Goal: Information Seeking & Learning: Check status

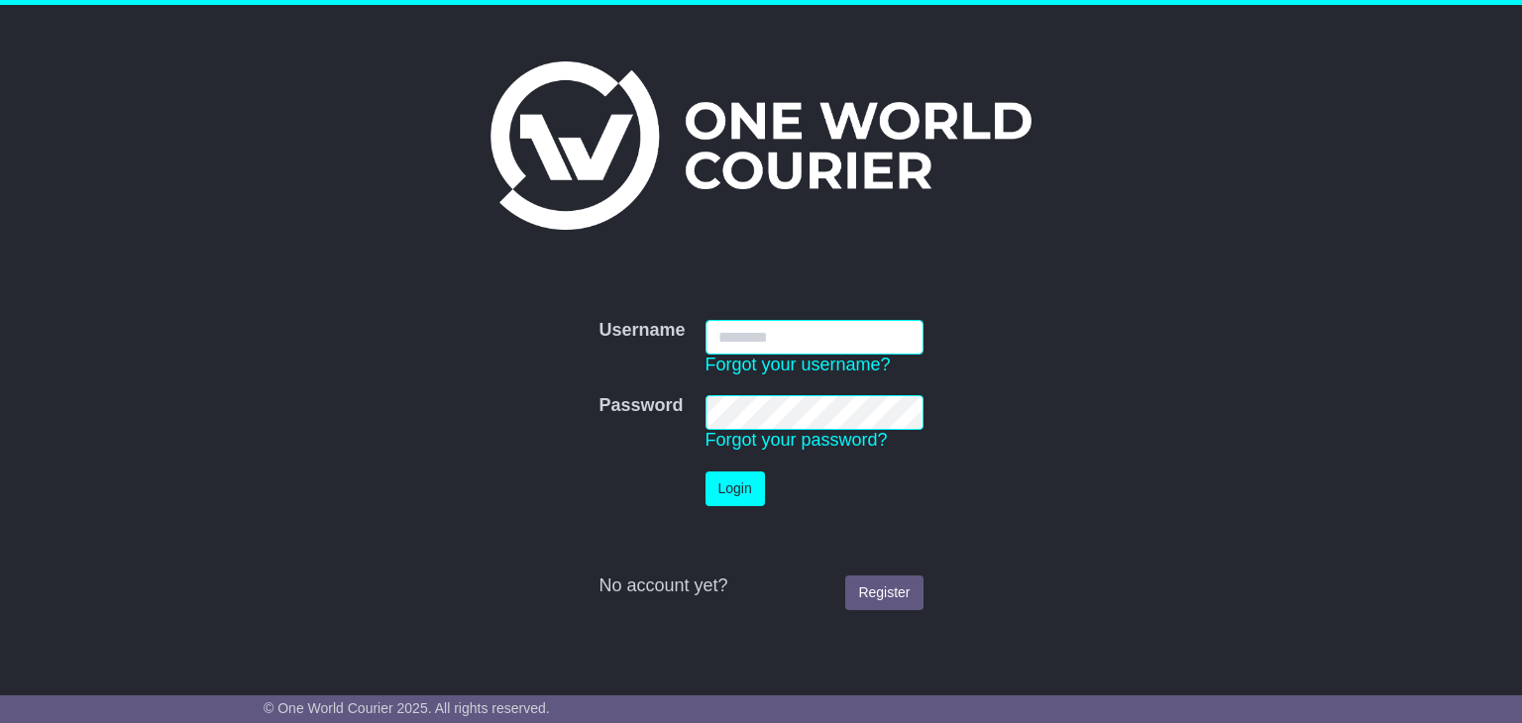
type input "**********"
click at [758, 504] on button "Login" at bounding box center [734, 489] width 59 height 35
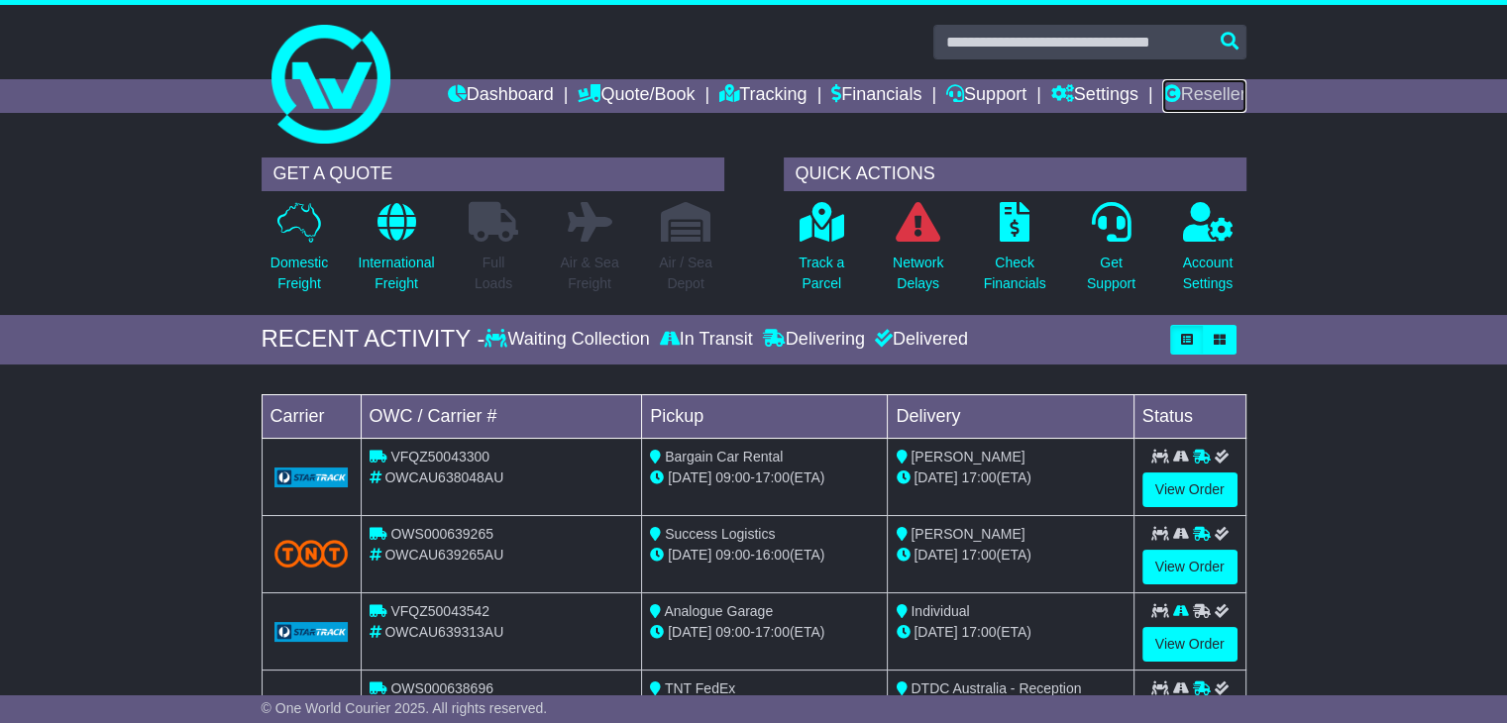
click at [1212, 107] on link "Reseller" at bounding box center [1203, 96] width 83 height 34
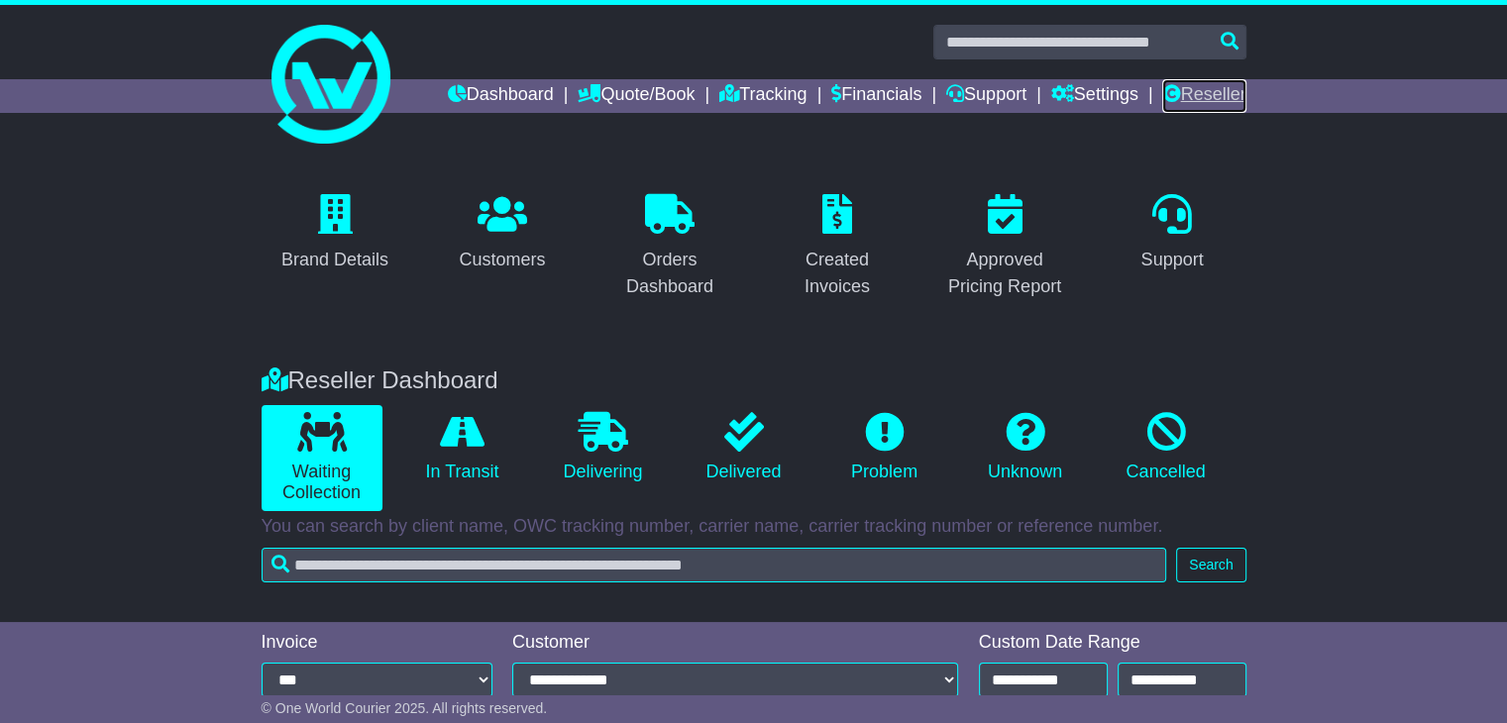
click at [1185, 92] on link "Reseller" at bounding box center [1203, 96] width 83 height 34
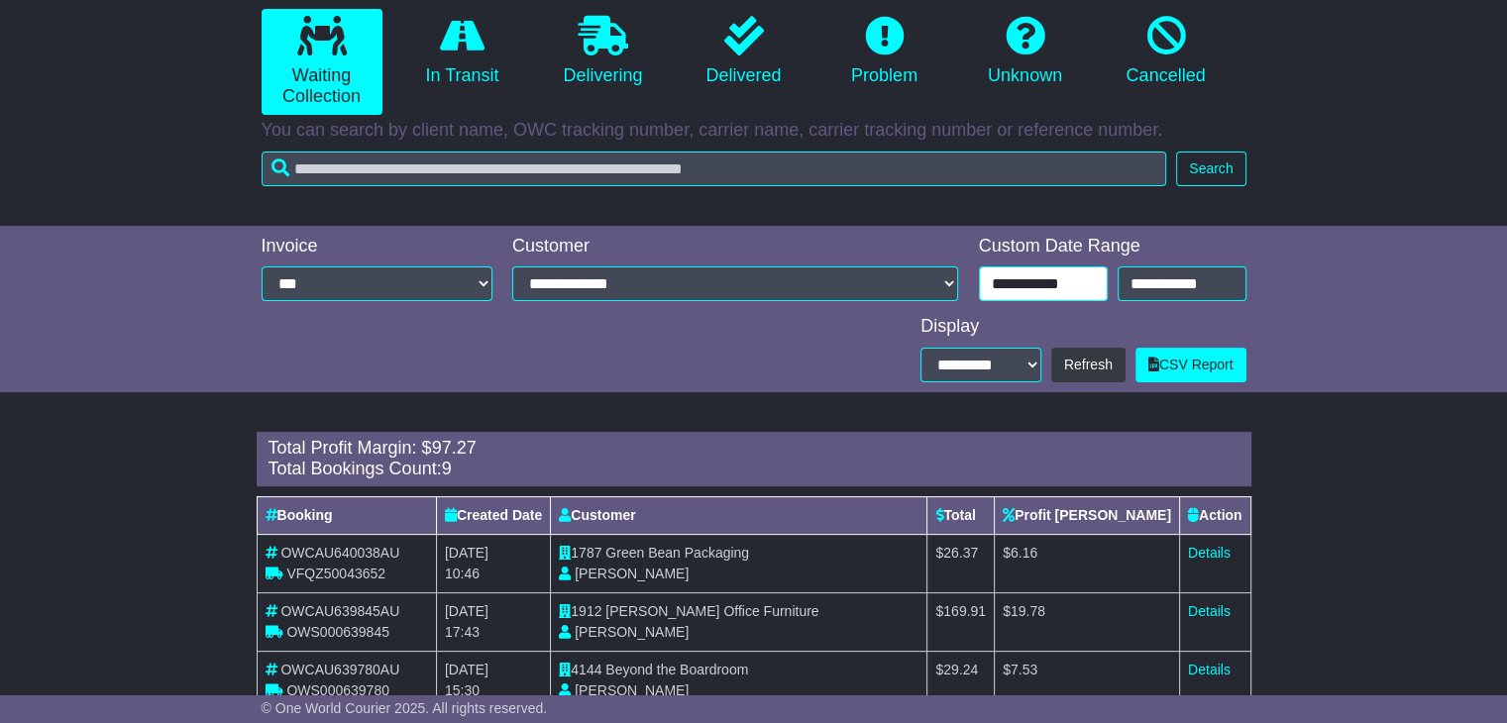
click at [1079, 270] on input "**********" at bounding box center [1043, 283] width 129 height 35
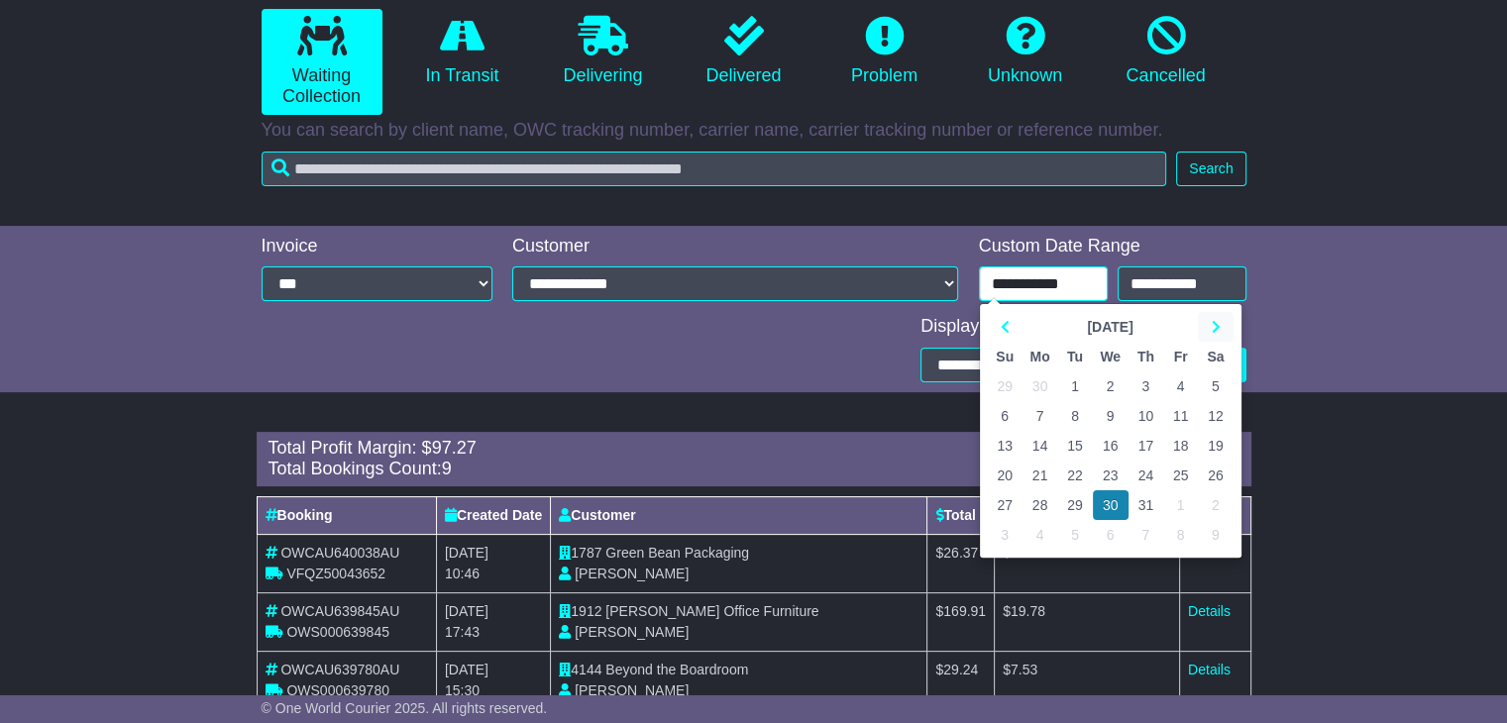
click at [1221, 329] on th at bounding box center [1215, 327] width 35 height 30
click at [1141, 504] on td "28" at bounding box center [1145, 505] width 35 height 30
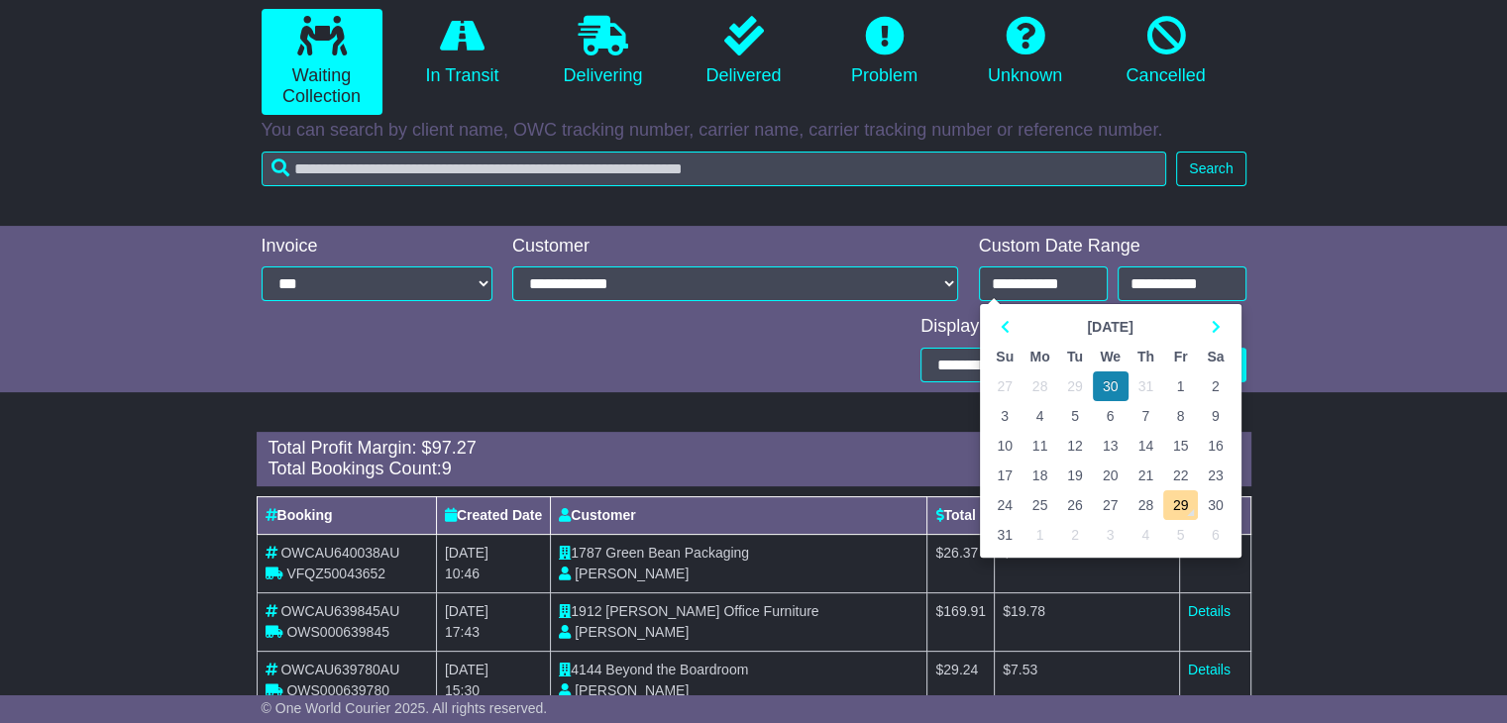
type input "**********"
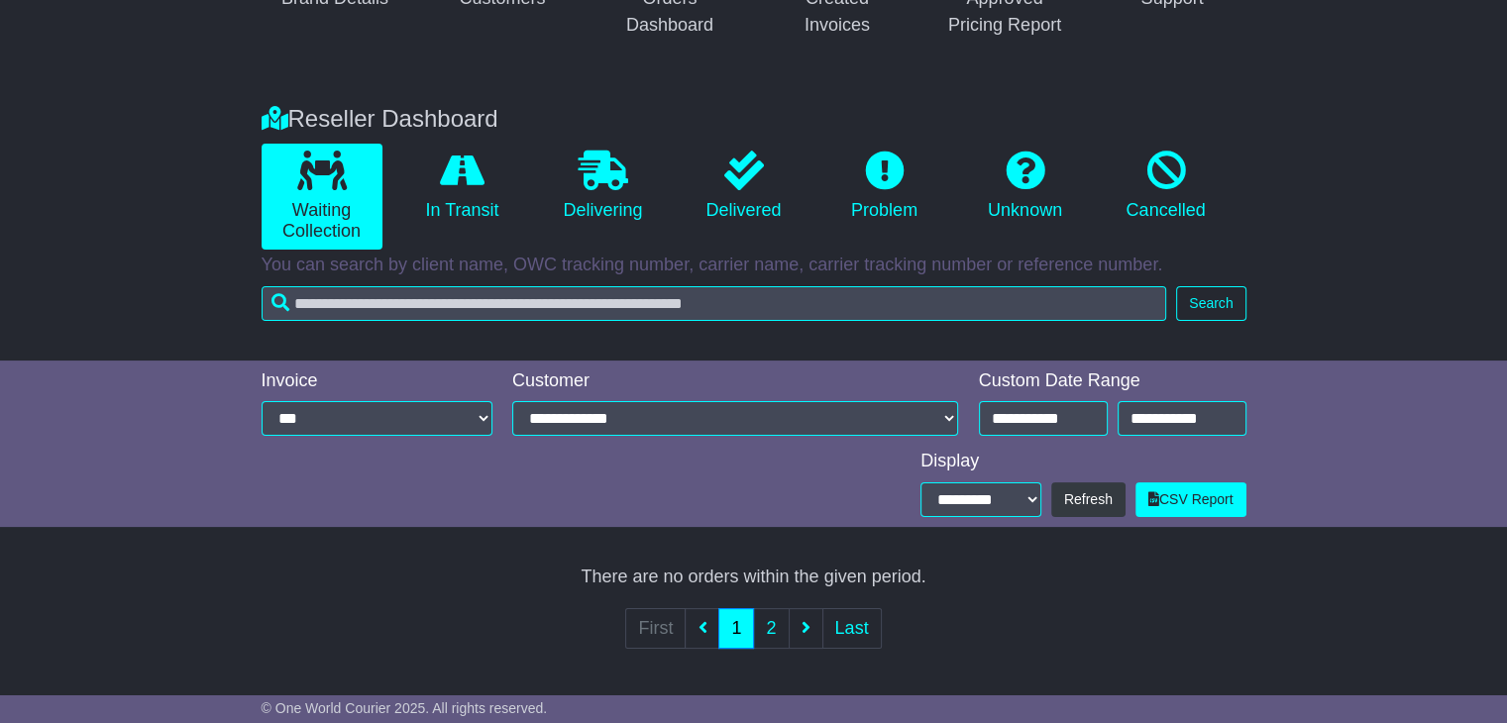
scroll to position [396, 0]
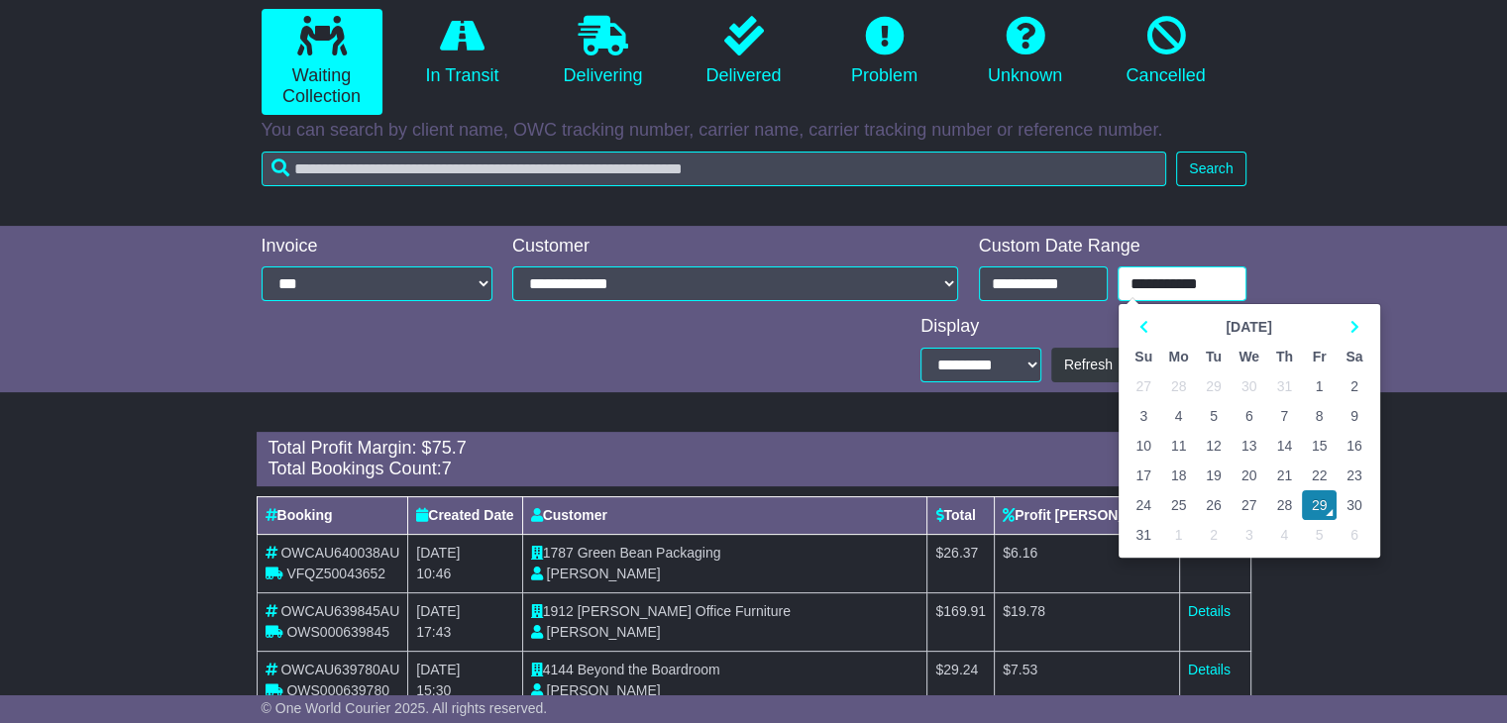
click at [1166, 291] on input "**********" at bounding box center [1182, 283] width 129 height 35
click at [1289, 507] on td "28" at bounding box center [1284, 505] width 35 height 30
type input "**********"
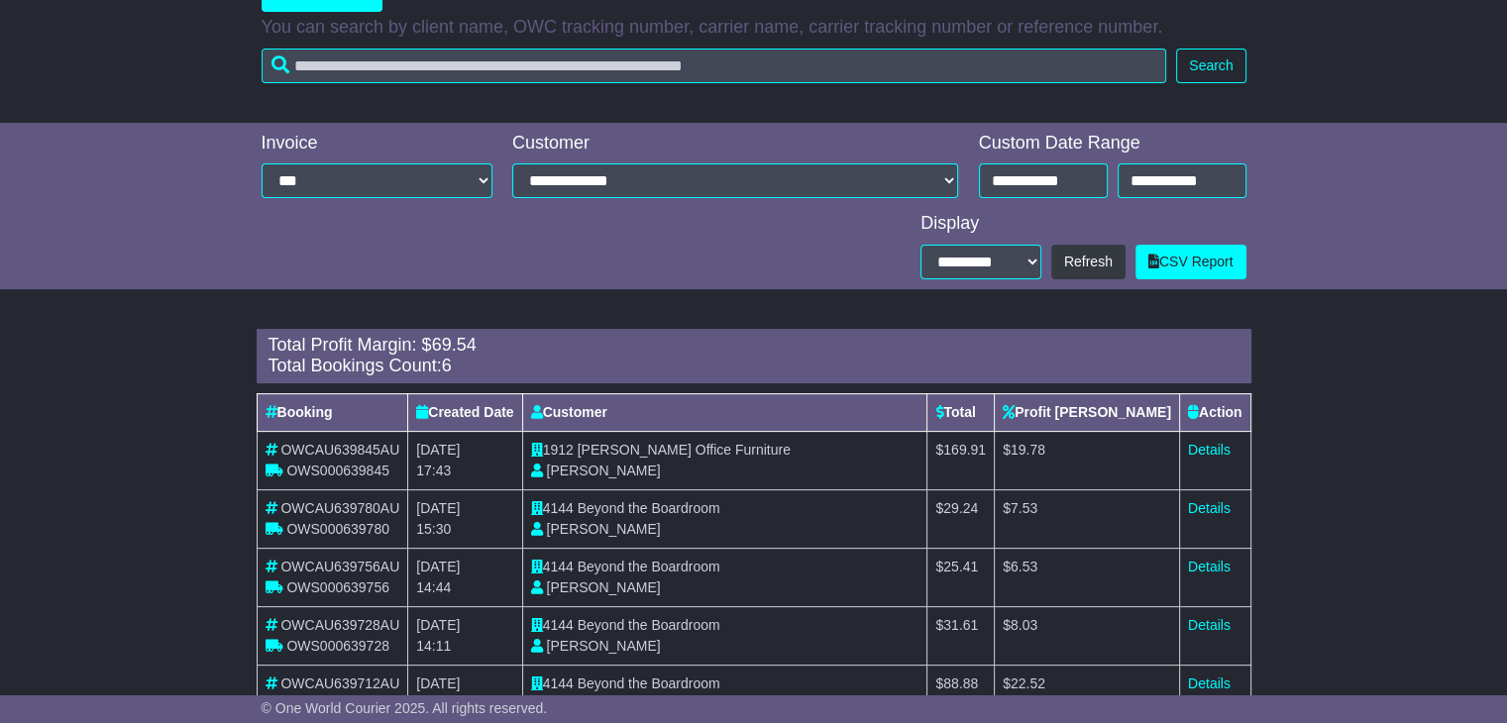
scroll to position [627, 0]
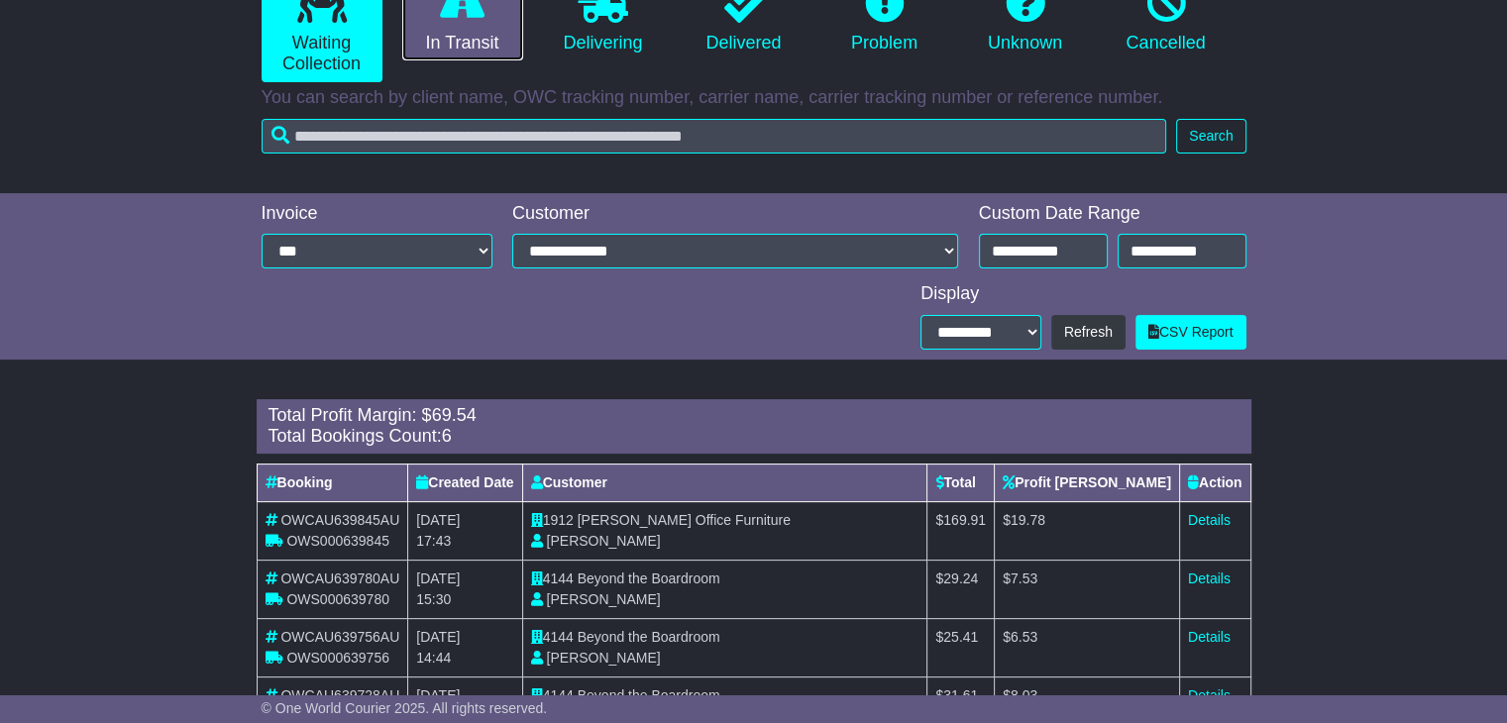
click at [480, 27] on link "In Transit" at bounding box center [462, 18] width 121 height 85
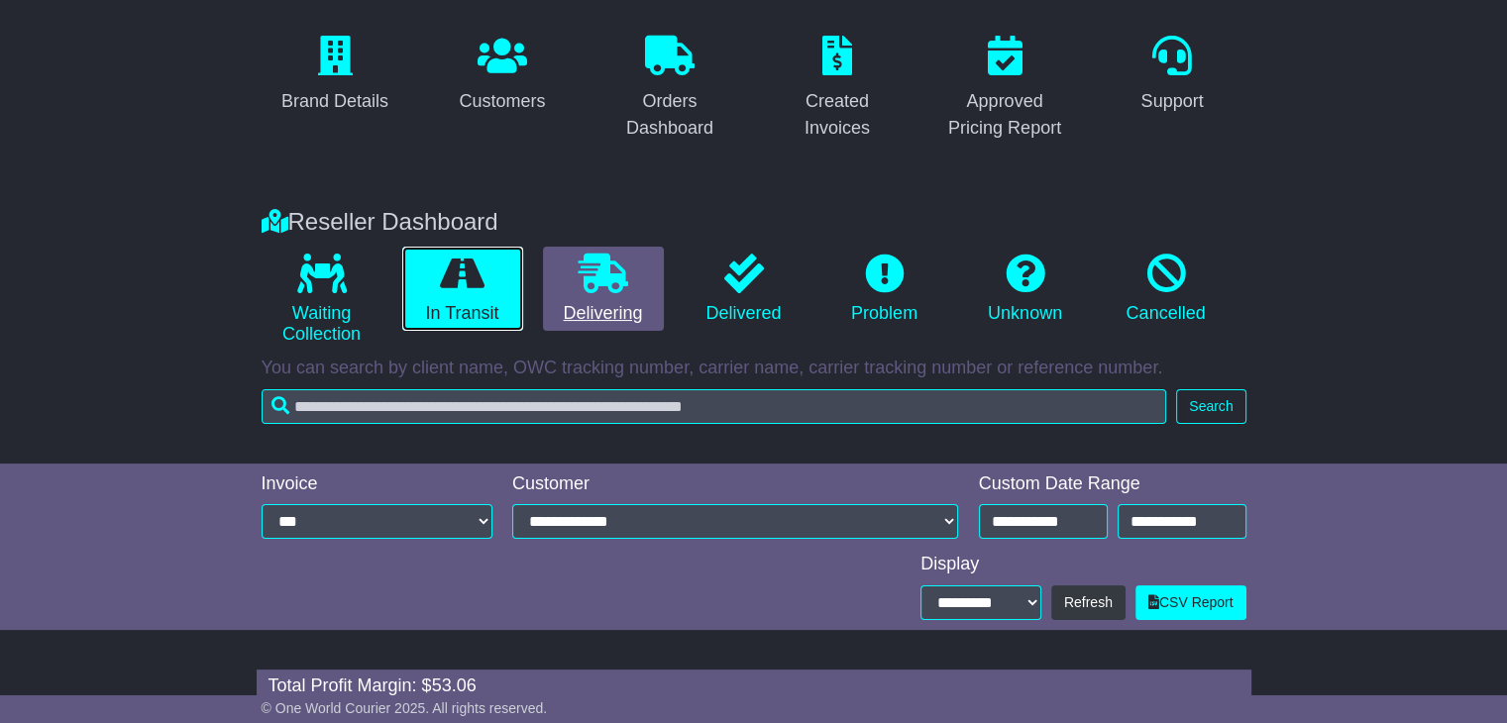
scroll to position [115, 0]
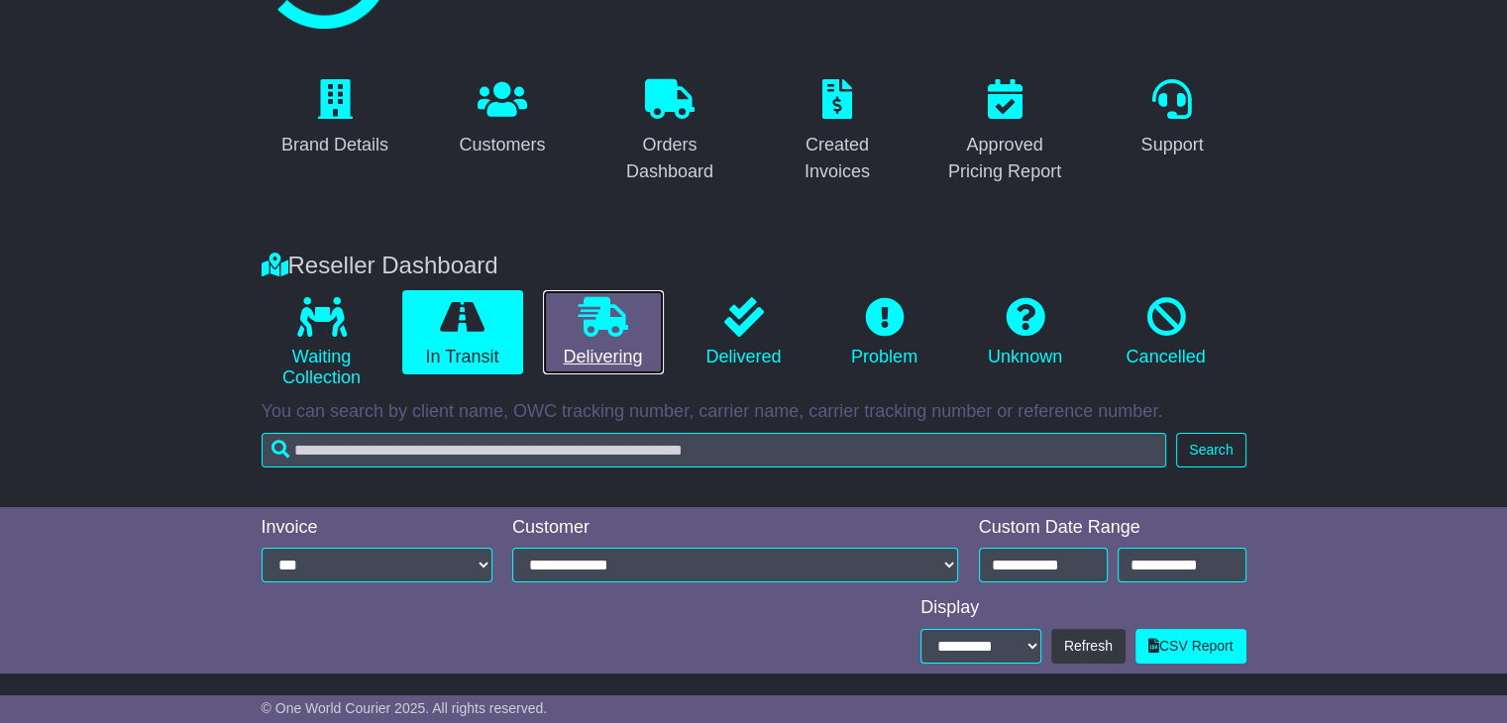
click at [598, 354] on link "Delivering" at bounding box center [603, 332] width 121 height 85
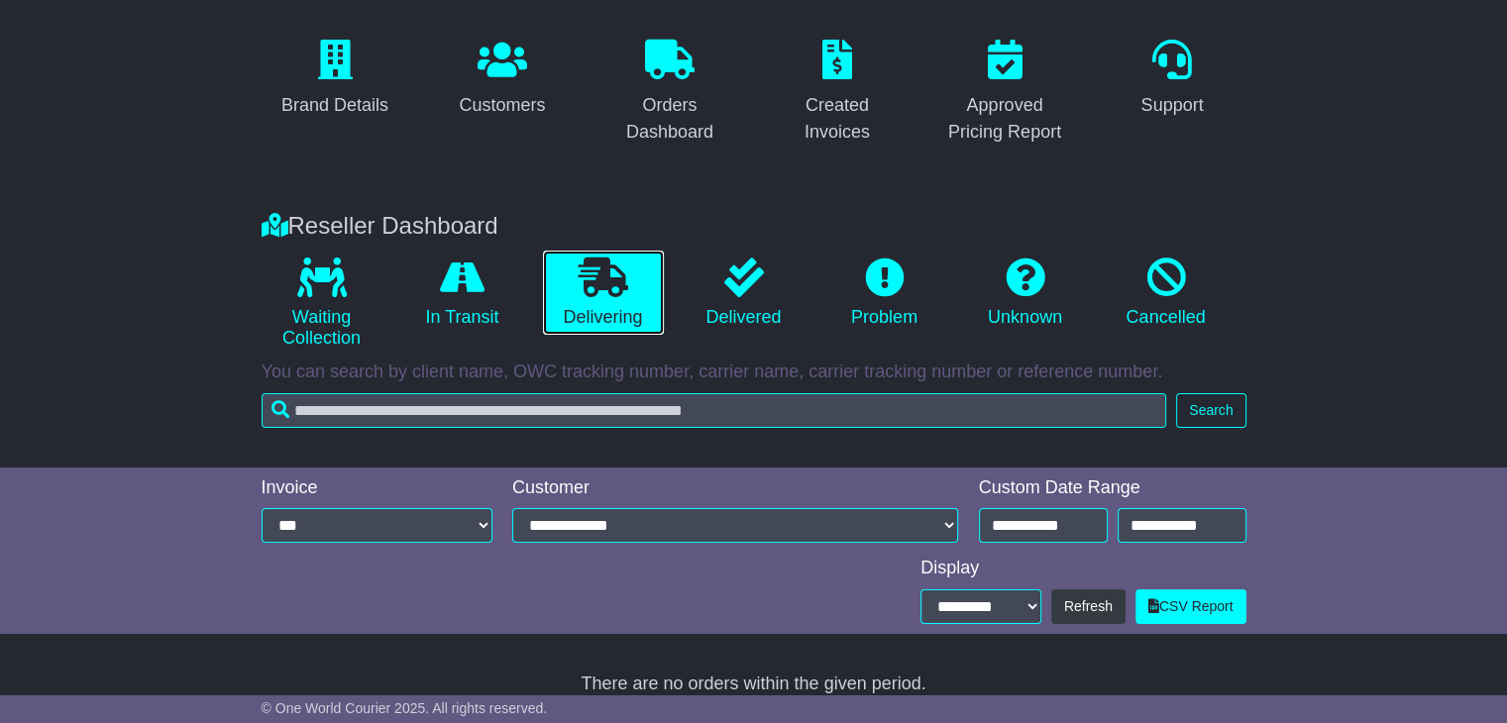
scroll to position [175, 0]
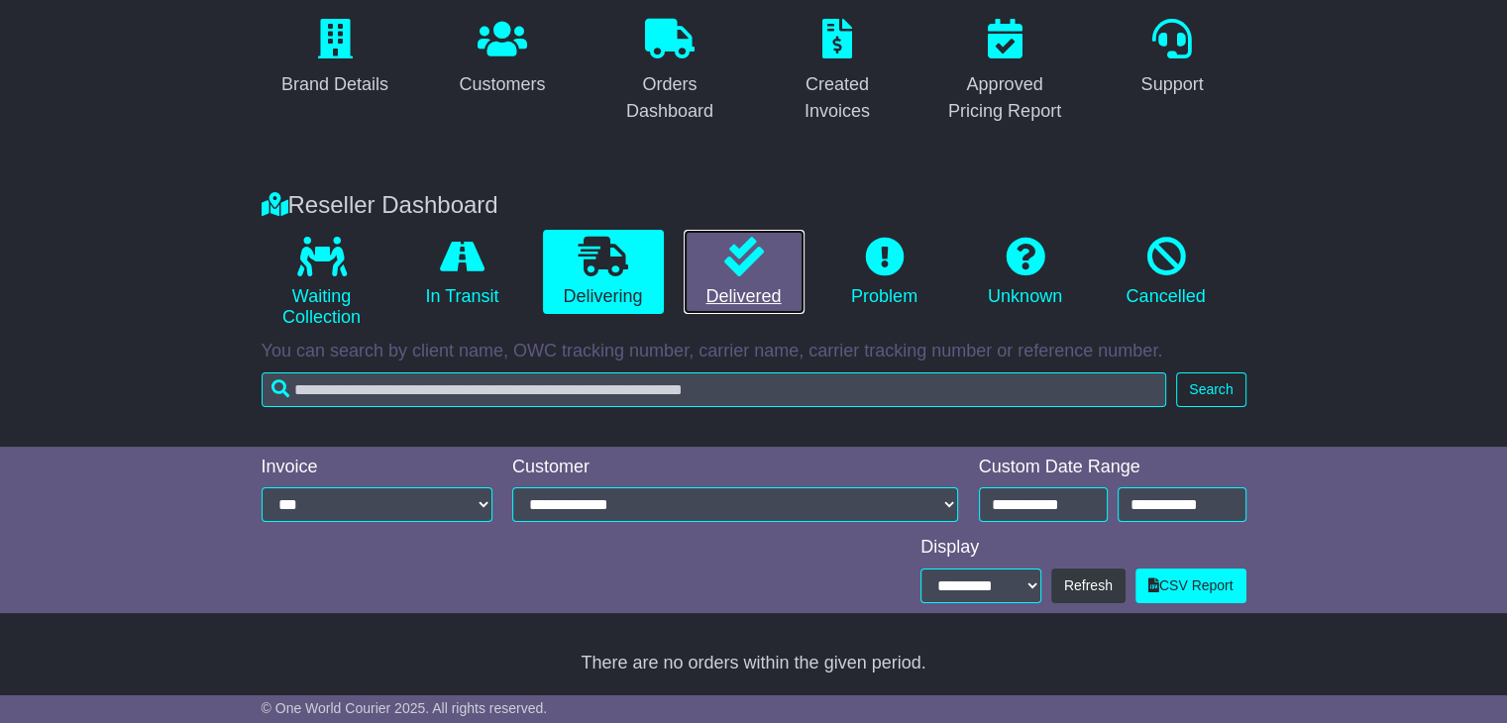
click at [743, 256] on icon at bounding box center [744, 257] width 40 height 40
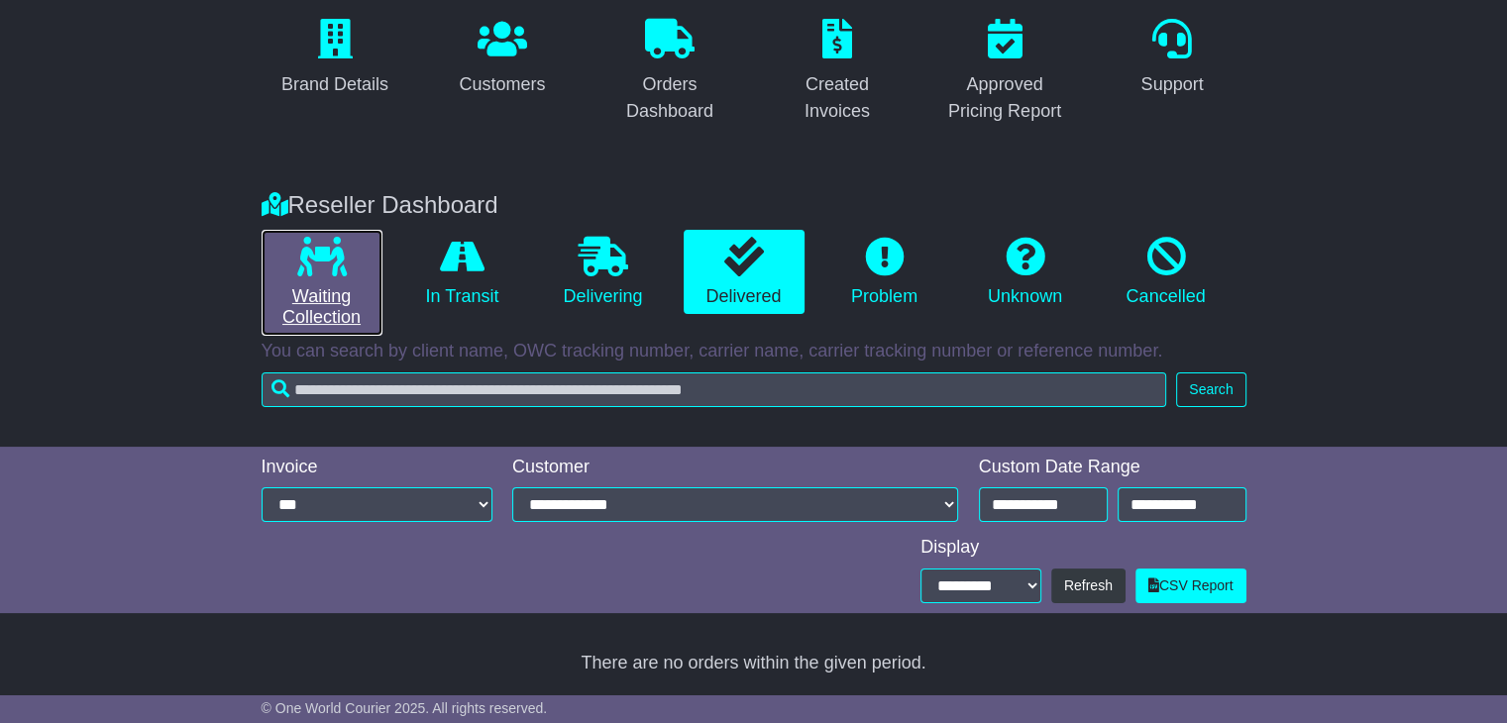
click at [341, 257] on icon at bounding box center [322, 257] width 50 height 40
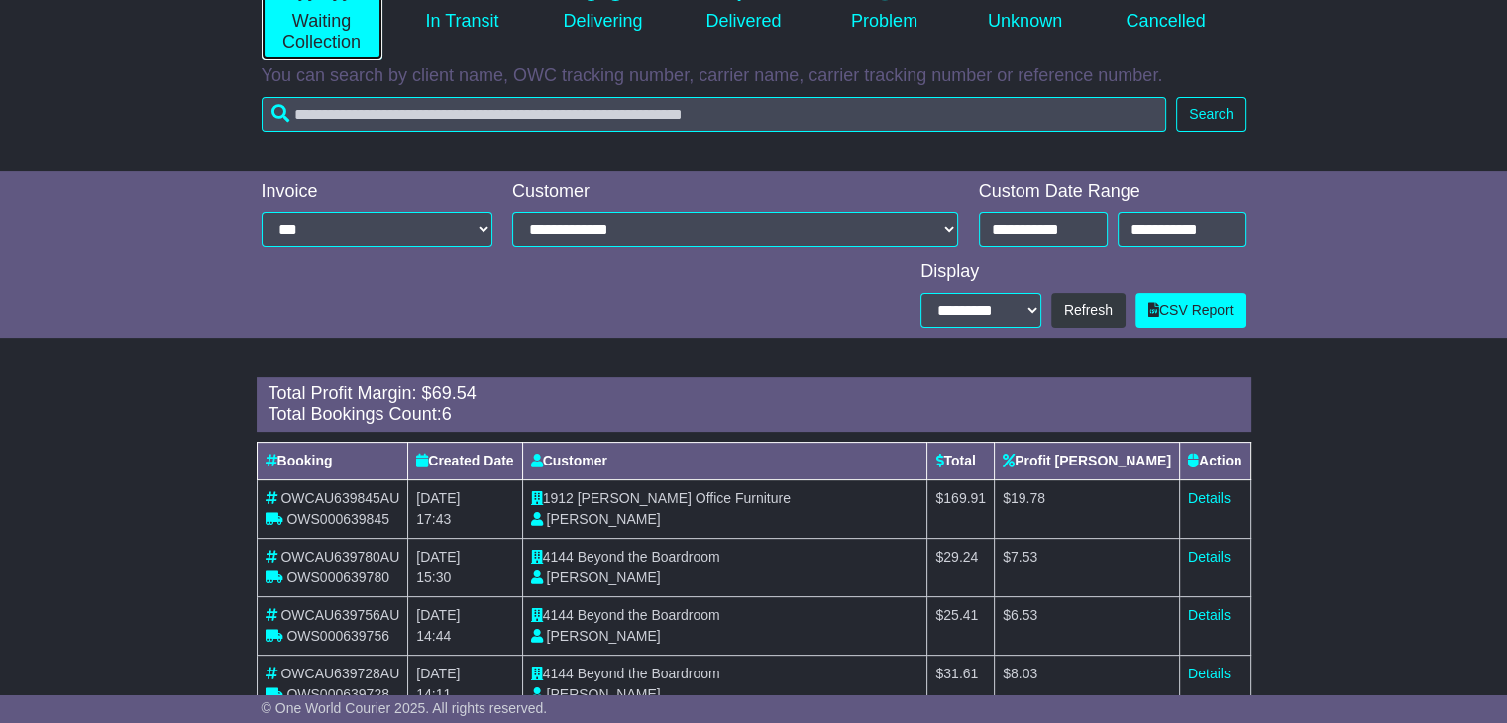
scroll to position [627, 0]
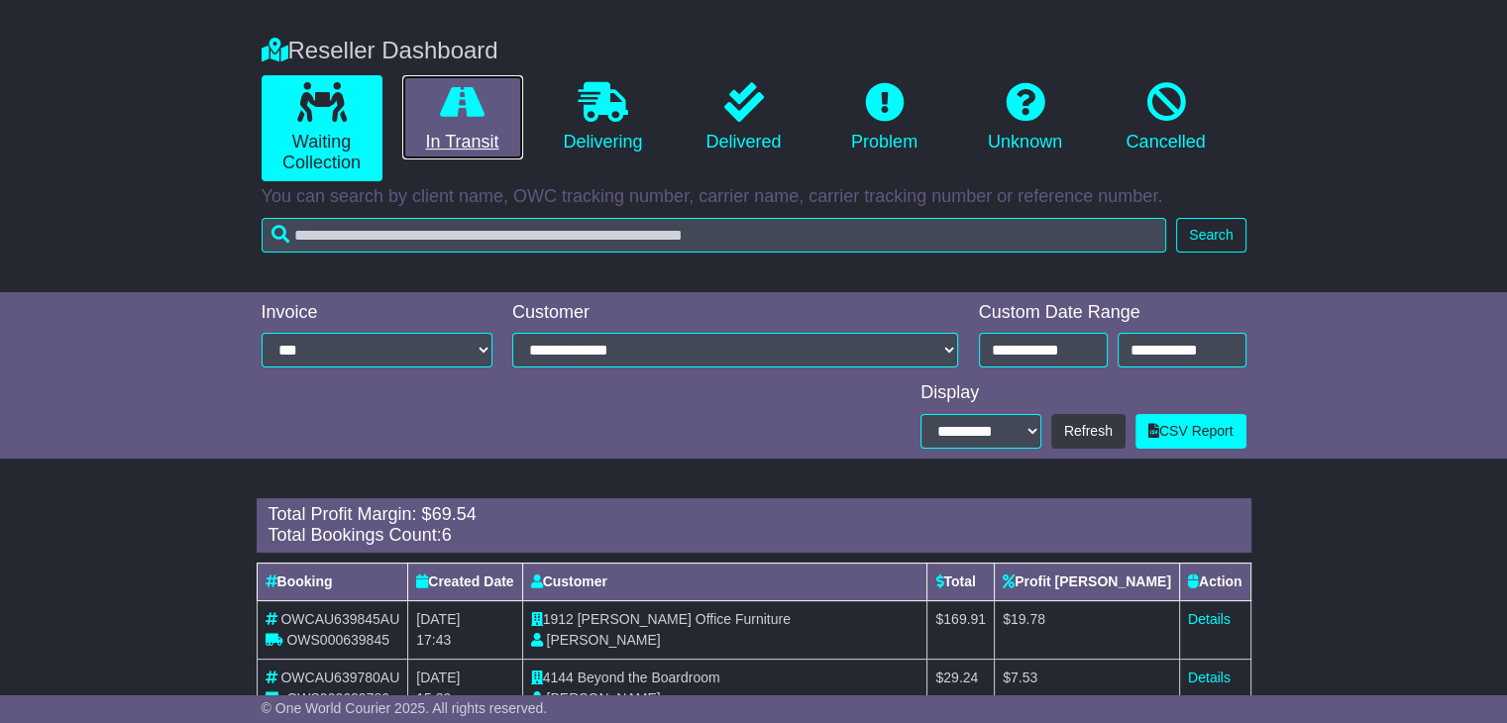
click at [452, 142] on link "In Transit" at bounding box center [462, 117] width 121 height 85
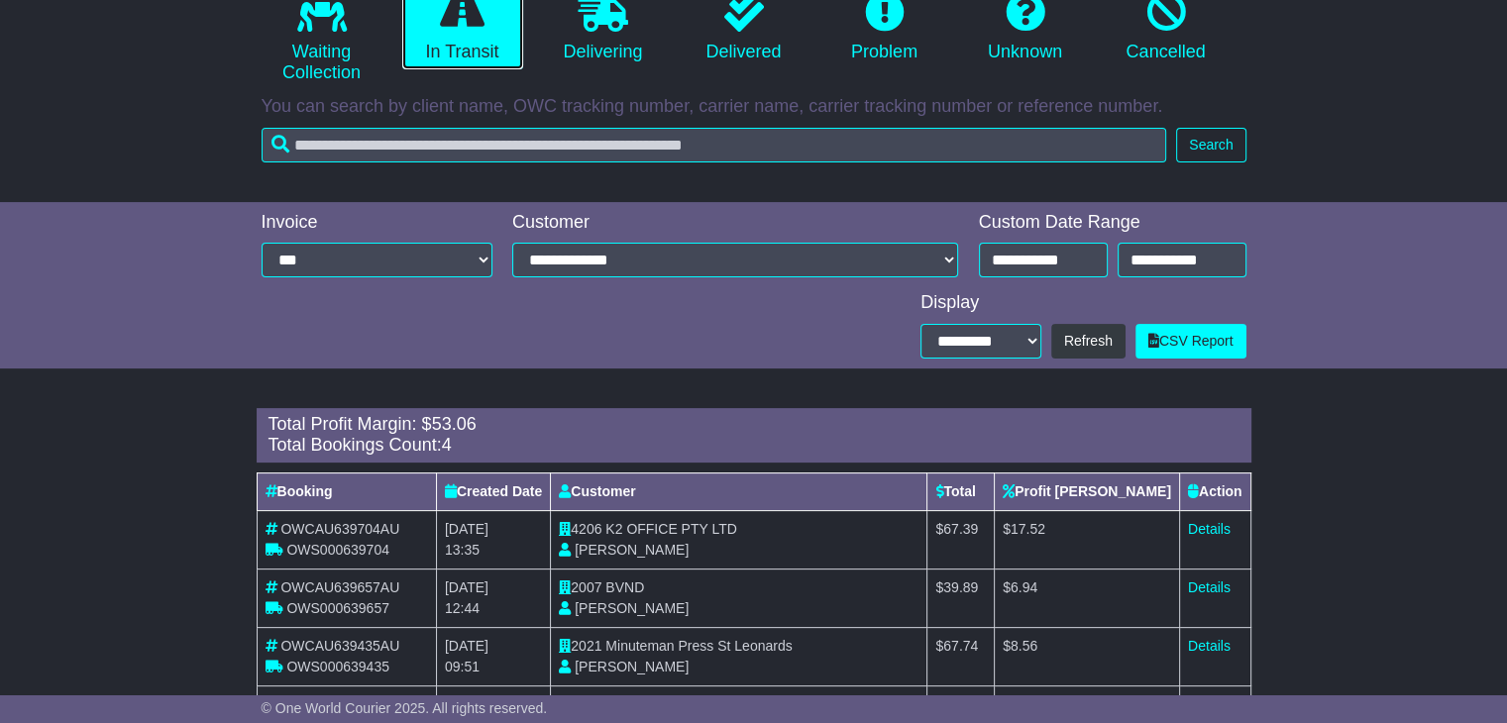
scroll to position [313, 0]
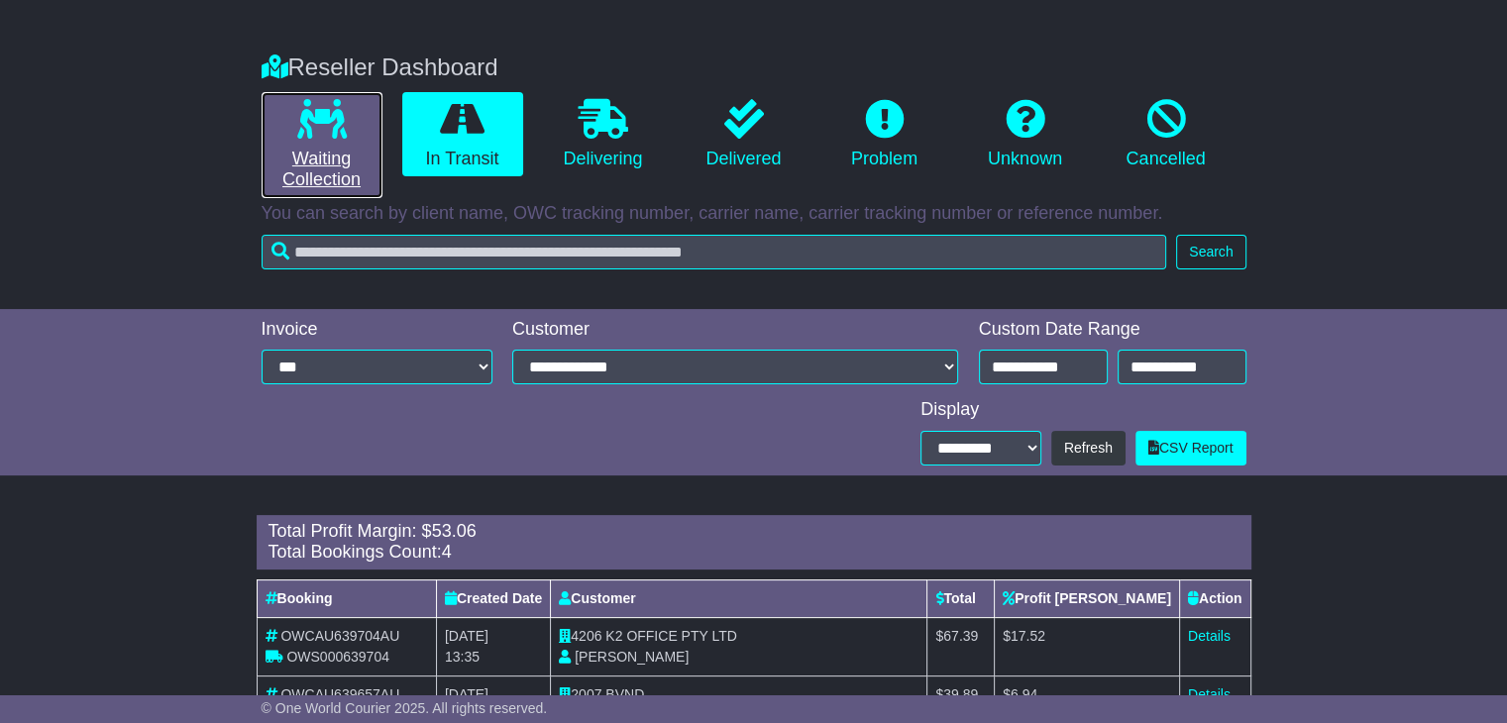
click at [312, 135] on icon at bounding box center [322, 119] width 50 height 40
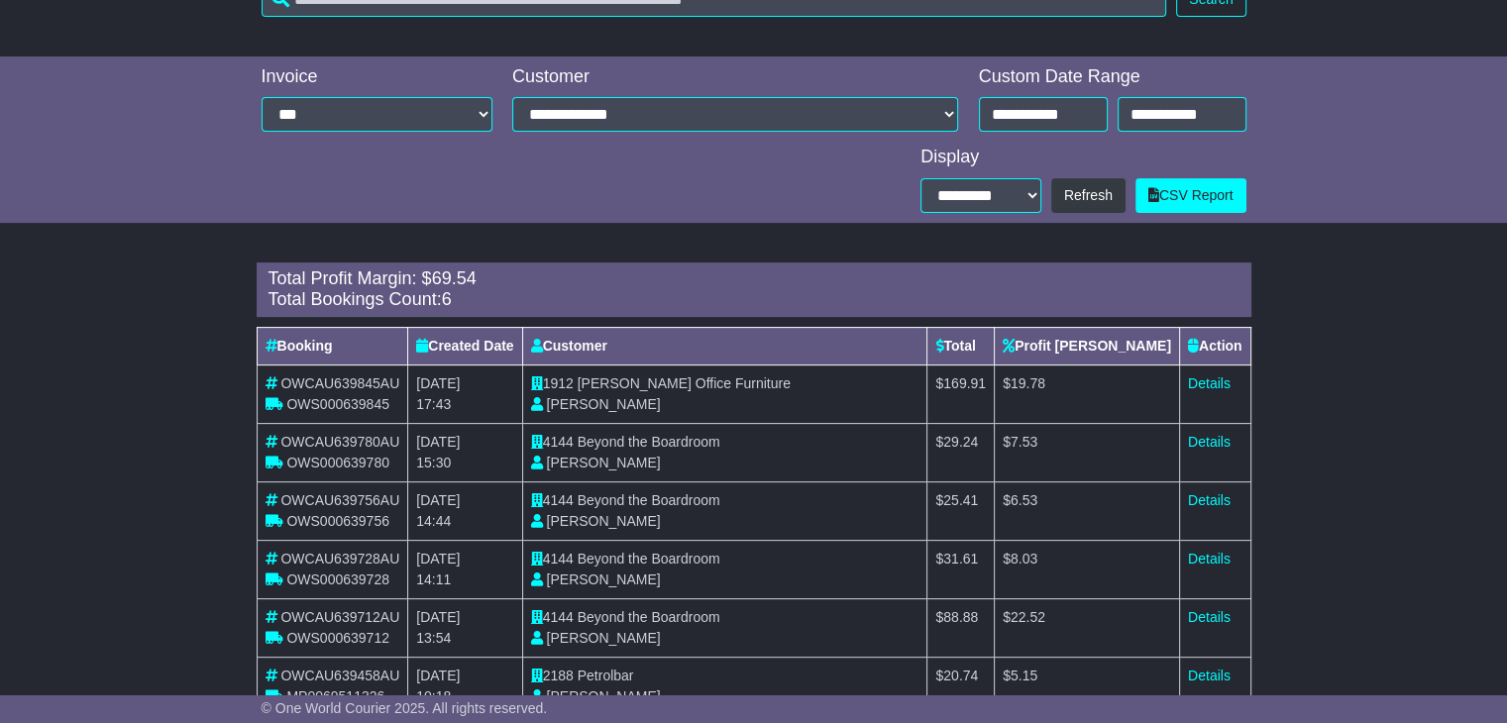
scroll to position [627, 0]
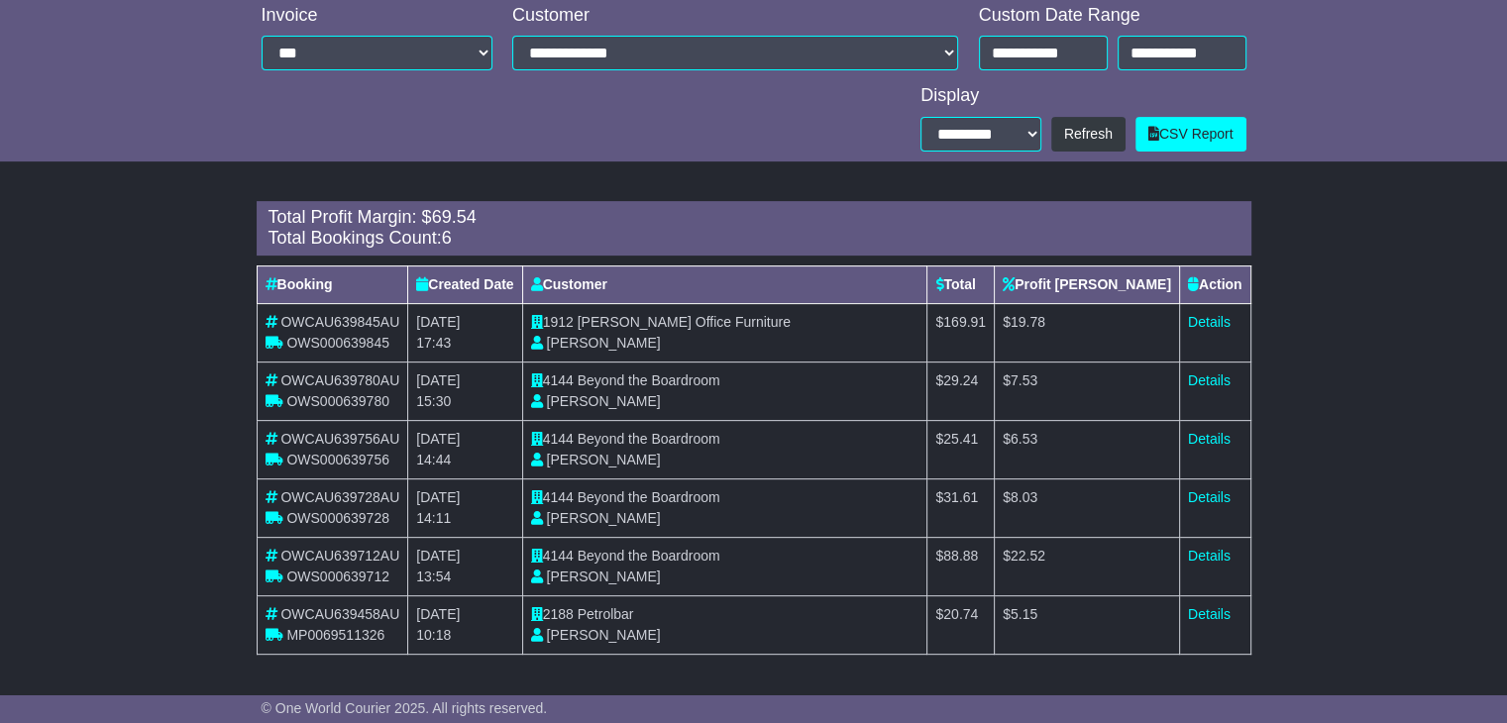
click at [586, 307] on td "1912 Keith's Office Furniture Keith Pike" at bounding box center [724, 332] width 405 height 58
drag, startPoint x: 586, startPoint y: 315, endPoint x: 736, endPoint y: 326, distance: 150.0
click at [736, 326] on td "1912 Keith's Office Furniture Keith Pike" at bounding box center [724, 332] width 405 height 58
copy span "[PERSON_NAME] Office Furniture"
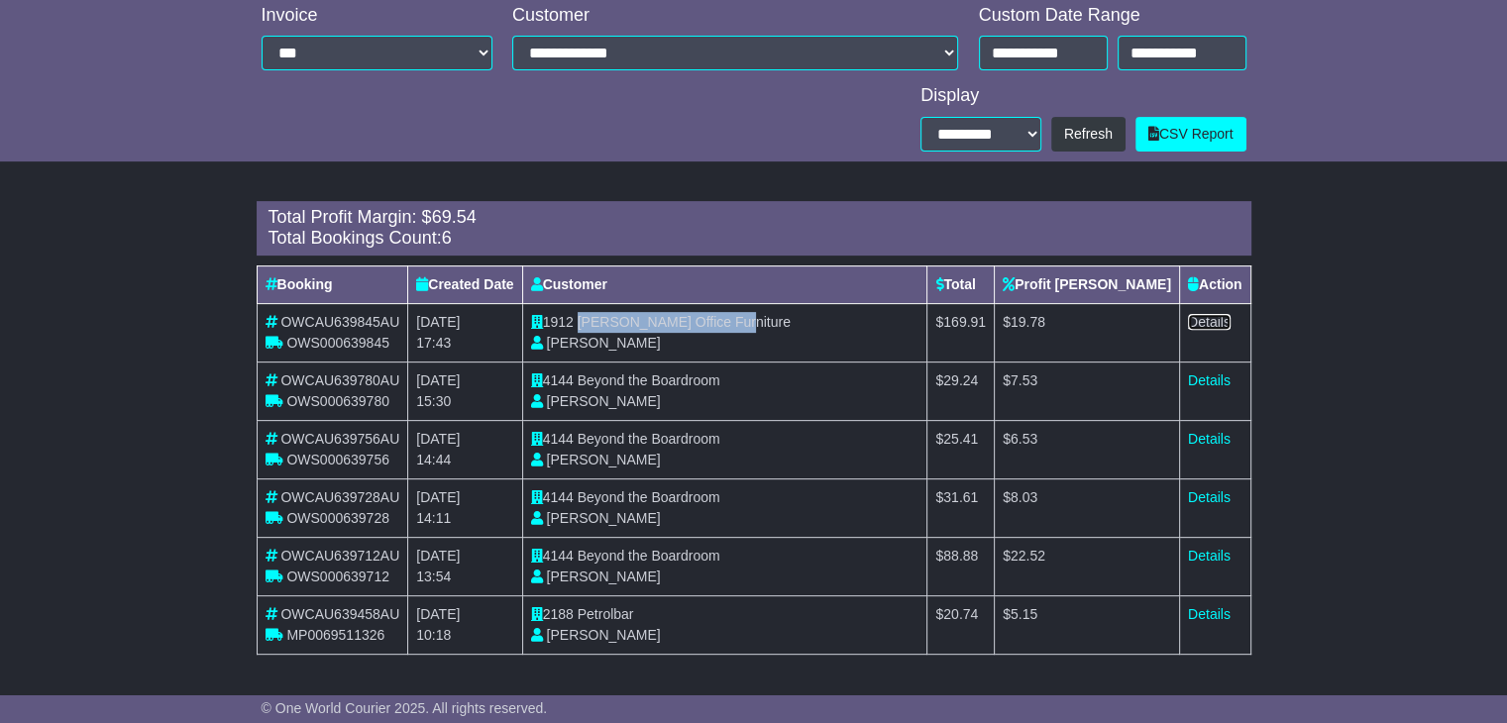
click at [1197, 321] on link "Details" at bounding box center [1209, 322] width 43 height 16
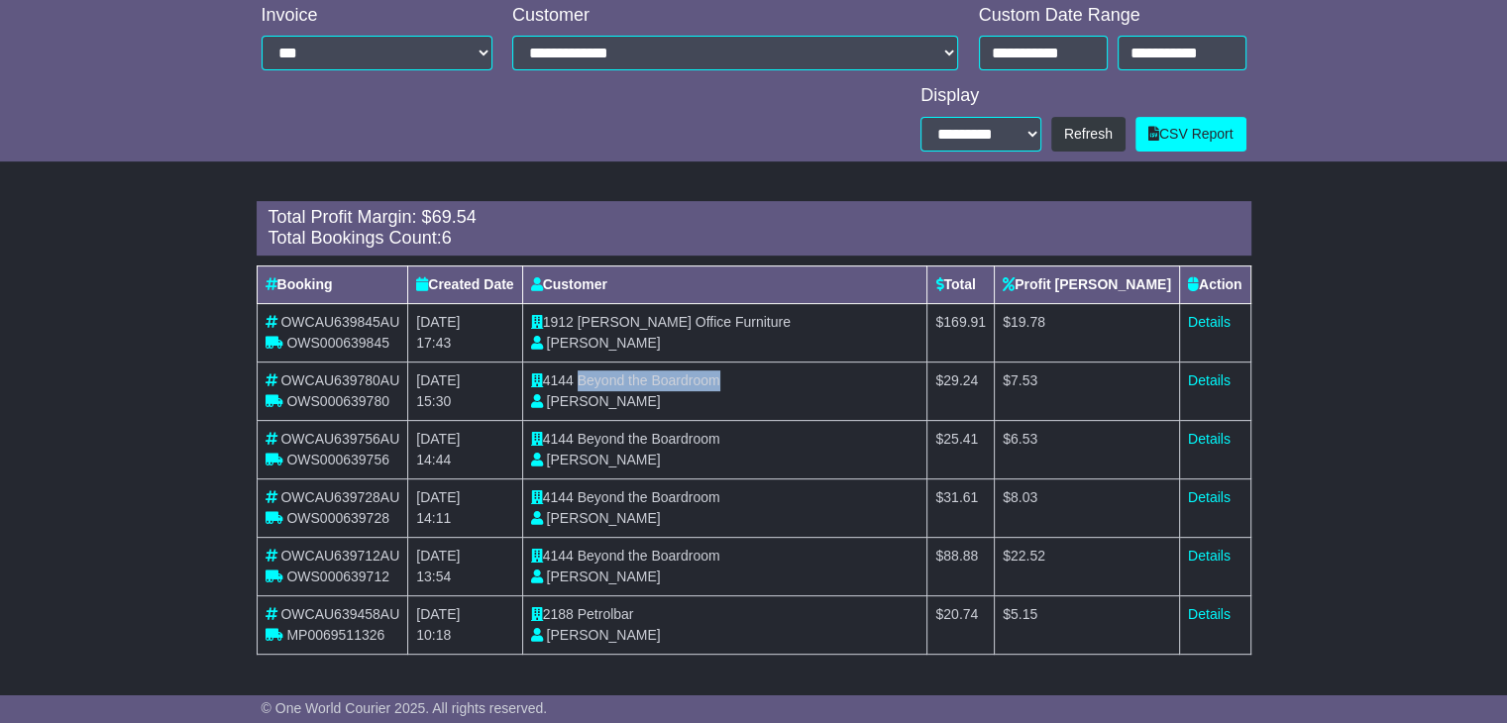
drag, startPoint x: 590, startPoint y: 381, endPoint x: 794, endPoint y: 383, distance: 203.1
click at [794, 383] on td "4144 Beyond the Boardroom Sophie Dean" at bounding box center [724, 391] width 405 height 58
copy span "Beyond the Boardroom"
click at [1204, 380] on link "Details" at bounding box center [1209, 381] width 43 height 16
drag, startPoint x: 590, startPoint y: 439, endPoint x: 770, endPoint y: 447, distance: 179.5
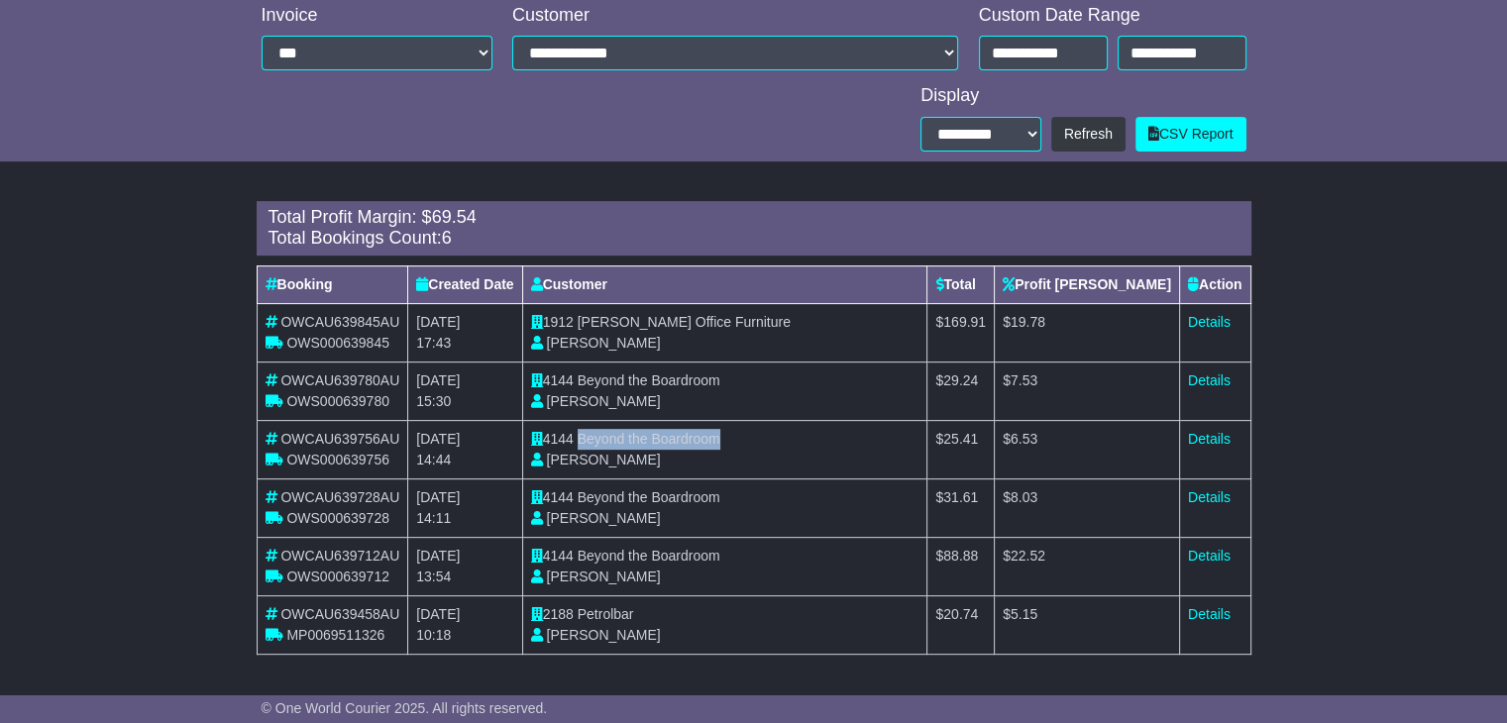
click at [770, 447] on td "4144 Beyond the Boardroom Sophie Dean" at bounding box center [724, 449] width 405 height 58
copy span "Beyond the Boardroom"
click at [1213, 441] on link "Details" at bounding box center [1209, 439] width 43 height 16
drag, startPoint x: 591, startPoint y: 499, endPoint x: 745, endPoint y: 504, distance: 153.6
click at [745, 504] on td "4144 Beyond the Boardroom Sophie Dean" at bounding box center [724, 508] width 405 height 58
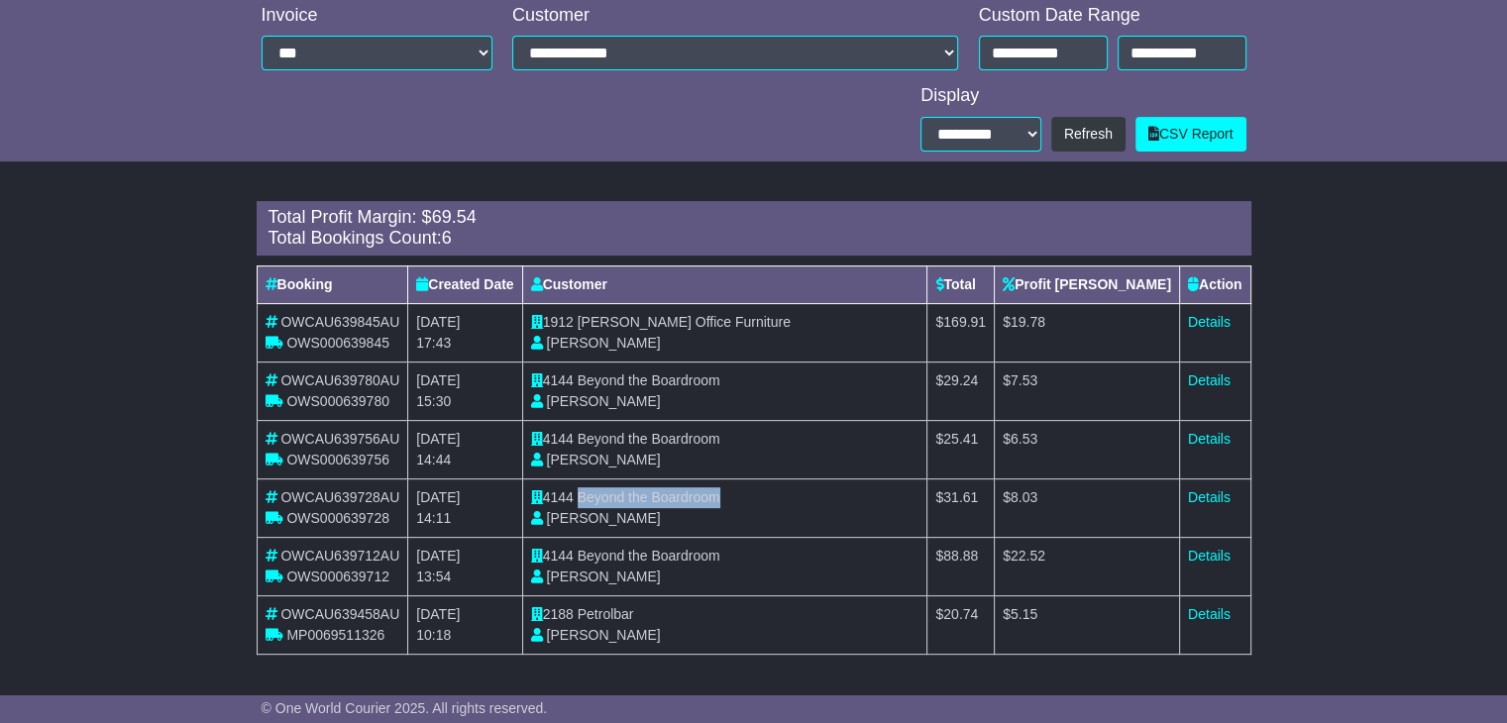
copy span "Beyond the Boardroom"
click at [1205, 497] on link "Details" at bounding box center [1209, 497] width 43 height 16
drag, startPoint x: 728, startPoint y: 556, endPoint x: 591, endPoint y: 559, distance: 136.7
click at [591, 559] on span "Beyond the Boardroom" at bounding box center [649, 556] width 143 height 16
copy span "Beyond the Boardroom"
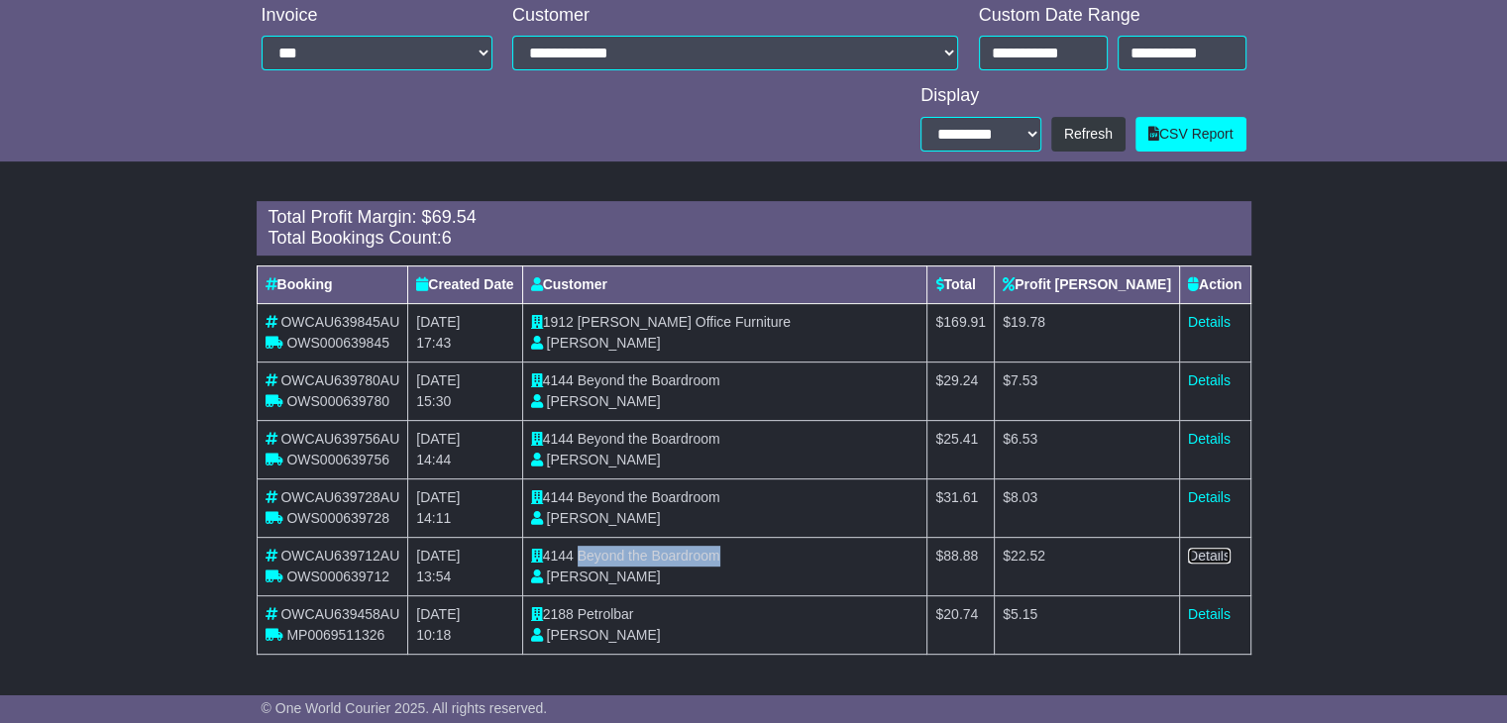
click at [1203, 554] on link "Details" at bounding box center [1209, 556] width 43 height 16
click at [615, 613] on span "Petrolbar" at bounding box center [606, 614] width 56 height 16
copy span "Petrolbar"
click at [1210, 611] on link "Details" at bounding box center [1209, 614] width 43 height 16
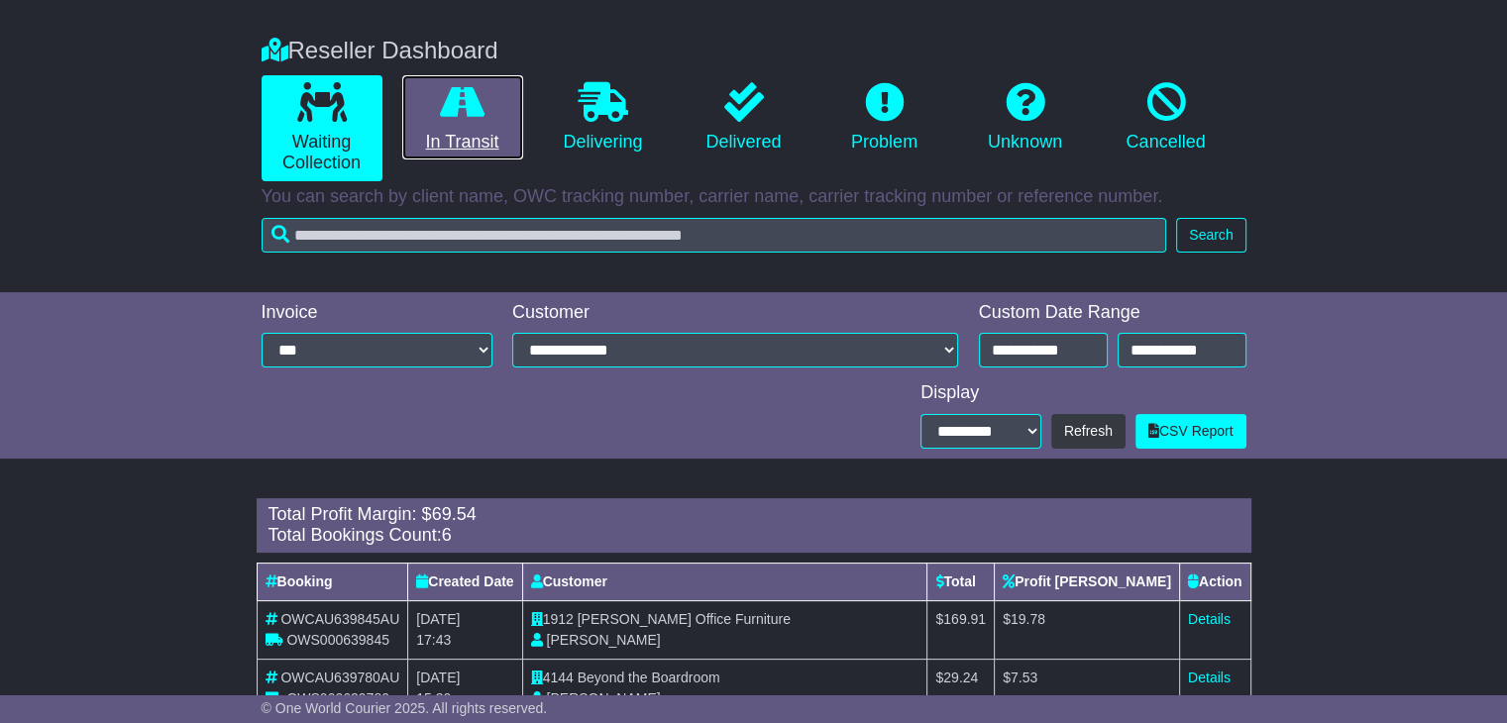
click at [452, 127] on link "In Transit" at bounding box center [462, 117] width 121 height 85
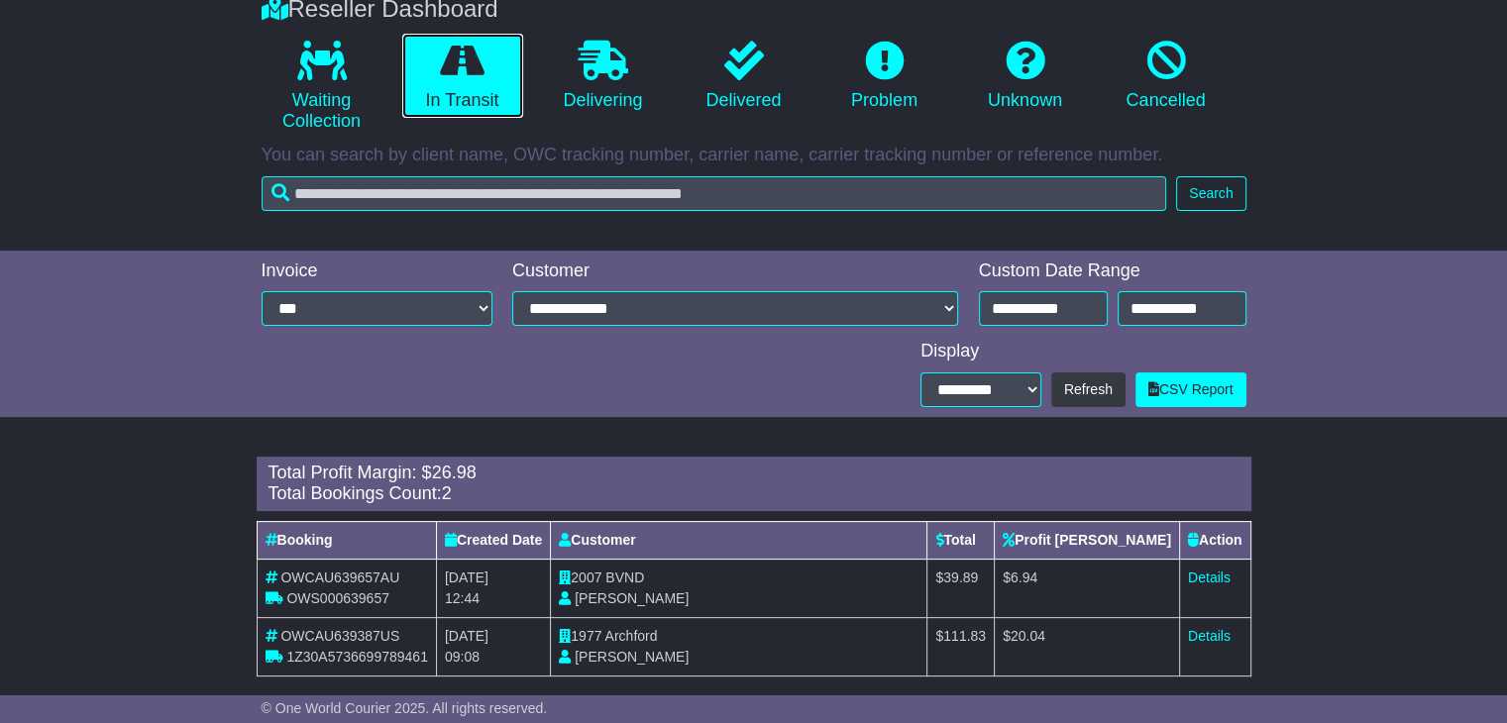
scroll to position [394, 0]
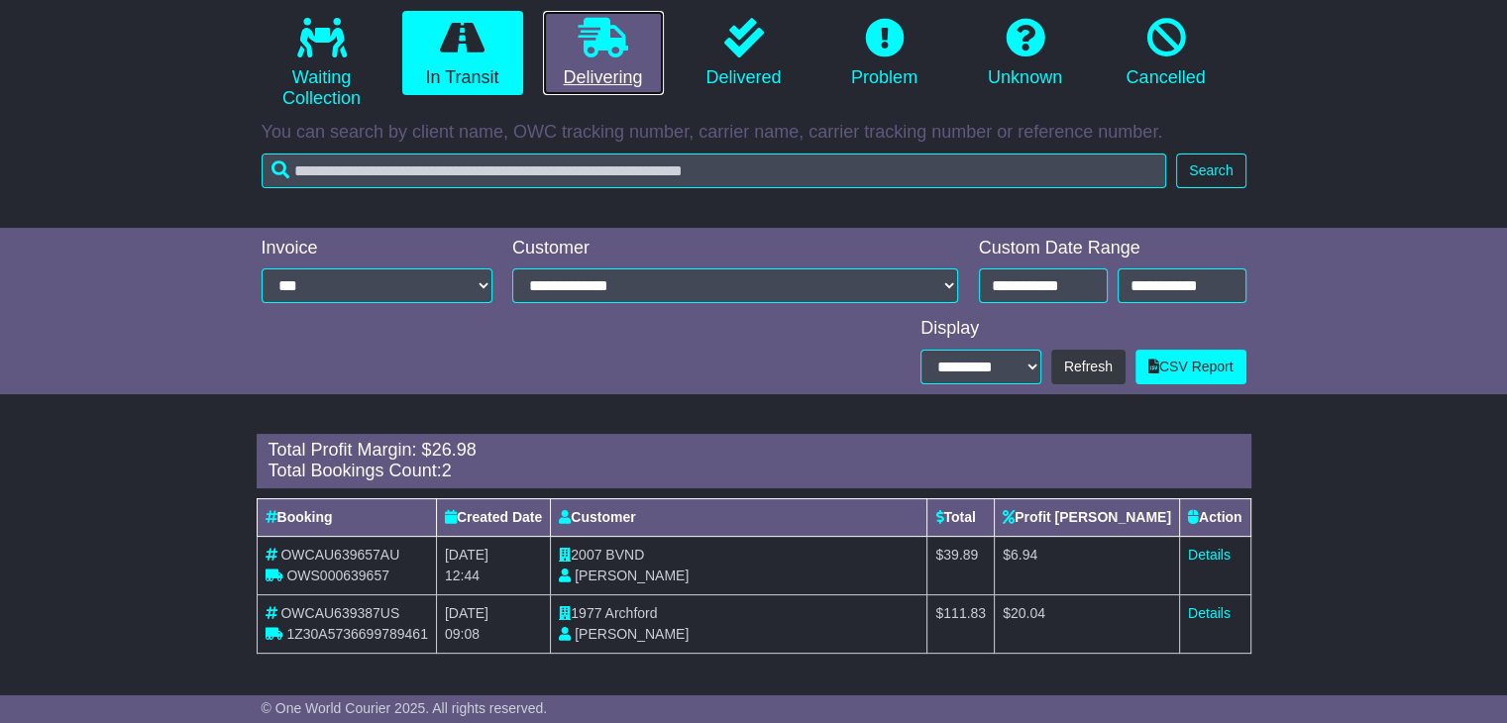
click at [614, 29] on icon at bounding box center [604, 38] width 50 height 40
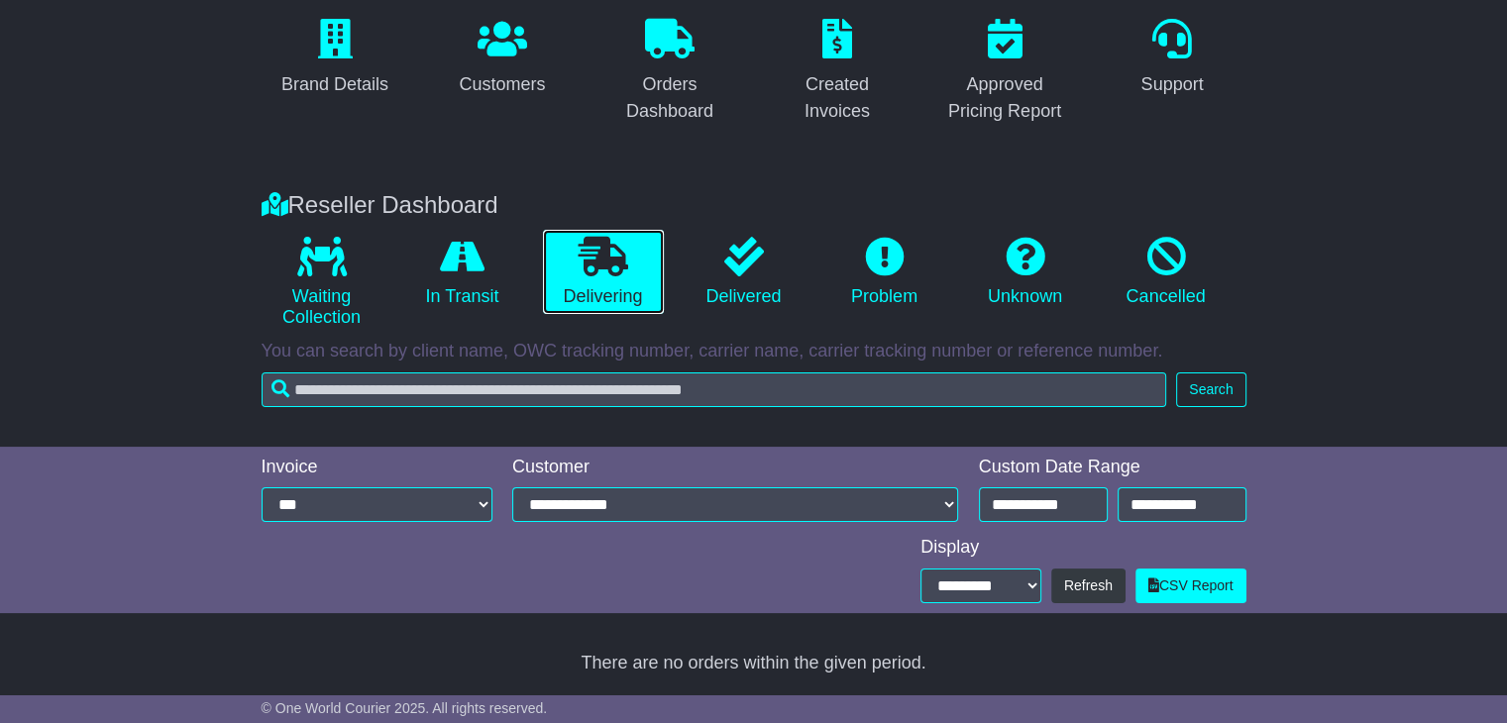
scroll to position [336, 0]
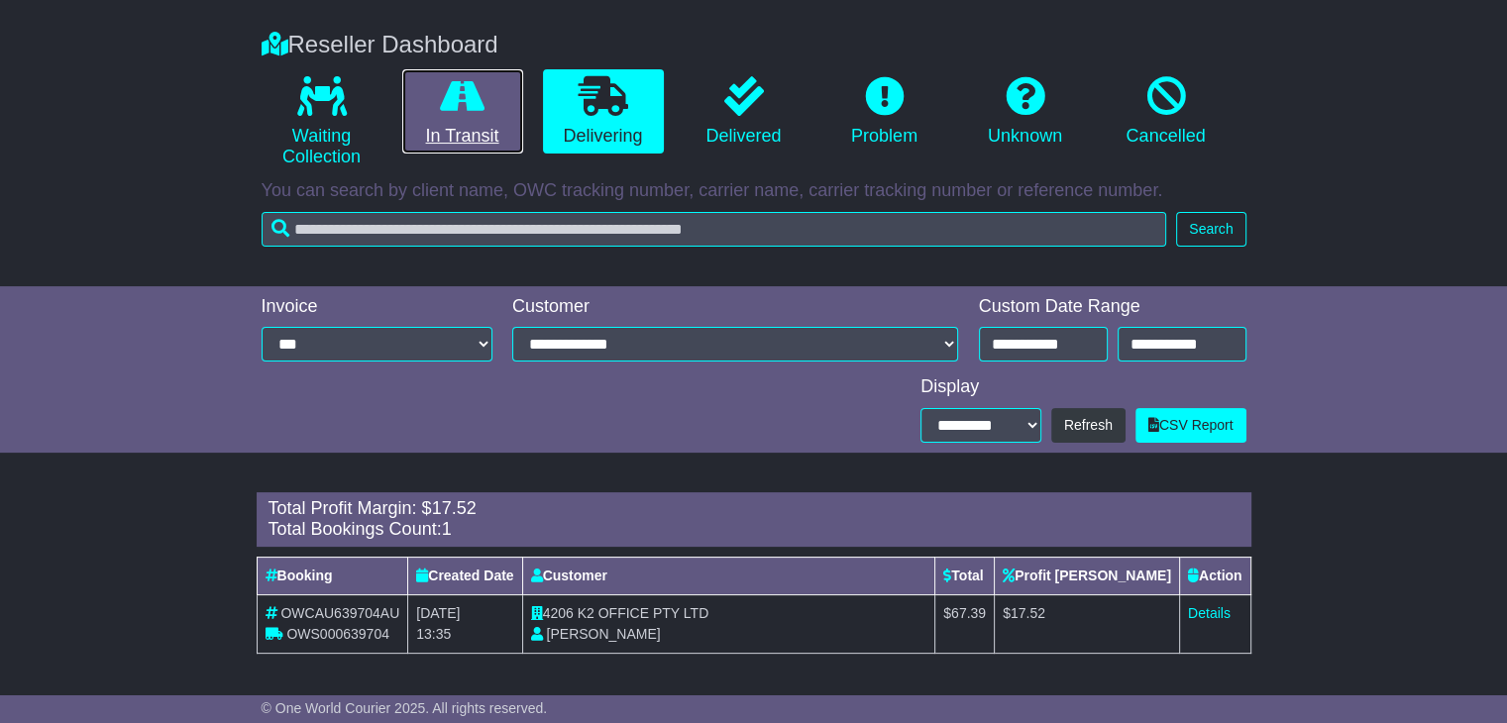
click at [476, 125] on link "In Transit" at bounding box center [462, 111] width 121 height 85
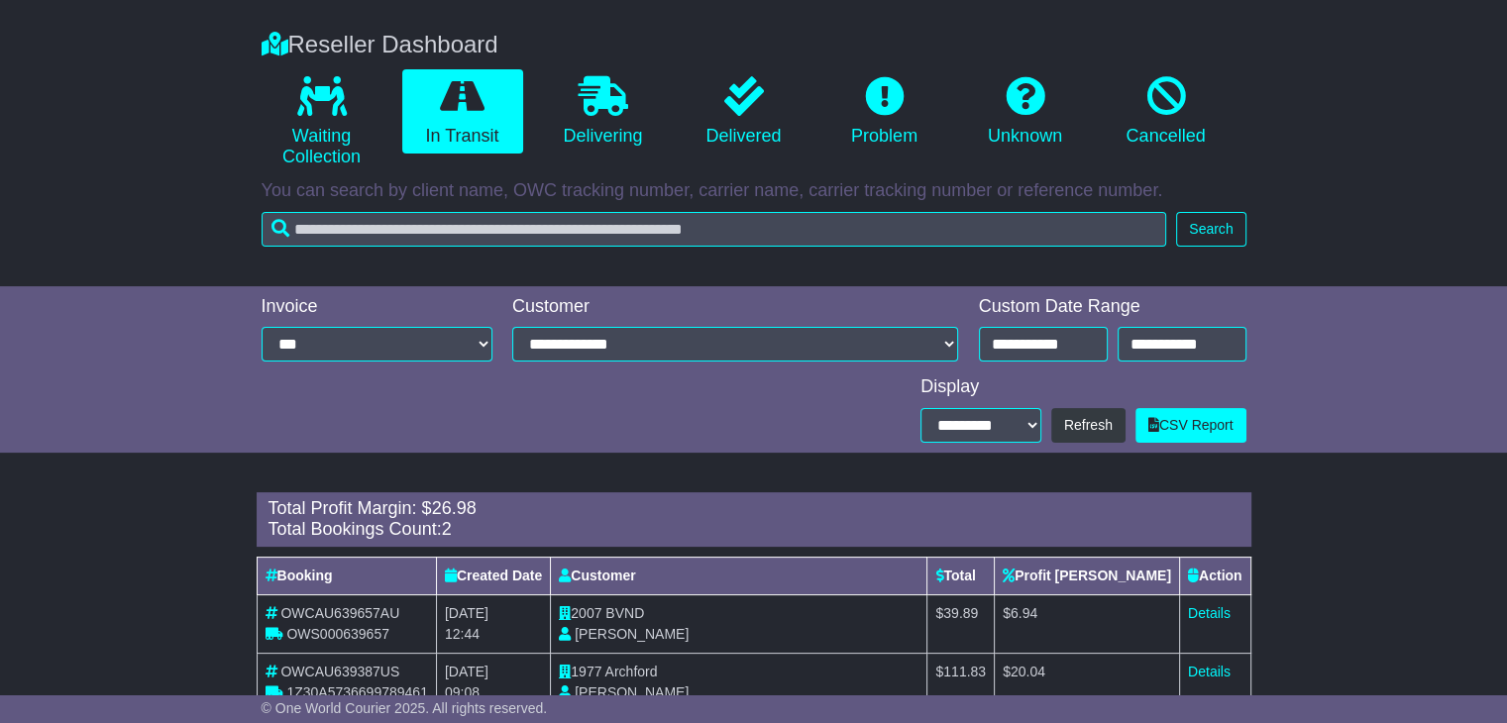
click at [630, 613] on span "BVND" at bounding box center [624, 613] width 39 height 16
copy span "BVND"
click at [1184, 614] on td "Details" at bounding box center [1214, 623] width 71 height 58
click at [1227, 615] on td "Details" at bounding box center [1214, 623] width 71 height 58
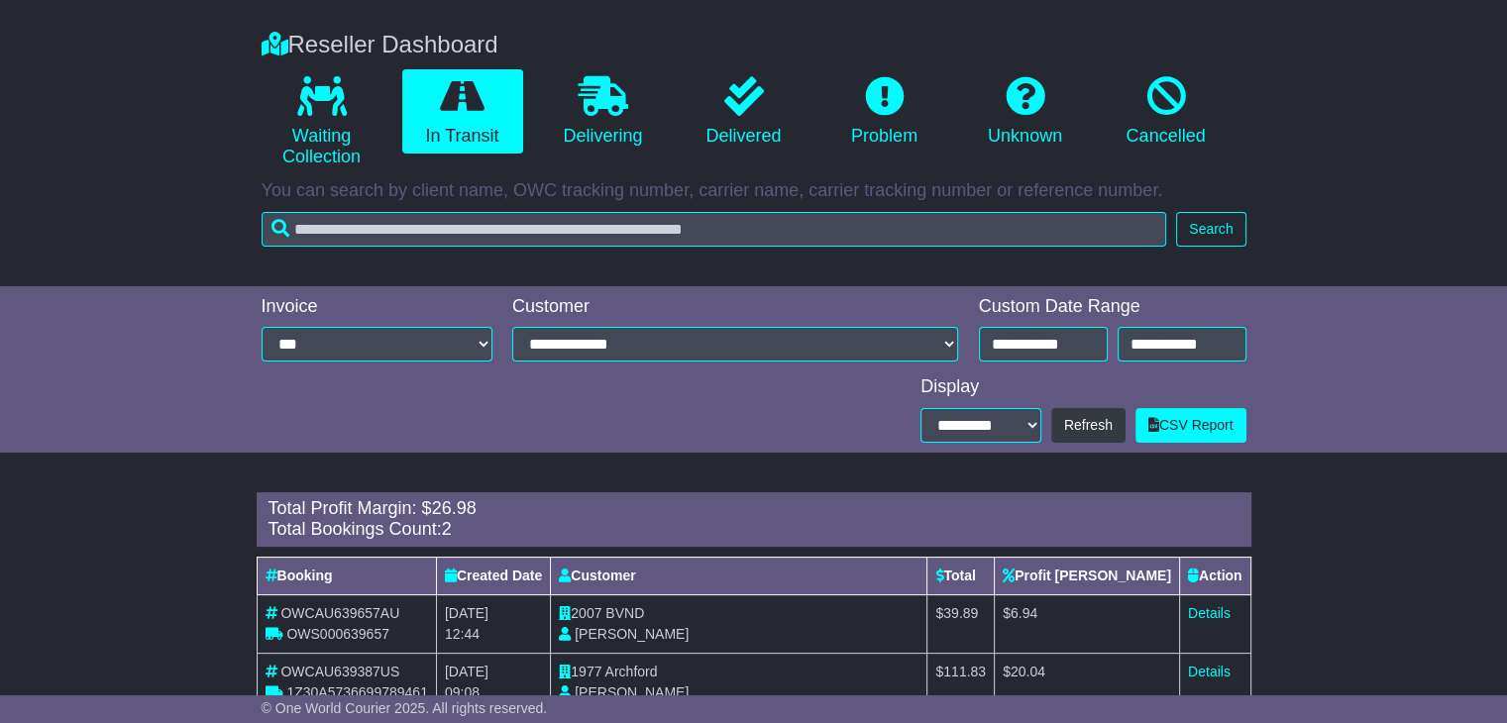
click at [1219, 625] on td "Details" at bounding box center [1214, 623] width 71 height 58
click at [1208, 613] on link "Details" at bounding box center [1209, 613] width 43 height 16
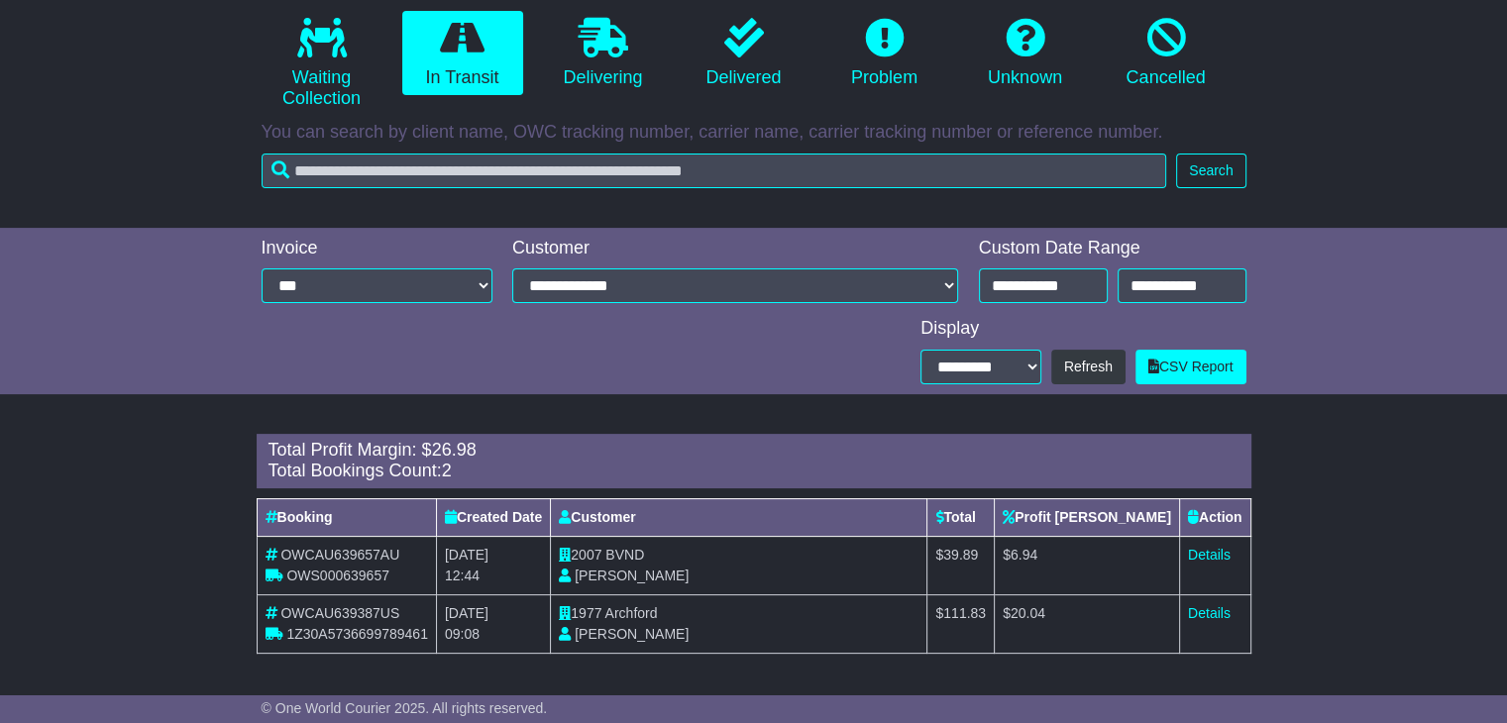
click at [642, 615] on span "Archford" at bounding box center [631, 613] width 53 height 16
copy span "Archford"
click at [1199, 605] on link "Details" at bounding box center [1209, 613] width 43 height 16
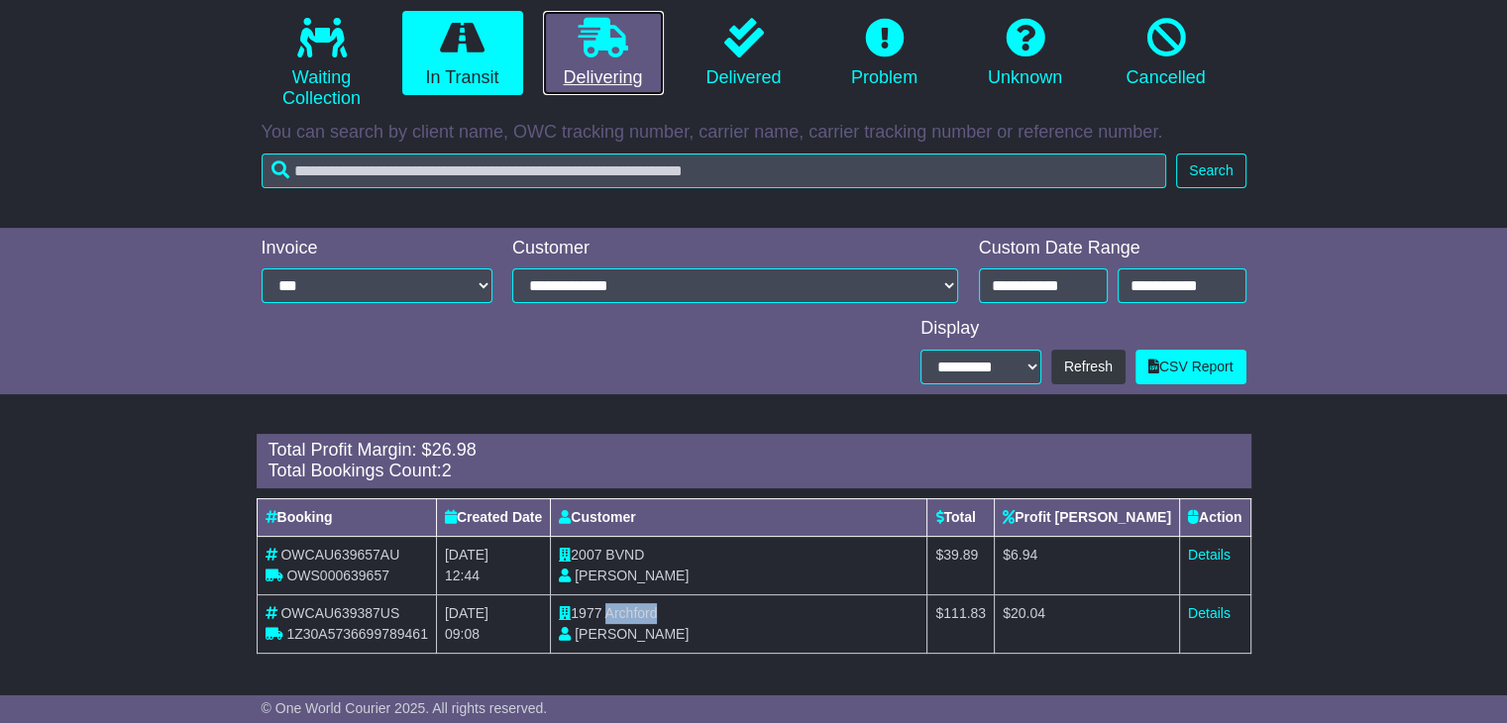
click at [622, 45] on icon at bounding box center [604, 38] width 50 height 40
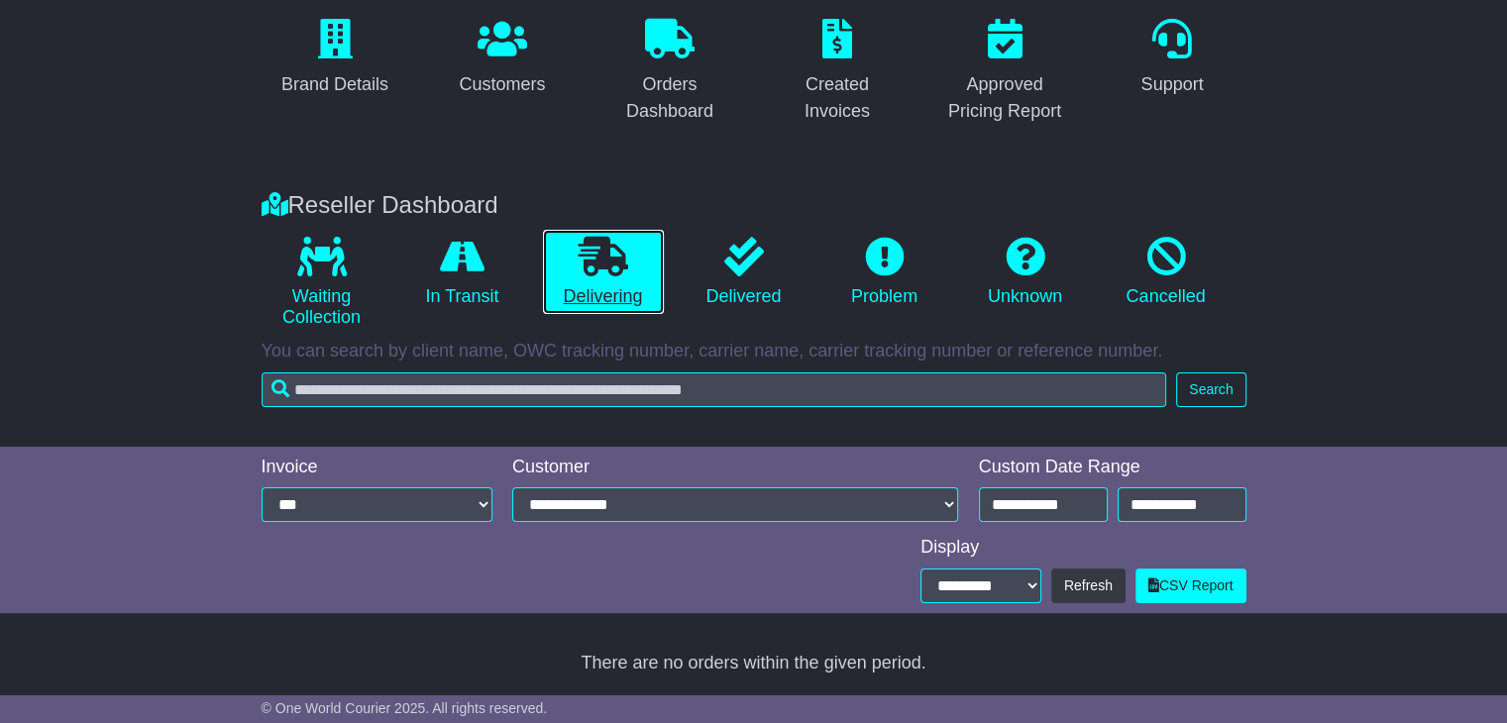
scroll to position [336, 0]
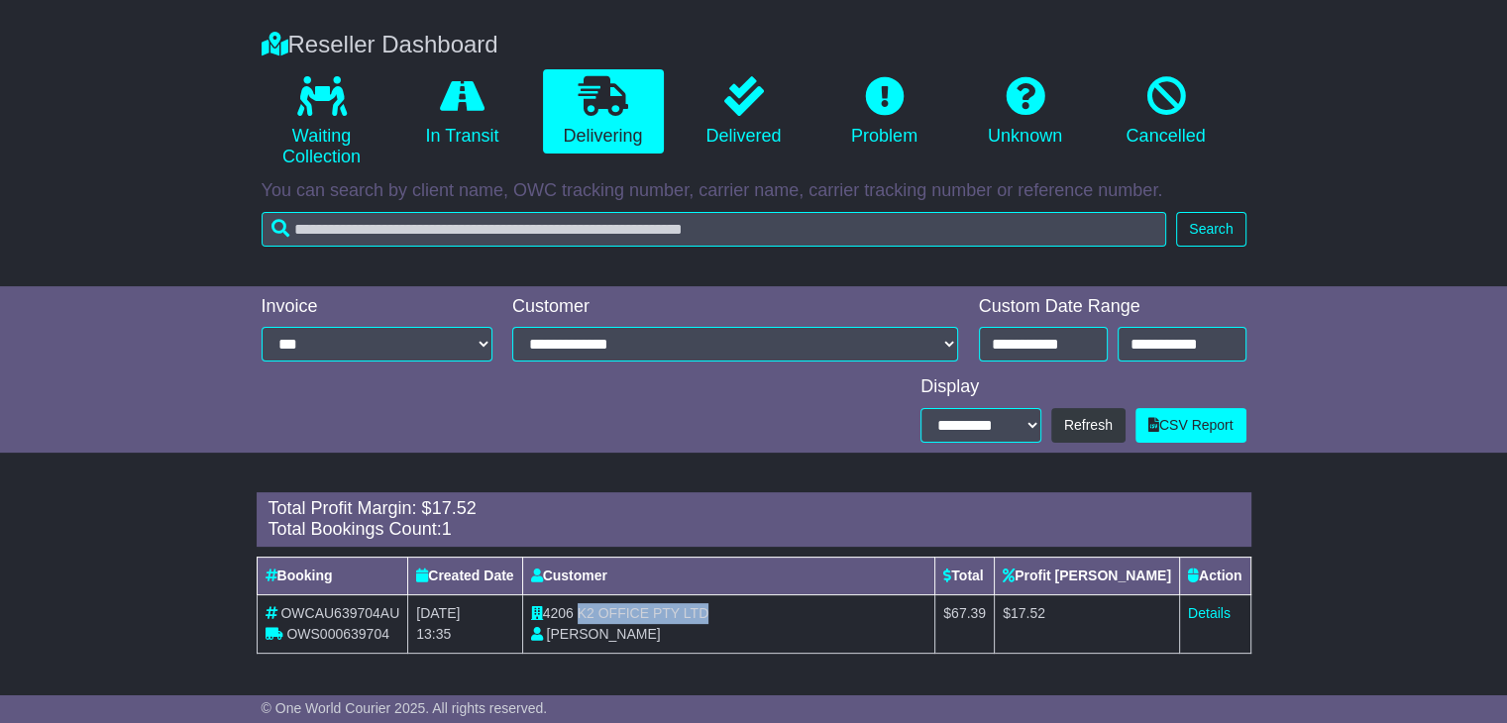
drag, startPoint x: 586, startPoint y: 616, endPoint x: 788, endPoint y: 619, distance: 202.1
click at [788, 619] on td "4206 K2 OFFICE PTY LTD Thi Lanh Nguyen" at bounding box center [728, 623] width 413 height 58
click at [1219, 615] on link "Details" at bounding box center [1209, 613] width 43 height 16
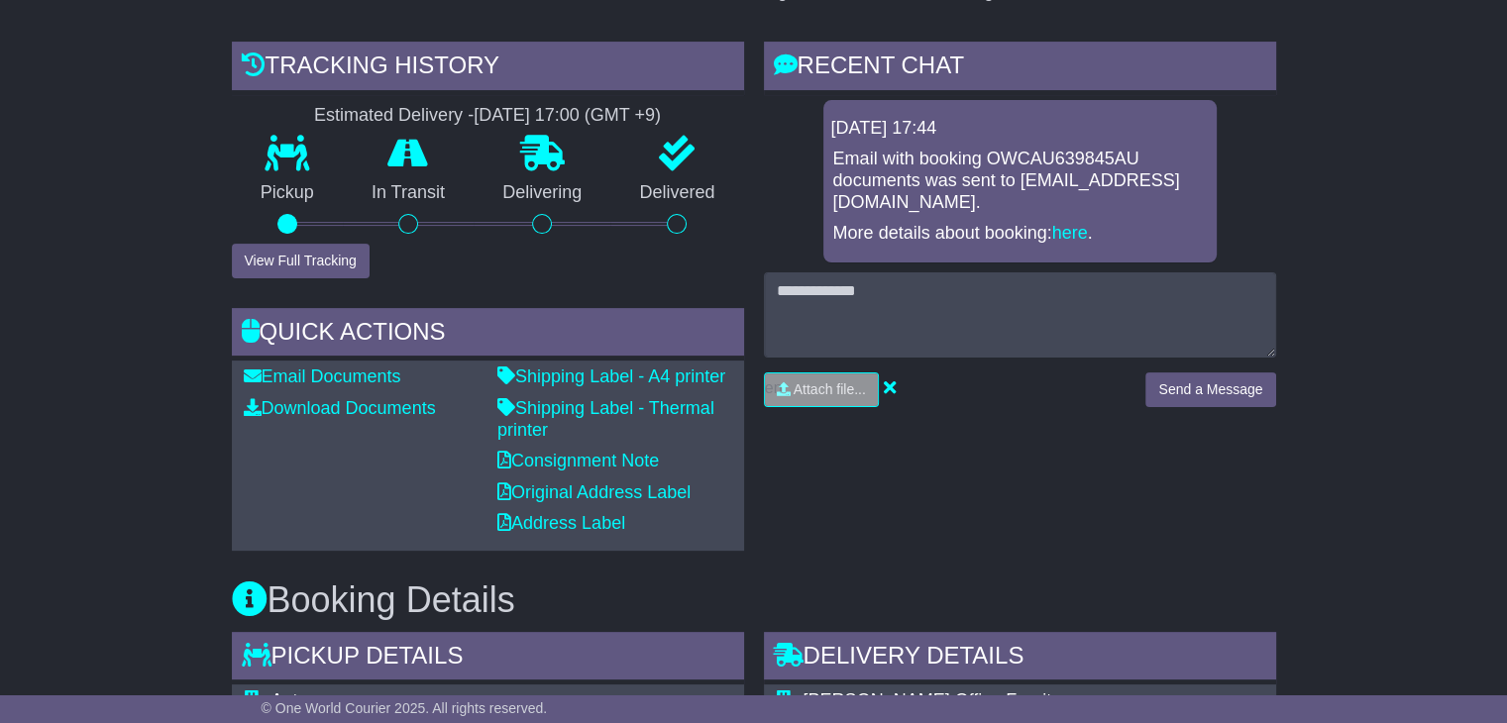
scroll to position [693, 0]
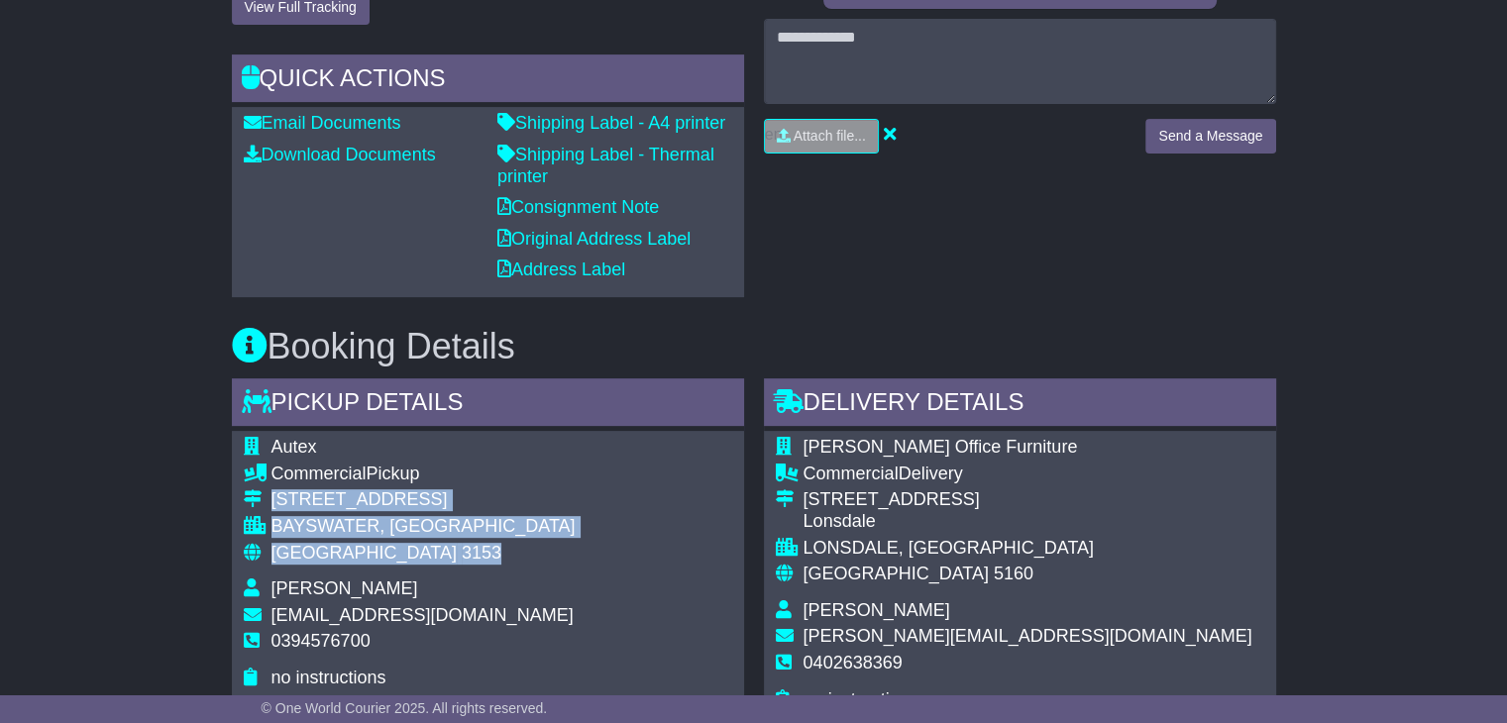
drag, startPoint x: 366, startPoint y: 552, endPoint x: 270, endPoint y: 502, distance: 107.2
click at [270, 502] on tbody "Autex Commercial Pickup [STREET_ADDRESS] [GEOGRAPHIC_DATA], [GEOGRAPHIC_DATA] A…" at bounding box center [410, 563] width 332 height 252
copy tbody "[STREET_ADDRESS]"
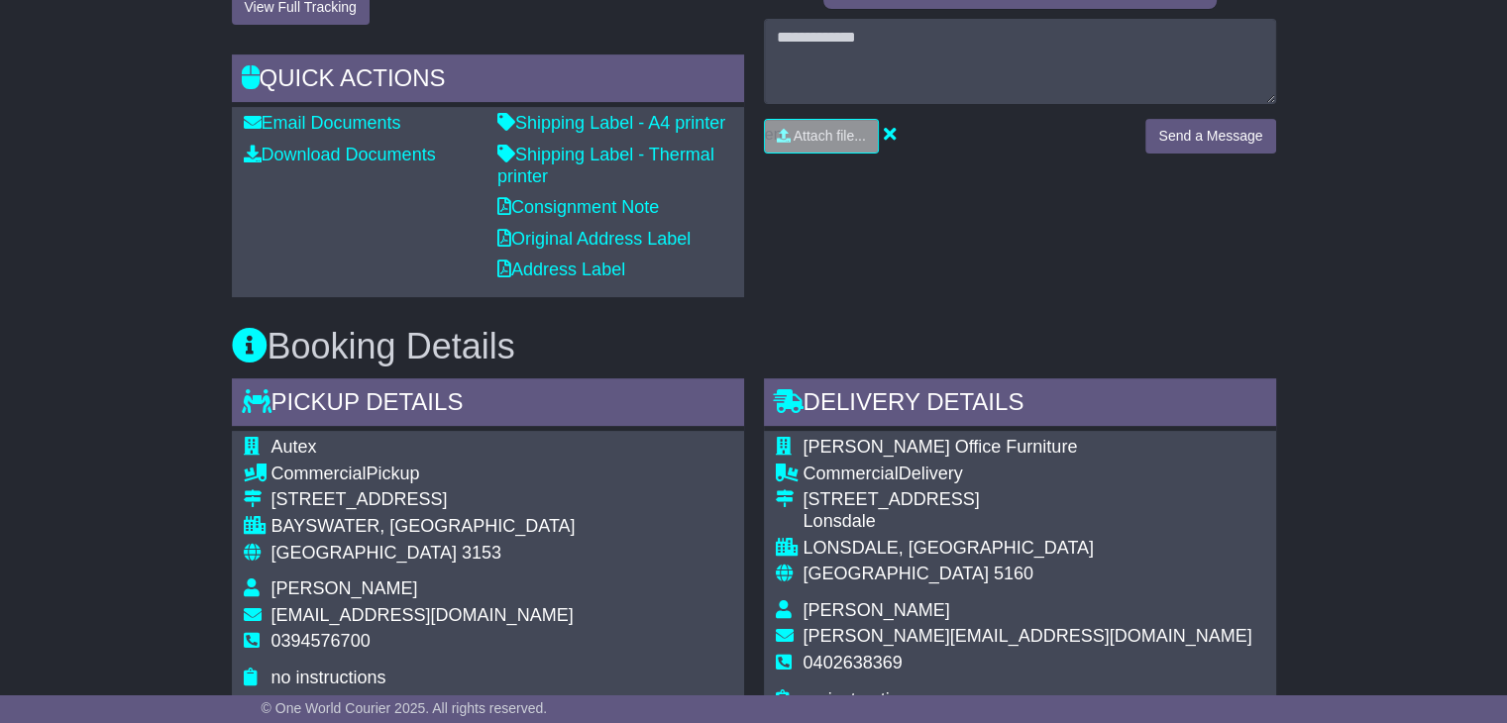
click at [319, 639] on span "0394576700" at bounding box center [320, 641] width 99 height 20
copy tbody "0394576700"
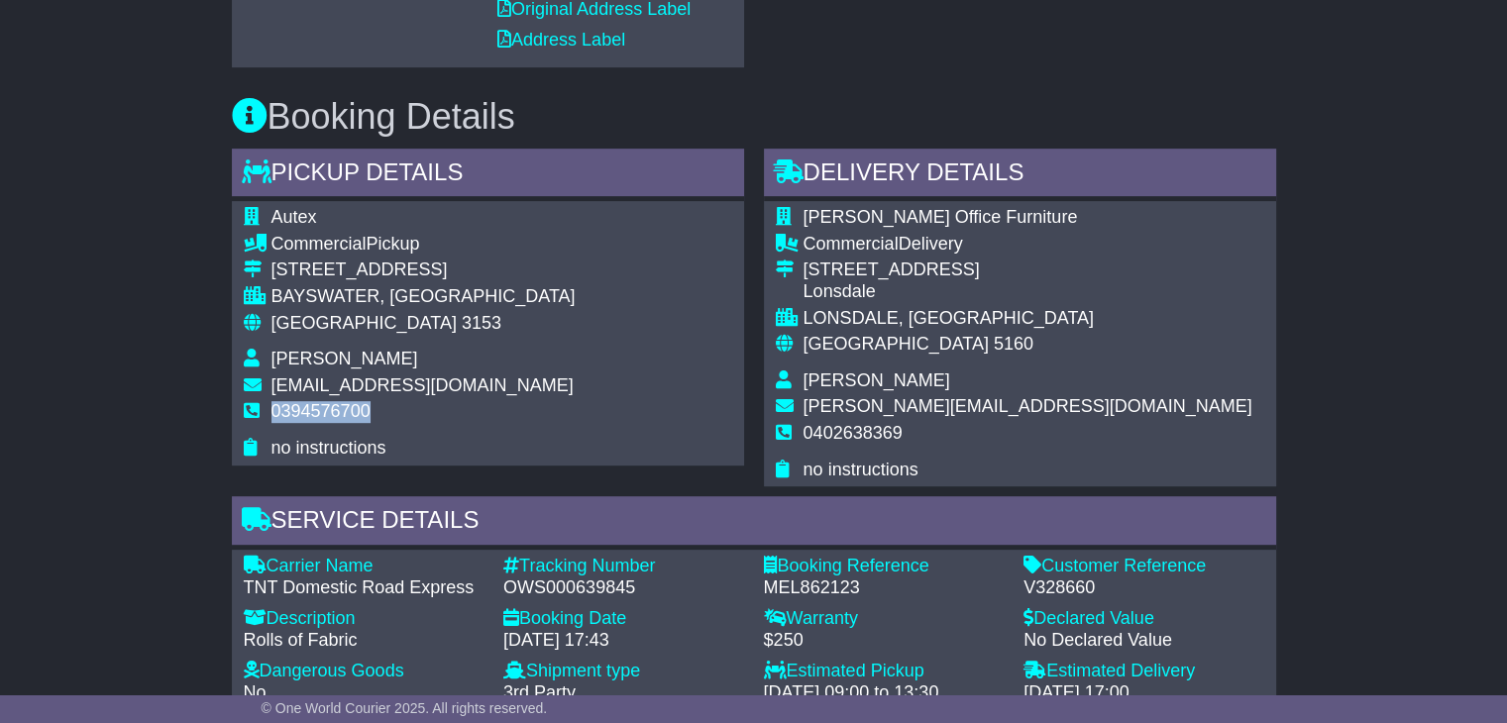
scroll to position [991, 0]
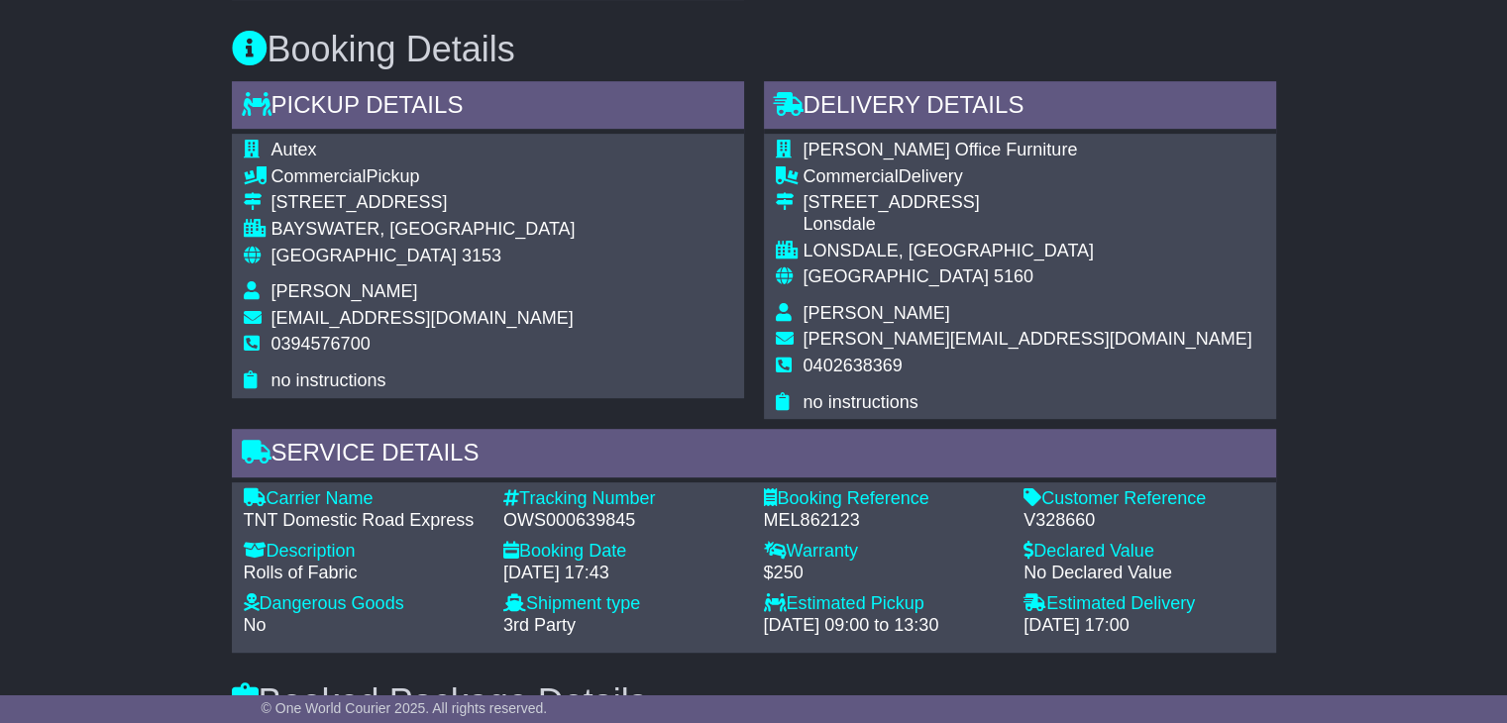
click at [614, 526] on div "OWS000639845" at bounding box center [623, 521] width 241 height 22
copy div "OWS000639845"
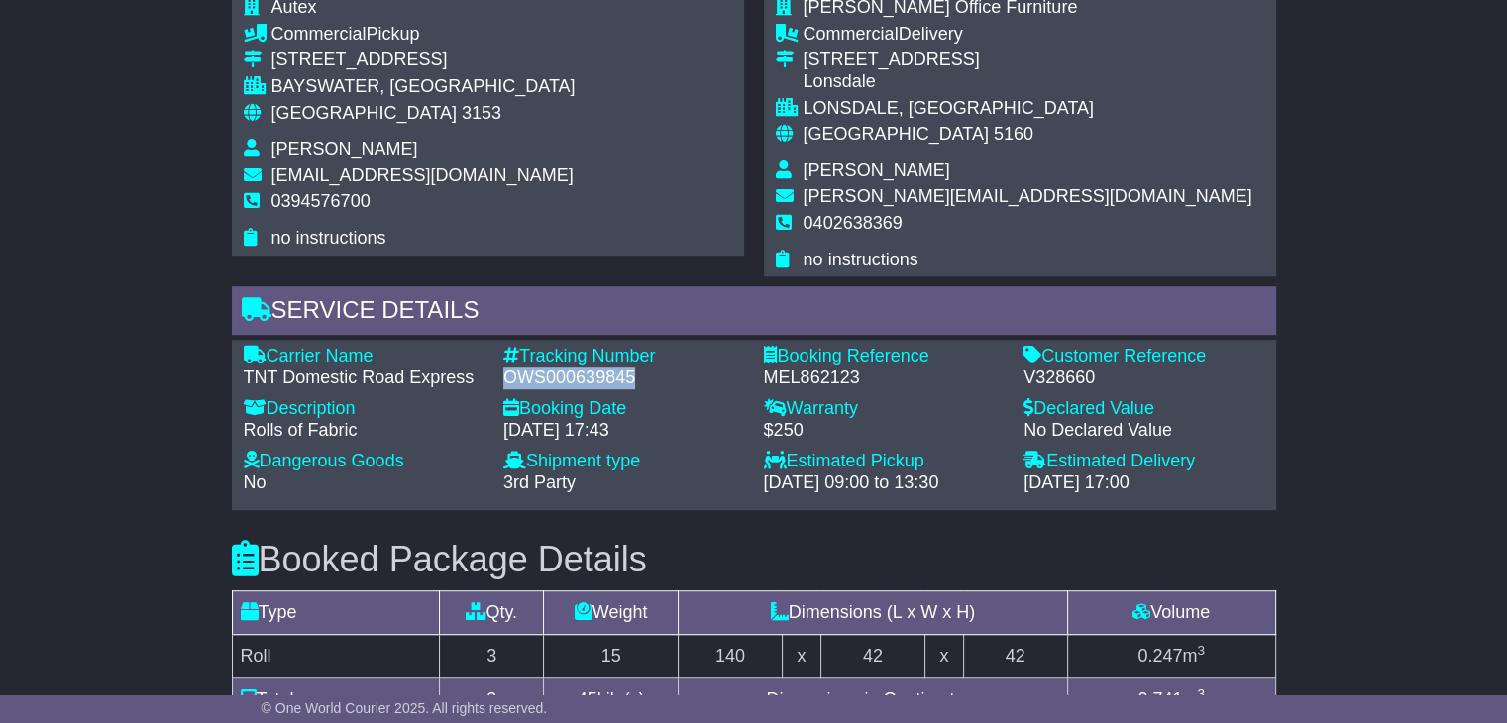
scroll to position [1288, 0]
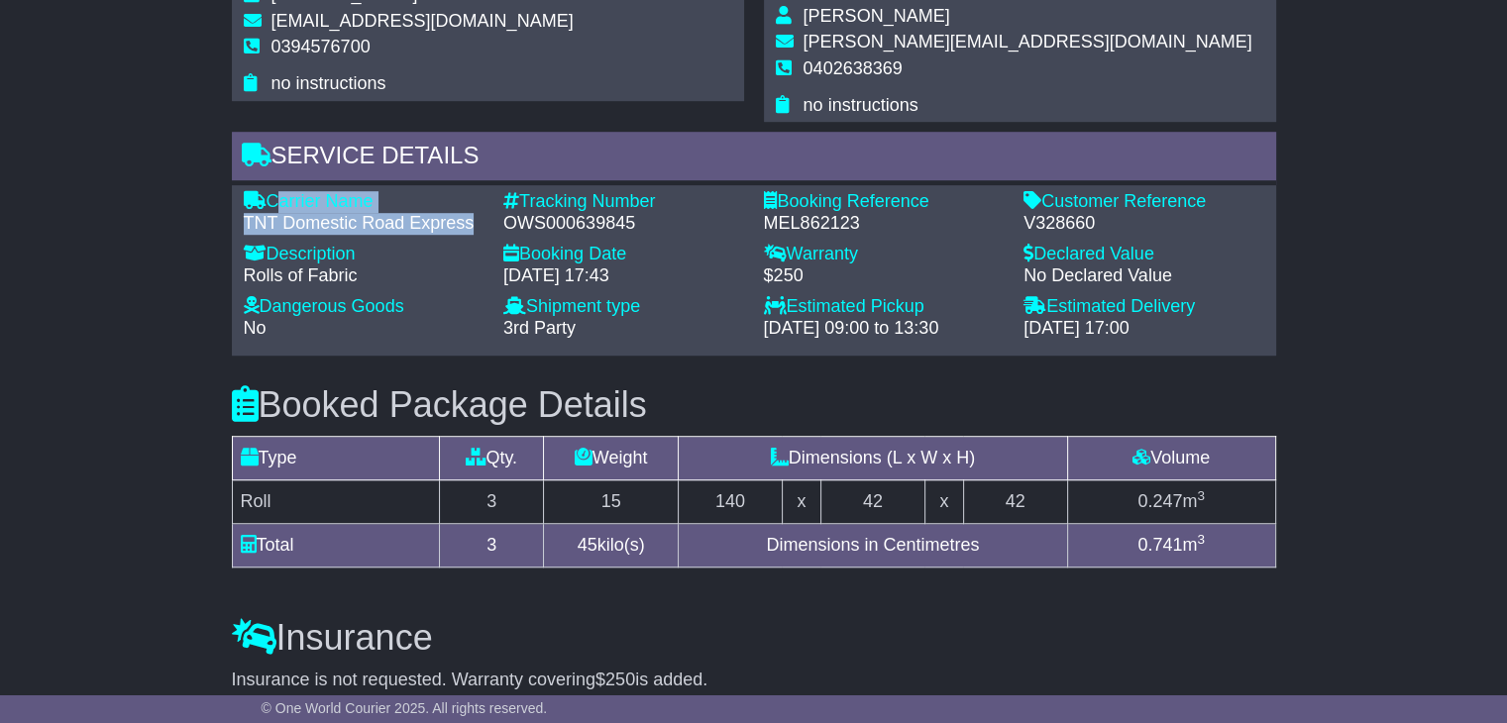
drag, startPoint x: 475, startPoint y: 220, endPoint x: 273, endPoint y: 199, distance: 202.2
click at [273, 199] on div "Carrier Name - TNT Domestic Road Express" at bounding box center [364, 212] width 261 height 43
copy div "Carrier Name - TNT Domestic Road Express"
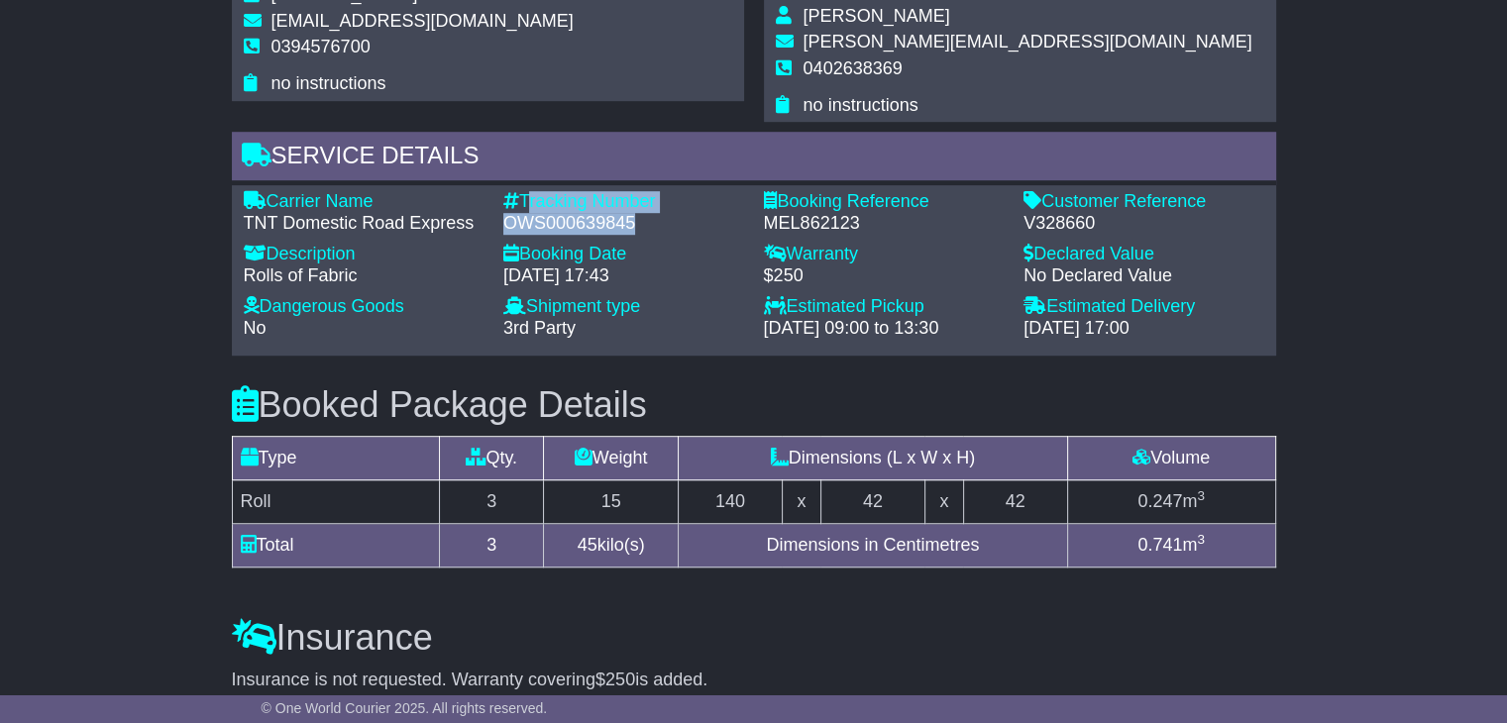
drag, startPoint x: 637, startPoint y: 215, endPoint x: 525, endPoint y: 187, distance: 115.3
click at [525, 187] on div "Carrier Name - TNT Domestic Road Express Description - Rolls of Fabric Tracking…" at bounding box center [754, 270] width 1044 height 170
copy div "Tracking Number - OWS000639845"
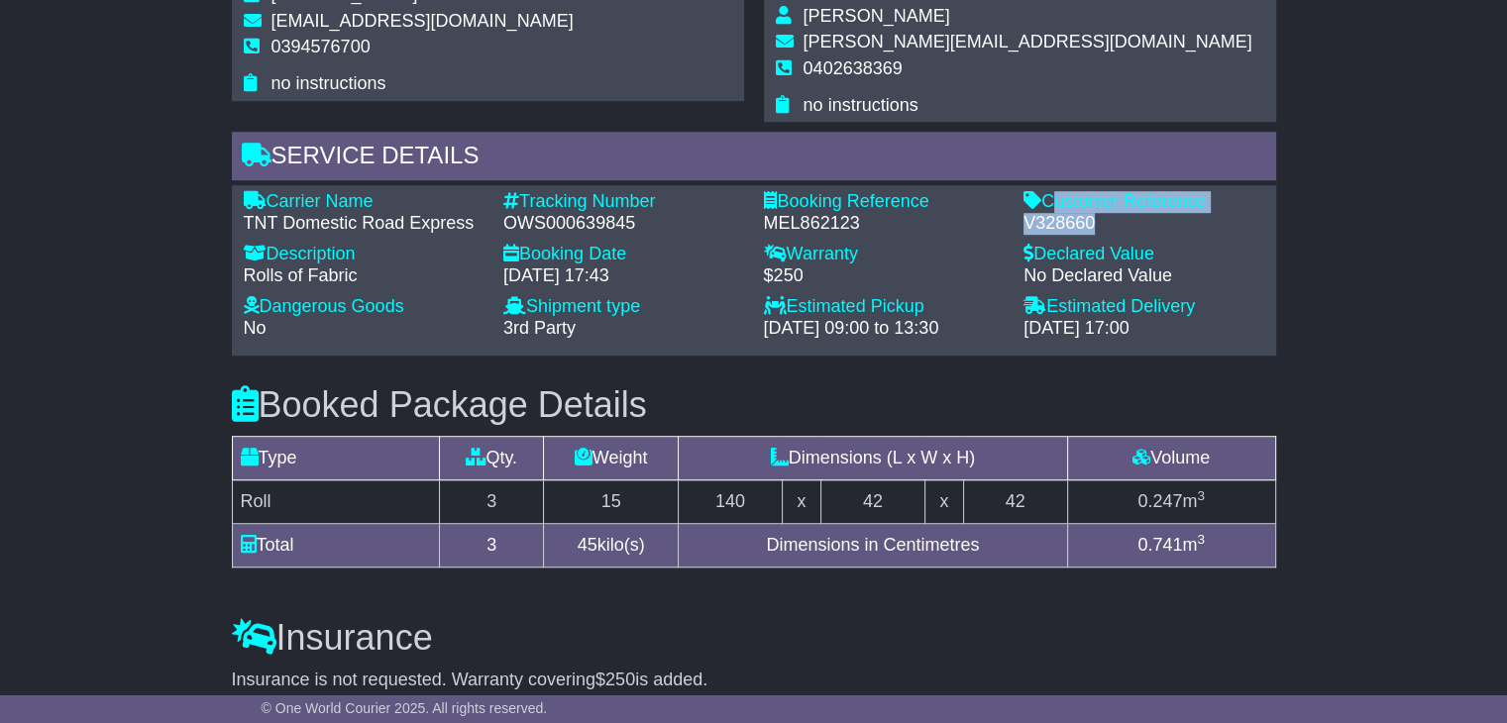
drag, startPoint x: 1092, startPoint y: 223, endPoint x: 1048, endPoint y: 195, distance: 51.7
click at [1048, 195] on div "Customer Reference - V328660" at bounding box center [1143, 212] width 261 height 43
copy div "Customer Reference - V328660"
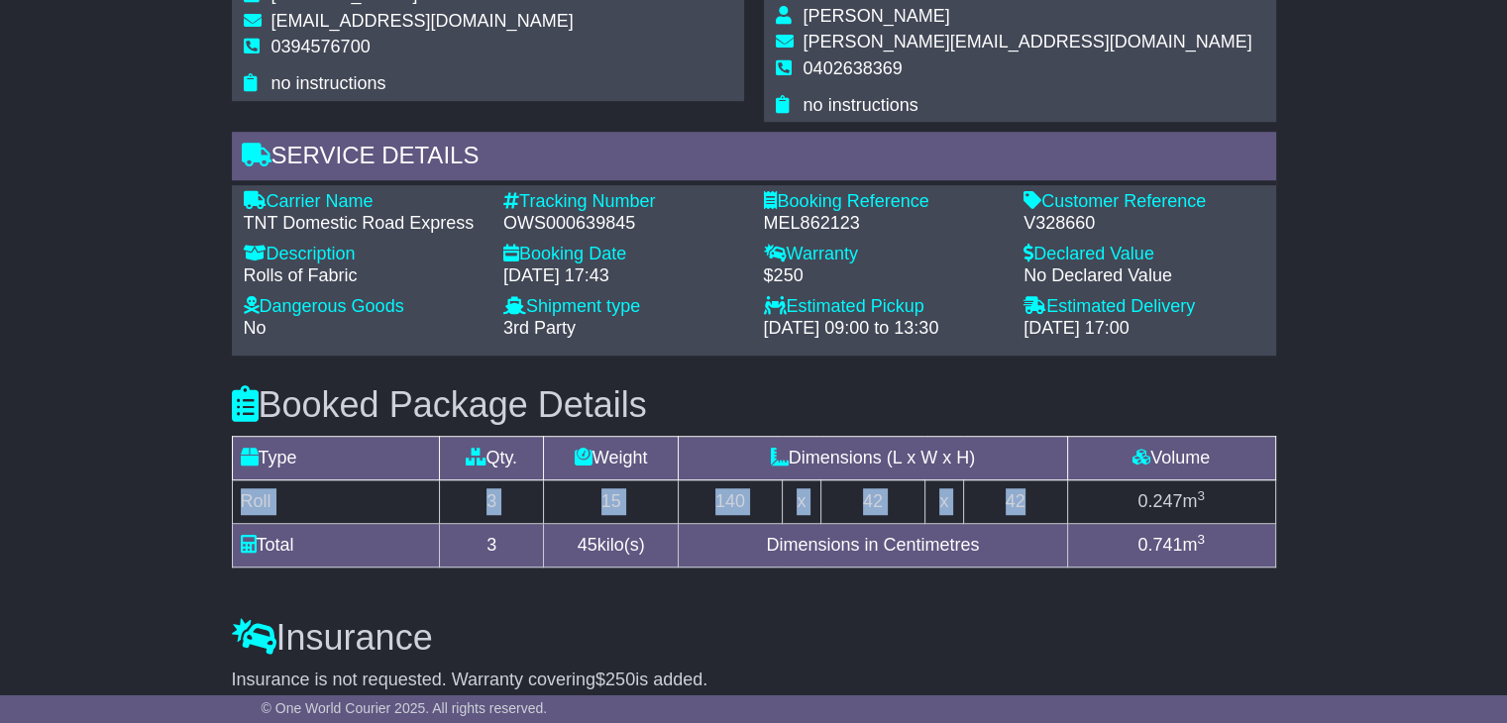
drag, startPoint x: 1043, startPoint y: 500, endPoint x: 242, endPoint y: 505, distance: 801.5
click at [242, 505] on tr "Roll 3 15 140 x 42 x 42 0.247 m 3" at bounding box center [753, 502] width 1043 height 44
copy tr "Roll 3 15 140 x 42 x 42"
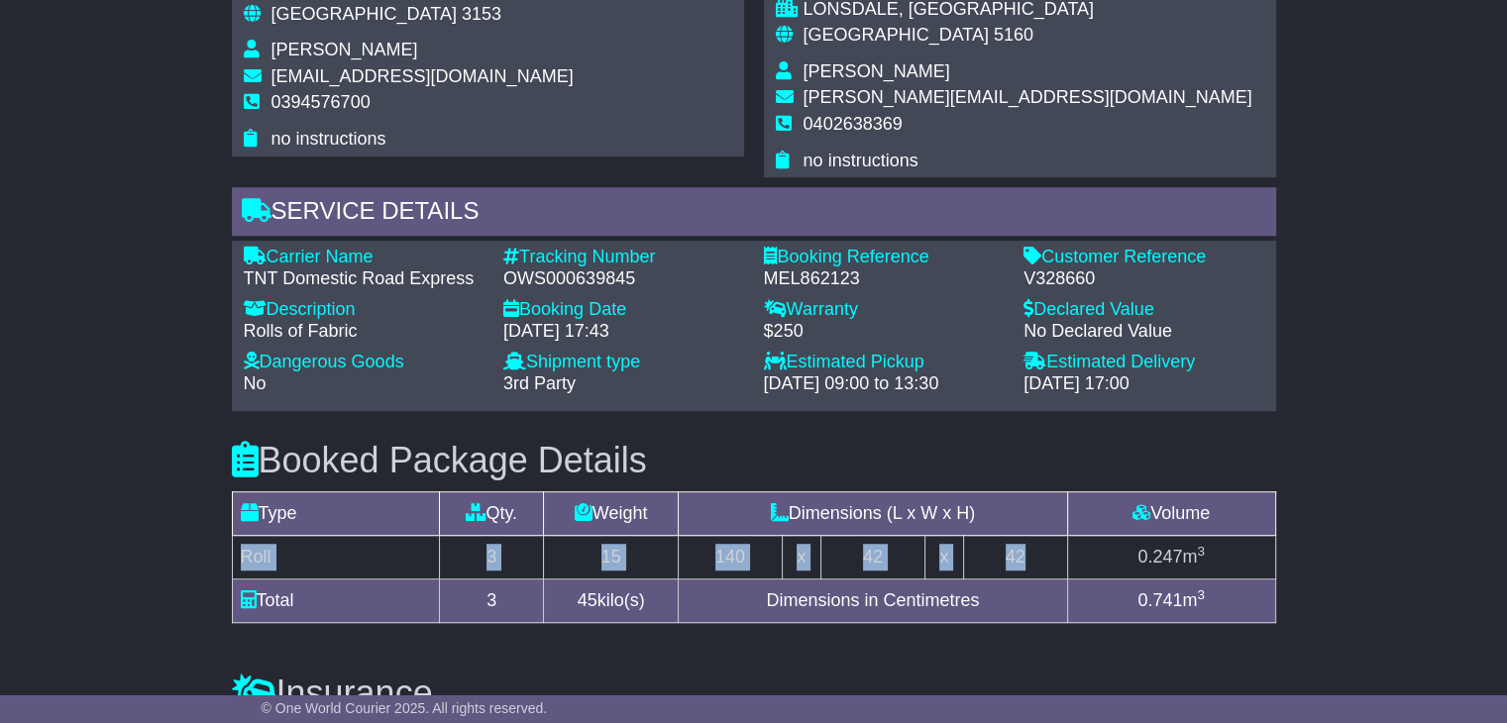
scroll to position [1189, 0]
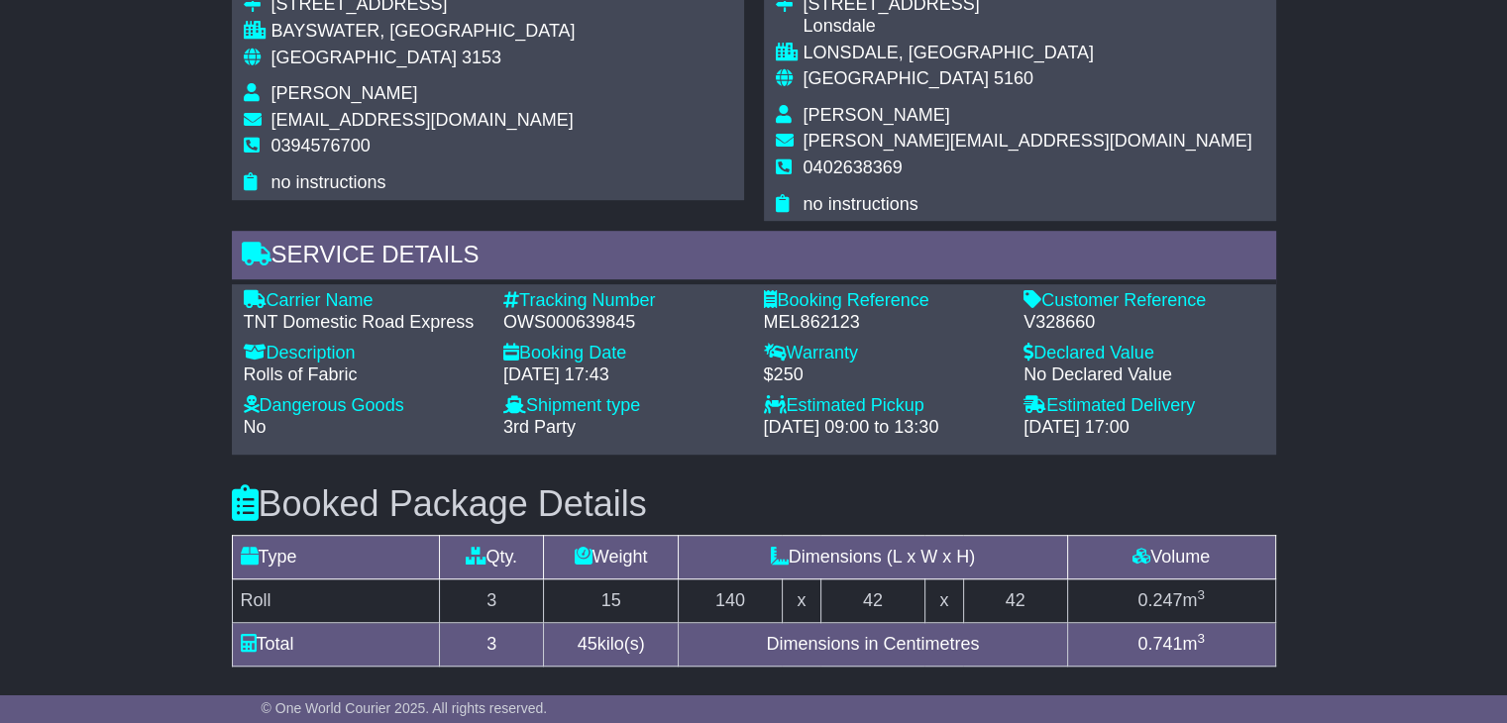
click at [840, 110] on span "keith Pike" at bounding box center [876, 115] width 147 height 20
copy tbody "keith Pike"
click at [875, 167] on span "0402638369" at bounding box center [852, 168] width 99 height 20
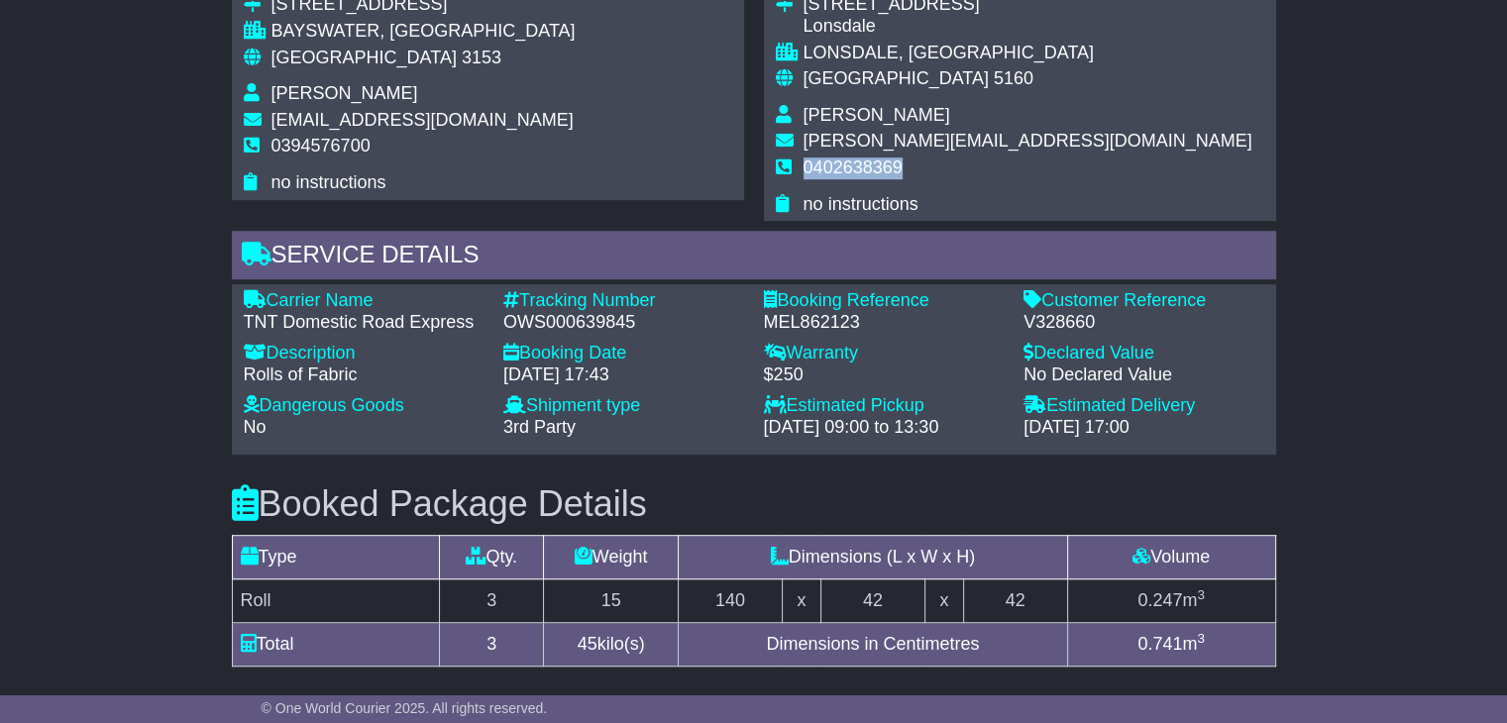
click at [875, 167] on span "0402638369" at bounding box center [852, 168] width 99 height 20
click at [872, 165] on span "0402638369" at bounding box center [852, 168] width 99 height 20
click at [868, 163] on span "0402638369" at bounding box center [852, 168] width 99 height 20
click at [292, 53] on span "[GEOGRAPHIC_DATA]" at bounding box center [363, 58] width 185 height 20
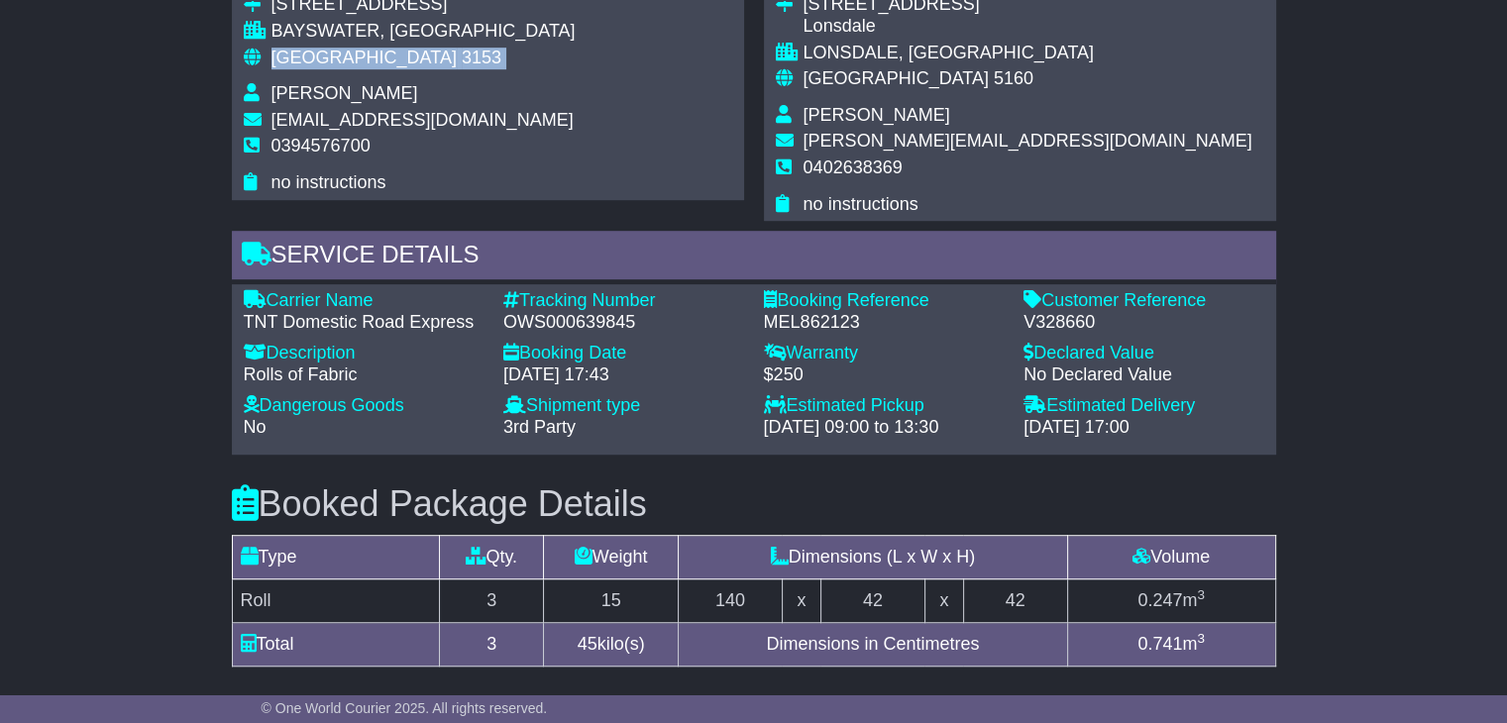
click at [292, 53] on span "[GEOGRAPHIC_DATA]" at bounding box center [363, 58] width 185 height 20
copy tbody "Australia 3153"
click at [837, 90] on td "Australia 5160" at bounding box center [1027, 86] width 449 height 37
click at [846, 84] on span "[GEOGRAPHIC_DATA]" at bounding box center [895, 78] width 185 height 20
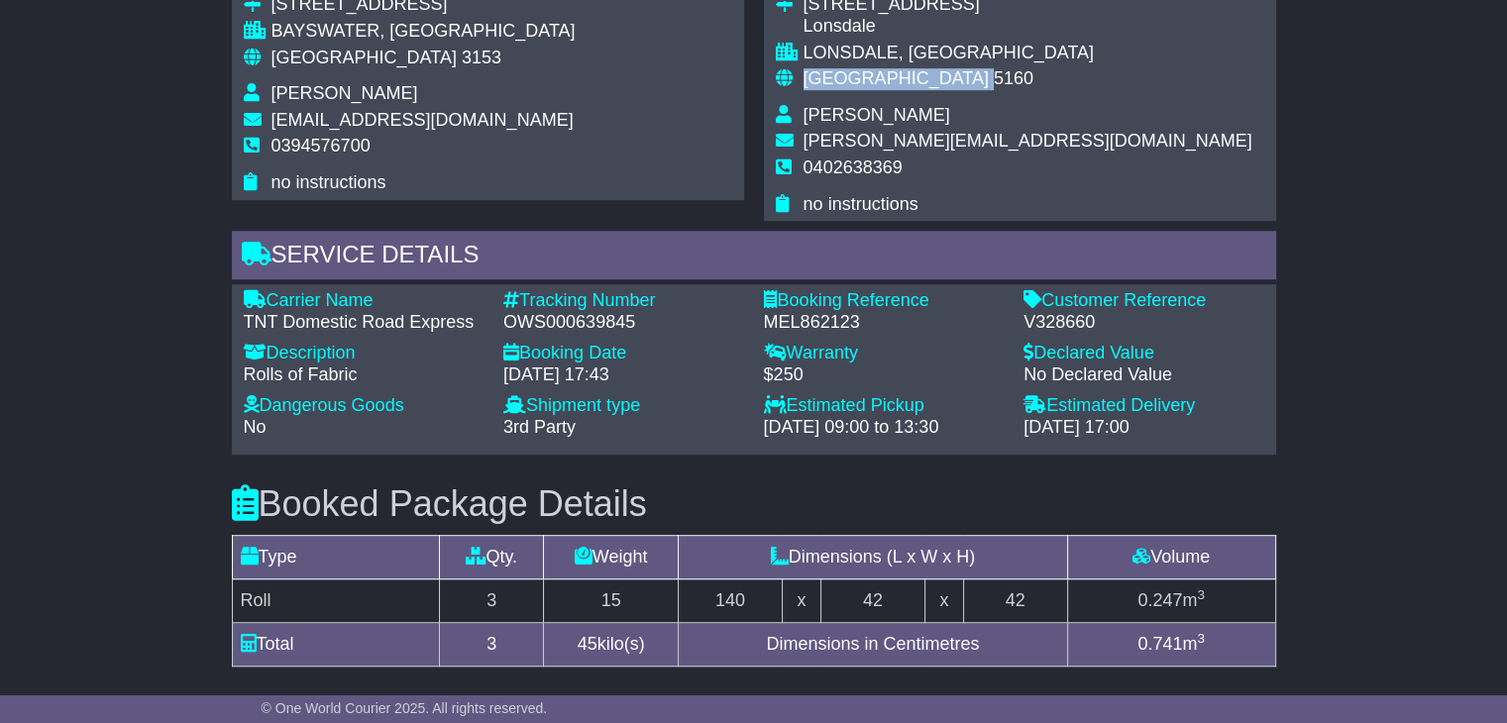
click at [846, 84] on span "[GEOGRAPHIC_DATA]" at bounding box center [895, 78] width 185 height 20
copy tbody "Australia 5160"
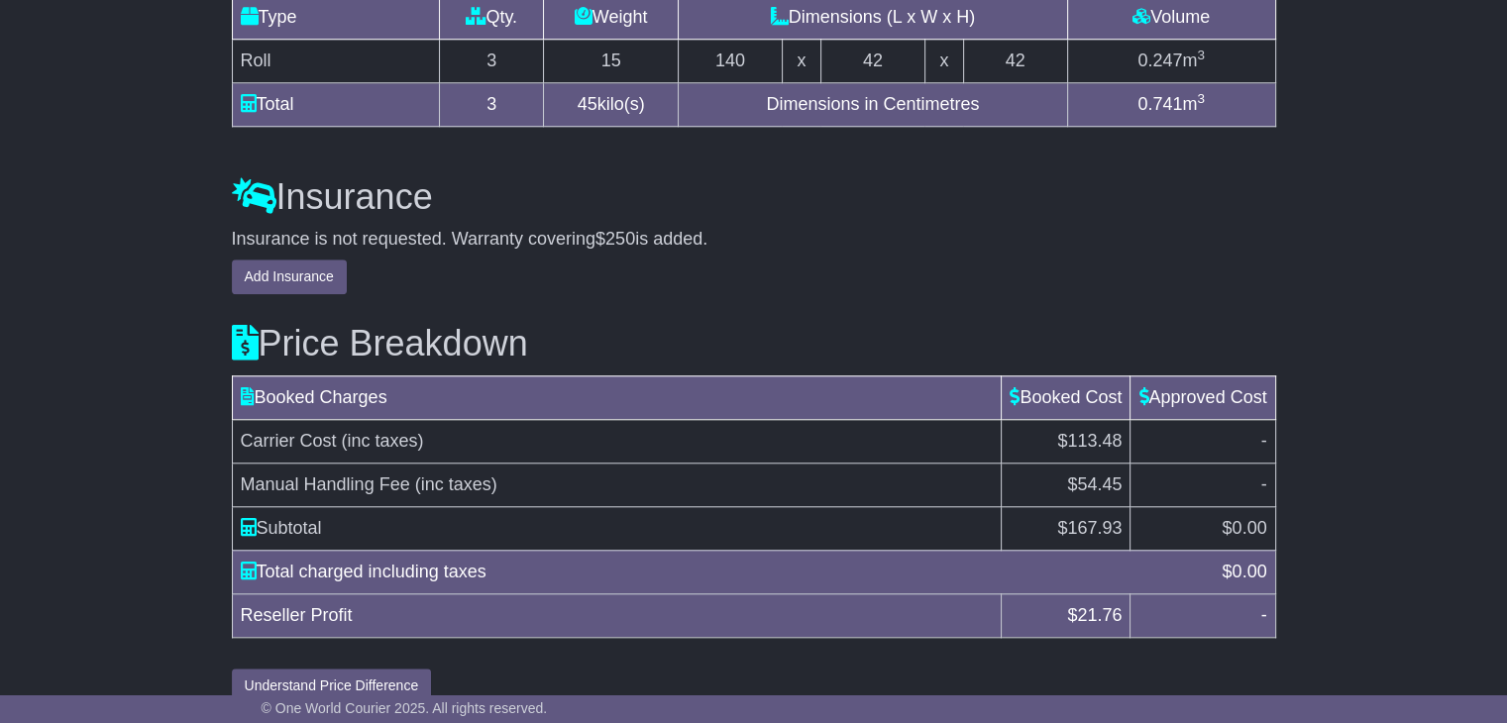
scroll to position [1754, 0]
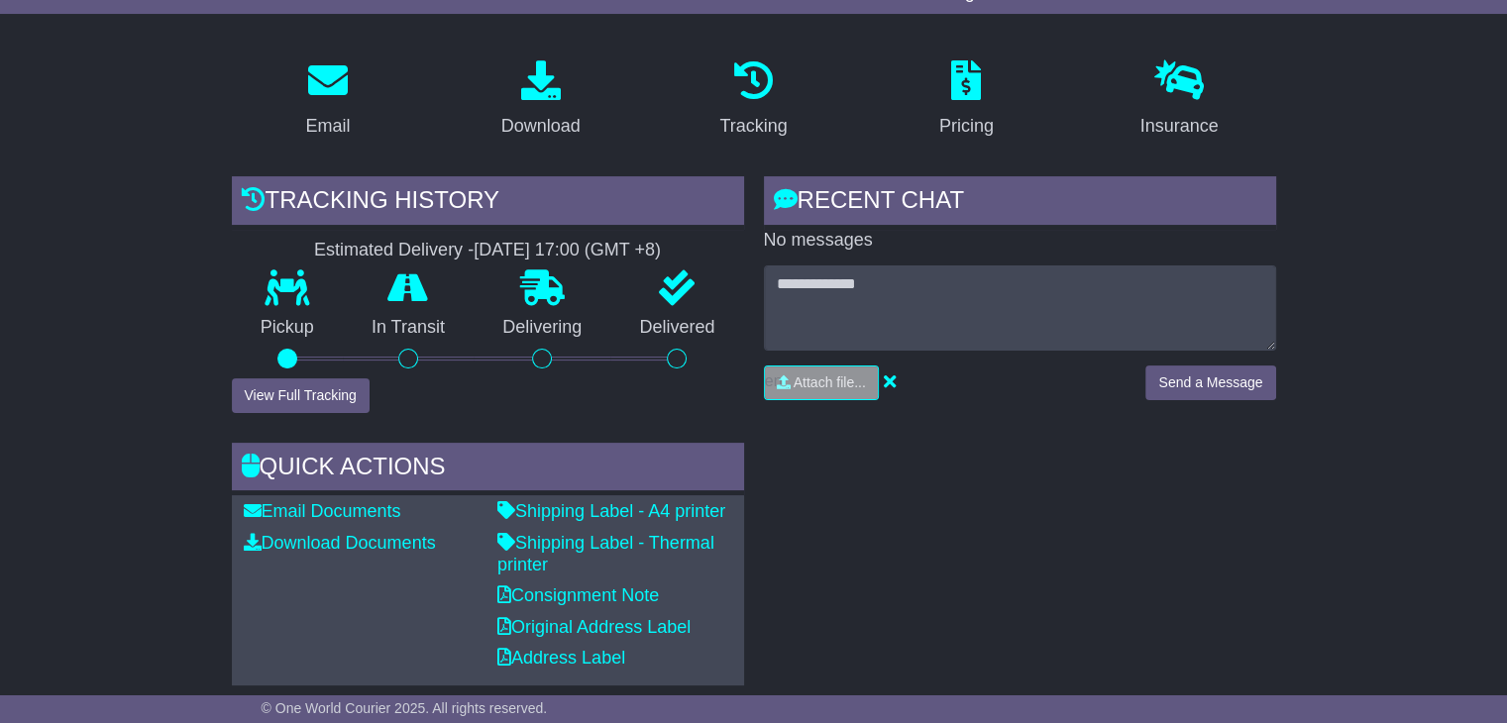
scroll to position [594, 0]
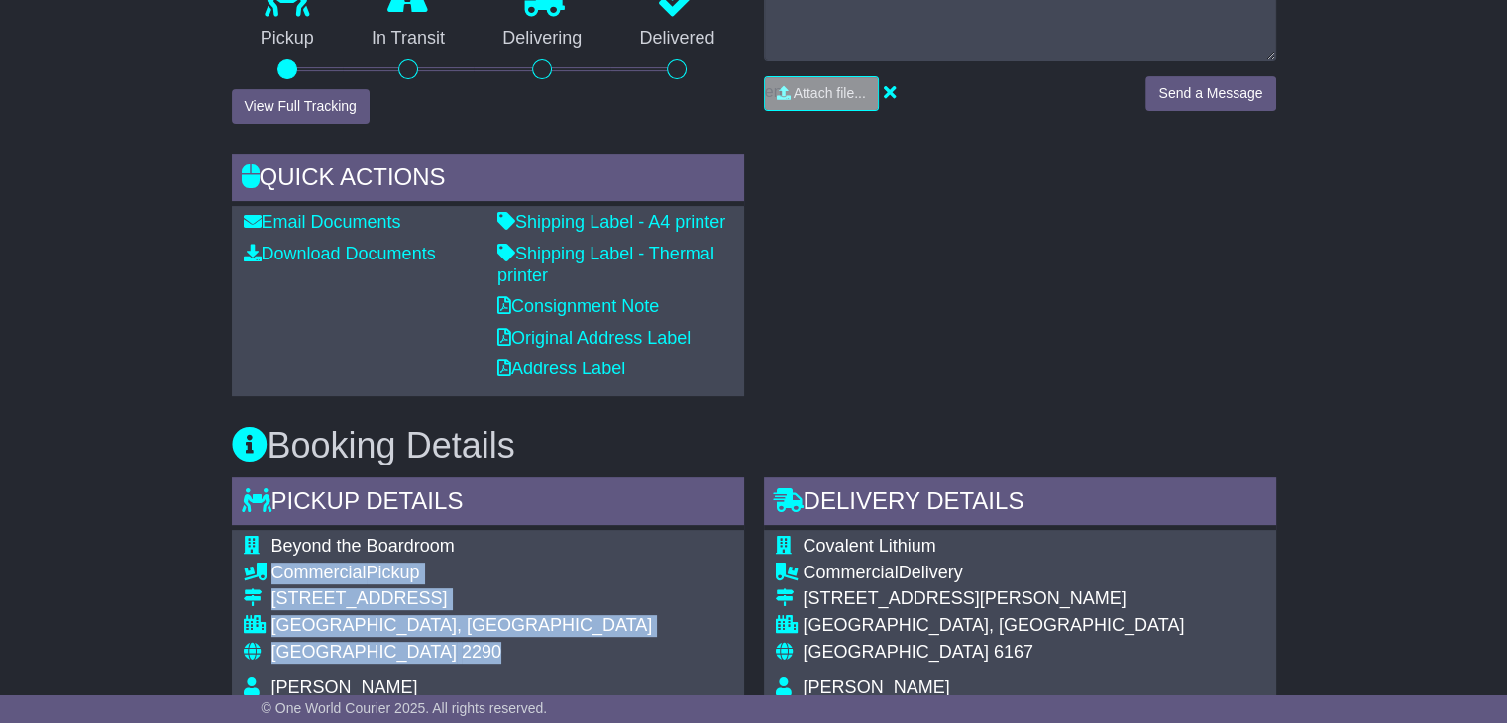
drag, startPoint x: 297, startPoint y: 638, endPoint x: 279, endPoint y: 572, distance: 68.7
click at [273, 584] on tbody "Beyond the Boardroom Commercial Pickup 3/6 Seasands Drive REDHEAD, NSW Australi…" at bounding box center [448, 662] width 409 height 252
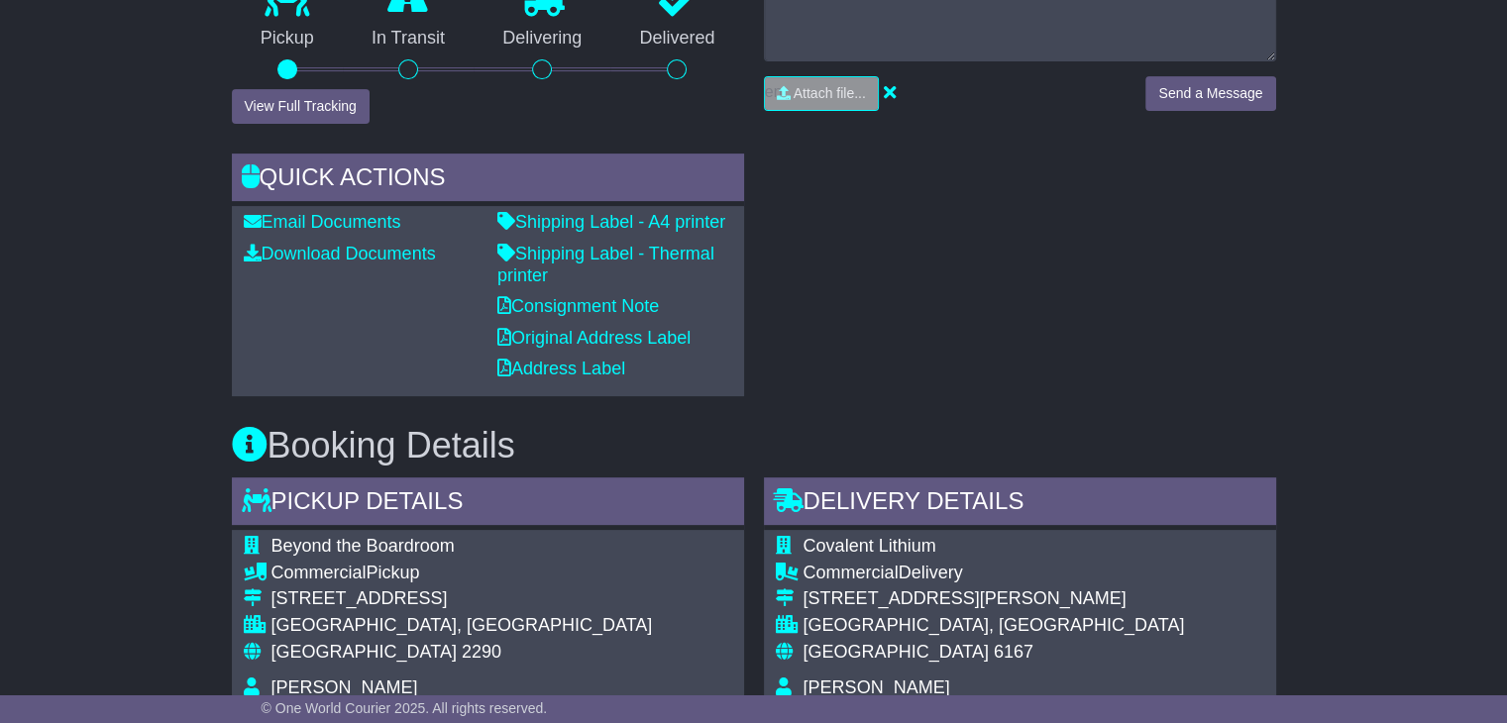
click at [493, 590] on div "Beyond the Boardroom Commercial Pickup 3/6 Seasands Drive REDHEAD, NSW Australi…" at bounding box center [488, 662] width 512 height 264
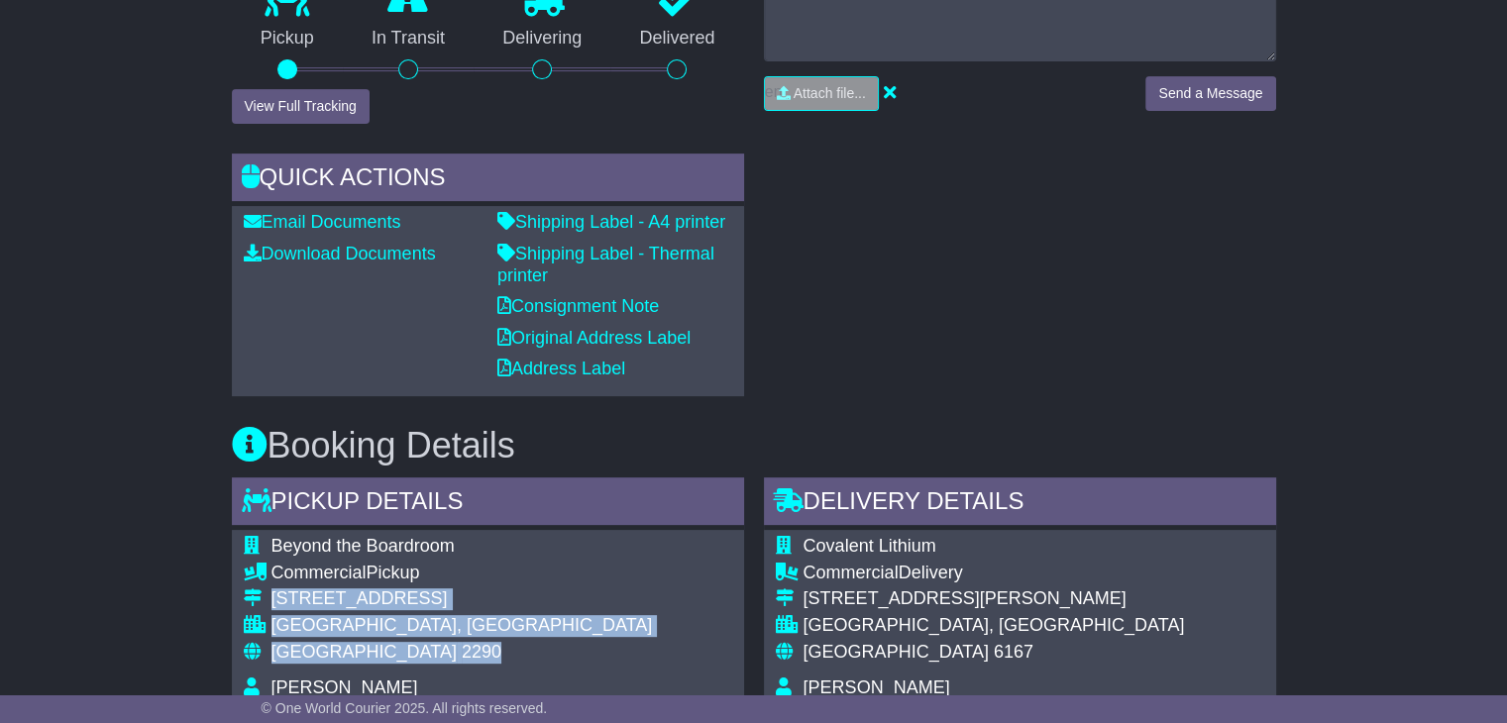
drag, startPoint x: 388, startPoint y: 651, endPoint x: 273, endPoint y: 588, distance: 130.8
click at [273, 588] on tbody "Beyond the Boardroom Commercial Pickup 3/6 Seasands Drive REDHEAD, NSW Australi…" at bounding box center [448, 662] width 409 height 252
copy tbody "3/6 Seasands Drive REDHEAD, NSW Australia 2290"
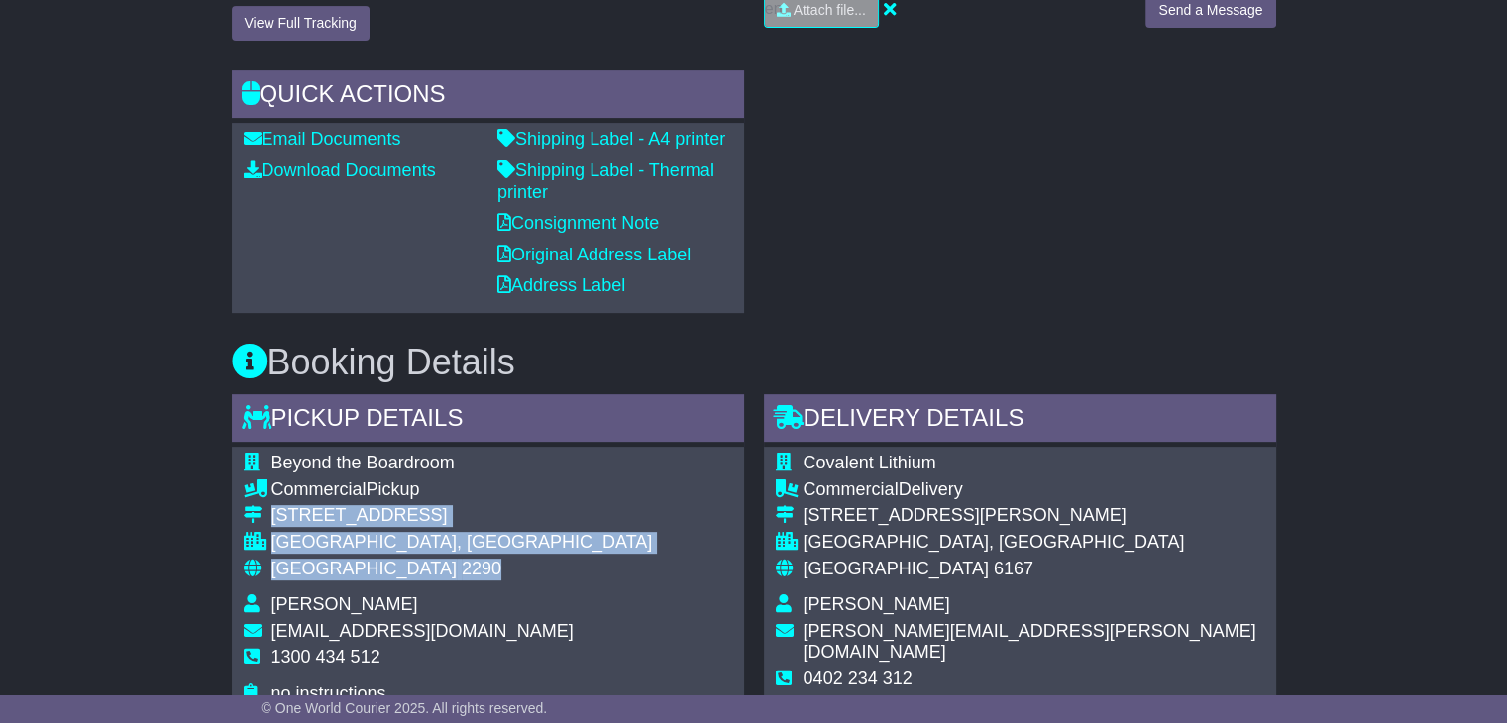
scroll to position [892, 0]
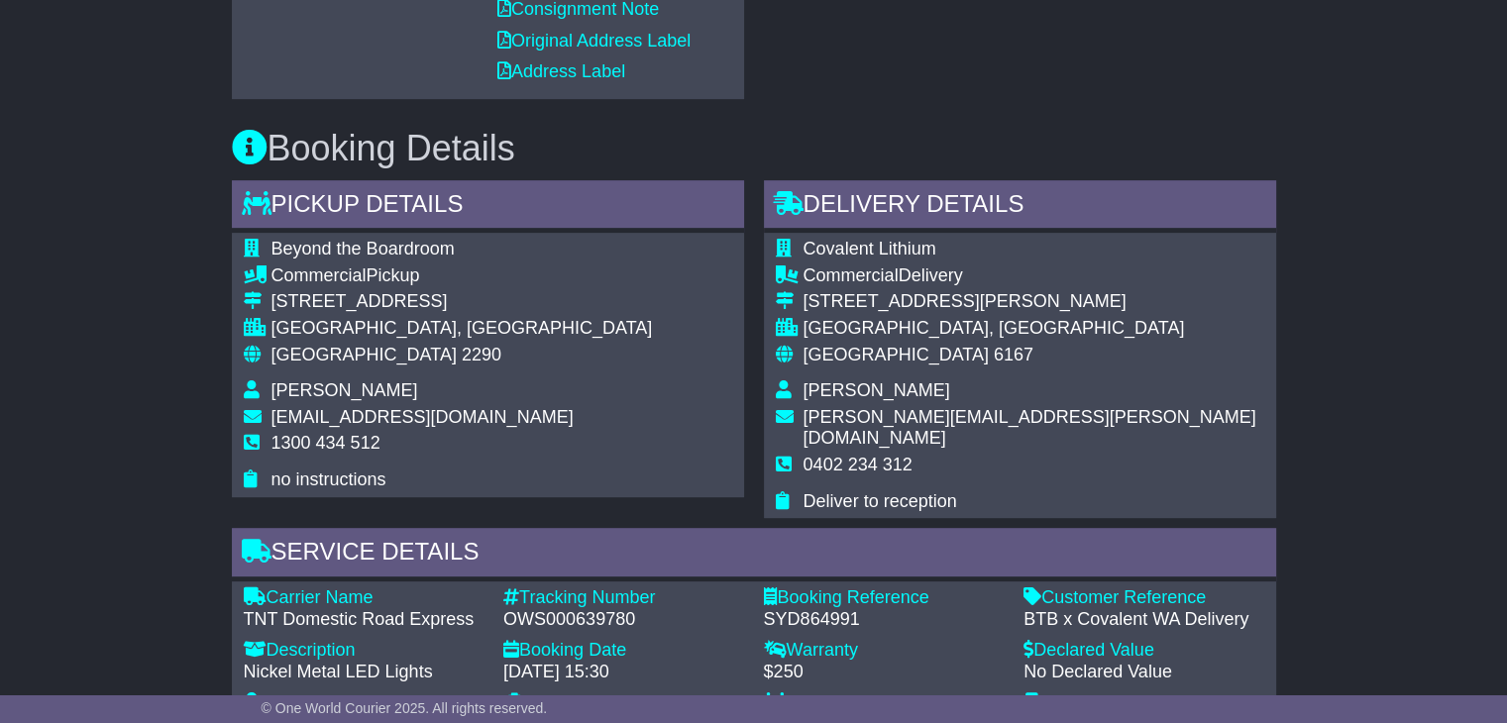
click at [339, 444] on span "1300 434 512" at bounding box center [325, 443] width 109 height 20
click at [337, 444] on span "1300 434 512" at bounding box center [325, 443] width 109 height 20
copy tbody "1300 434 512"
click at [523, 609] on div "OWS000639780" at bounding box center [623, 620] width 241 height 22
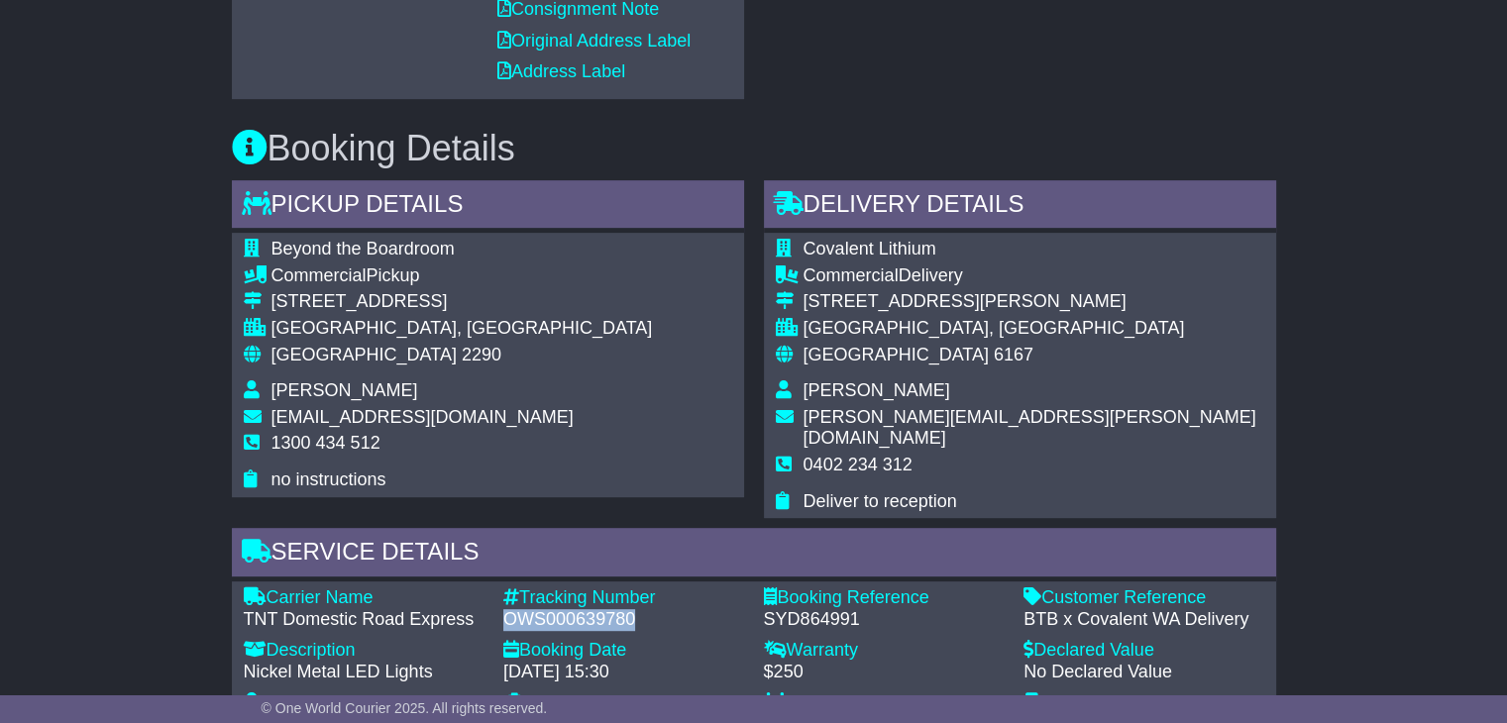
click at [523, 609] on div "OWS000639780" at bounding box center [623, 620] width 241 height 22
copy div "OWS000639780"
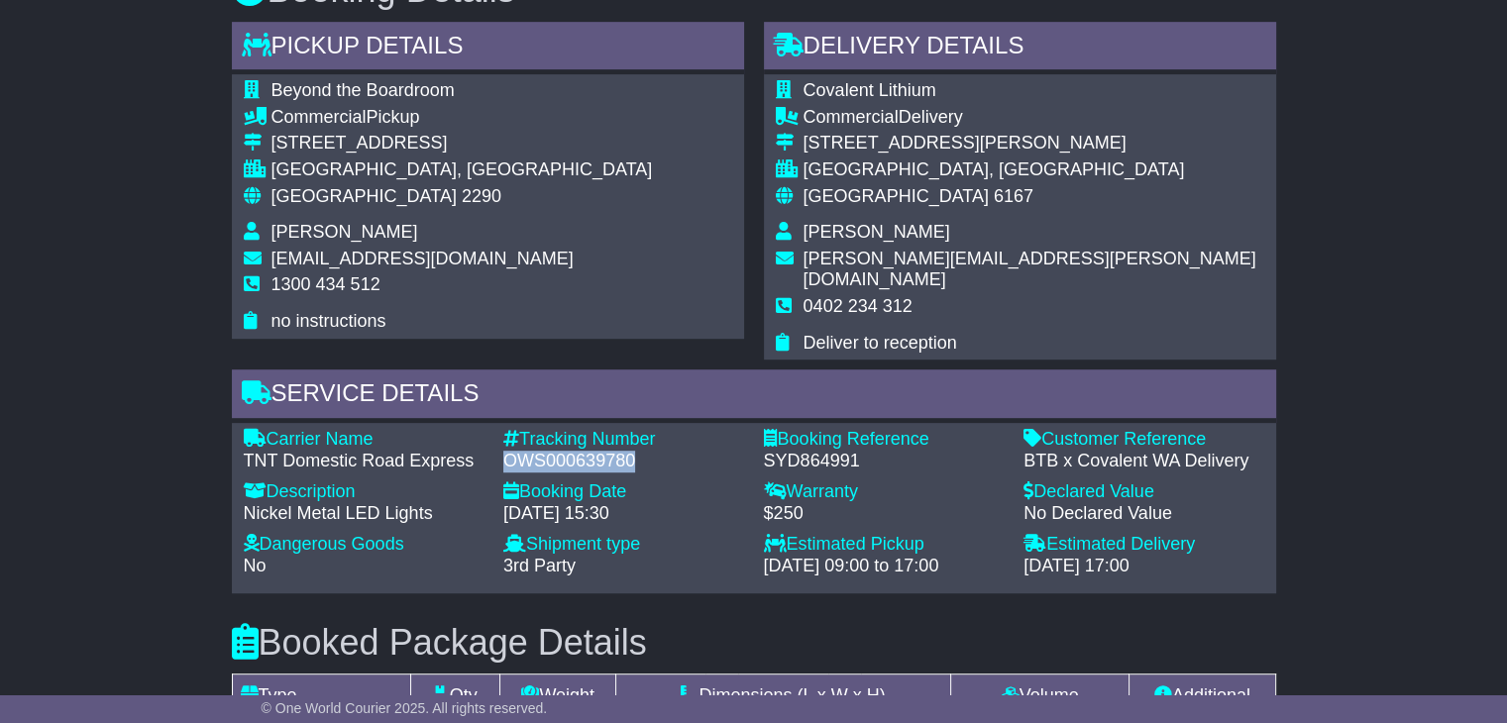
scroll to position [1189, 0]
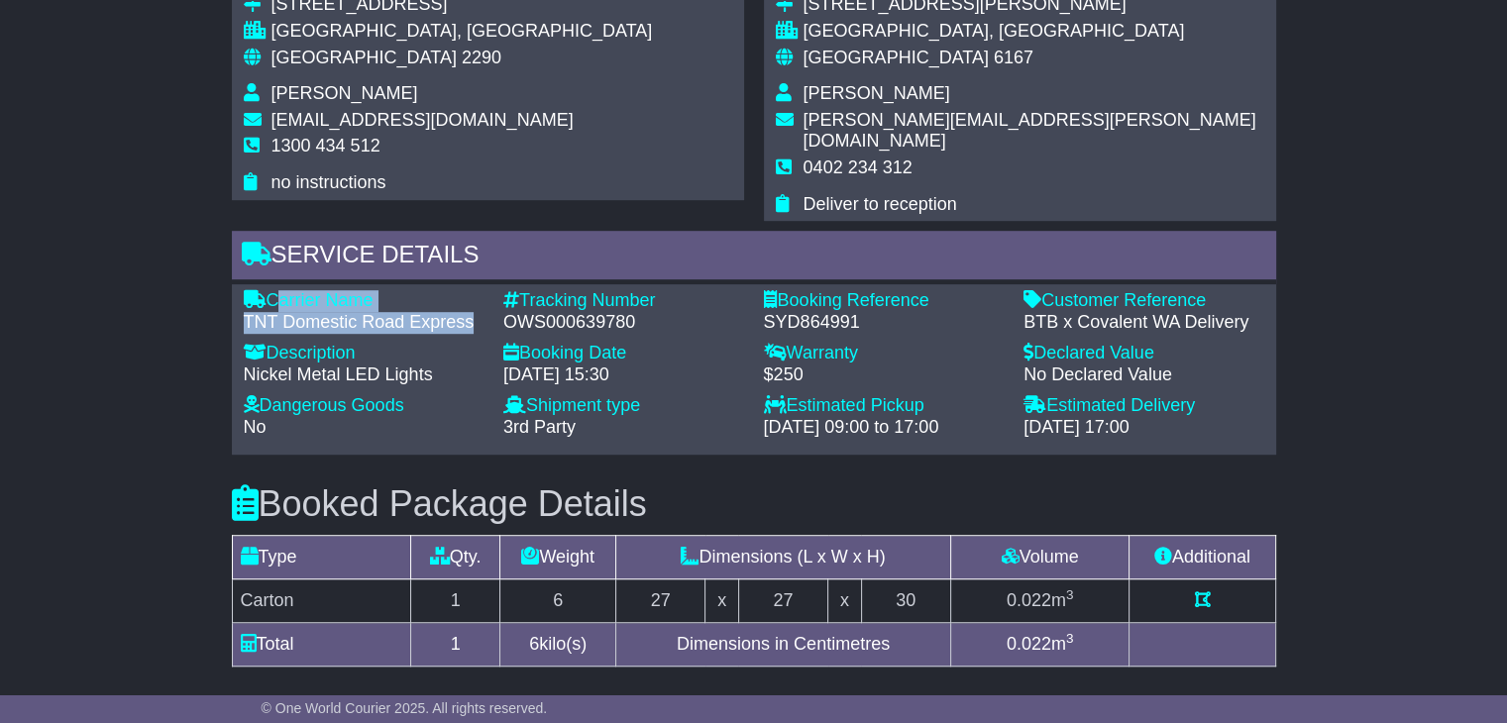
drag, startPoint x: 472, startPoint y: 298, endPoint x: 270, endPoint y: 270, distance: 203.0
click at [270, 290] on div "Carrier Name - TNT Domestic Road Express" at bounding box center [364, 311] width 261 height 43
copy div "Carrier Name - TNT Domestic Road Express"
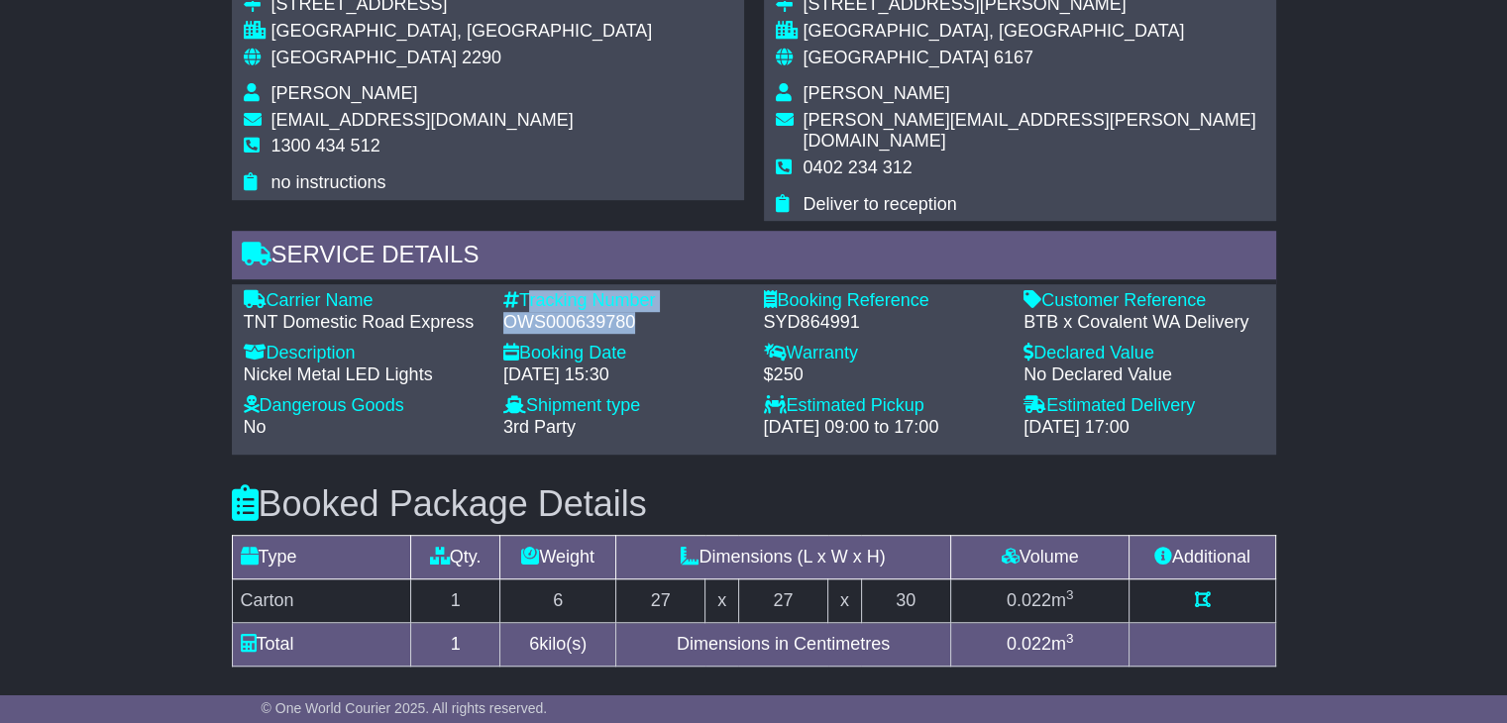
drag, startPoint x: 635, startPoint y: 306, endPoint x: 527, endPoint y: 272, distance: 113.1
click at [527, 290] on div "Tracking Number - OWS000639780" at bounding box center [623, 311] width 261 height 43
copy div "Tracking Number - OWS000639780"
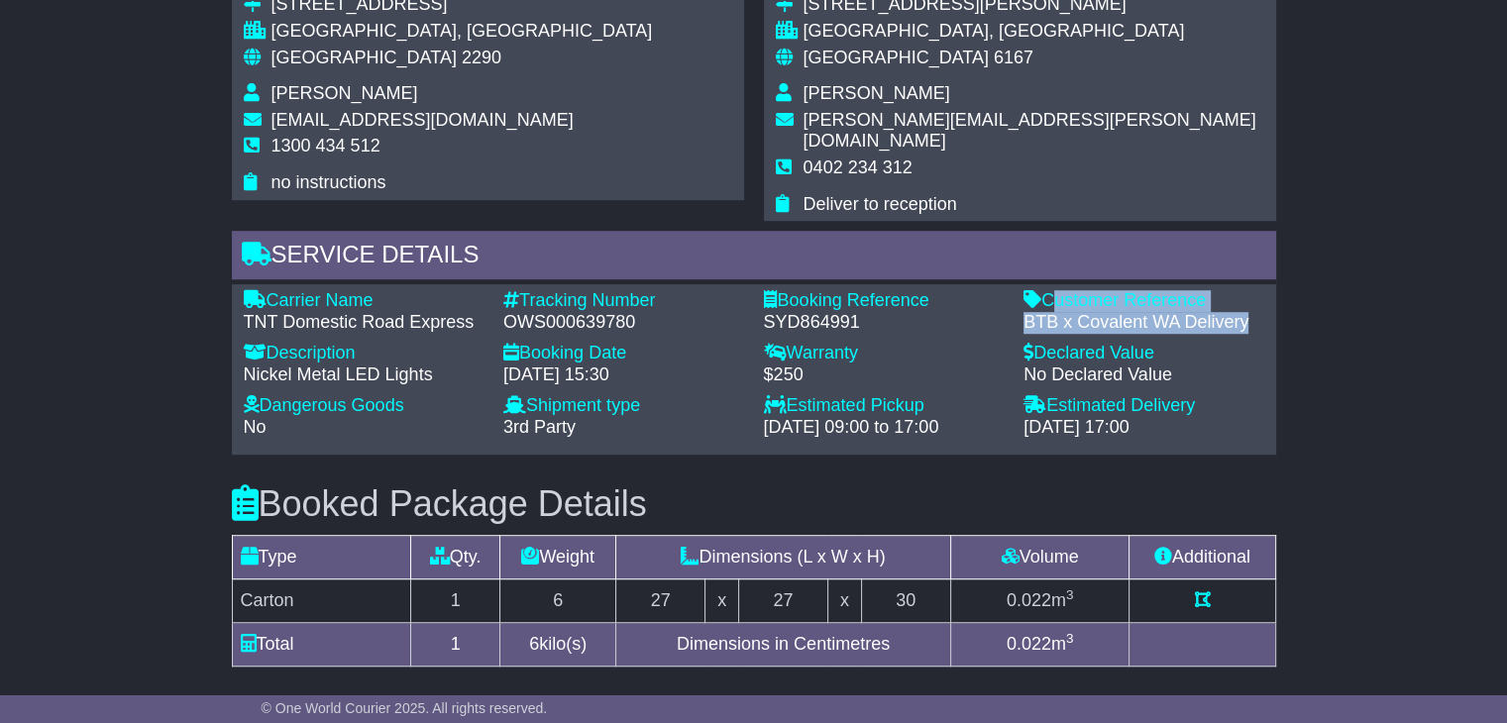
drag, startPoint x: 1248, startPoint y: 293, endPoint x: 1050, endPoint y: 283, distance: 198.4
click at [1050, 290] on div "Customer Reference - BTB x Covalent WA Delivery" at bounding box center [1143, 311] width 261 height 43
copy div "Customer Reference - BTB x Covalent WA Delivery"
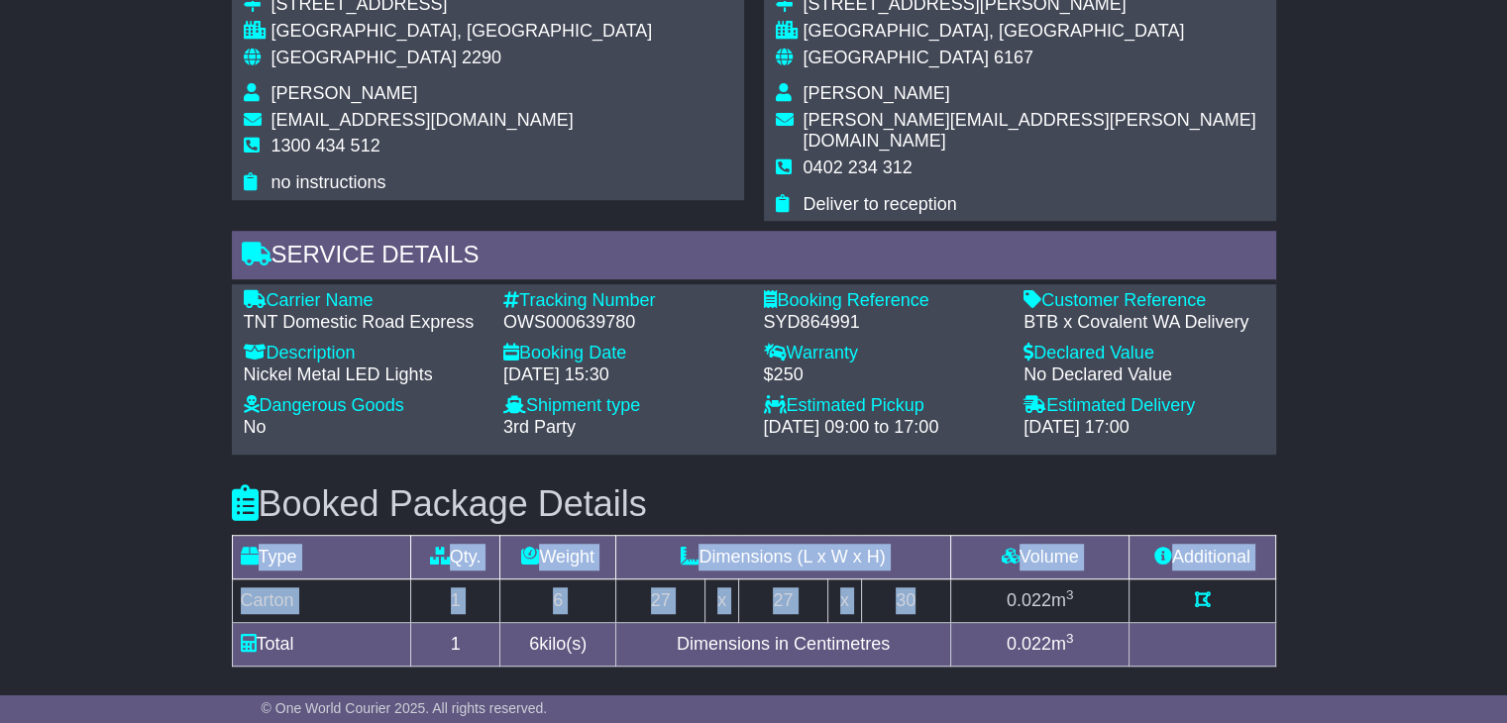
drag, startPoint x: 919, startPoint y: 574, endPoint x: 226, endPoint y: 572, distance: 693.5
click at [226, 572] on div "Booked Package Details (nonstackable) Type Qty. Weight Dimensions (L x W x H) V…" at bounding box center [754, 572] width 1064 height 234
click at [246, 580] on td "Carton" at bounding box center [321, 602] width 178 height 44
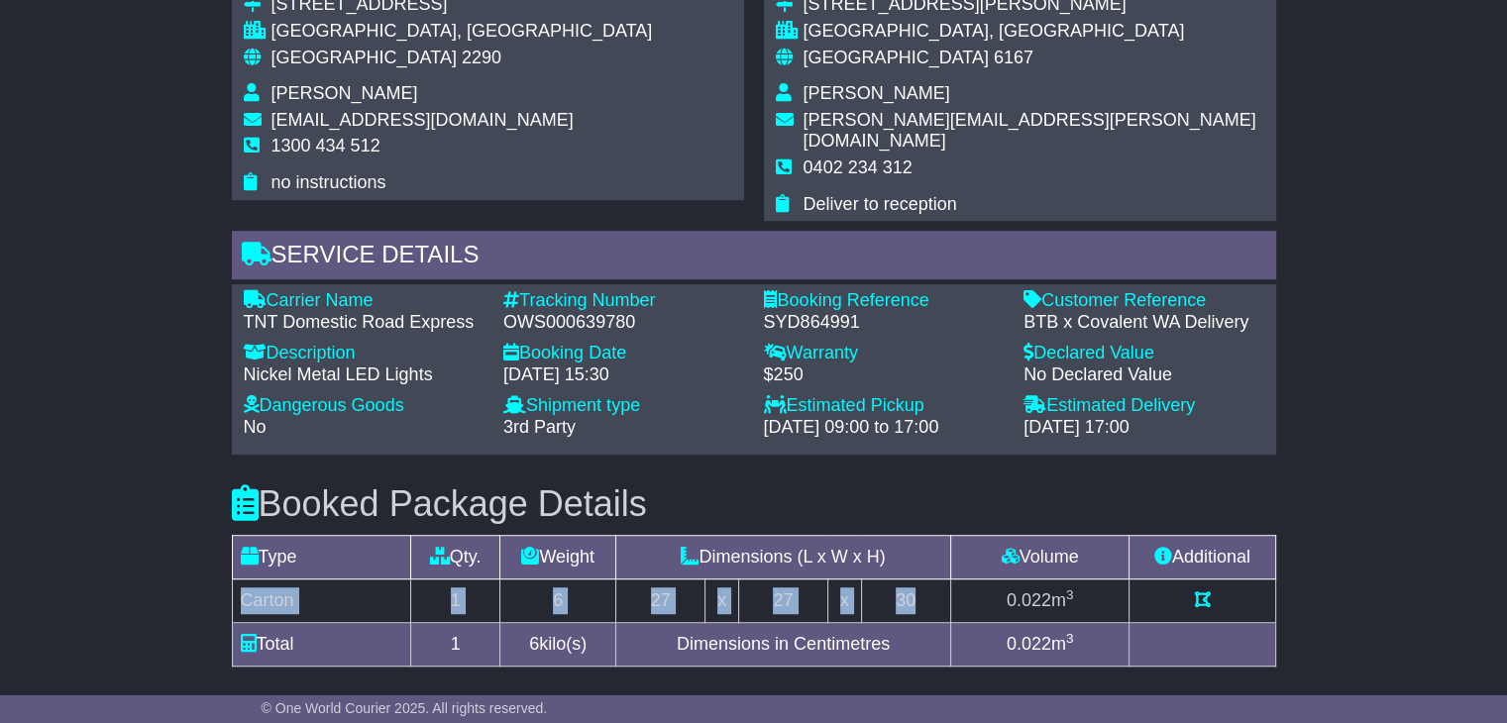
drag, startPoint x: 246, startPoint y: 574, endPoint x: 921, endPoint y: 588, distance: 675.8
click at [921, 588] on tr "Carton 1 6 27 x 27 x 30 0.022 m 3" at bounding box center [753, 602] width 1043 height 44
copy tr "Carton 1 6 27 x 27 x 30"
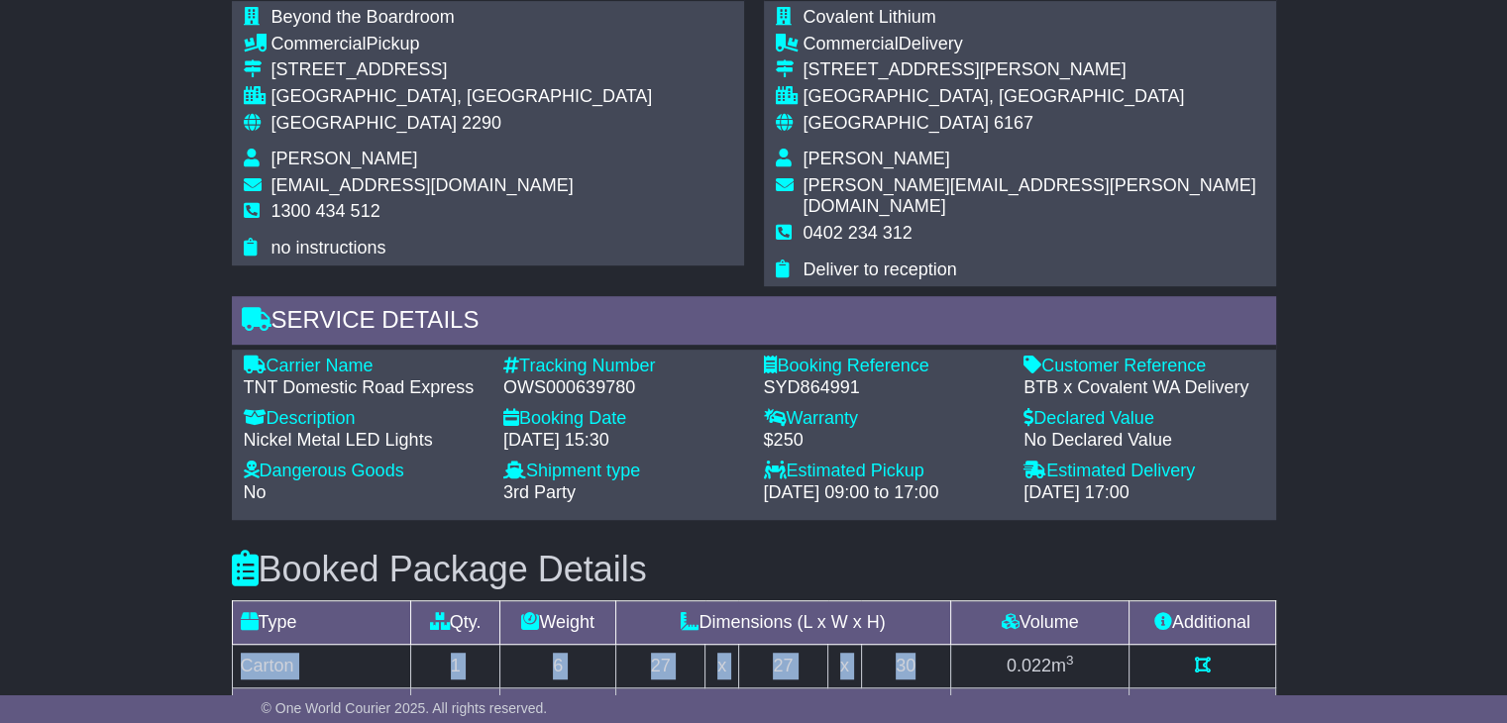
scroll to position [1090, 0]
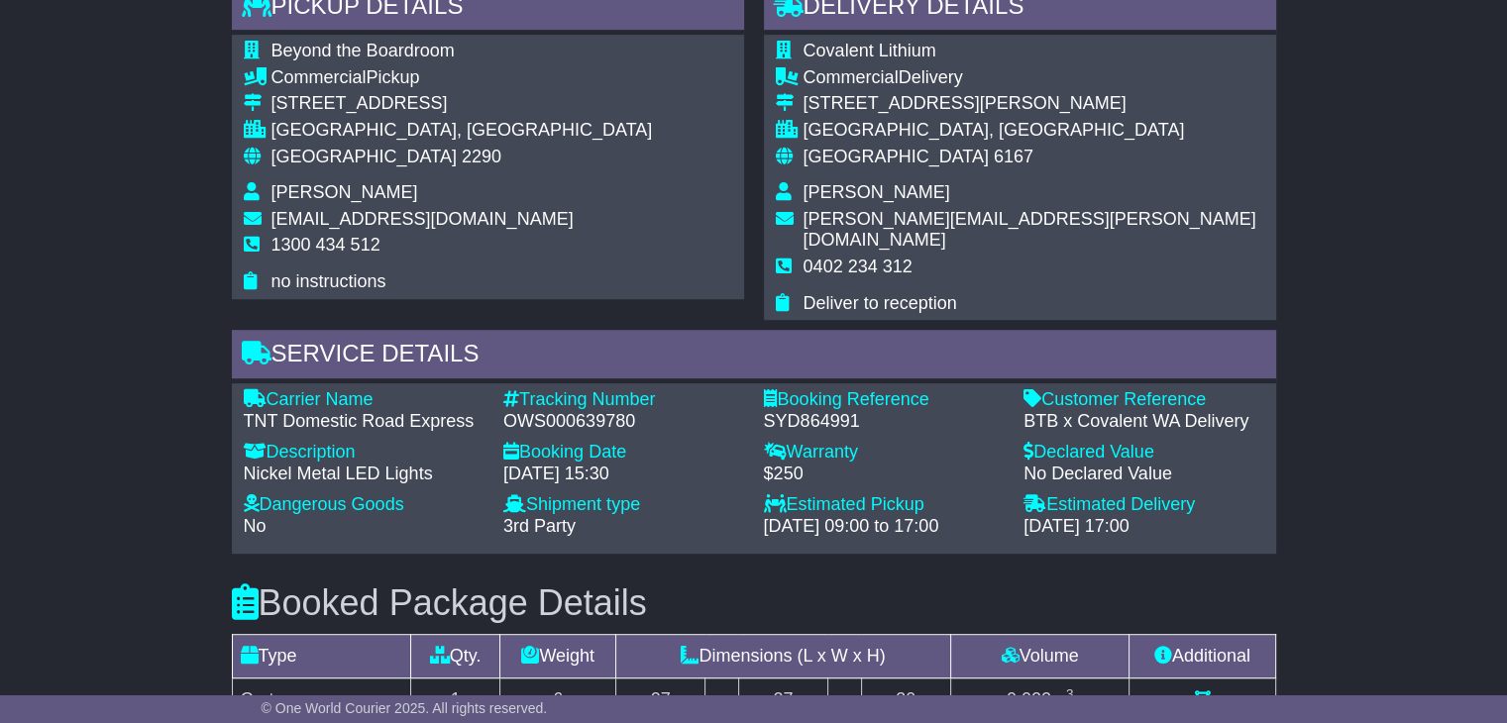
click at [839, 200] on span "Luke Greenwood" at bounding box center [876, 192] width 147 height 20
copy tbody "Luke Greenwood"
click at [821, 257] on span "0402 234 312" at bounding box center [857, 267] width 109 height 20
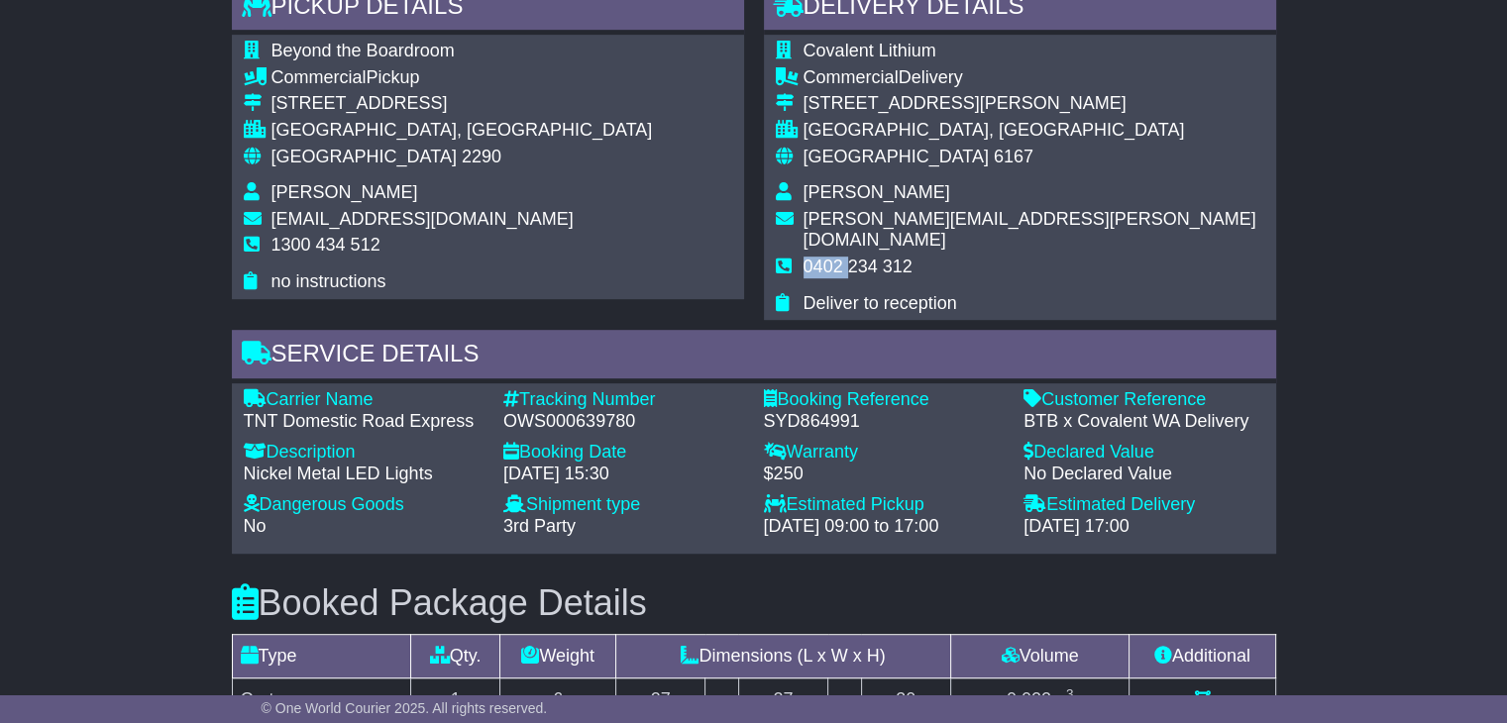
click at [820, 257] on span "0402 234 312" at bounding box center [857, 267] width 109 height 20
click at [819, 257] on span "0402 234 312" at bounding box center [857, 267] width 109 height 20
copy tbody "0402 234 312"
click at [329, 147] on span "[GEOGRAPHIC_DATA]" at bounding box center [363, 157] width 185 height 20
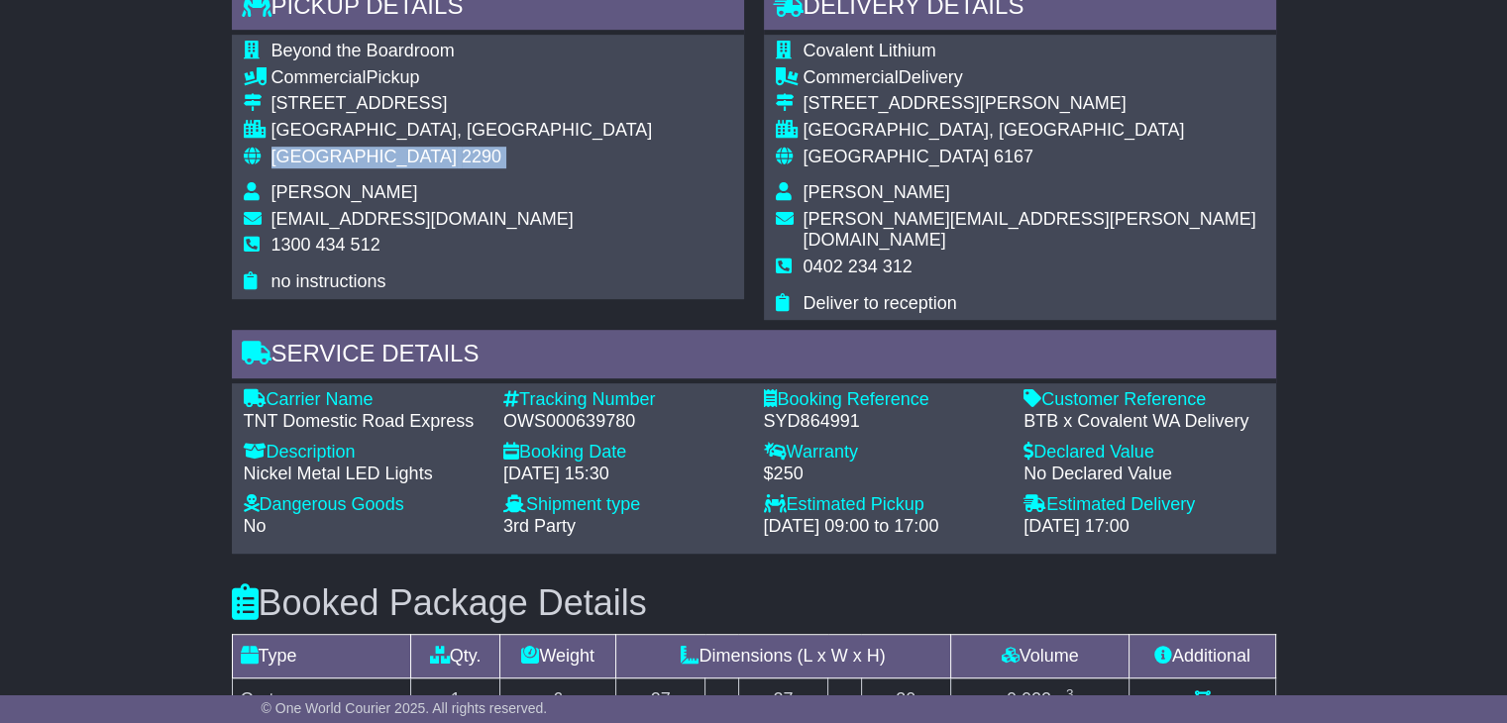
click at [329, 147] on span "[GEOGRAPHIC_DATA]" at bounding box center [363, 157] width 185 height 20
copy tbody "Australia 2290"
click at [823, 154] on span "[GEOGRAPHIC_DATA]" at bounding box center [895, 157] width 185 height 20
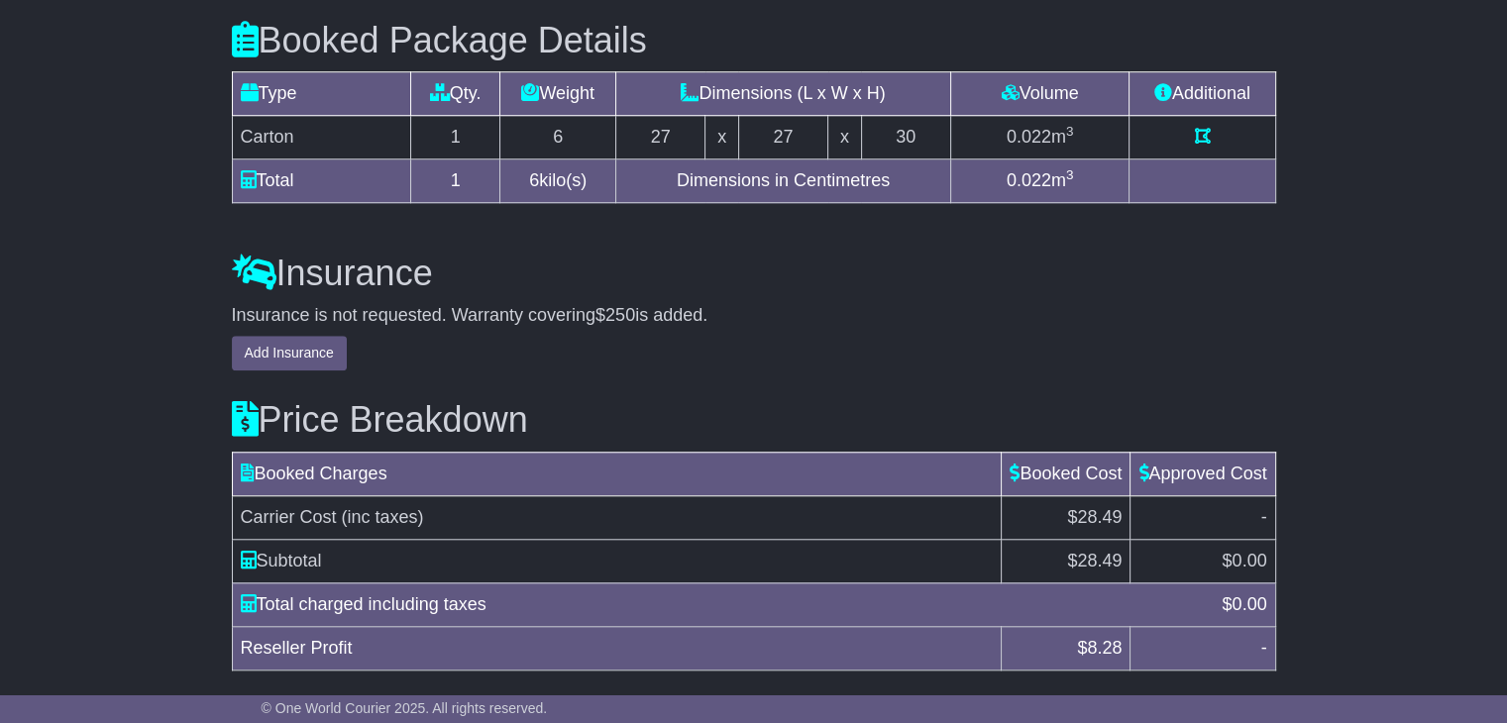
scroll to position [1688, 0]
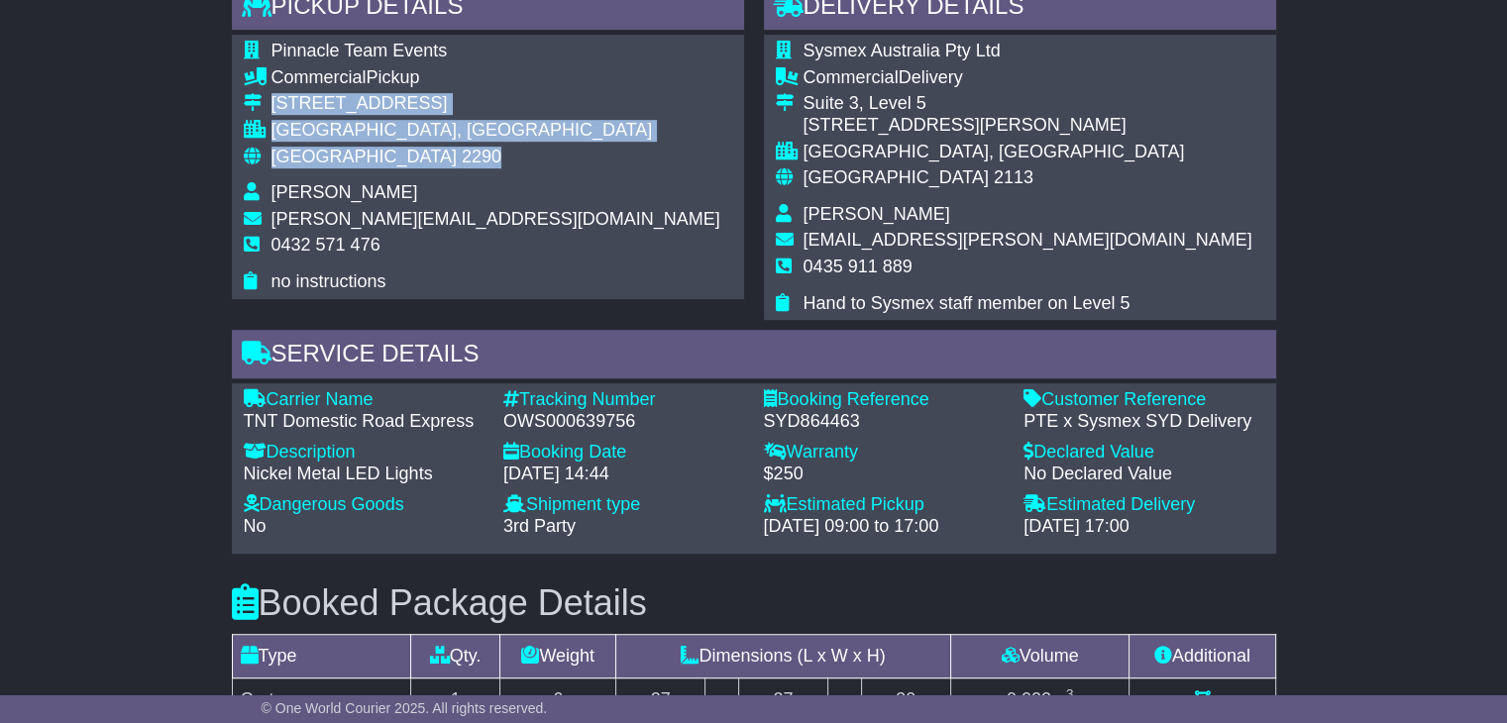
drag, startPoint x: 405, startPoint y: 156, endPoint x: 272, endPoint y: 100, distance: 143.9
click at [272, 100] on tbody "Pinnacle Team Events Commercial Pickup 3/6 Seasands Drive REDHEAD, NSW Australi…" at bounding box center [482, 167] width 477 height 252
copy tbody "3/6 Seasands Drive REDHEAD, NSW Australia 2290"
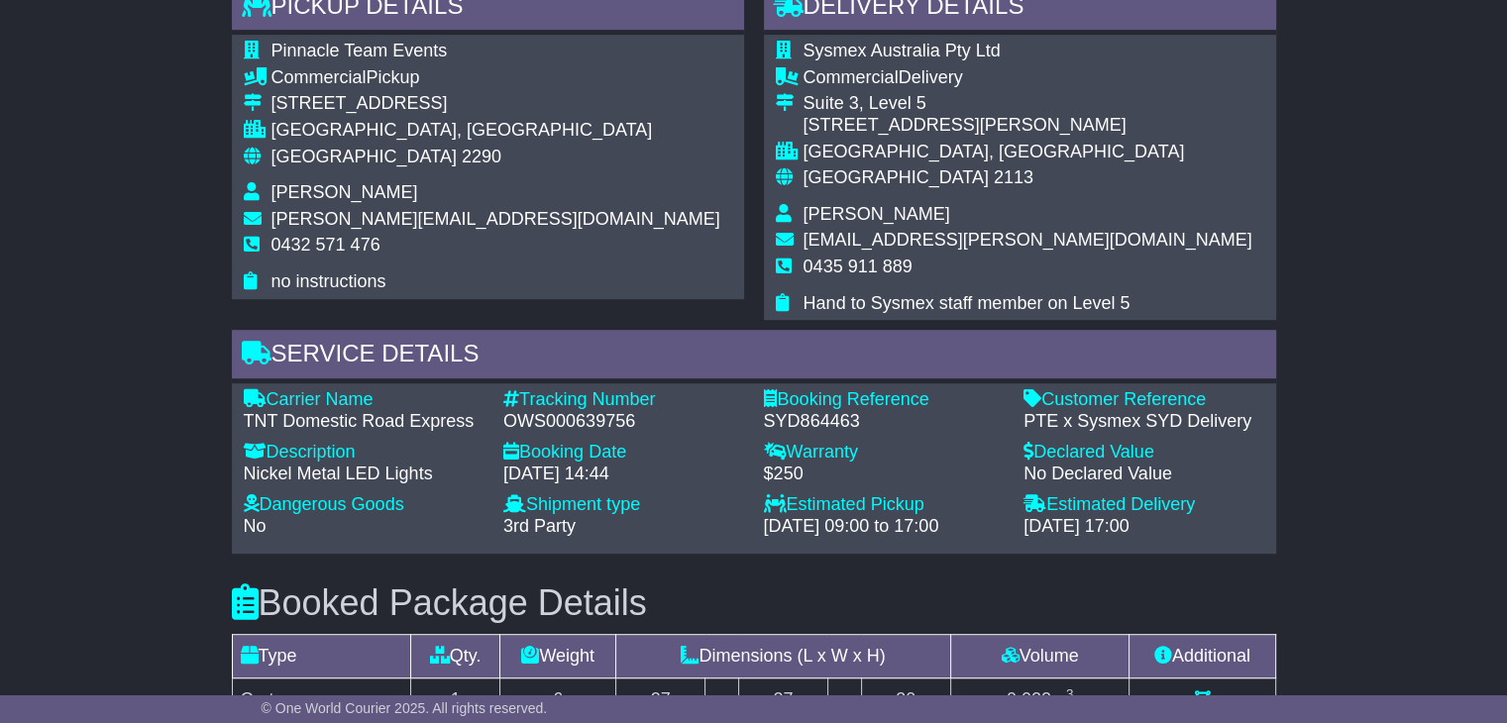
click at [299, 241] on span "0432 571 476" at bounding box center [325, 245] width 109 height 20
copy tbody "0432 571 476"
click at [299, 241] on span "0432 571 476" at bounding box center [325, 245] width 109 height 20
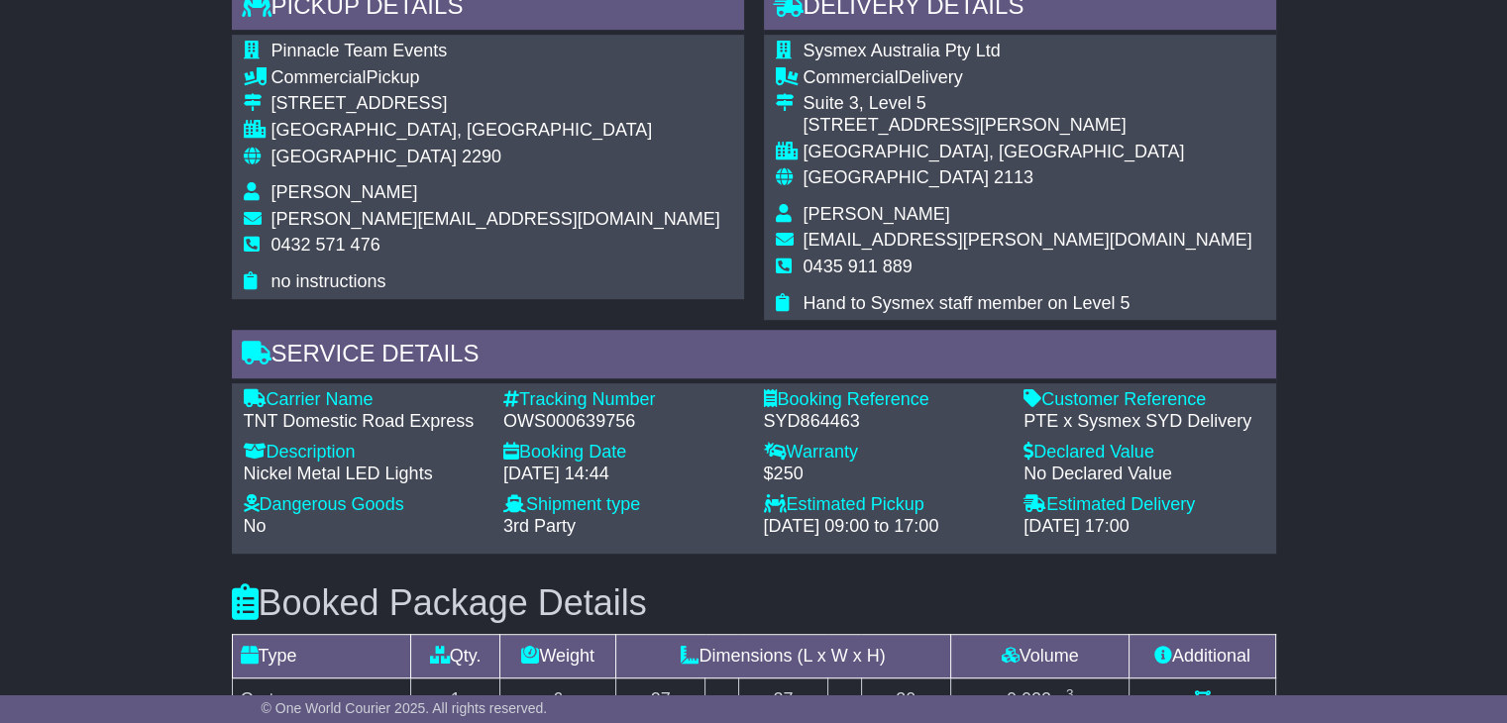
click at [580, 414] on div "OWS000639756" at bounding box center [623, 422] width 241 height 22
copy div "OWS000639756"
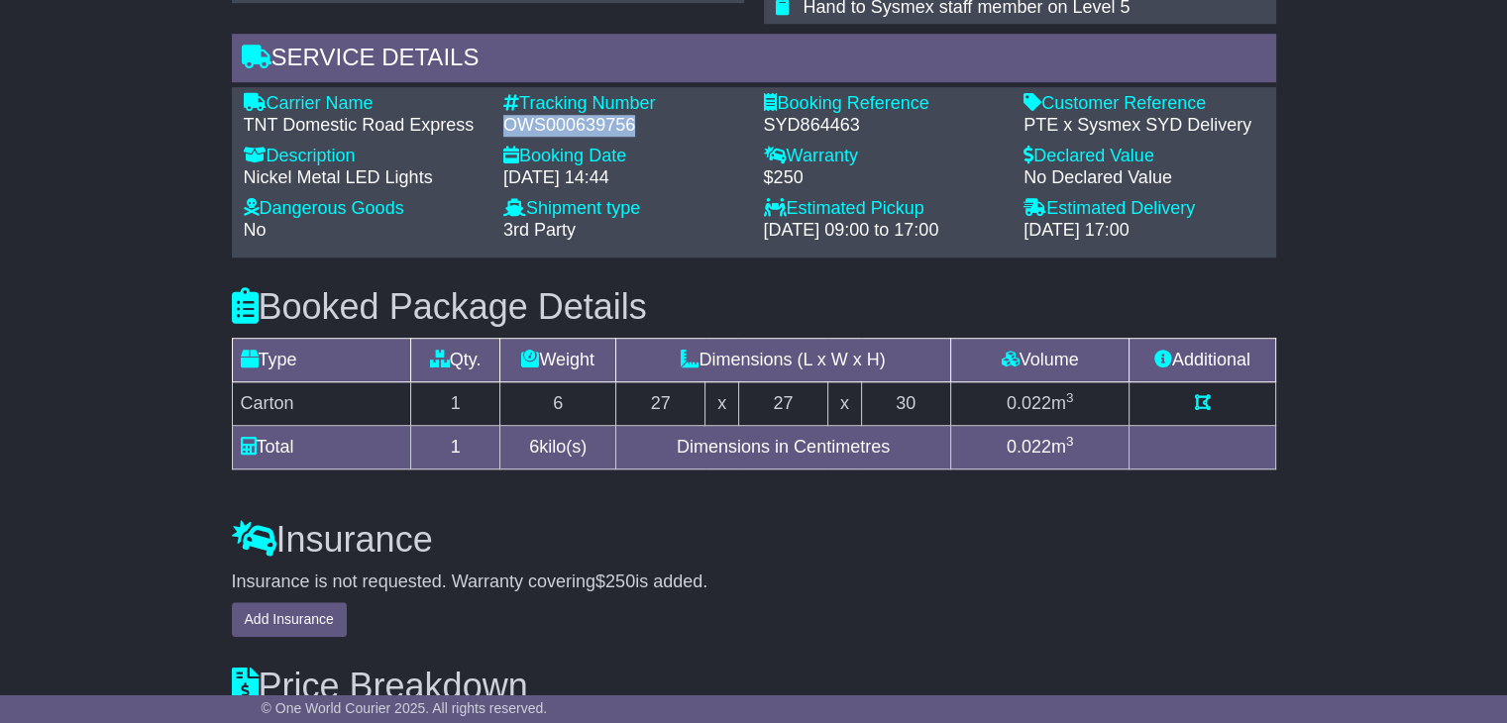
scroll to position [1387, 0]
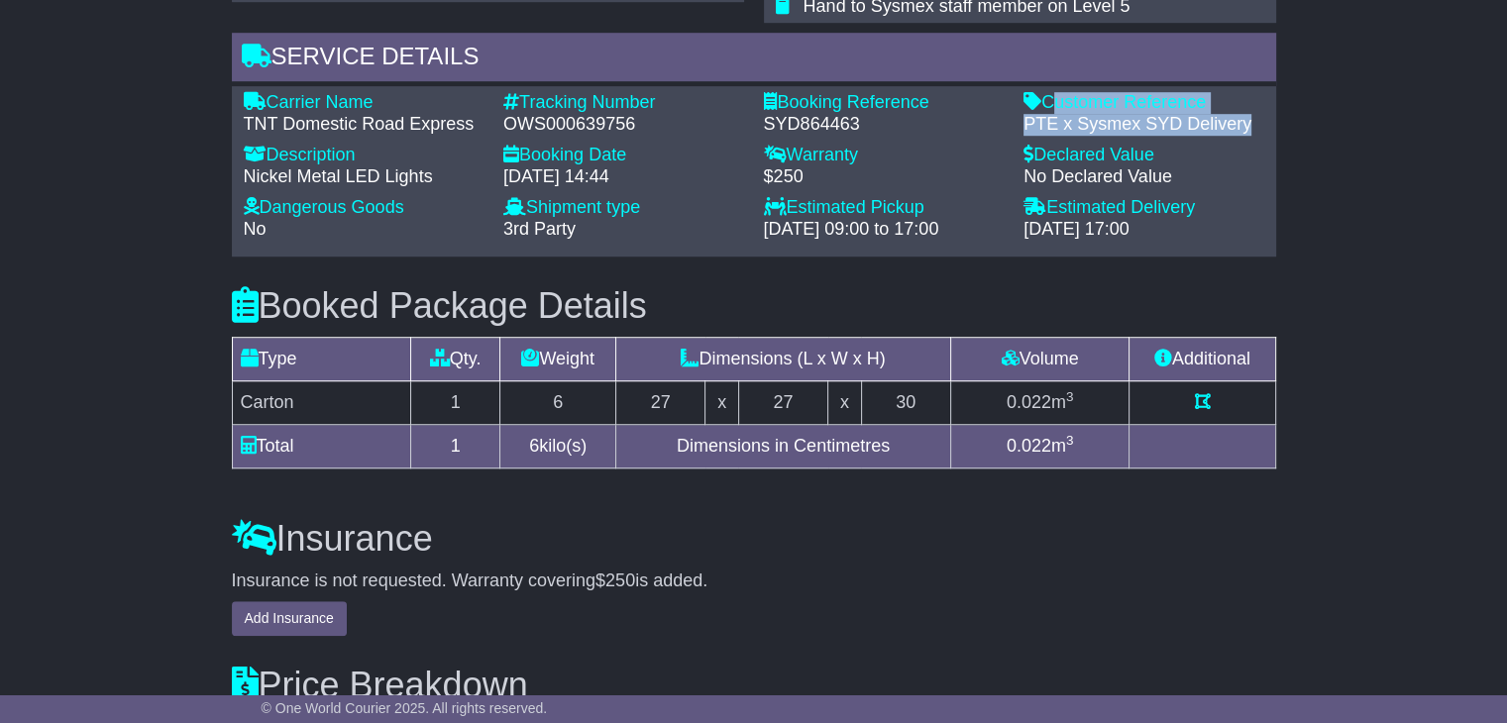
drag, startPoint x: 1252, startPoint y: 124, endPoint x: 1050, endPoint y: 100, distance: 203.5
click at [1050, 100] on div "Customer Reference - PTE x Sysmex SYD Delivery" at bounding box center [1143, 113] width 261 height 43
copy div "Customer Reference - PTE x Sysmex SYD Delivery"
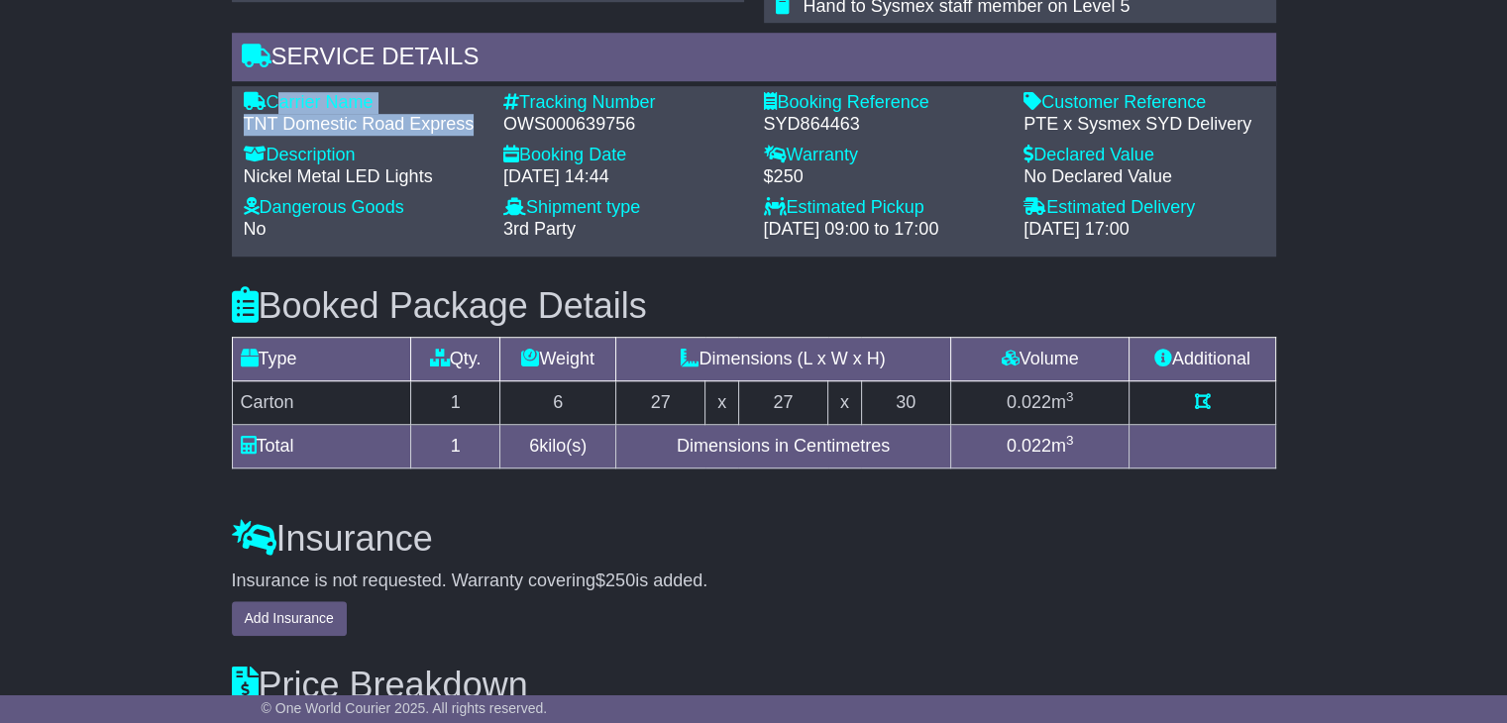
drag, startPoint x: 470, startPoint y: 120, endPoint x: 276, endPoint y: 95, distance: 194.8
click at [276, 95] on div "Carrier Name - TNT Domestic Road Express" at bounding box center [364, 113] width 261 height 43
copy div "Carrier Name - TNT Domestic Road Express"
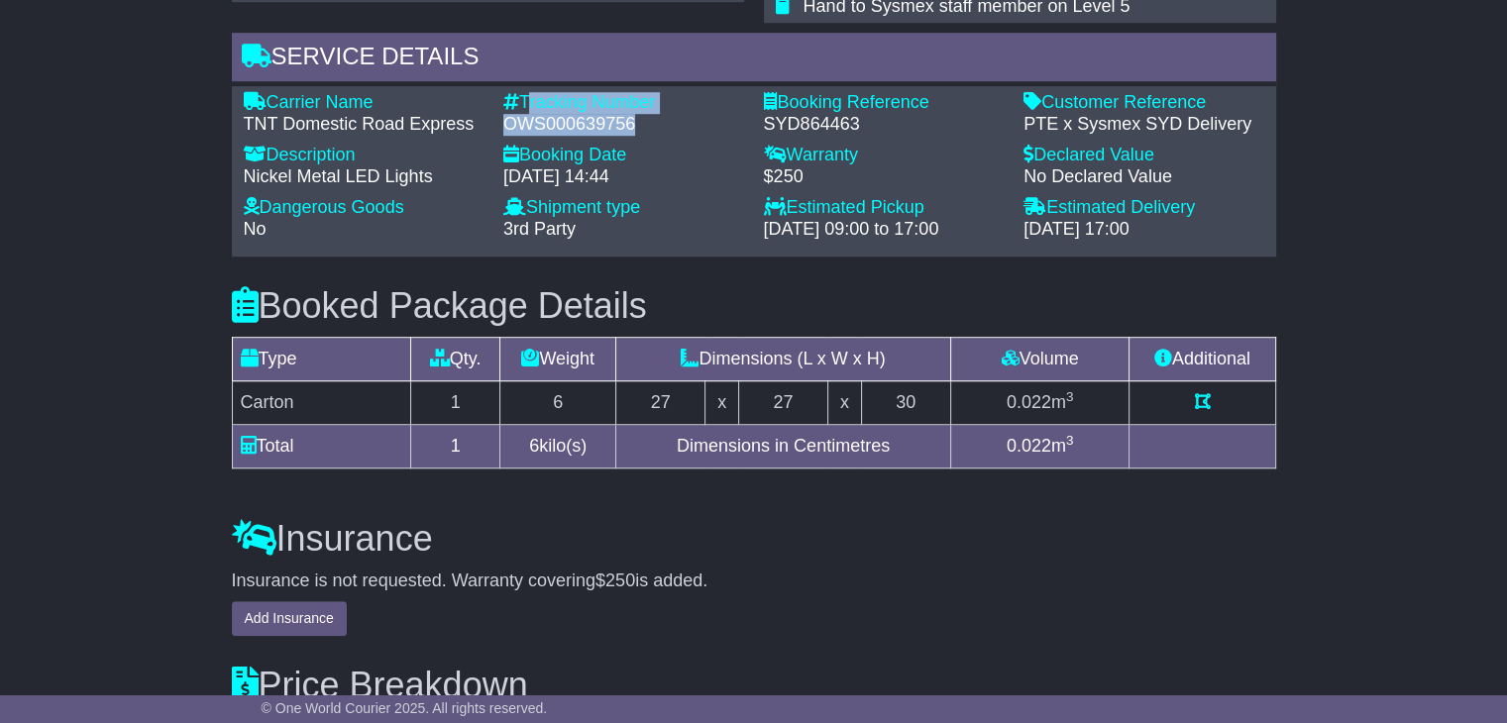
drag, startPoint x: 643, startPoint y: 123, endPoint x: 523, endPoint y: 95, distance: 123.0
click at [523, 95] on div "Tracking Number - OWS000639756" at bounding box center [623, 113] width 261 height 43
copy div "Tracking Number - OWS000639756"
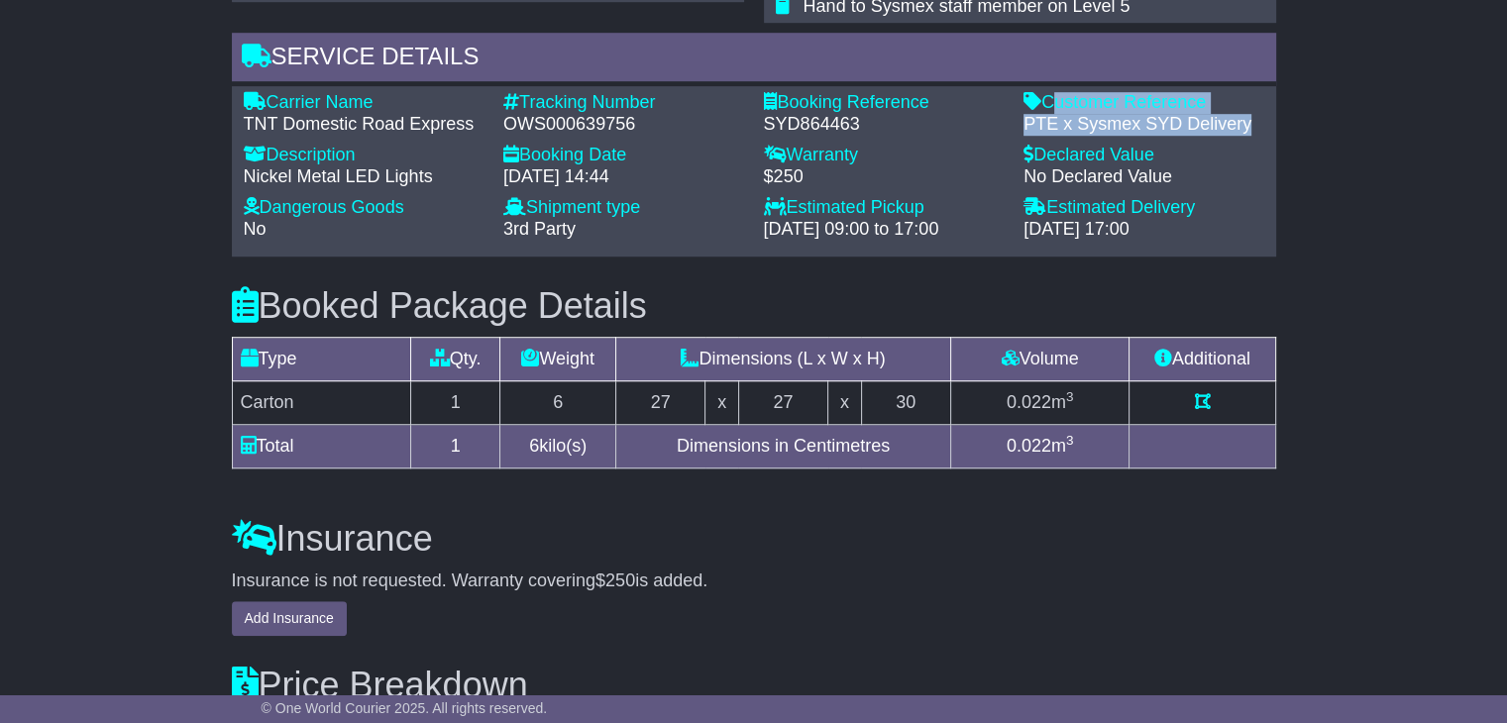
drag, startPoint x: 1228, startPoint y: 120, endPoint x: 1049, endPoint y: 94, distance: 181.2
click at [1049, 94] on div "Customer Reference - PTE x Sysmex SYD Delivery" at bounding box center [1143, 113] width 261 height 43
copy div "Customer Reference - PTE x Sysmex SYD Delivery"
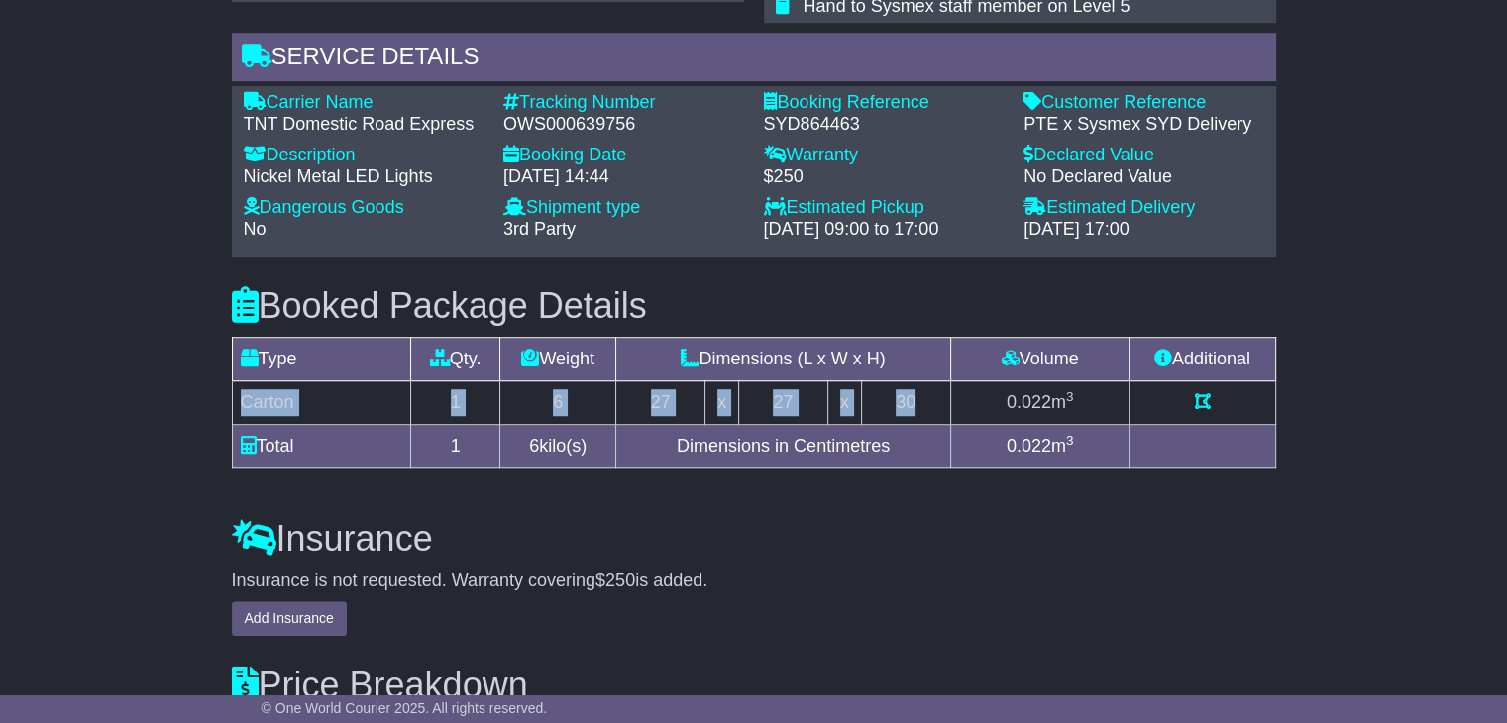
drag, startPoint x: 919, startPoint y: 397, endPoint x: 240, endPoint y: 394, distance: 679.6
click at [240, 394] on tr "Carton 1 6 27 x 27 x 30 0.022 m 3" at bounding box center [753, 403] width 1043 height 44
copy tr "Carton 1 6 27 x 27 x 30"
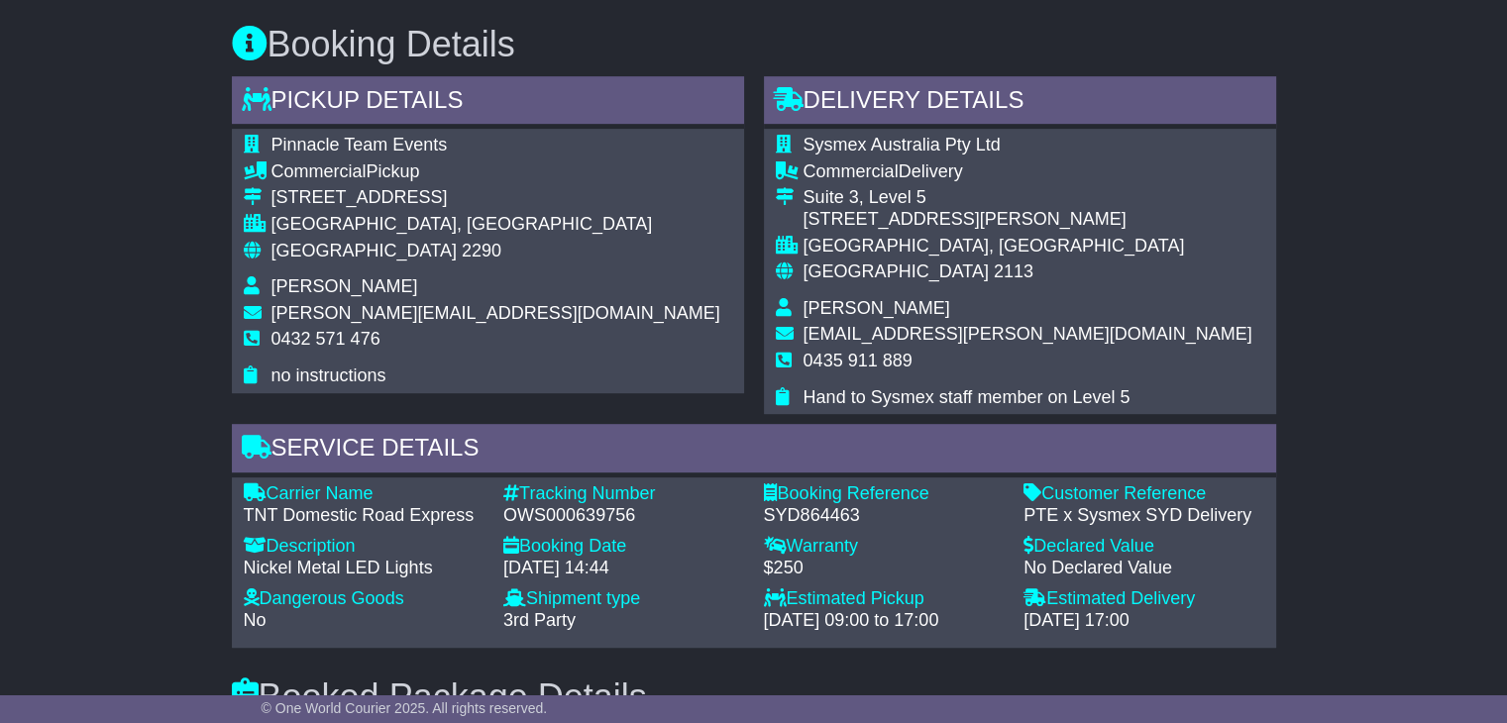
scroll to position [991, 0]
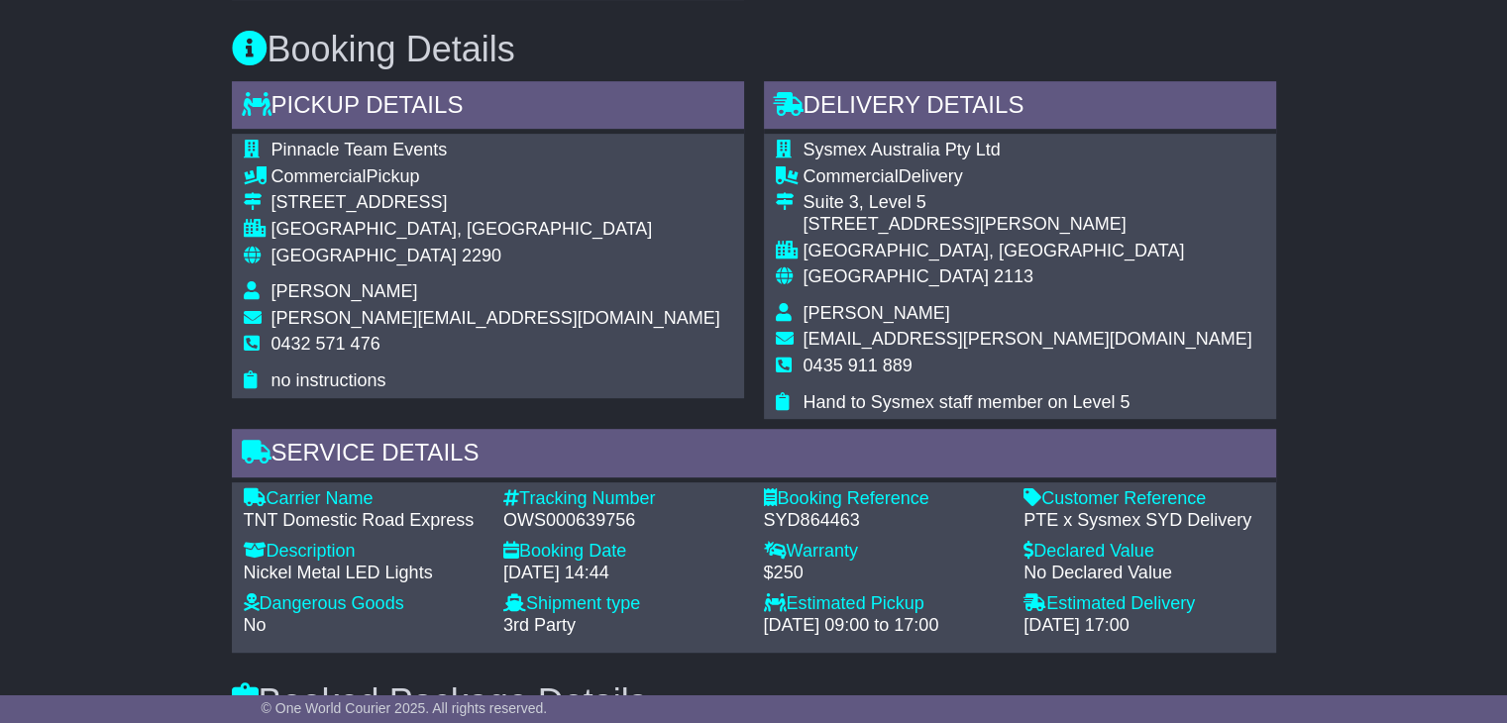
click at [849, 303] on td "Carla Lusica" at bounding box center [1027, 316] width 449 height 27
click at [846, 314] on span "Carla Lusica" at bounding box center [876, 313] width 147 height 20
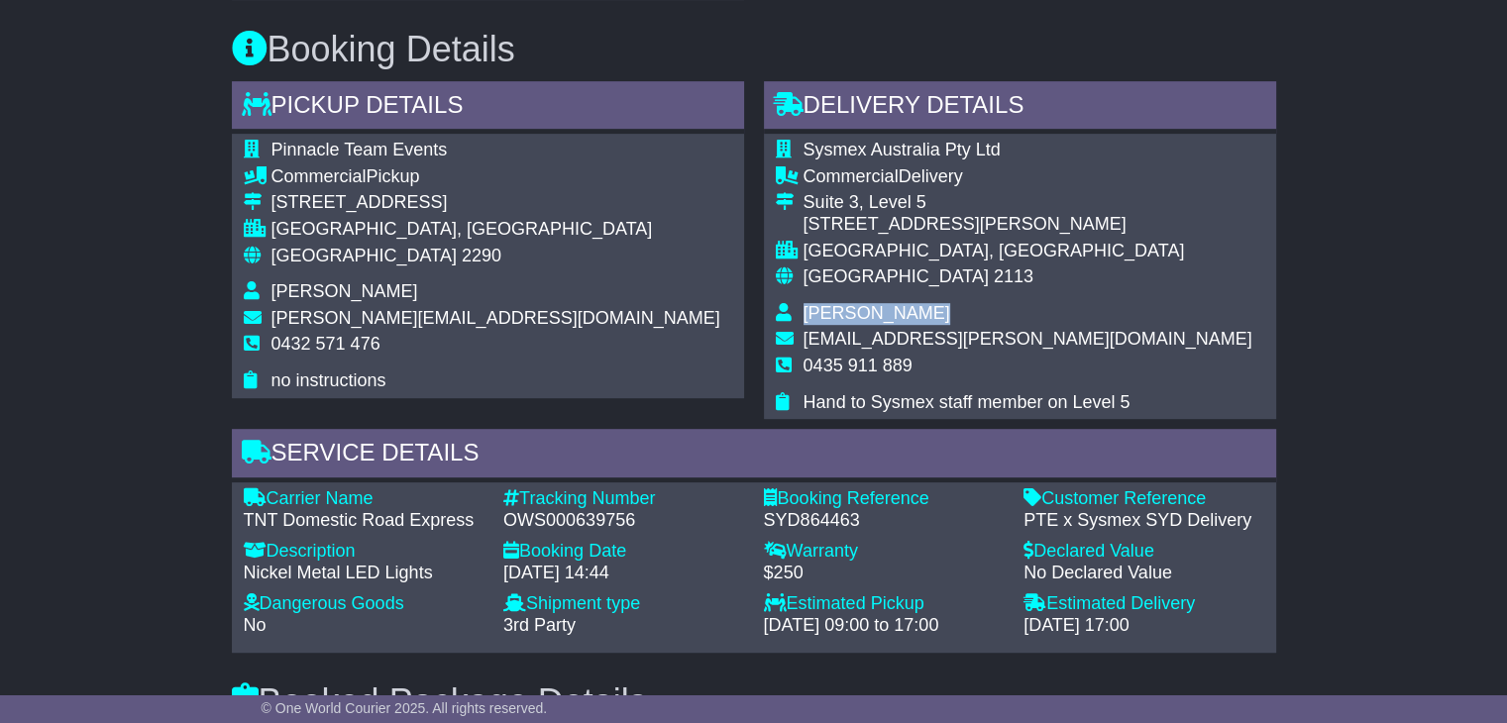
copy tbody "Carla Lusica"
click at [896, 367] on span "0435 911 889" at bounding box center [857, 366] width 109 height 20
copy tbody "0435 911 889"
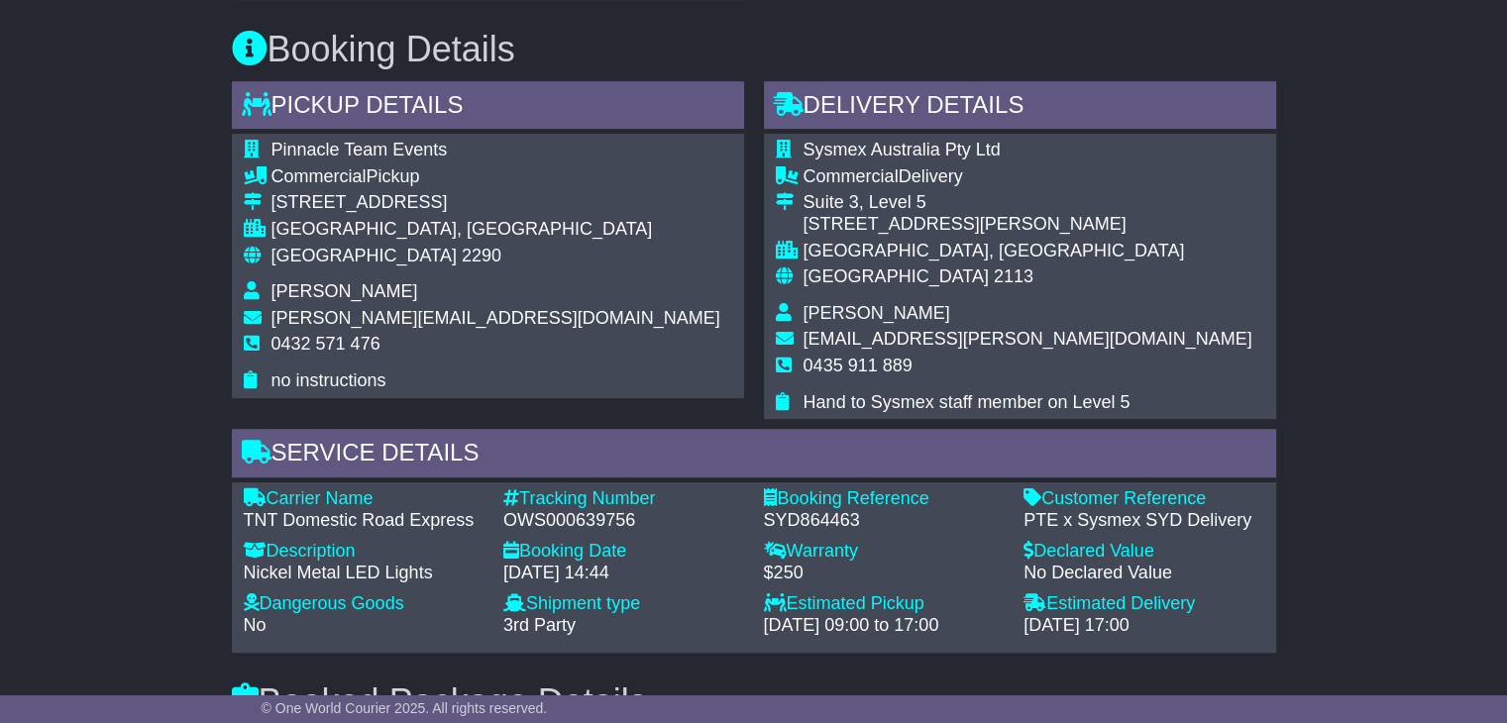
click at [322, 259] on span "[GEOGRAPHIC_DATA]" at bounding box center [363, 256] width 185 height 20
click at [850, 280] on span "[GEOGRAPHIC_DATA]" at bounding box center [895, 276] width 185 height 20
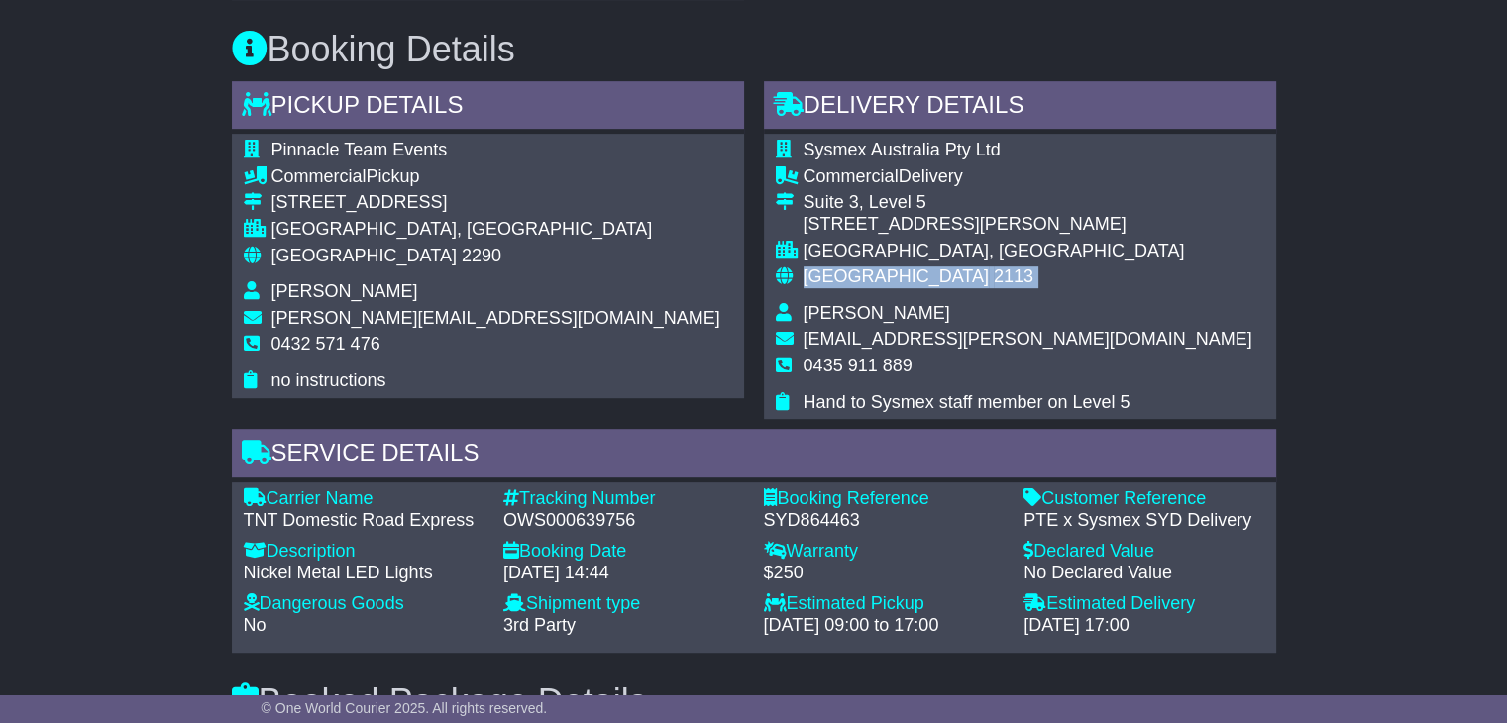
click at [850, 280] on span "[GEOGRAPHIC_DATA]" at bounding box center [895, 276] width 185 height 20
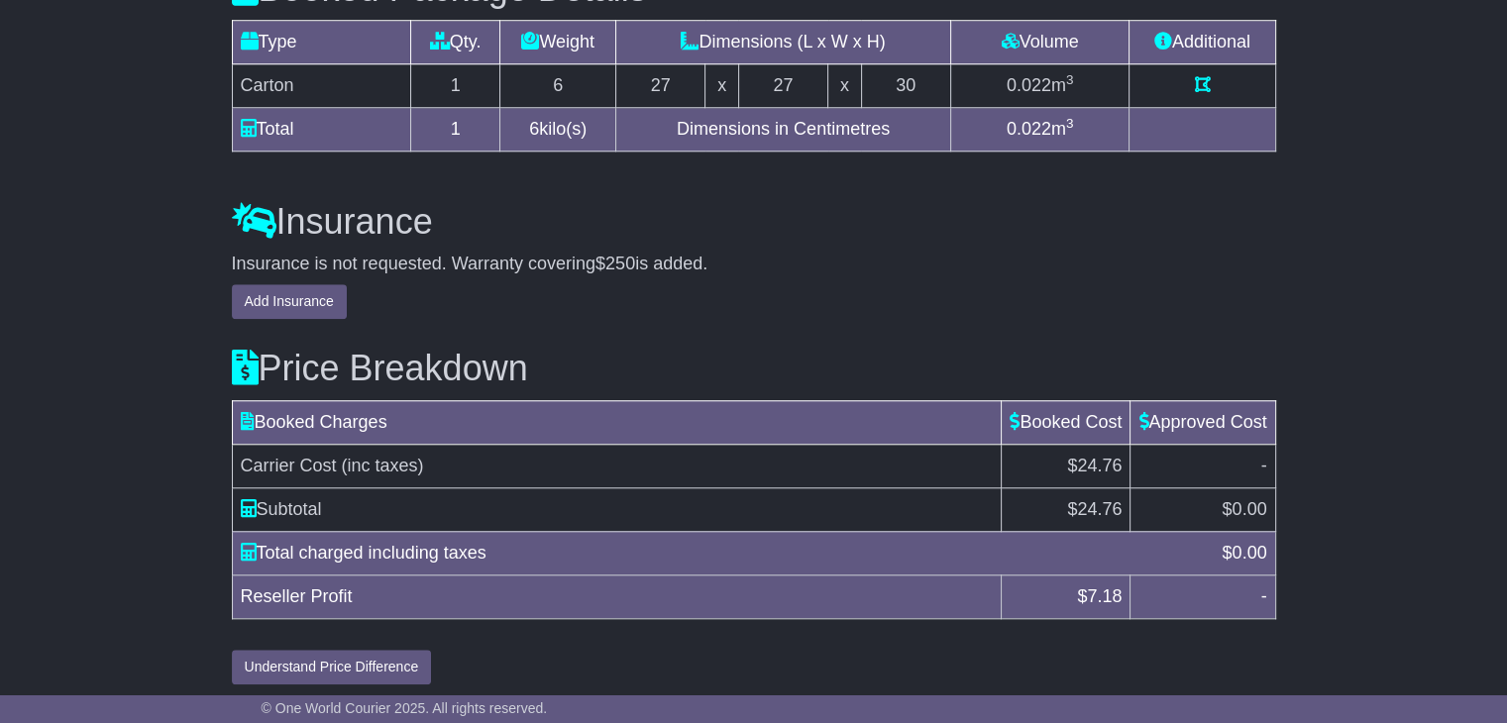
scroll to position [1710, 0]
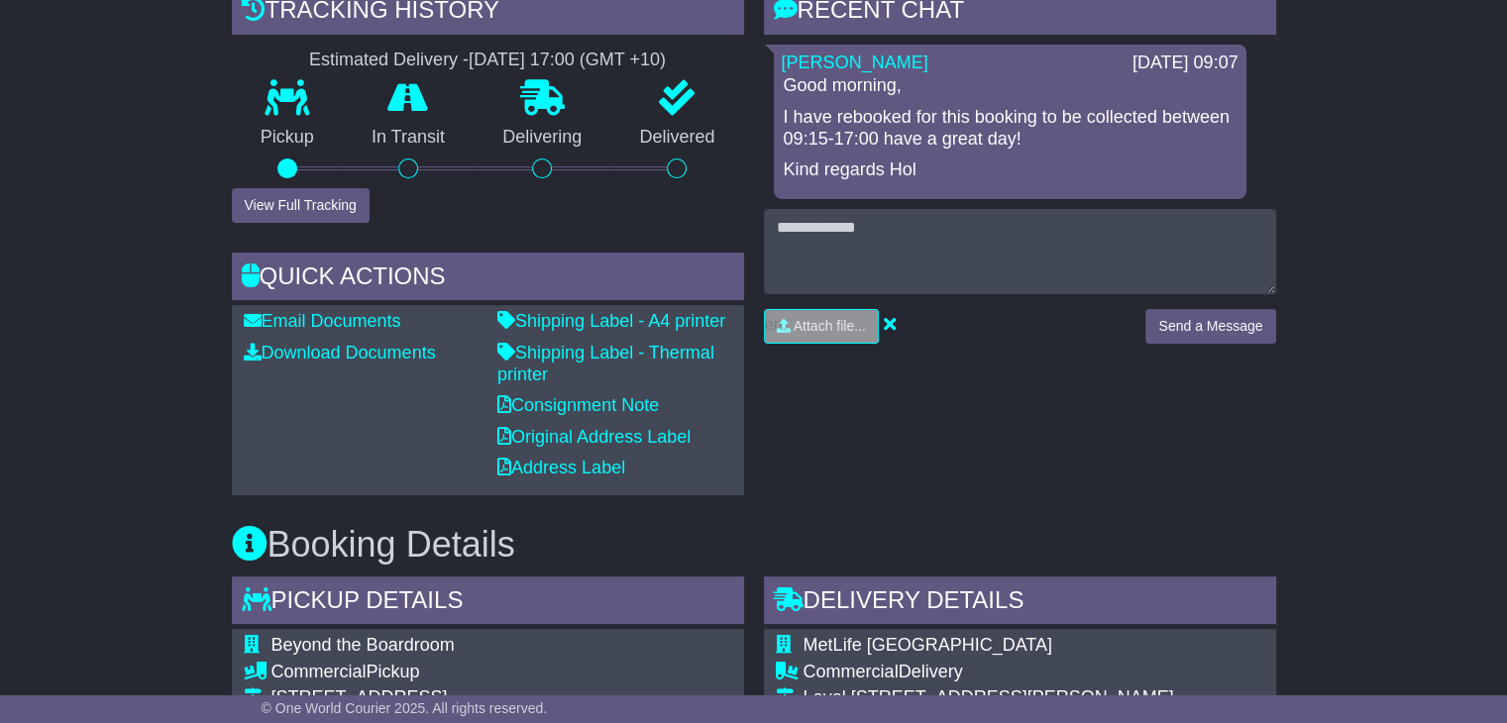
scroll to position [892, 0]
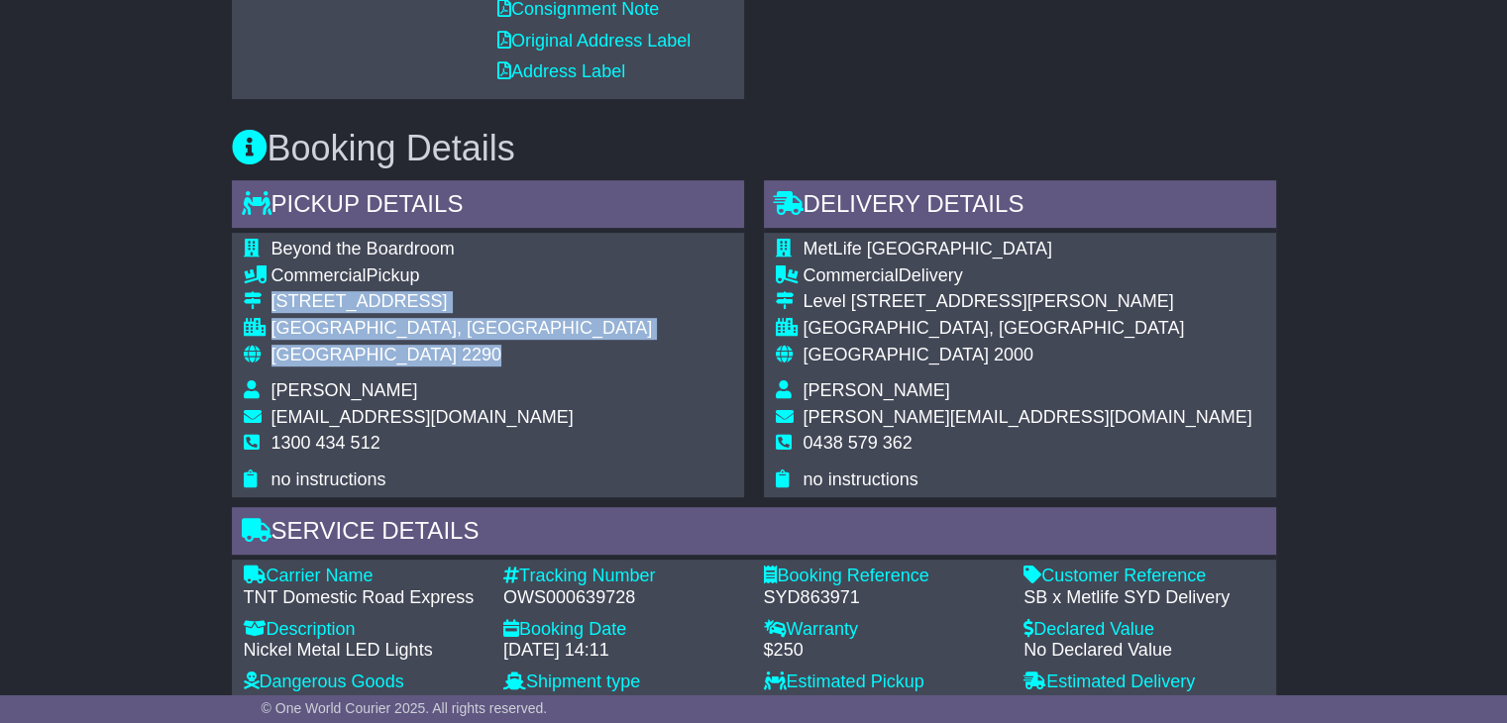
drag, startPoint x: 396, startPoint y: 352, endPoint x: 272, endPoint y: 296, distance: 135.7
click at [272, 296] on tbody "Beyond the Boardroom Commercial Pickup [STREET_ADDRESS] [GEOGRAPHIC_DATA], [GEO…" at bounding box center [448, 365] width 409 height 252
copy tbody "[STREET_ADDRESS]"
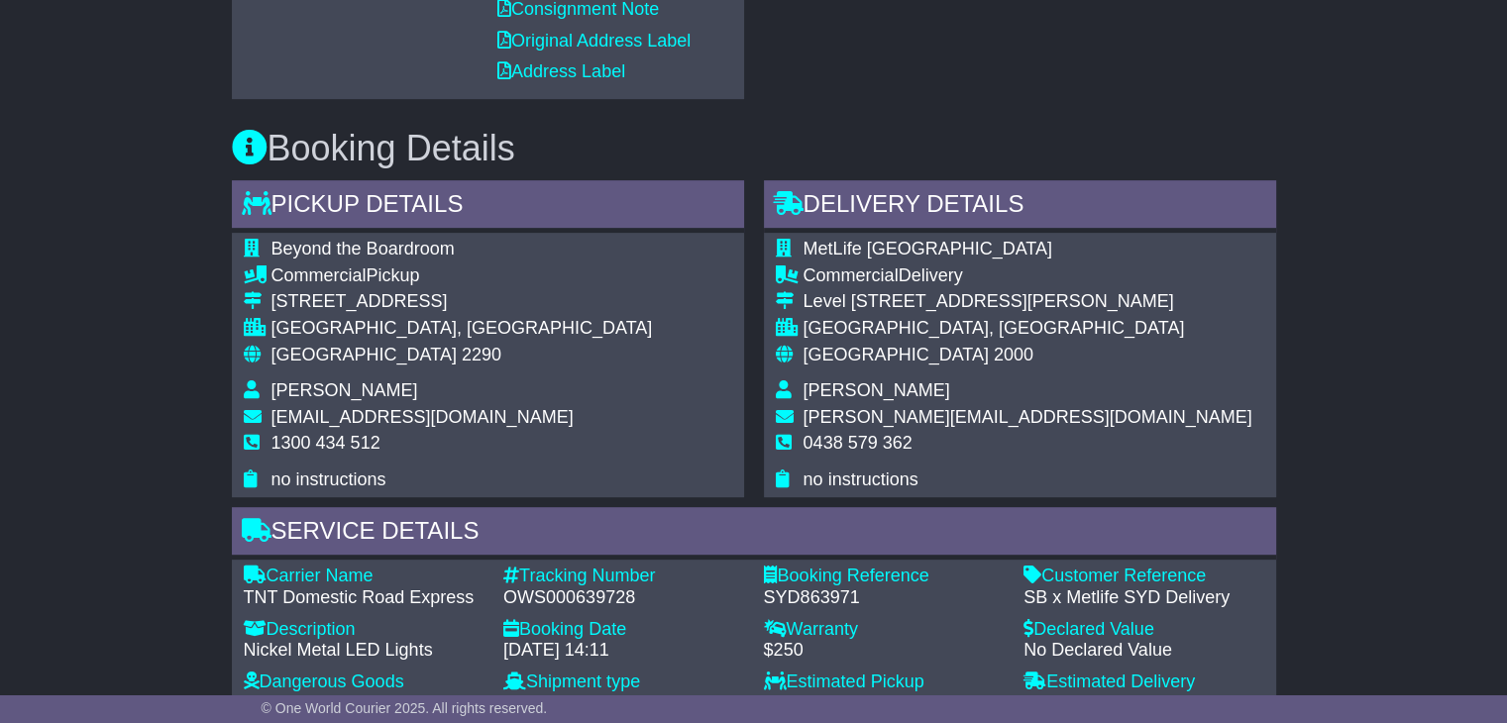
click at [309, 450] on span "1300 434 512" at bounding box center [325, 443] width 109 height 20
copy tbody "1300 434 512"
click at [558, 596] on div "OWS000639728" at bounding box center [623, 598] width 241 height 22
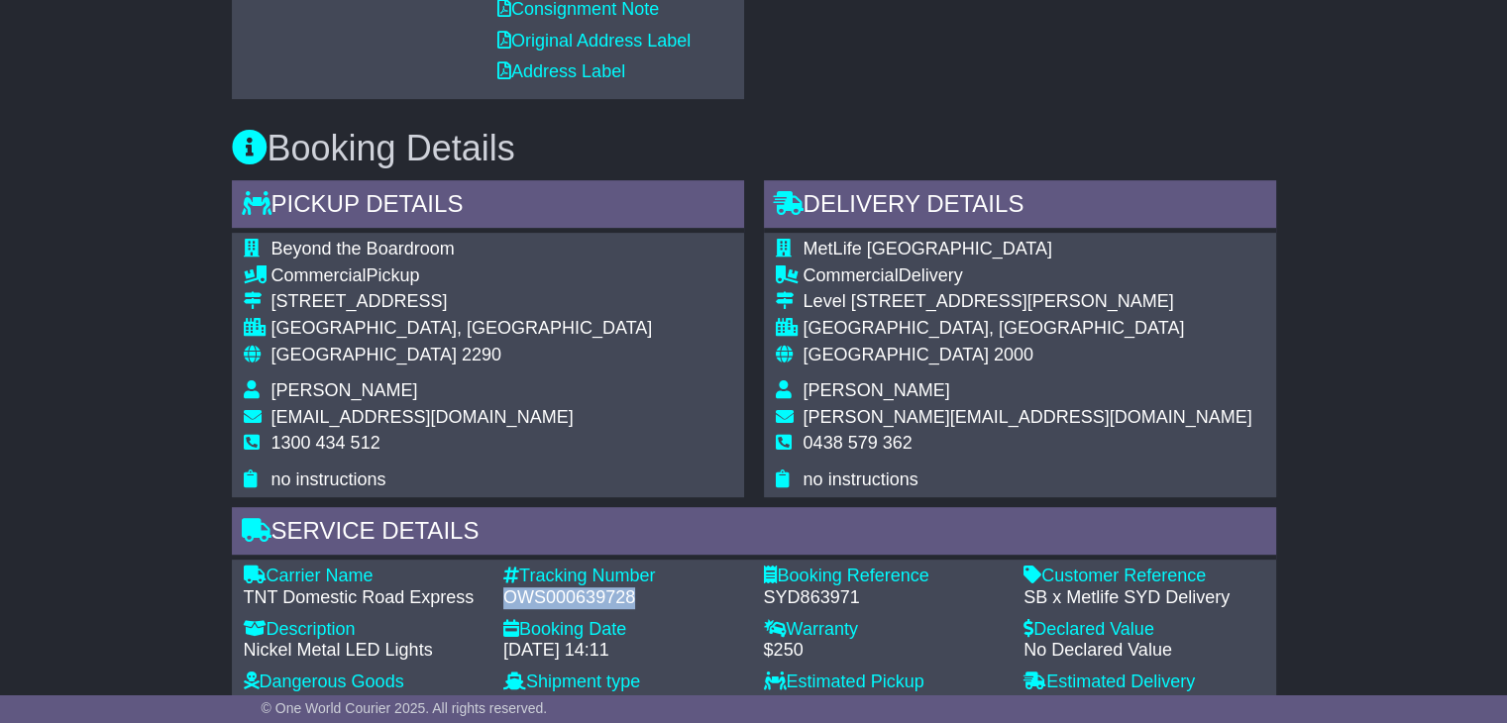
click at [558, 596] on div "OWS000639728" at bounding box center [623, 598] width 241 height 22
copy div "OWS000639728"
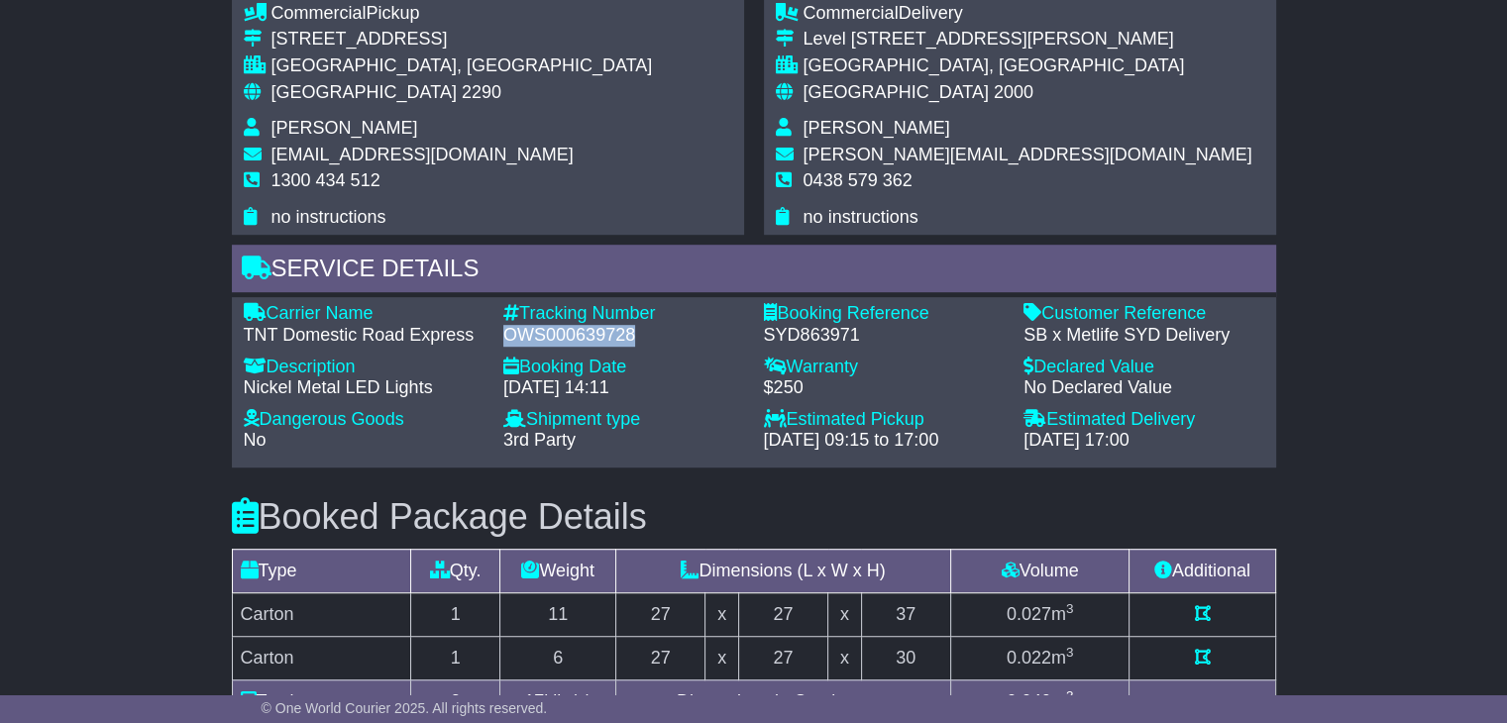
scroll to position [1189, 0]
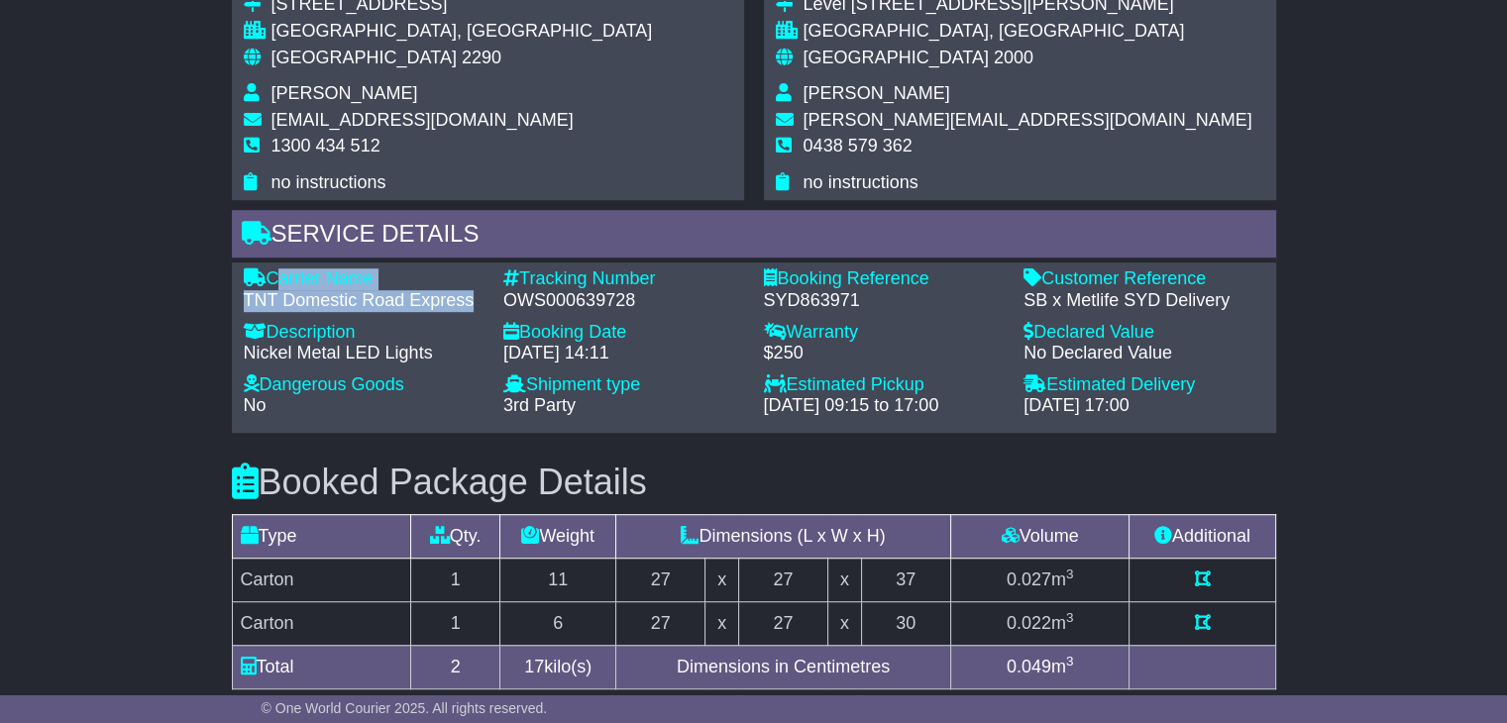
drag, startPoint x: 471, startPoint y: 296, endPoint x: 273, endPoint y: 274, distance: 198.4
click at [273, 274] on div "Carrier Name - TNT Domestic Road Express" at bounding box center [364, 289] width 261 height 43
copy div "Carrier Name - TNT Domestic Road Express"
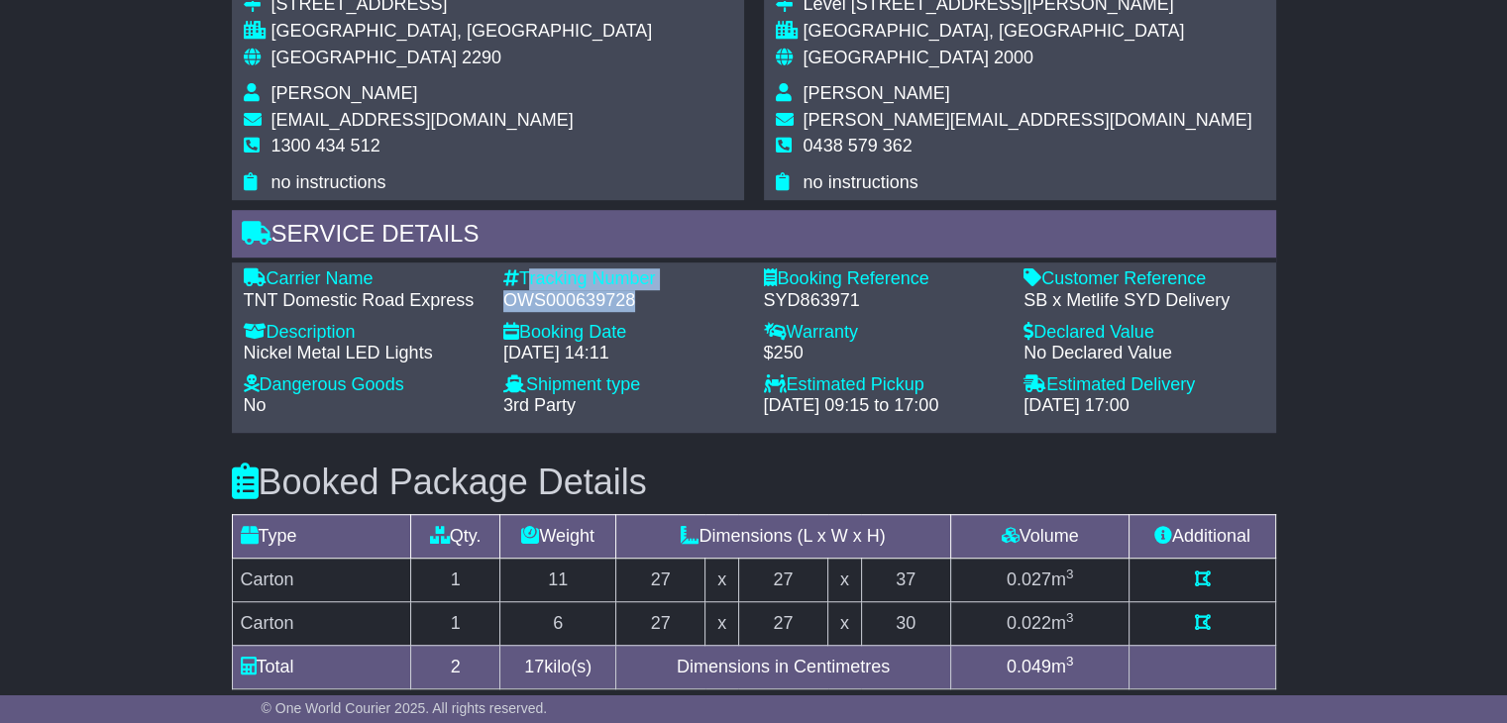
drag, startPoint x: 608, startPoint y: 298, endPoint x: 527, endPoint y: 276, distance: 84.1
click at [527, 276] on div "Tracking Number - OWS000639728" at bounding box center [623, 289] width 261 height 43
copy div "Tracking Number - OWS000639728"
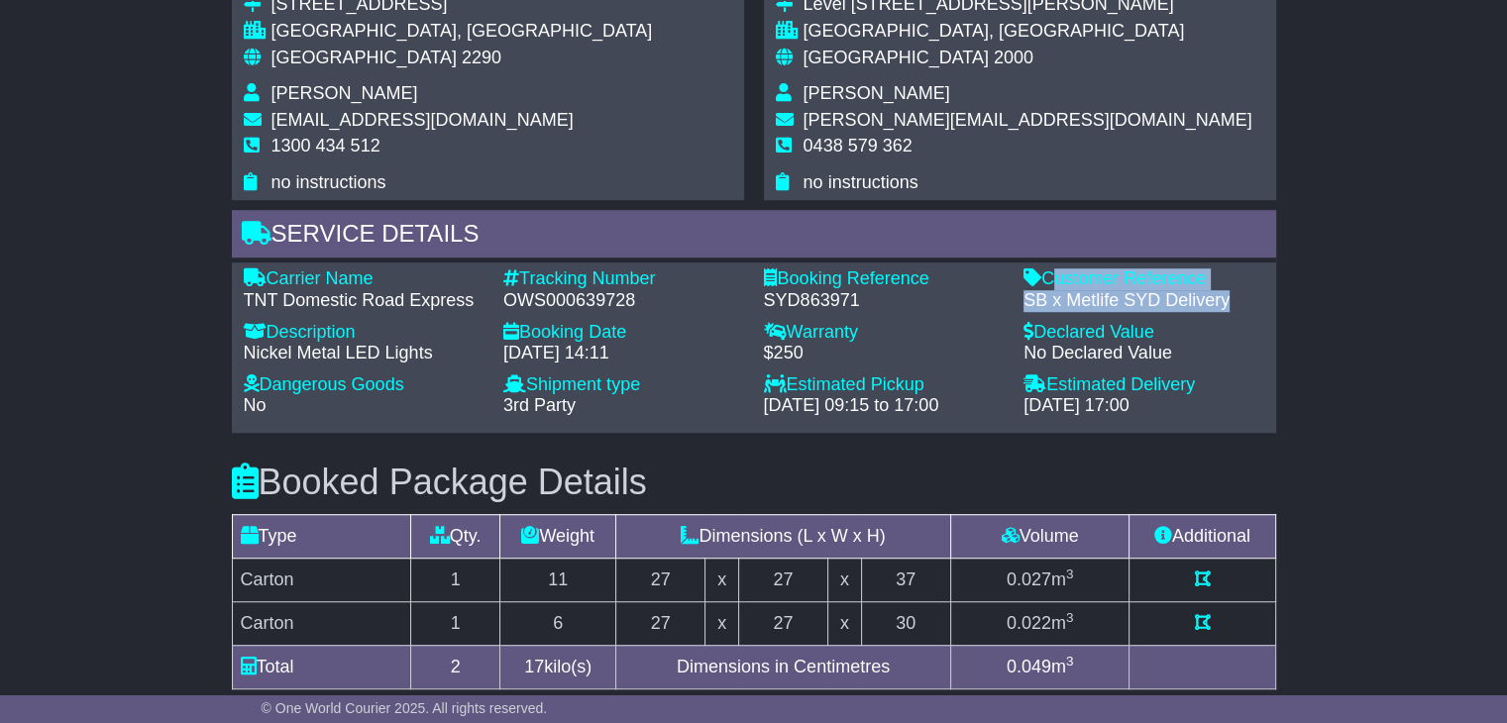
drag, startPoint x: 1220, startPoint y: 298, endPoint x: 1050, endPoint y: 279, distance: 170.5
click at [1050, 279] on div "Customer Reference - SB x Metlife SYD Delivery" at bounding box center [1143, 289] width 261 height 43
copy div "Customer Reference - SB x Metlife SYD Delivery"
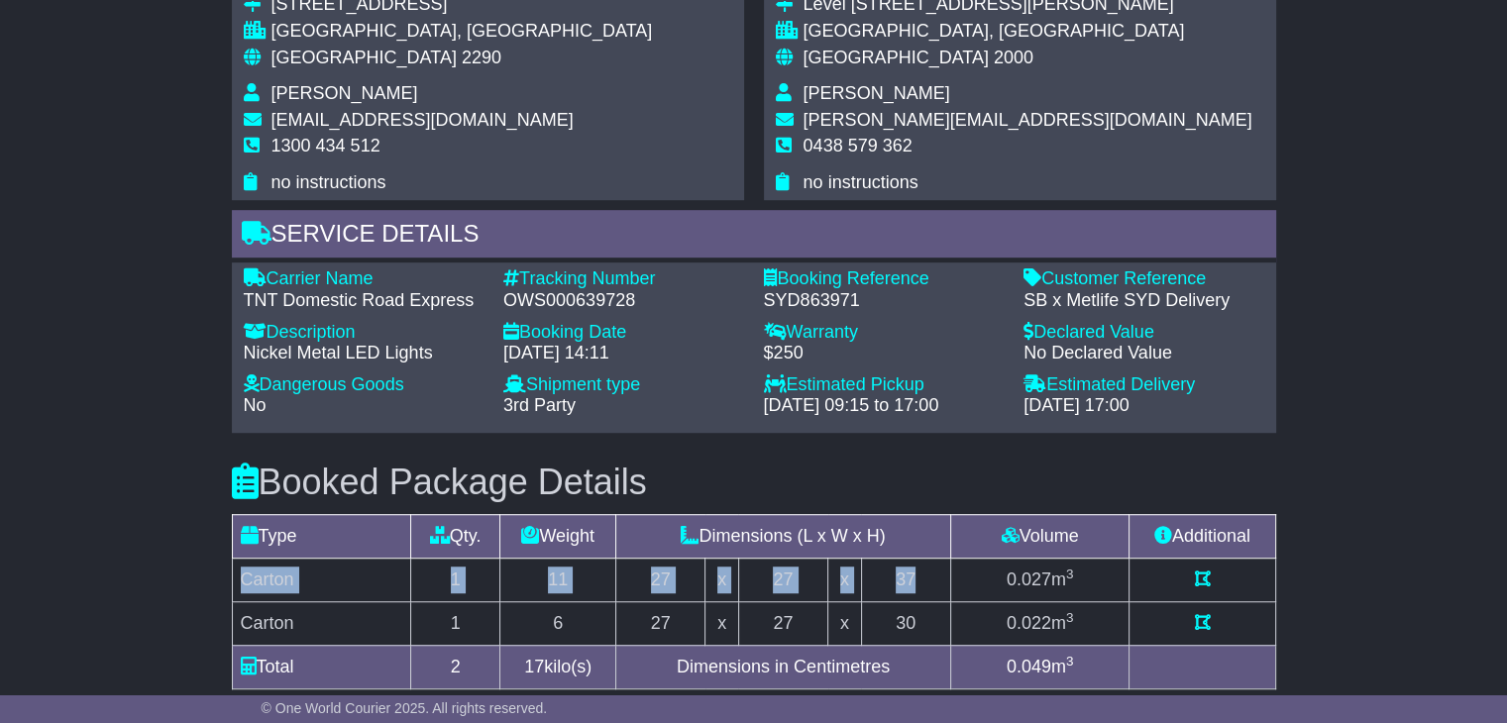
drag, startPoint x: 918, startPoint y: 576, endPoint x: 242, endPoint y: 583, distance: 676.7
click at [242, 583] on tr "Carton 1 11 27 x 27 x 37 0.027 m 3" at bounding box center [753, 580] width 1043 height 44
copy tr "Carton 1 11 27 x 27 x 37"
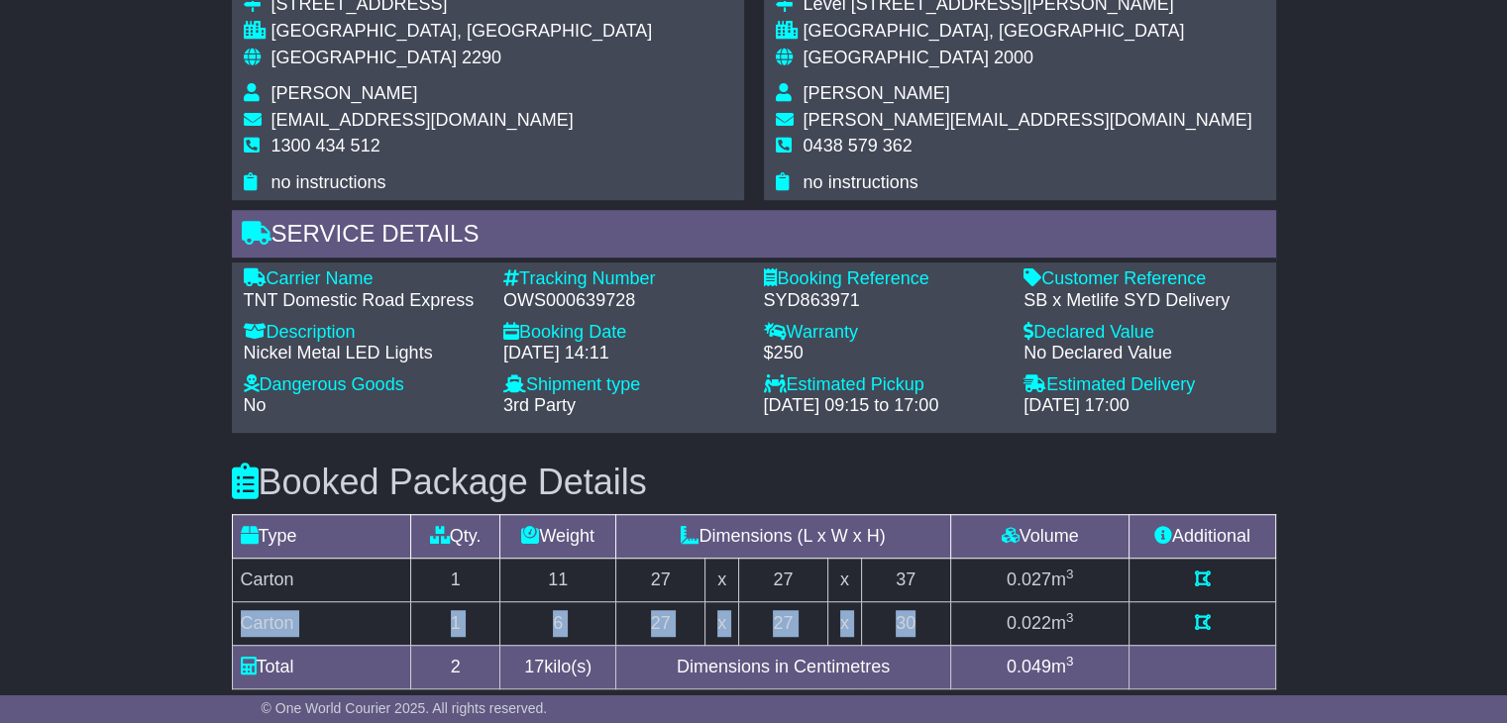
drag, startPoint x: 926, startPoint y: 621, endPoint x: 242, endPoint y: 624, distance: 684.6
click at [242, 624] on tr "Carton 1 6 27 x 27 x 30 0.022 m 3" at bounding box center [753, 623] width 1043 height 44
copy tr "Carton 1 6 27 x 27 x 30"
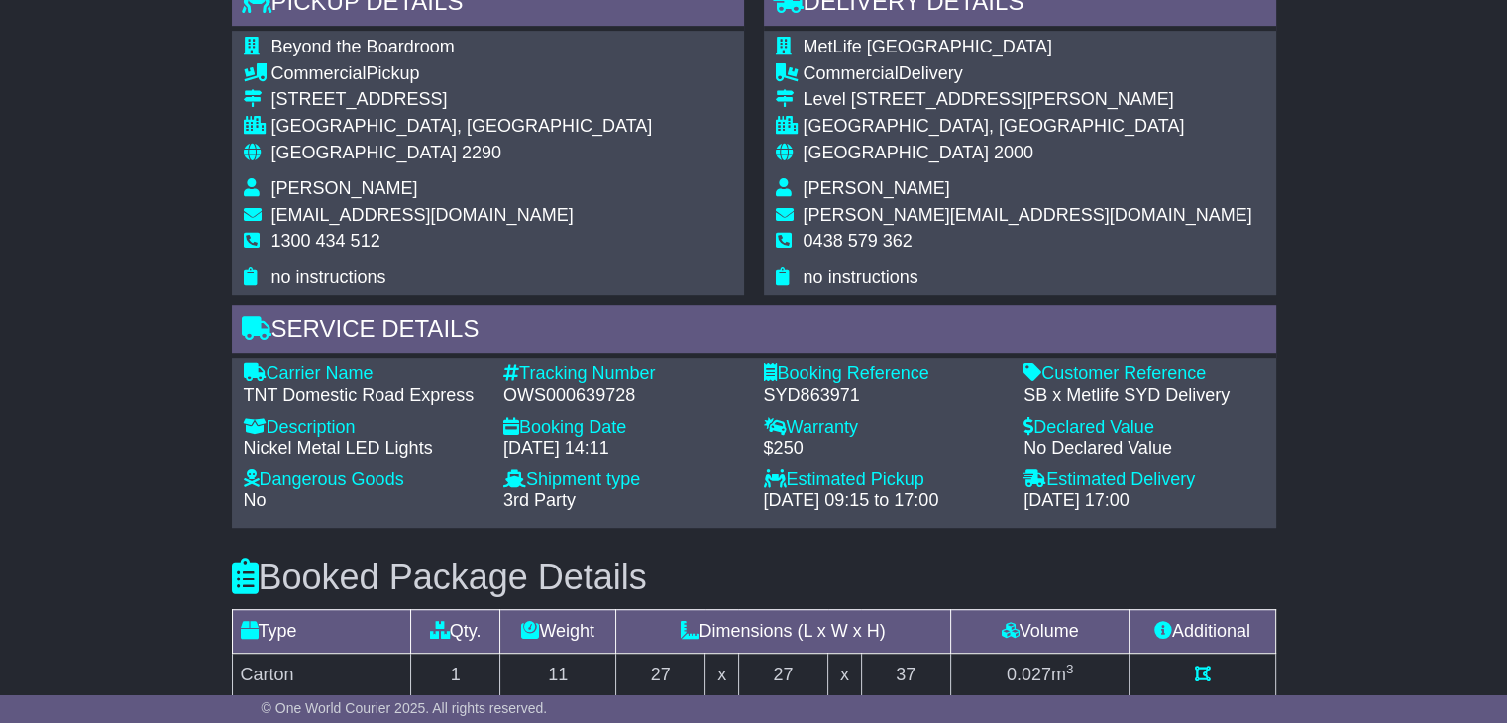
scroll to position [1090, 0]
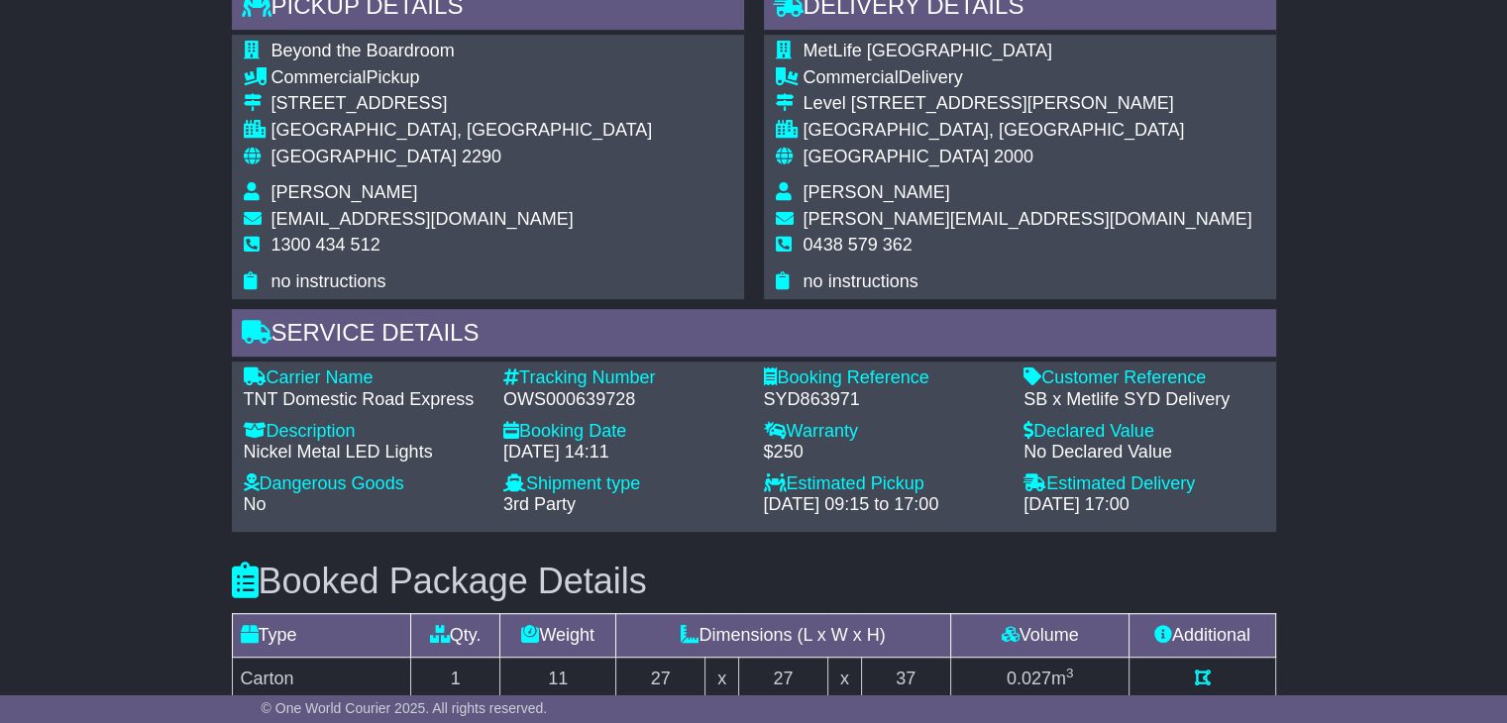
click at [823, 188] on span "Rebecca Cambridge" at bounding box center [876, 192] width 147 height 20
copy tbody "Rebecca Cambridge"
click at [877, 248] on span "0438 579 362" at bounding box center [857, 245] width 109 height 20
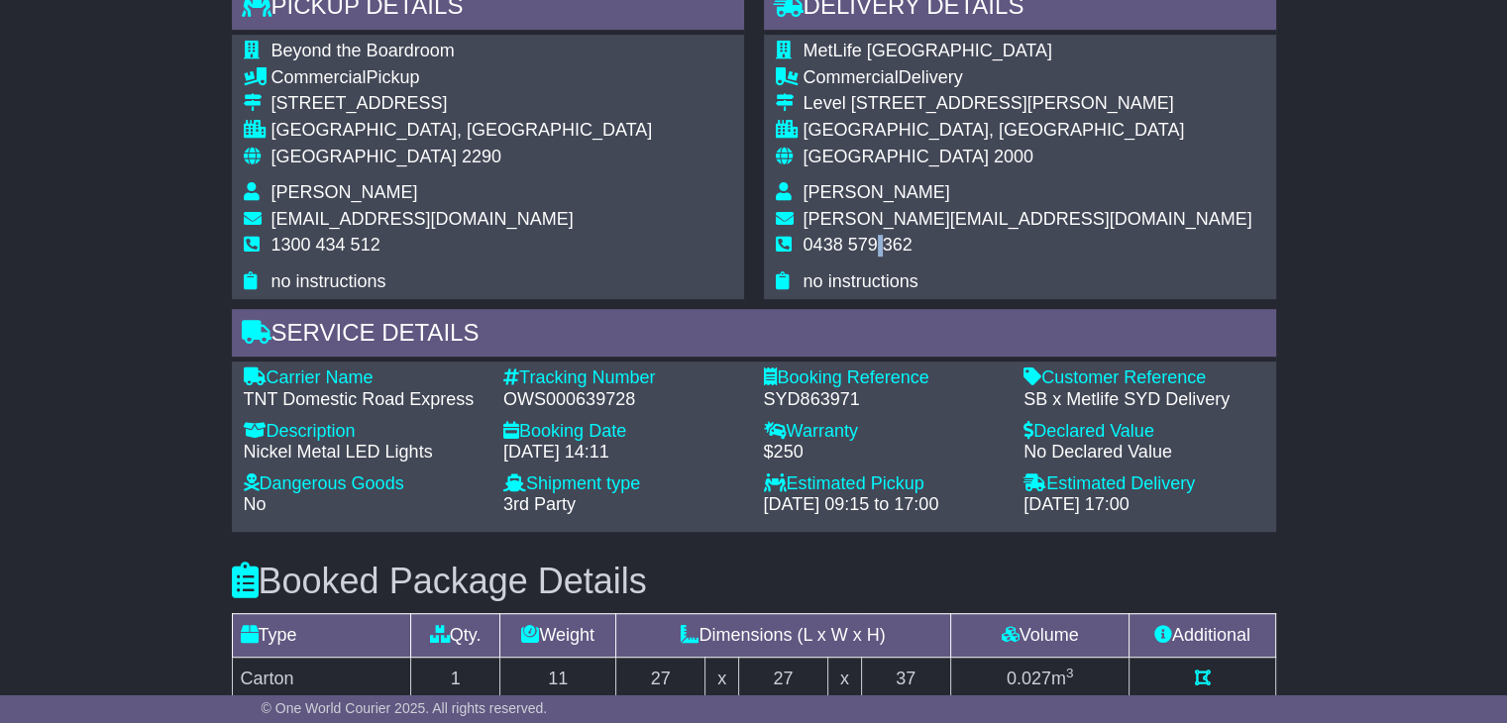
click at [877, 248] on span "0438 579 362" at bounding box center [857, 245] width 109 height 20
copy tbody "0438 579 362"
click at [306, 154] on span "[GEOGRAPHIC_DATA]" at bounding box center [363, 157] width 185 height 20
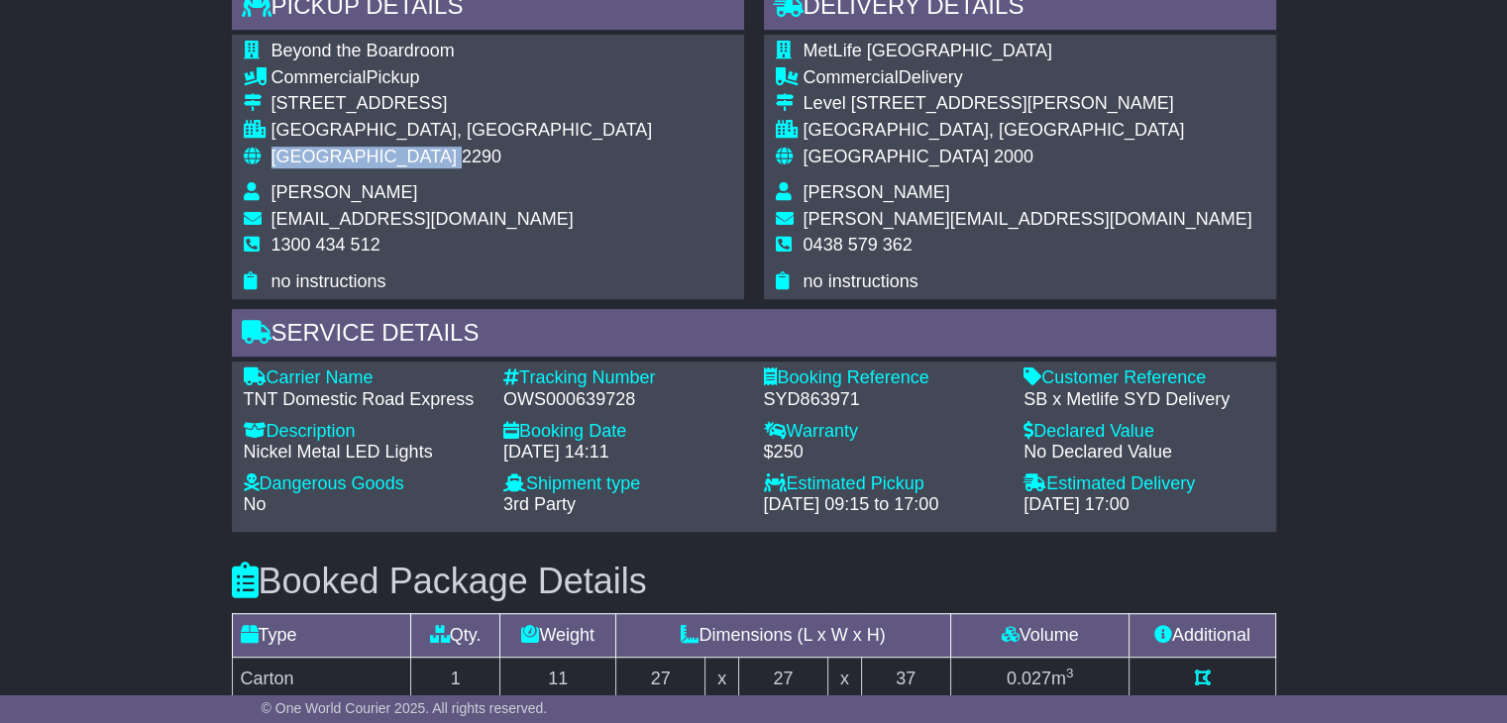
click at [306, 154] on span "[GEOGRAPHIC_DATA]" at bounding box center [363, 157] width 185 height 20
click at [994, 157] on span "2000" at bounding box center [1014, 157] width 40 height 20
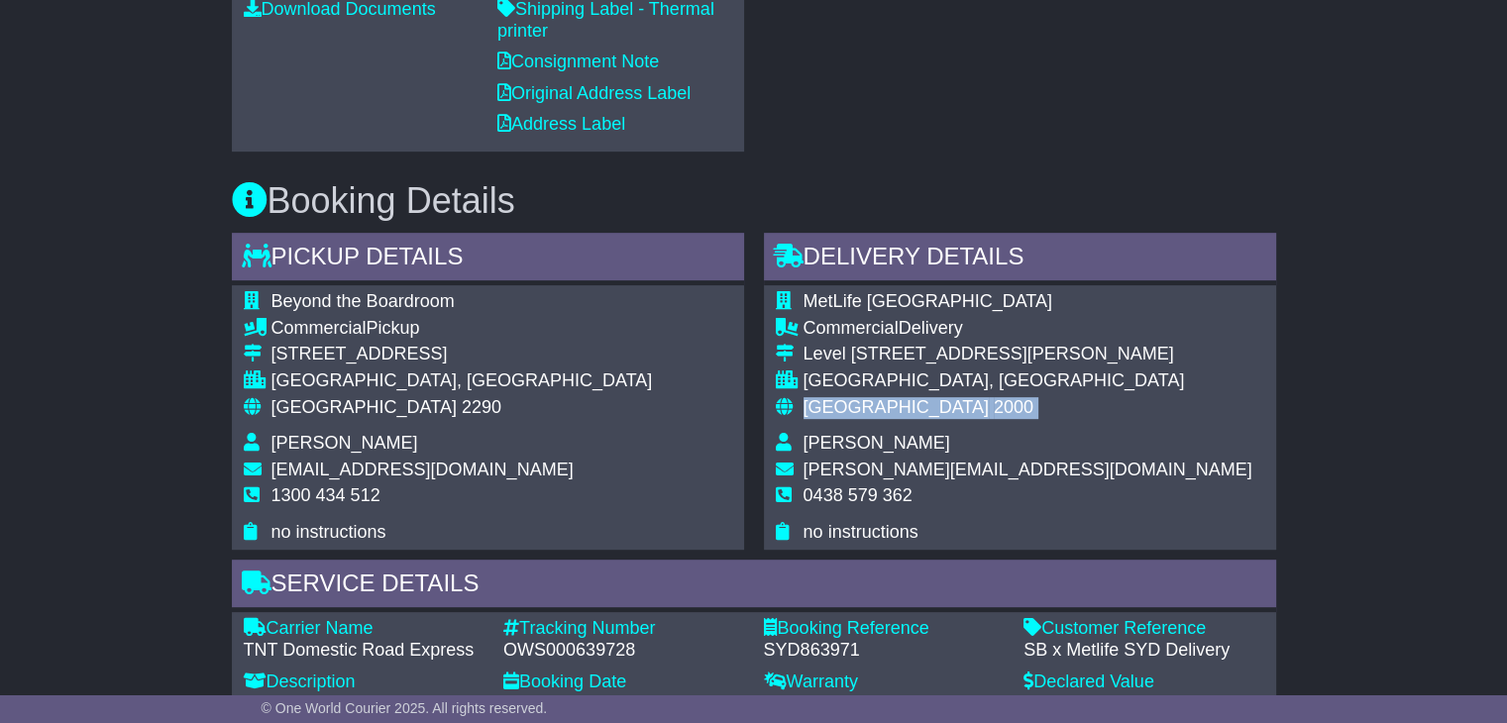
scroll to position [543, 0]
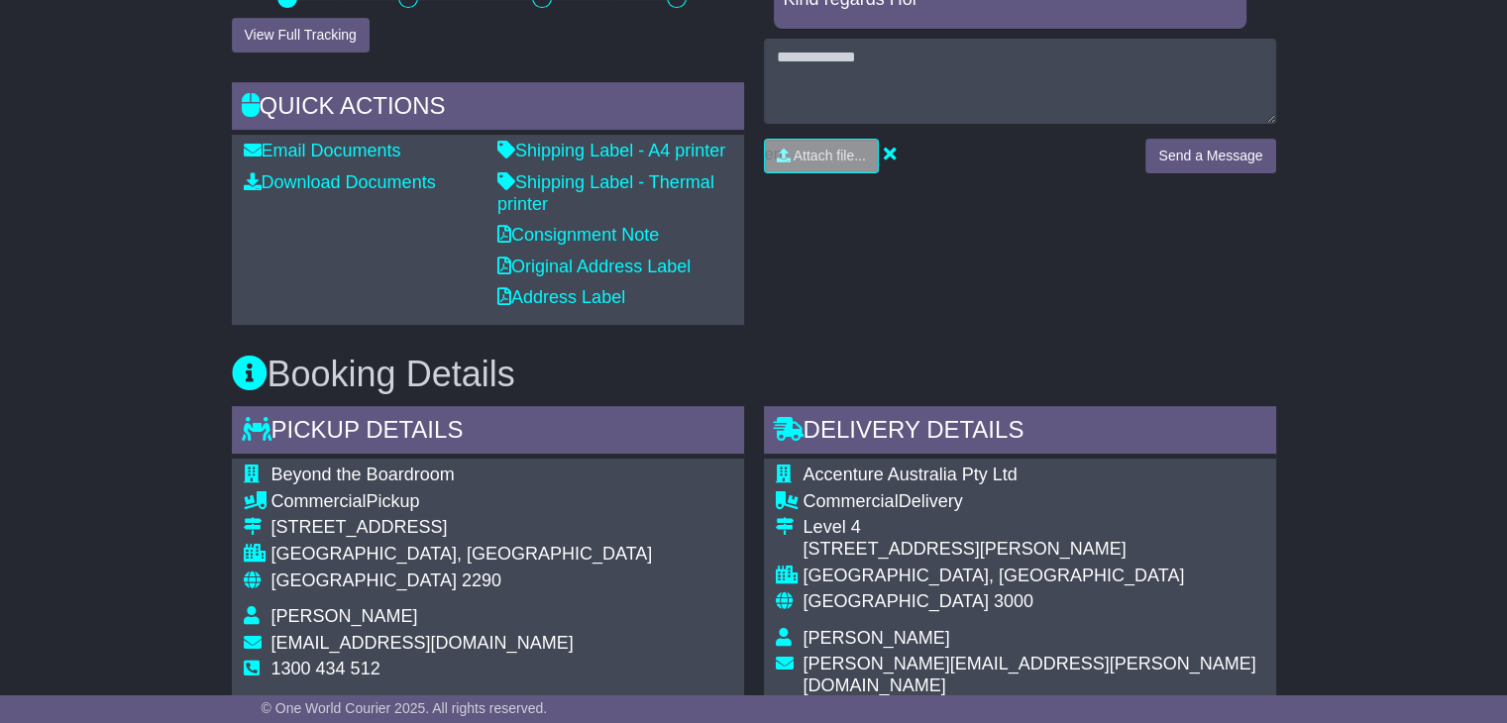
scroll to position [892, 0]
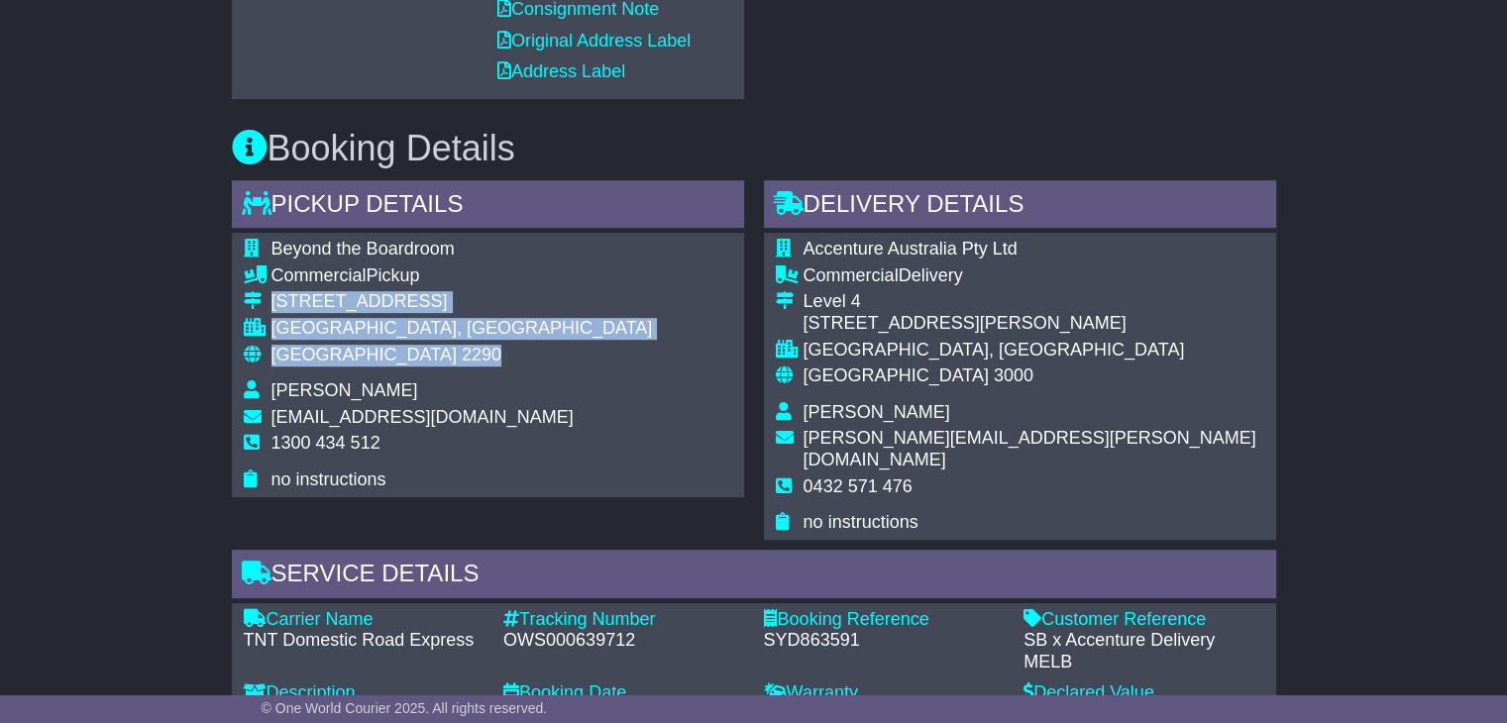
drag, startPoint x: 416, startPoint y: 361, endPoint x: 258, endPoint y: 291, distance: 173.0
click at [258, 291] on tbody "Beyond the Boardroom Commercial Pickup [STREET_ADDRESS] [GEOGRAPHIC_DATA], [GEO…" at bounding box center [448, 365] width 409 height 252
copy tbody "[STREET_ADDRESS]"
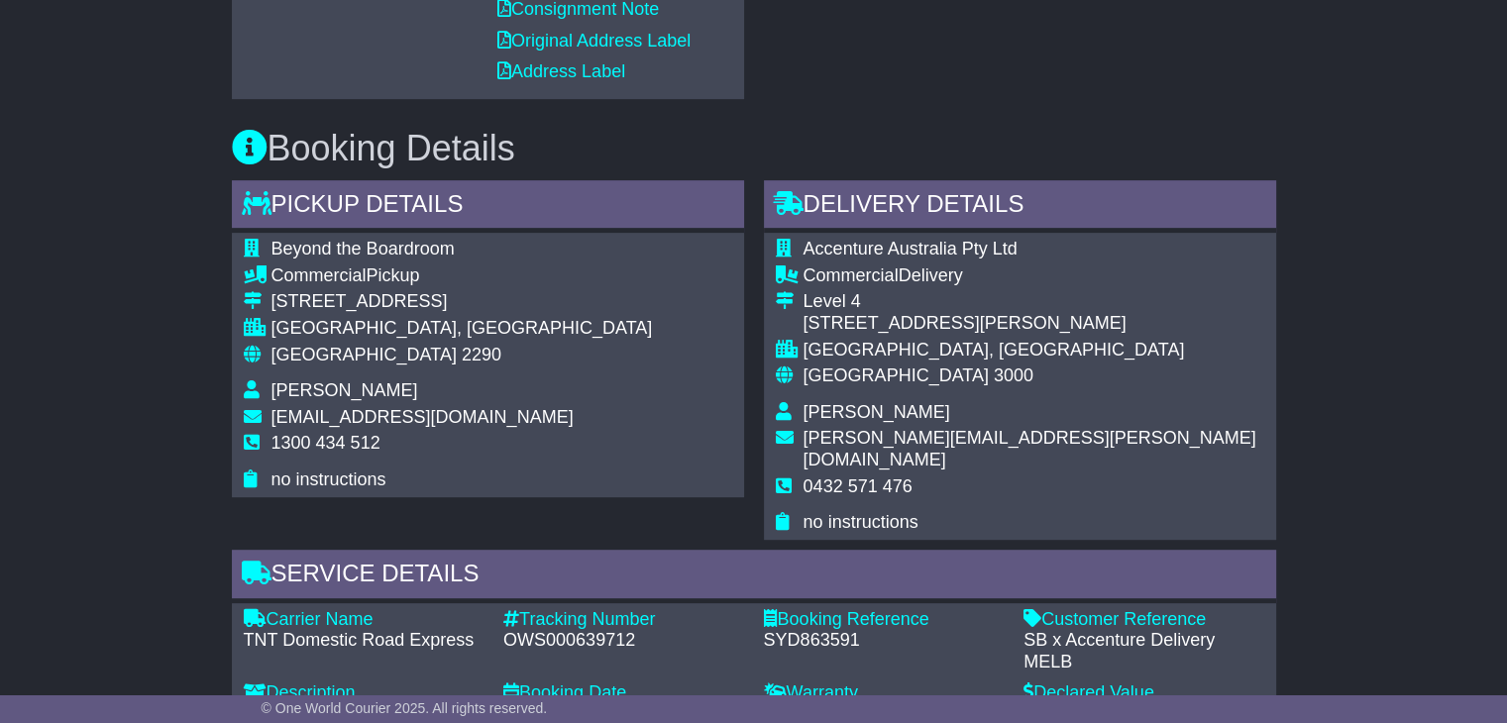
click at [342, 445] on span "1300 434 512" at bounding box center [325, 443] width 109 height 20
copy tbody "1300 434 512"
click at [547, 630] on div "OWS000639712" at bounding box center [623, 641] width 241 height 22
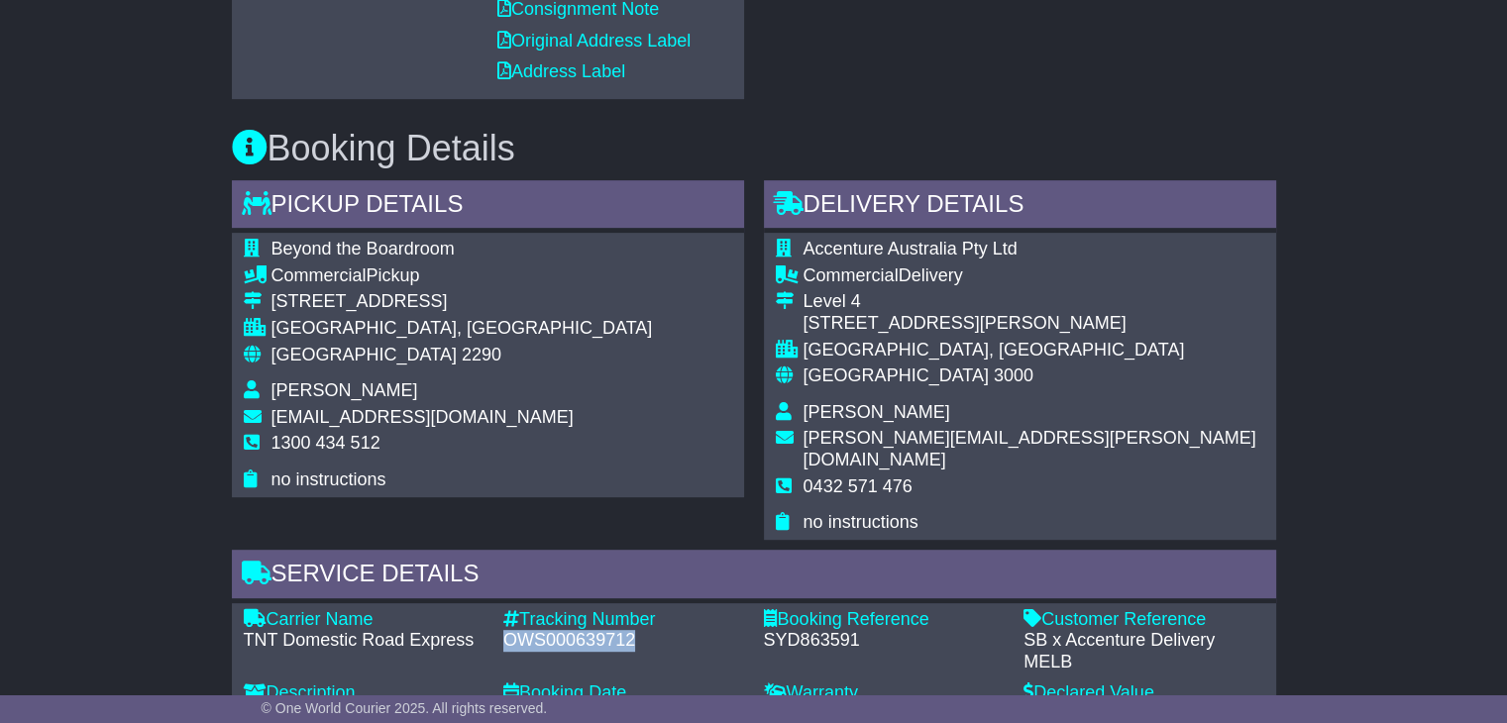
click at [547, 630] on div "OWS000639712" at bounding box center [623, 641] width 241 height 22
copy div "OWS000639712"
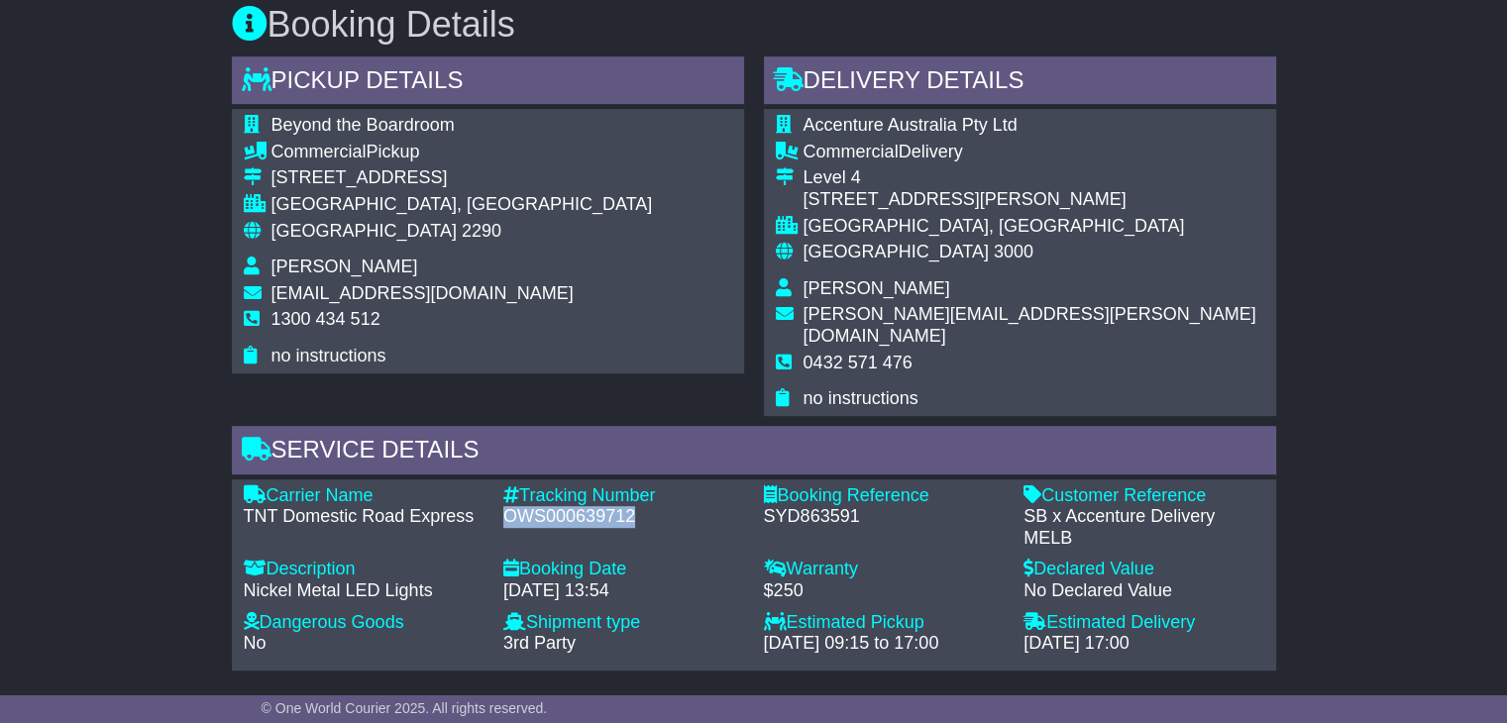
scroll to position [1288, 0]
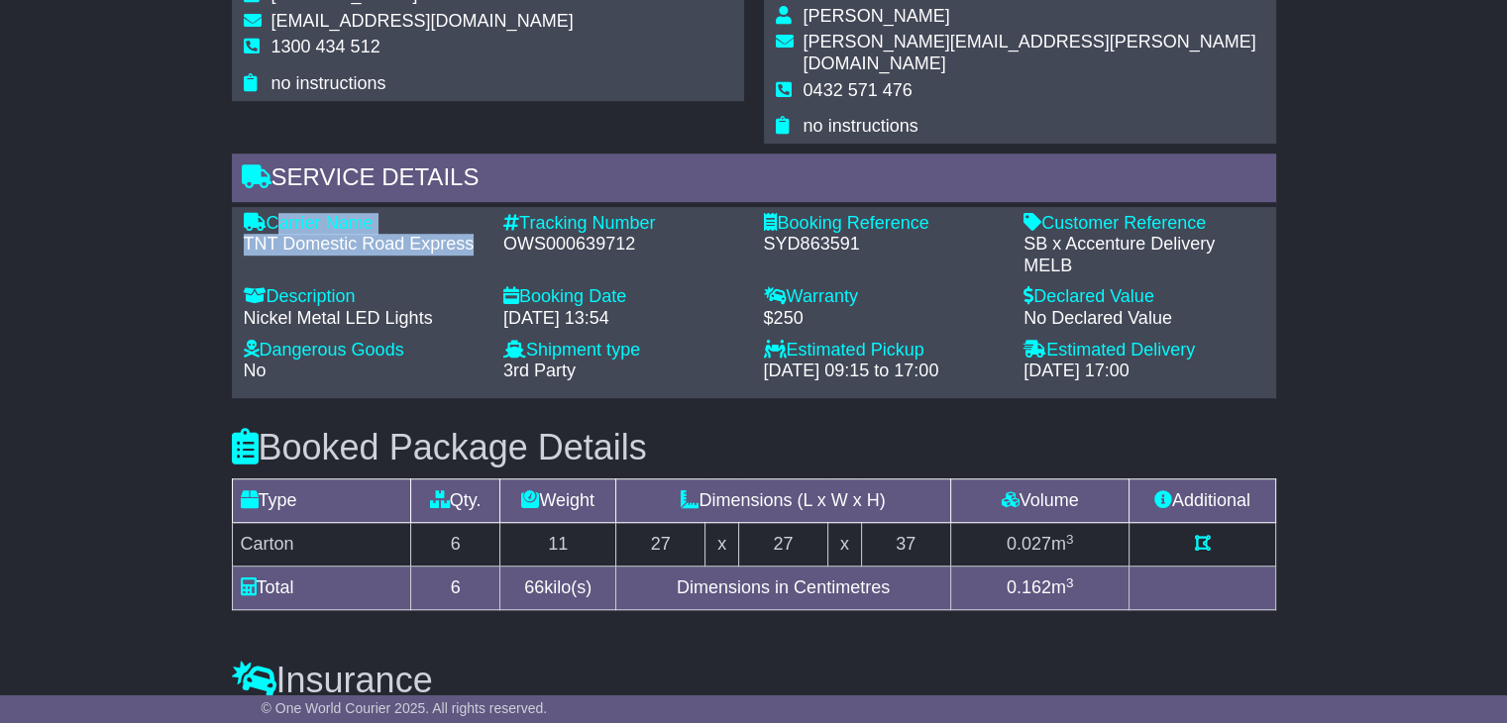
drag, startPoint x: 476, startPoint y: 223, endPoint x: 269, endPoint y: 203, distance: 207.0
click at [269, 213] on div "Carrier Name - TNT Domestic Road Express" at bounding box center [364, 245] width 261 height 64
copy div "Carrier Name - TNT Domestic Road Express"
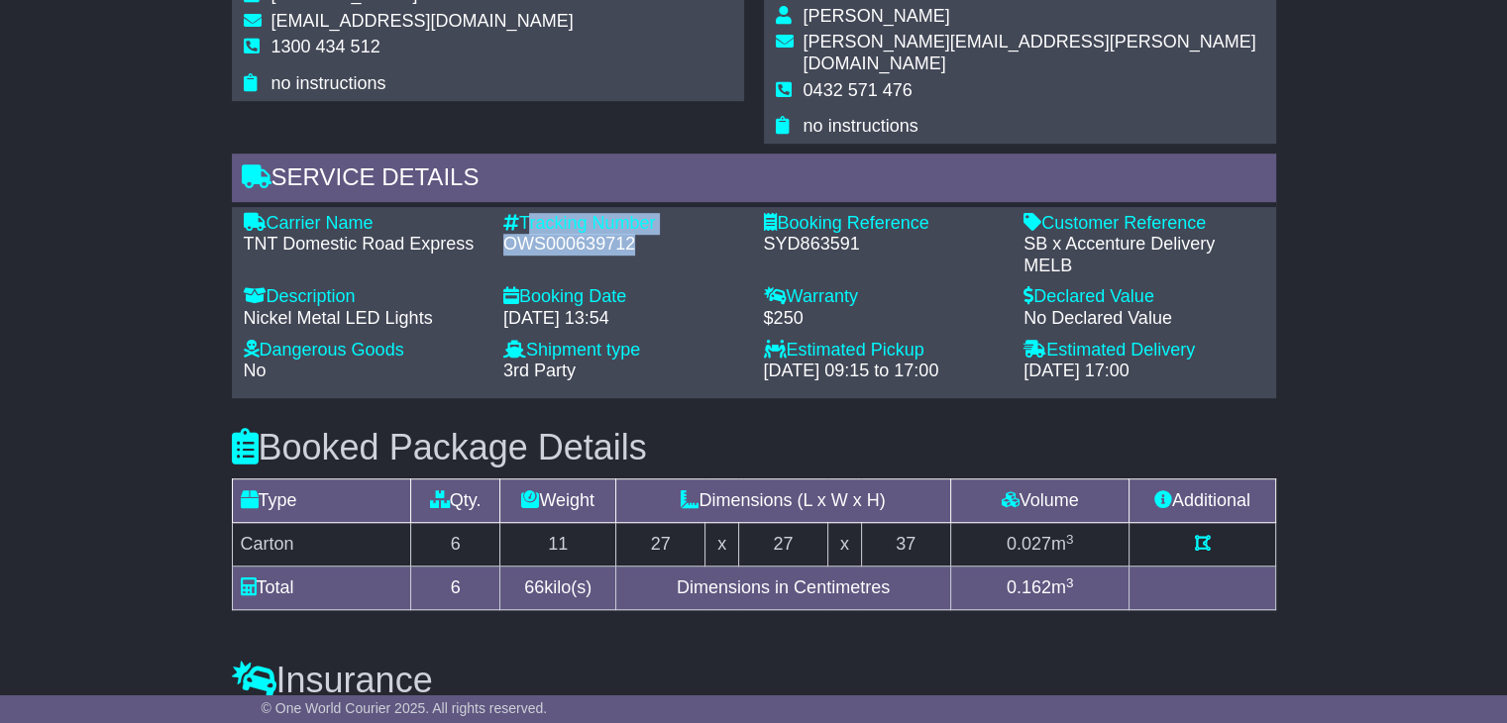
drag, startPoint x: 638, startPoint y: 219, endPoint x: 521, endPoint y: 195, distance: 119.3
click at [521, 213] on div "Tracking Number - OWS000639712" at bounding box center [623, 245] width 261 height 64
copy div "Tracking Number - OWS000639712"
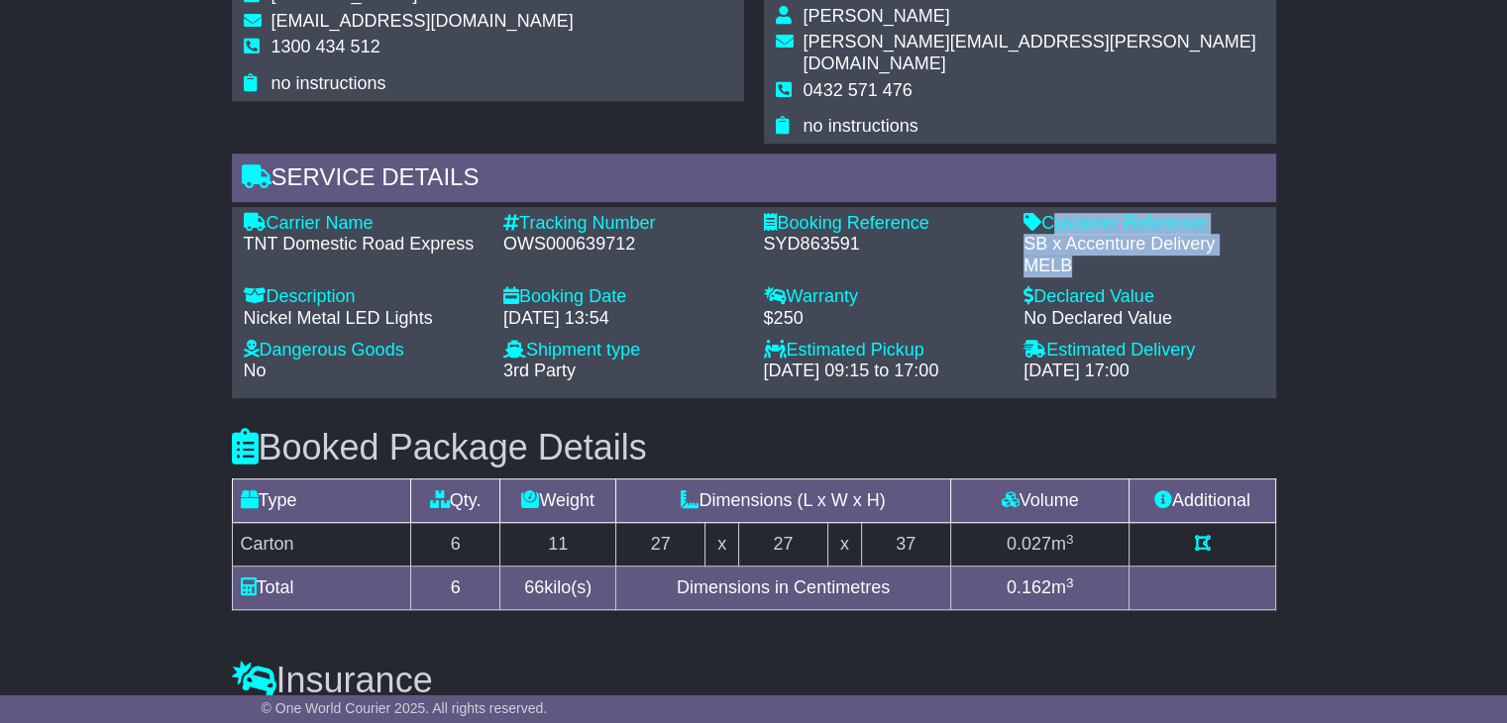
drag, startPoint x: 1073, startPoint y: 242, endPoint x: 1050, endPoint y: 198, distance: 49.2
click at [1050, 213] on div "Customer Reference - SB x Accenture Delivery MELB" at bounding box center [1143, 245] width 261 height 64
copy div "Customer Reference - SB x Accenture Delivery MELB"
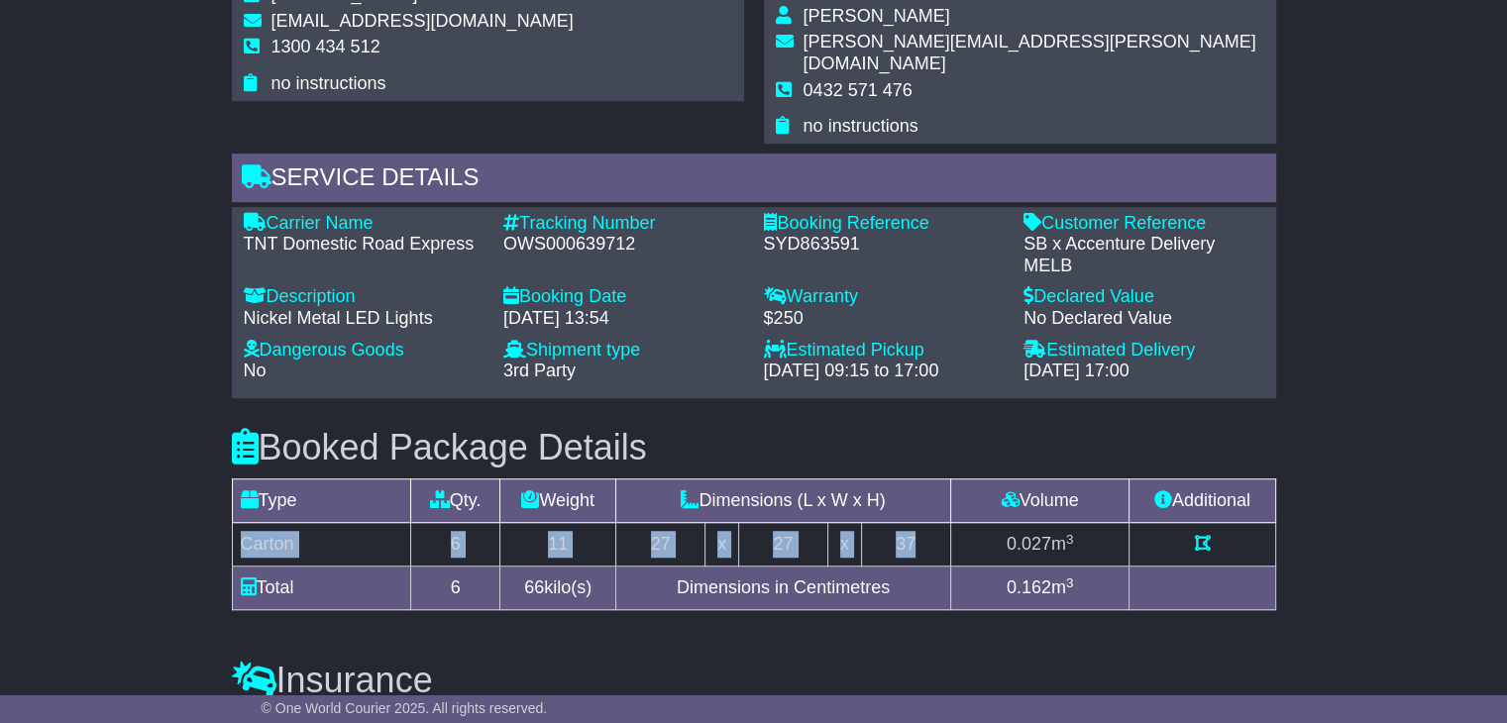
drag, startPoint x: 922, startPoint y: 513, endPoint x: 242, endPoint y: 519, distance: 680.6
click at [242, 523] on tr "Carton 6 11 27 x 27 x 37 0.027 m 3" at bounding box center [753, 545] width 1043 height 44
copy tr "Carton 6 11 27 x 27 x 37"
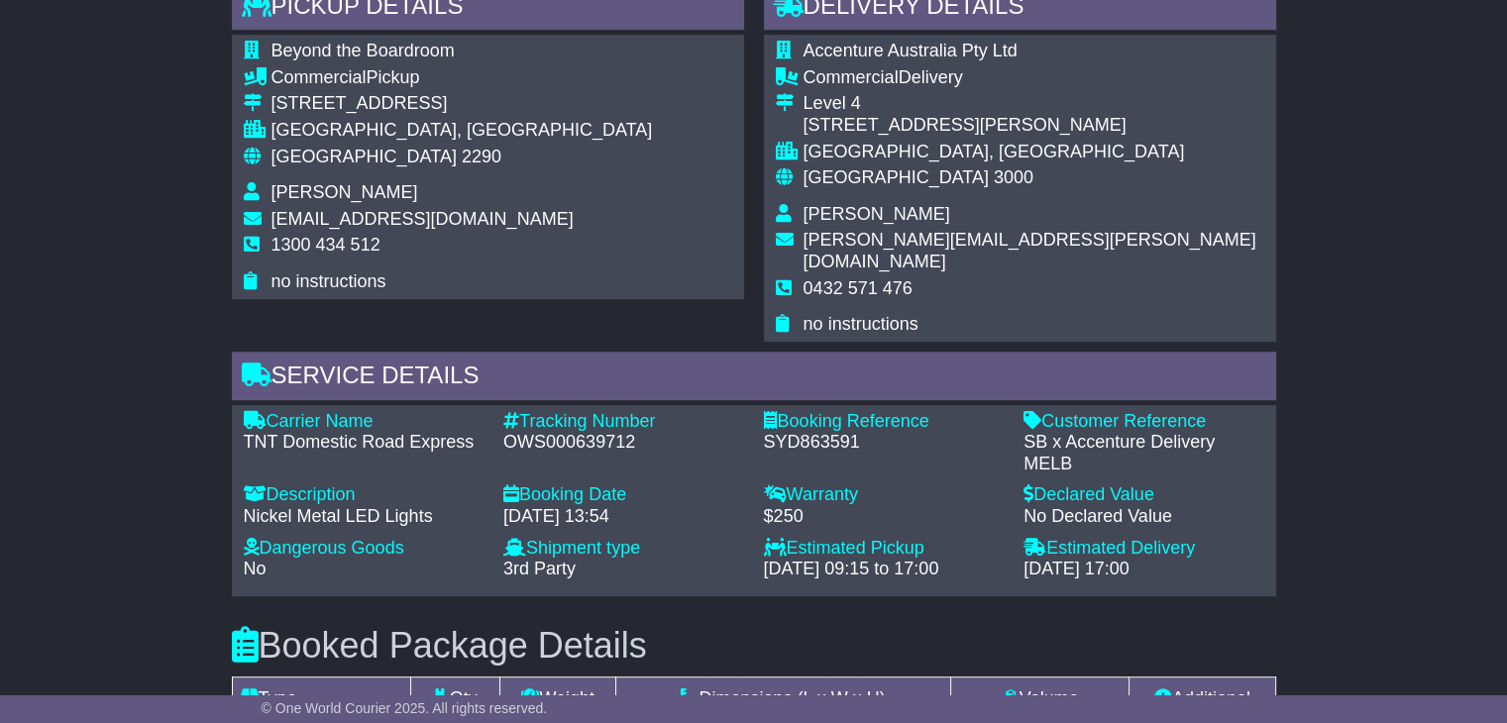
scroll to position [1090, 0]
click at [864, 209] on span "[PERSON_NAME]" at bounding box center [876, 214] width 147 height 20
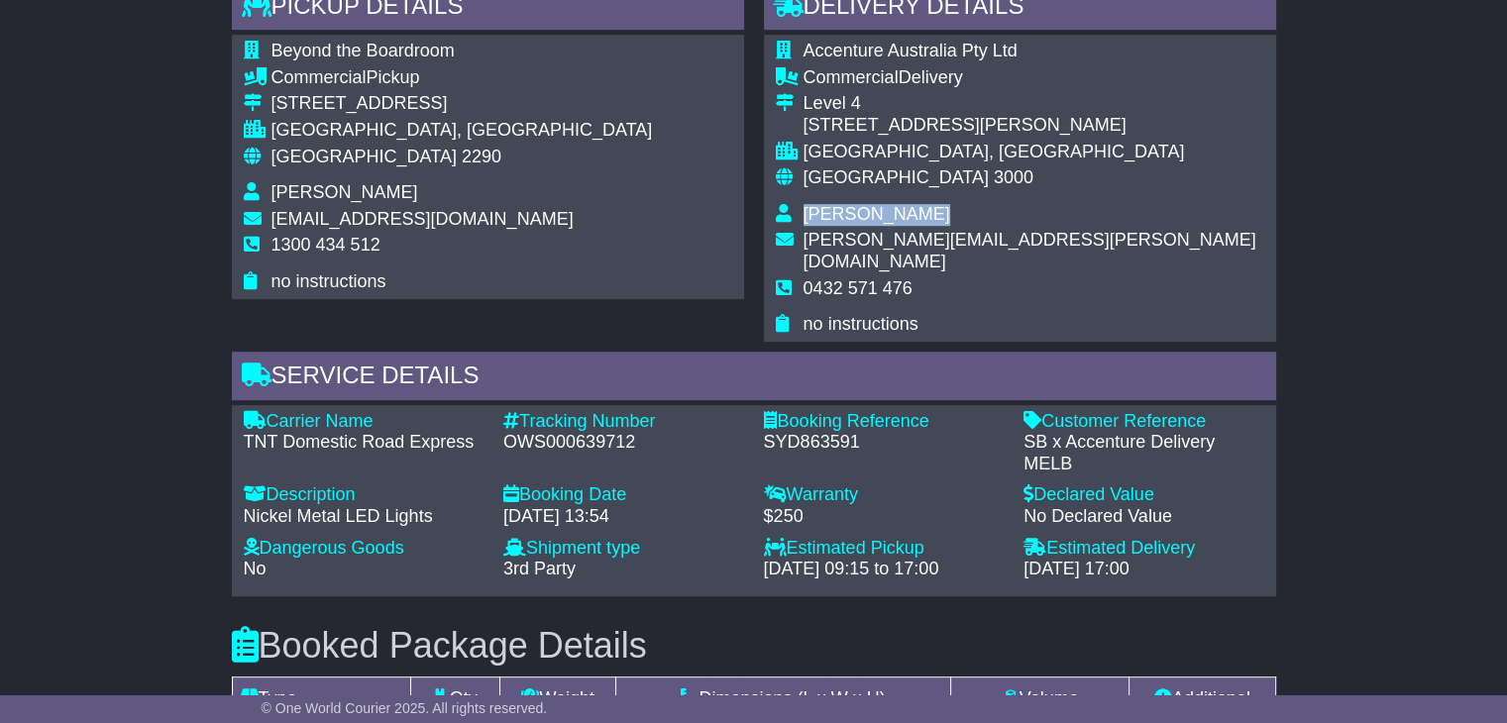
copy tbody "[PERSON_NAME]"
click at [859, 278] on span "0432 571 476" at bounding box center [857, 288] width 109 height 20
copy tbody "0432 571 476"
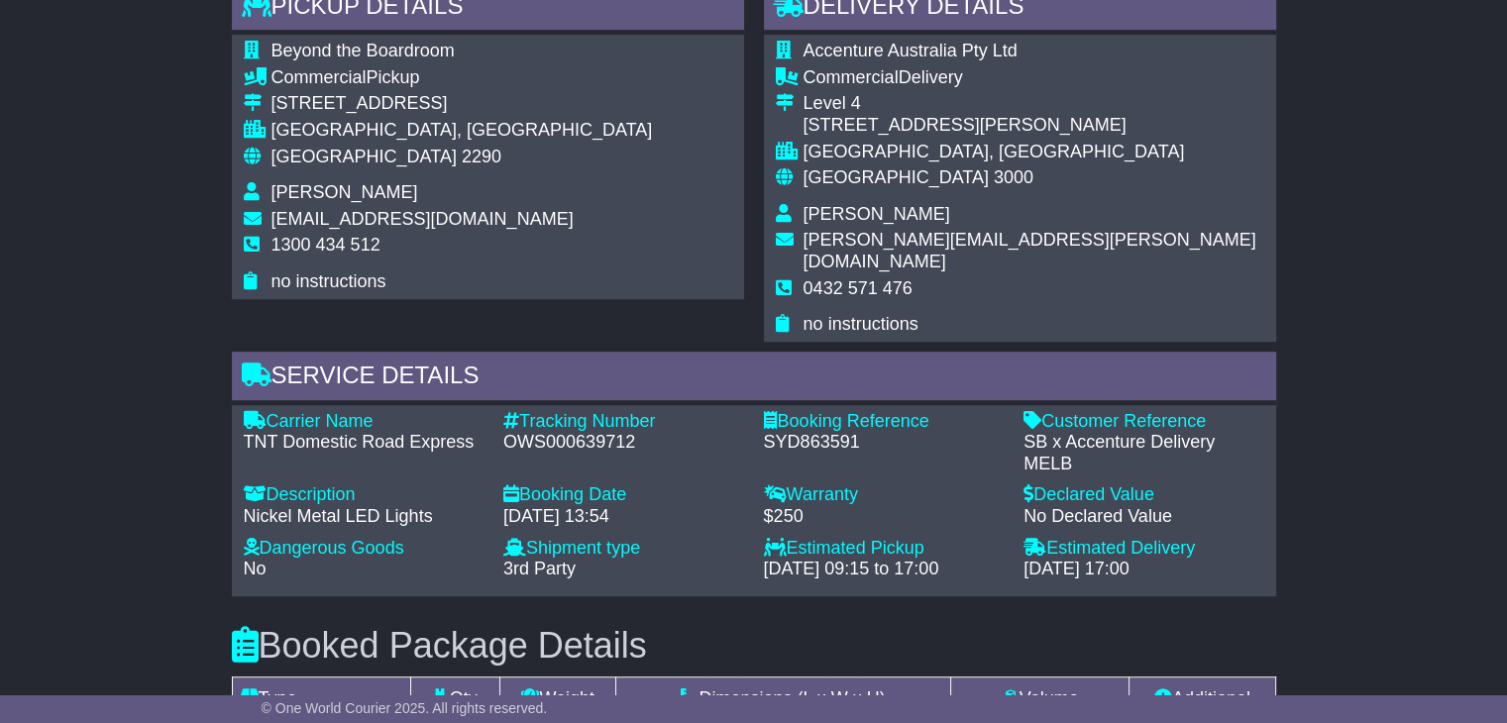
click at [462, 154] on span "2290" at bounding box center [482, 157] width 40 height 20
click at [309, 191] on span "Sophie Dean" at bounding box center [344, 192] width 147 height 20
click at [328, 162] on span "[GEOGRAPHIC_DATA]" at bounding box center [363, 157] width 185 height 20
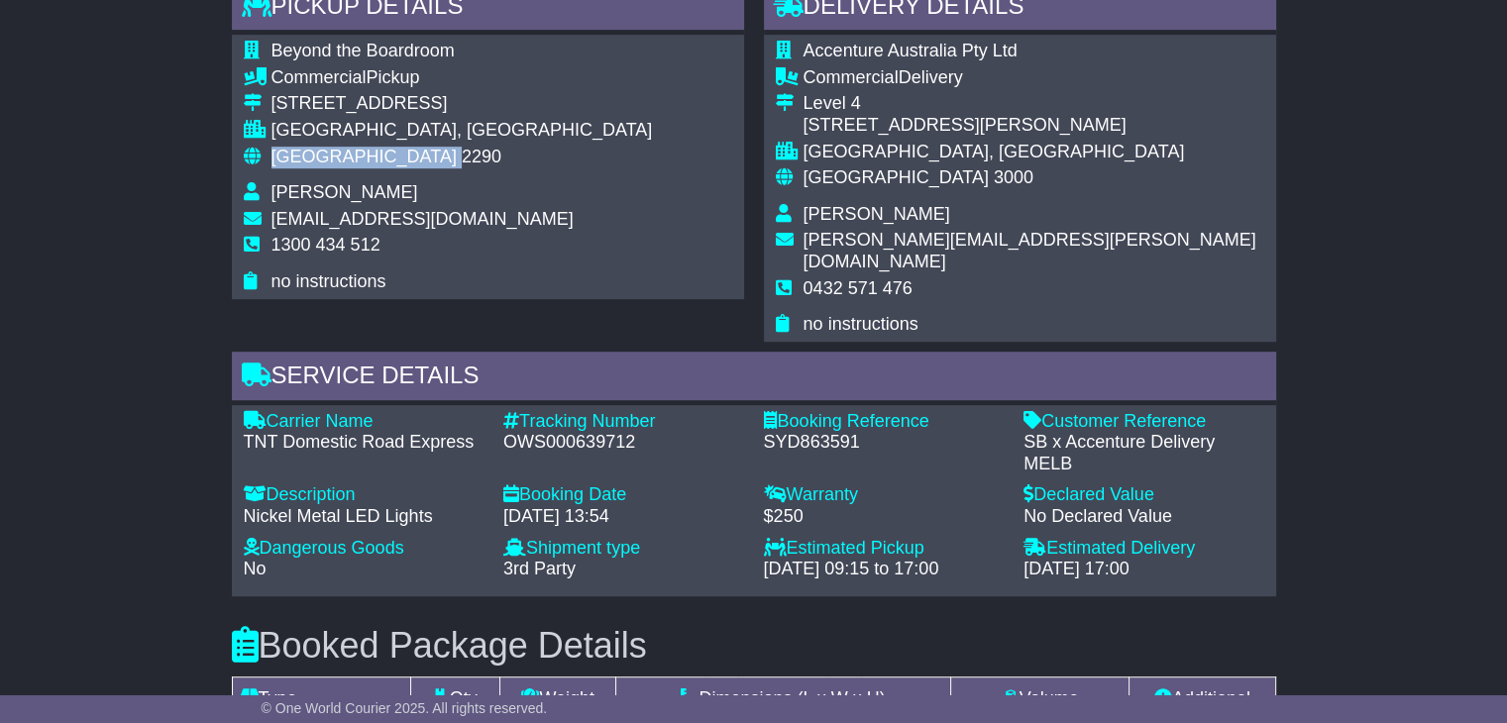
click at [328, 162] on span "[GEOGRAPHIC_DATA]" at bounding box center [363, 157] width 185 height 20
copy tbody "Australia 2290"
click at [994, 183] on span "3000" at bounding box center [1014, 177] width 40 height 20
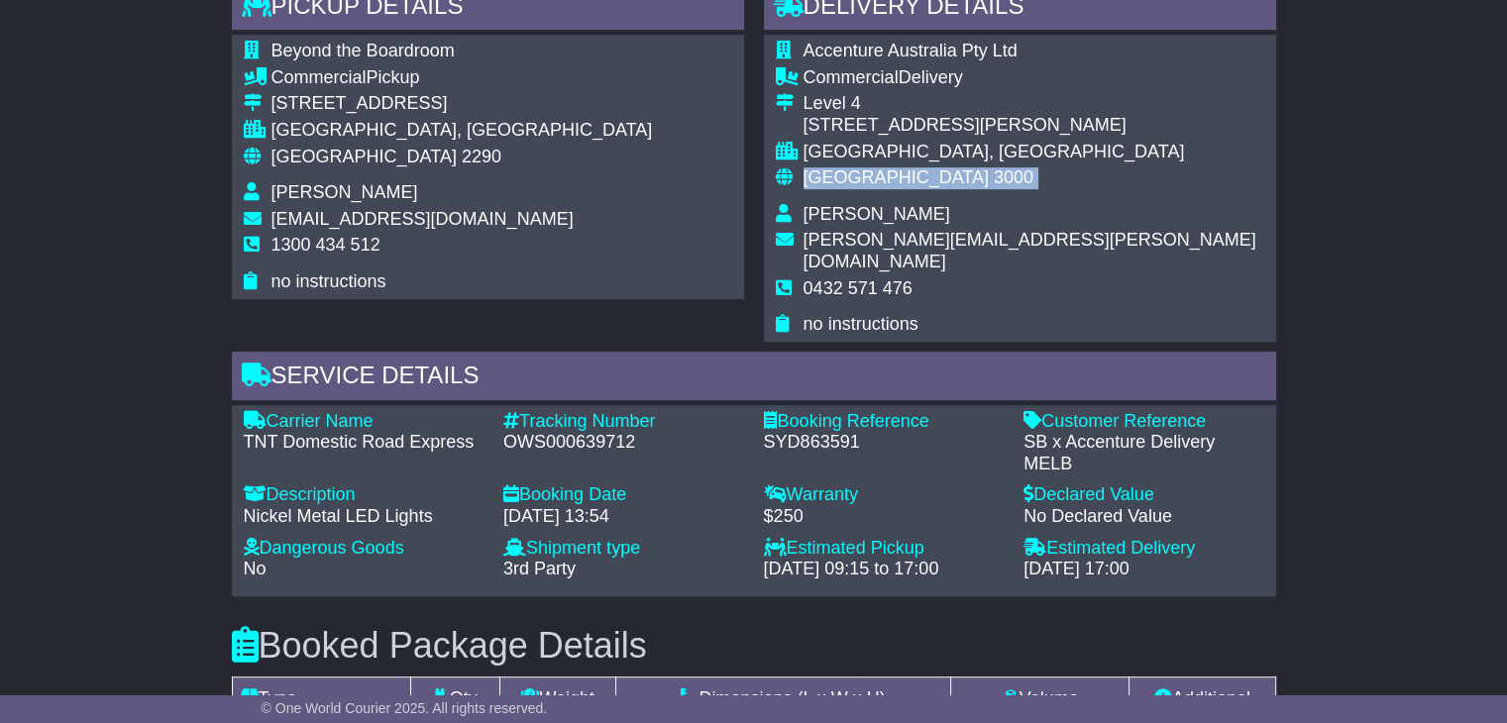
click at [994, 183] on span "3000" at bounding box center [1014, 177] width 40 height 20
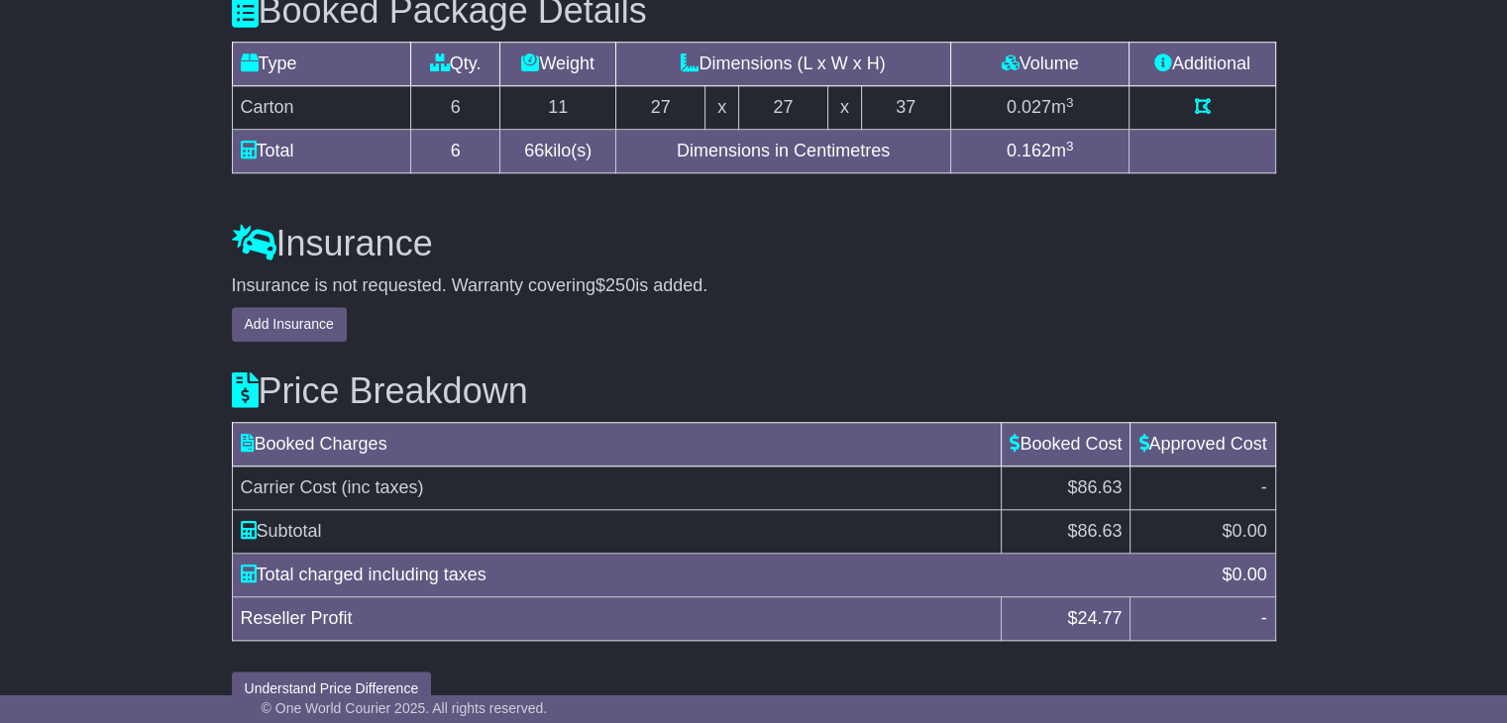
scroll to position [1732, 0]
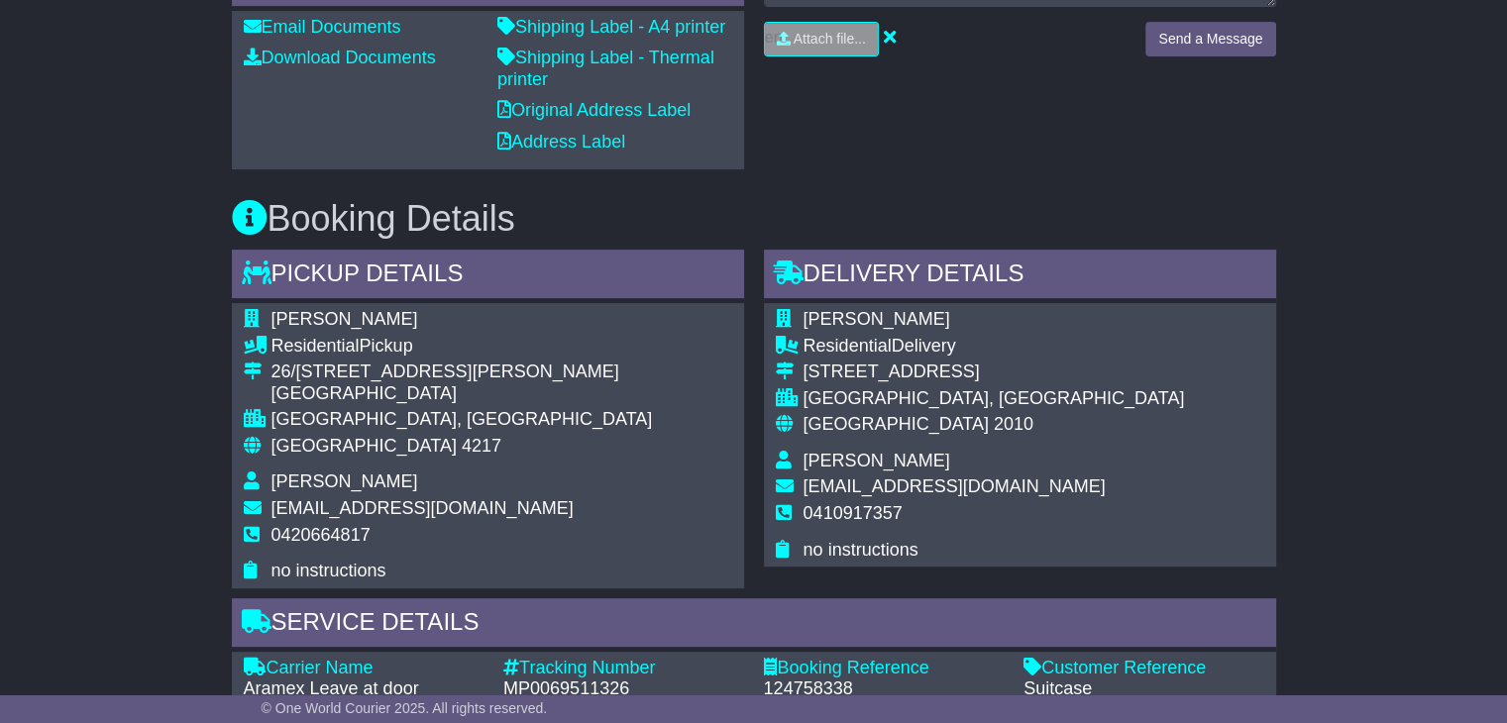
scroll to position [892, 0]
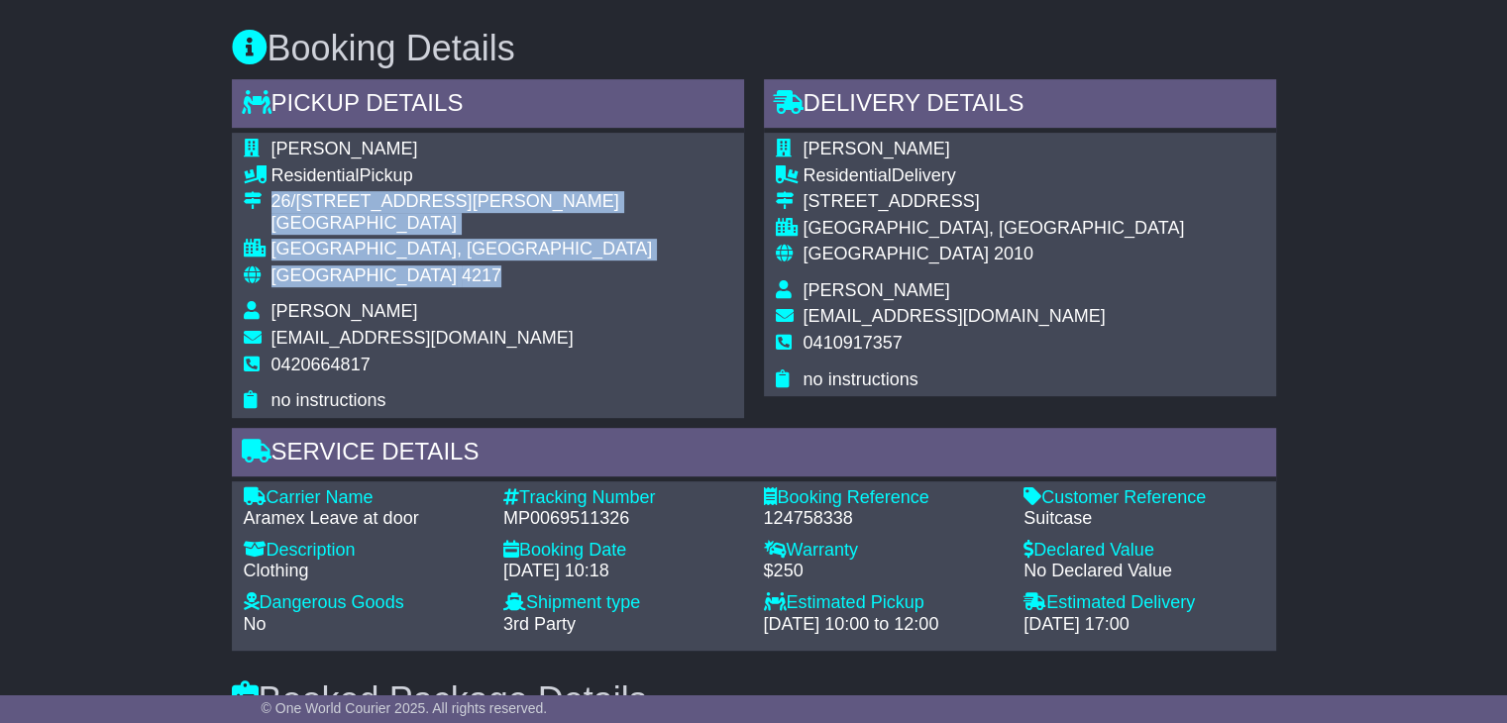
drag, startPoint x: 392, startPoint y: 283, endPoint x: 249, endPoint y: 207, distance: 162.7
click at [249, 207] on tbody "[PERSON_NAME] Residential Pickup 26/11-[STREET_ADDRESS][PERSON_NAME] [GEOGRAPHI…" at bounding box center [448, 275] width 409 height 273
copy tbody "26/11-17 Hughes Avenue Main Beach MAIN BEACH, QLD Australia 4217"
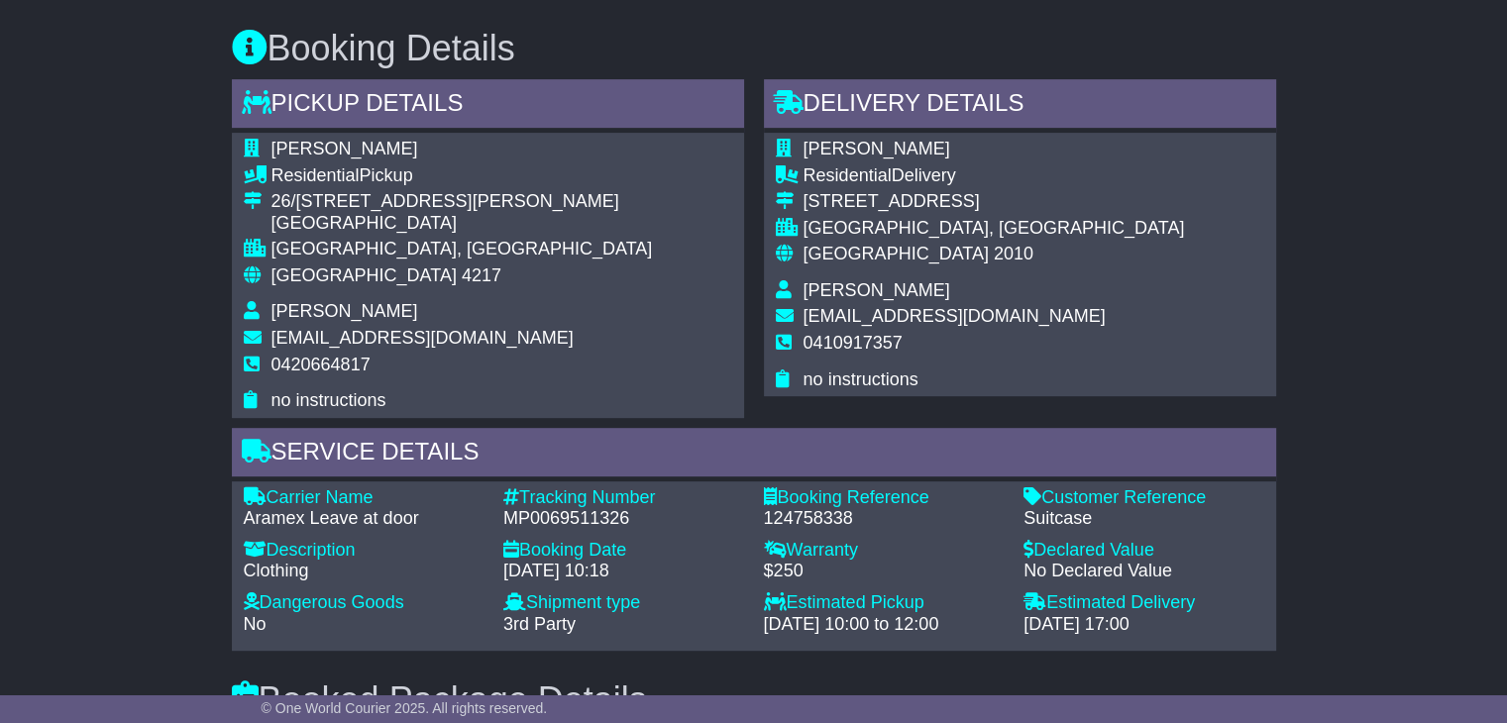
click at [321, 363] on span "0420664817" at bounding box center [320, 365] width 99 height 20
copy span "0420664817"
click at [571, 508] on div "MP0069511326" at bounding box center [623, 519] width 241 height 22
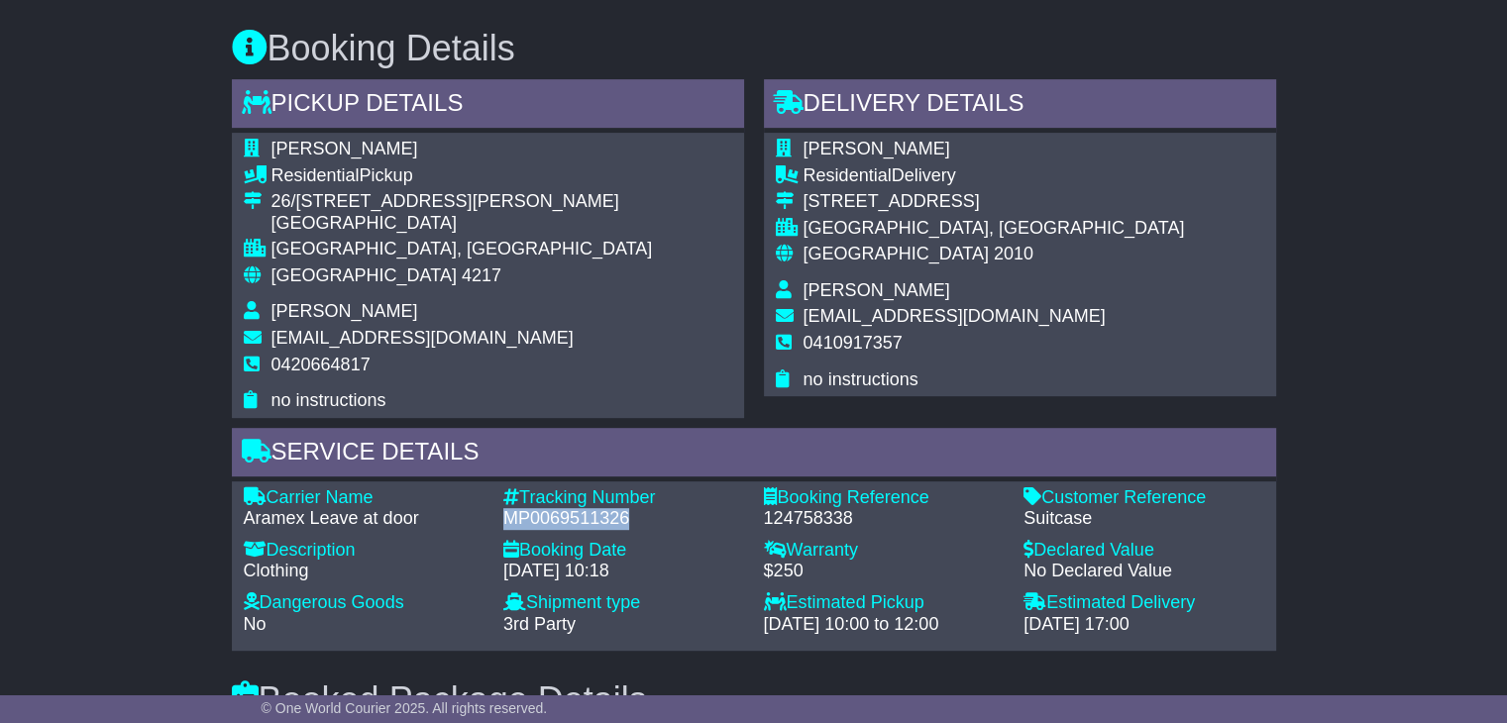
click at [571, 508] on div "MP0069511326" at bounding box center [623, 519] width 241 height 22
copy div "MP0069511326"
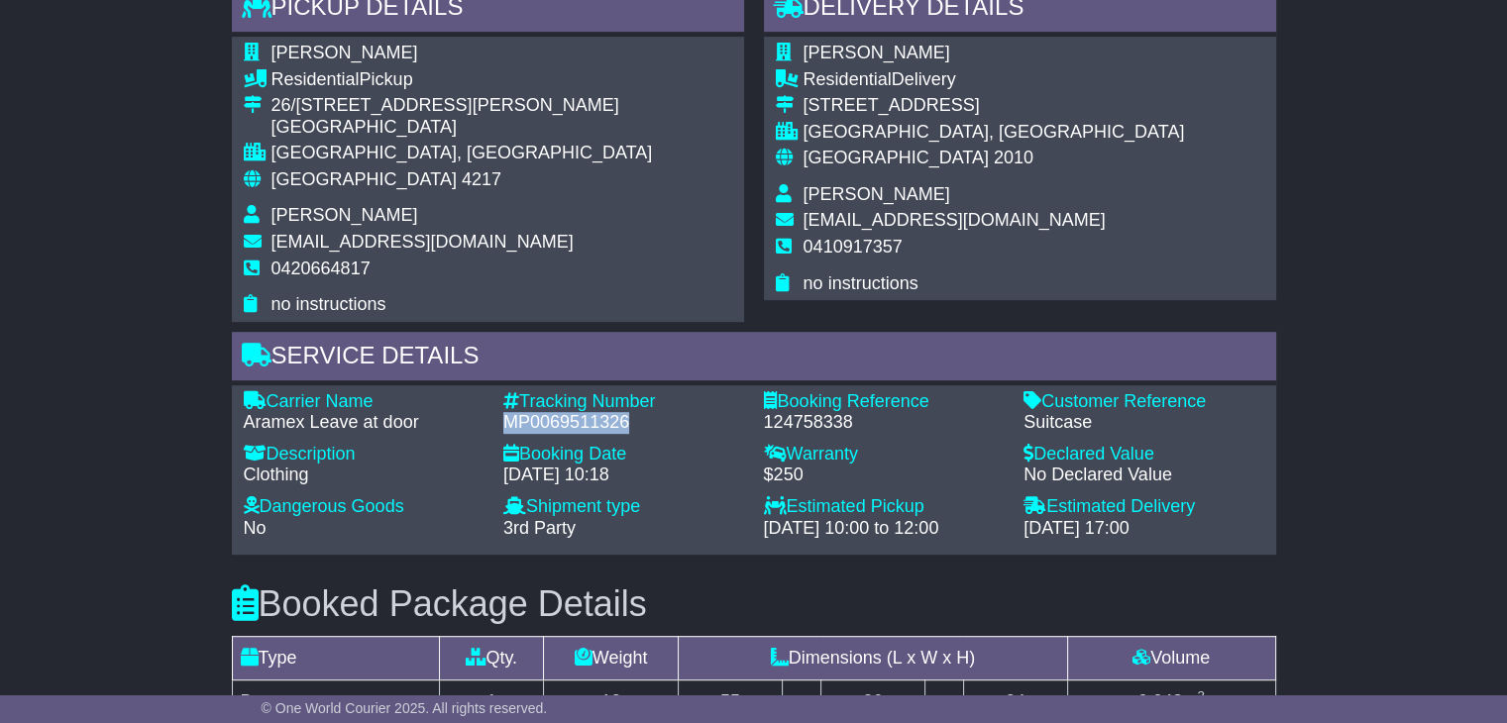
scroll to position [1090, 0]
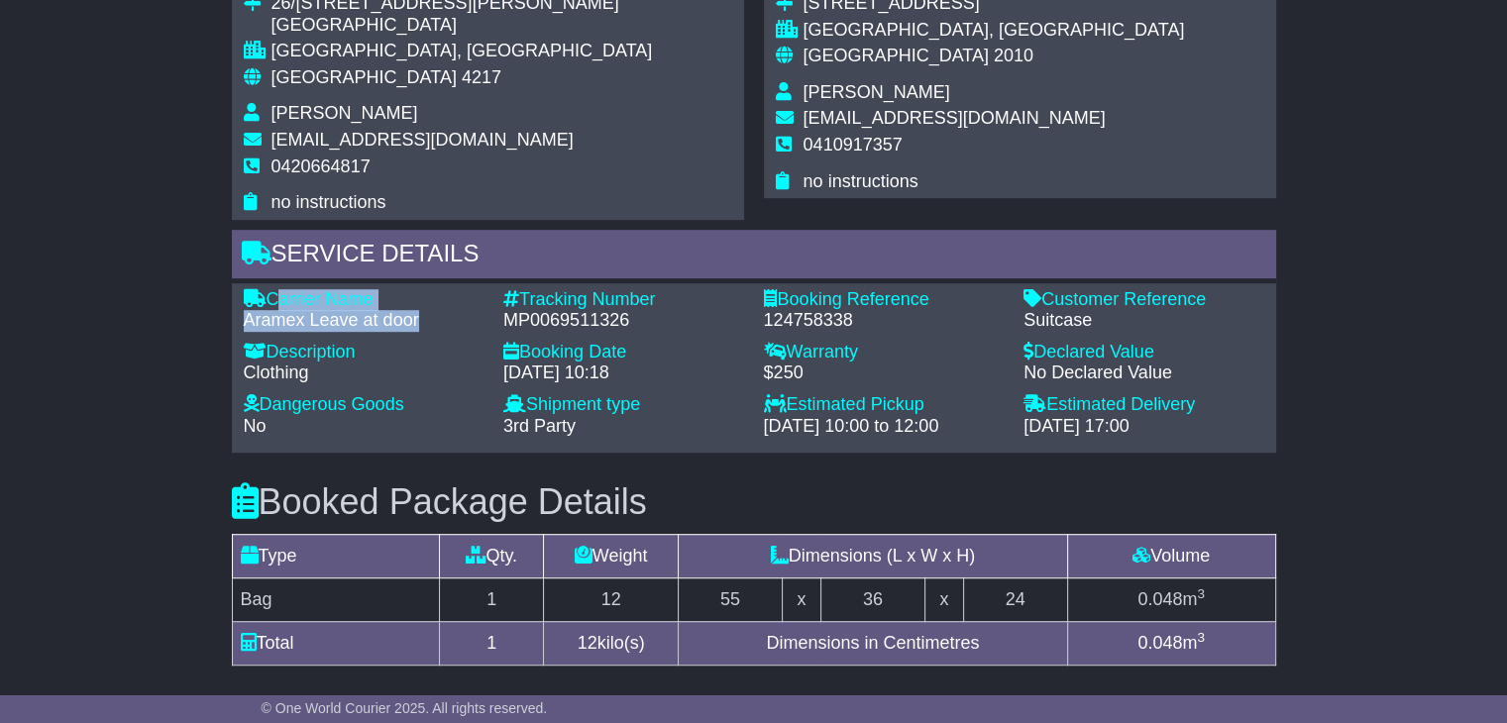
drag, startPoint x: 428, startPoint y: 323, endPoint x: 274, endPoint y: 290, distance: 157.0
click at [274, 290] on div "Carrier Name - Aramex Leave at door" at bounding box center [364, 310] width 261 height 43
copy div "Carrier Name - Aramex Leave at door"
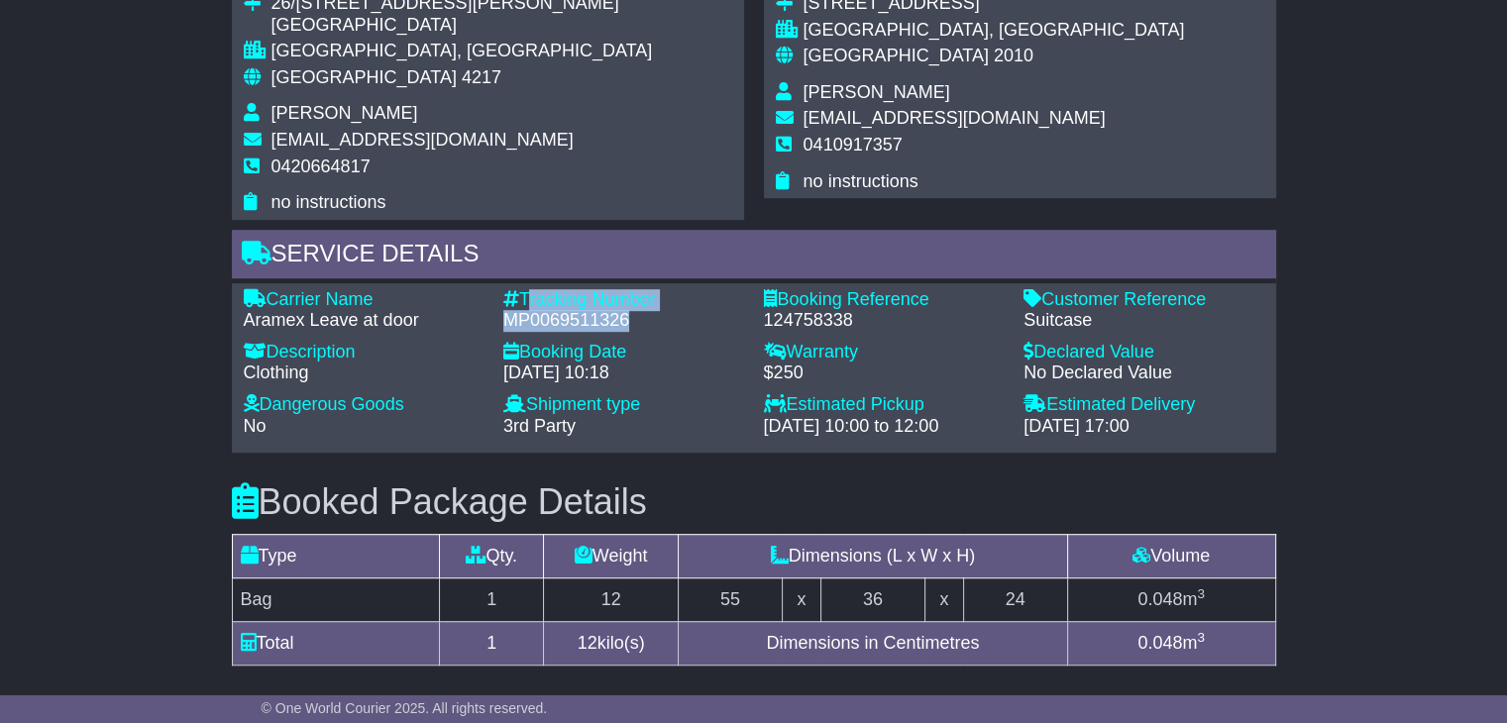
drag, startPoint x: 630, startPoint y: 322, endPoint x: 525, endPoint y: 291, distance: 109.4
click at [525, 291] on div "Tracking Number - MP0069511326" at bounding box center [623, 310] width 261 height 43
copy div "Tracking Number - MP0069511326"
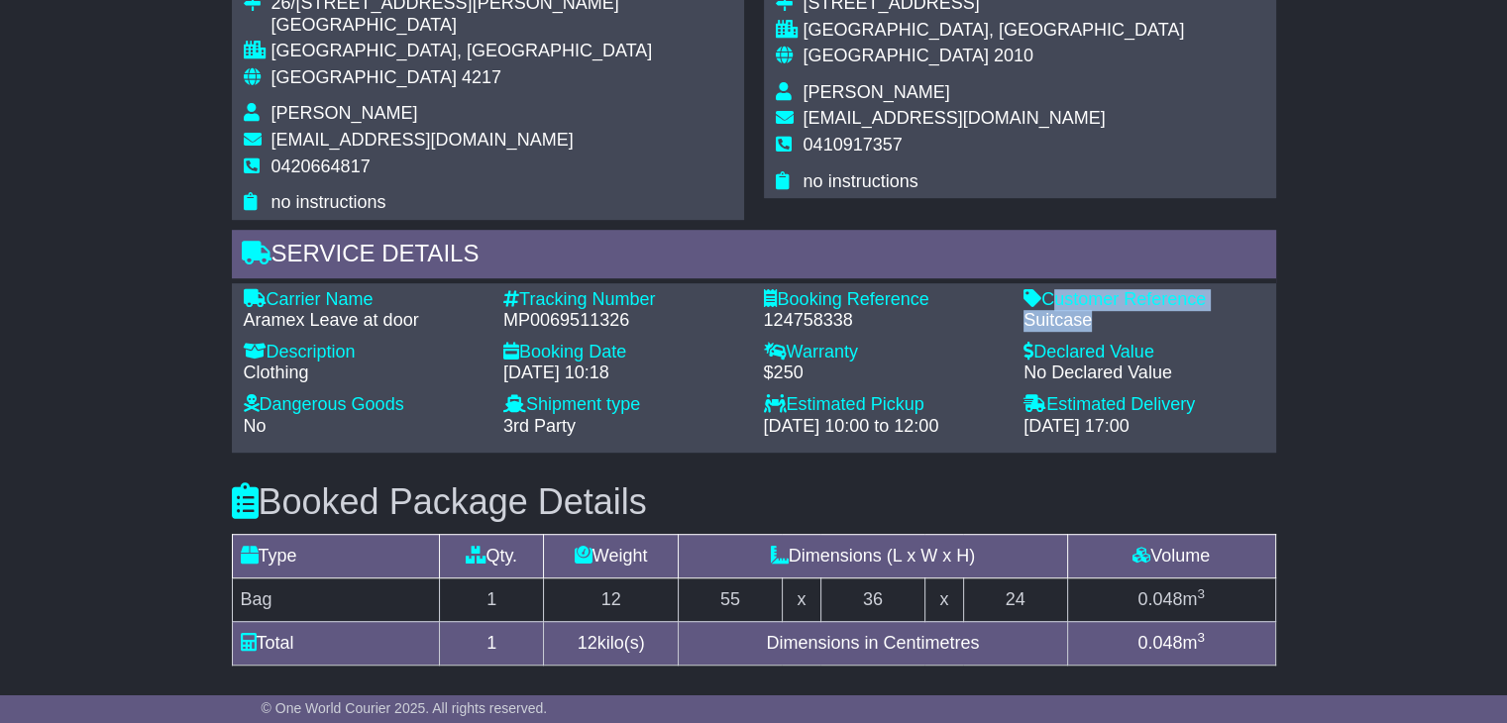
drag, startPoint x: 1092, startPoint y: 321, endPoint x: 1046, endPoint y: 299, distance: 50.5
click at [1046, 299] on div "Customer Reference - Suitcase" at bounding box center [1143, 310] width 261 height 43
copy div "Customer Reference - Suitcase"
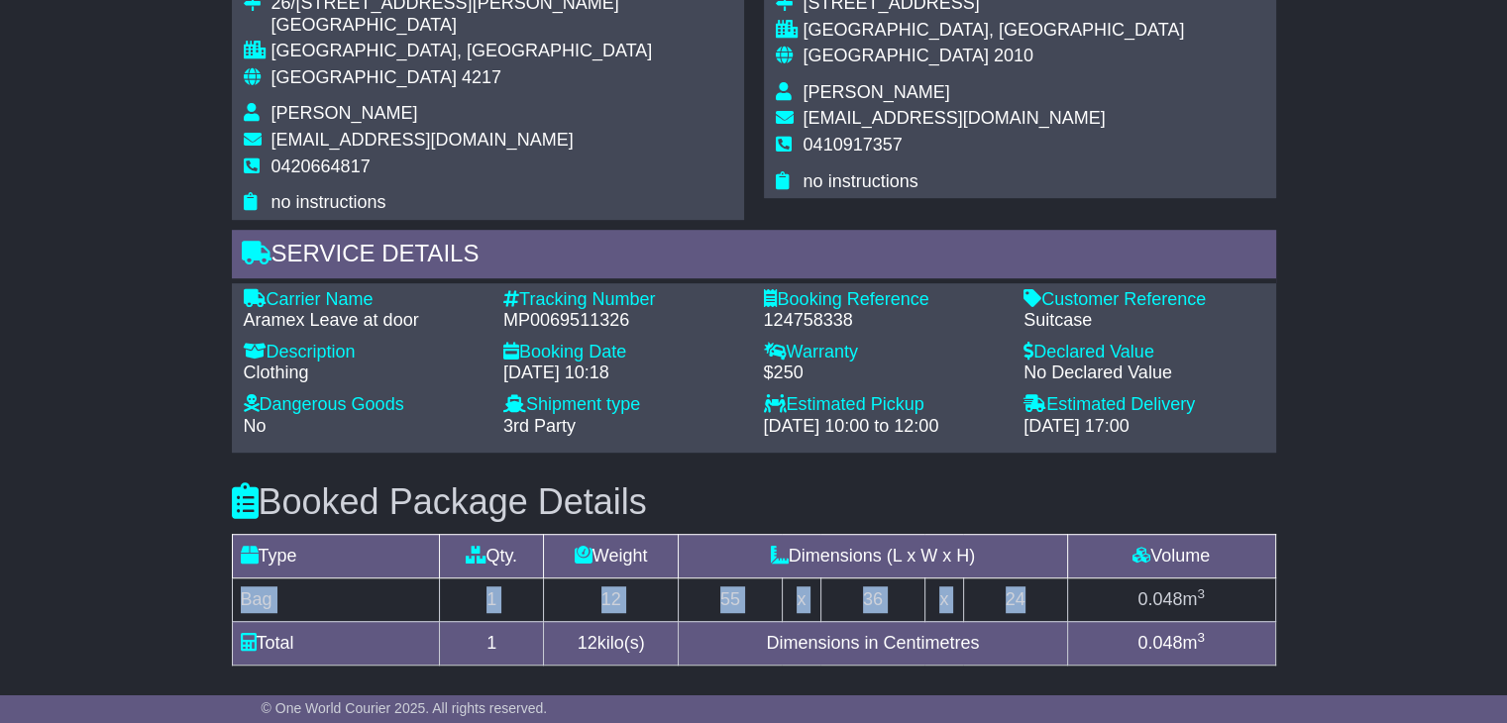
drag, startPoint x: 1034, startPoint y: 590, endPoint x: 242, endPoint y: 595, distance: 792.6
click at [242, 595] on tr "Bag 1 12 55 x 36 x 24 0.048 m 3" at bounding box center [753, 600] width 1043 height 44
copy tr "Bag 1 12 55 x 36 x 24"
click at [836, 95] on span "Julian Levy" at bounding box center [876, 92] width 147 height 20
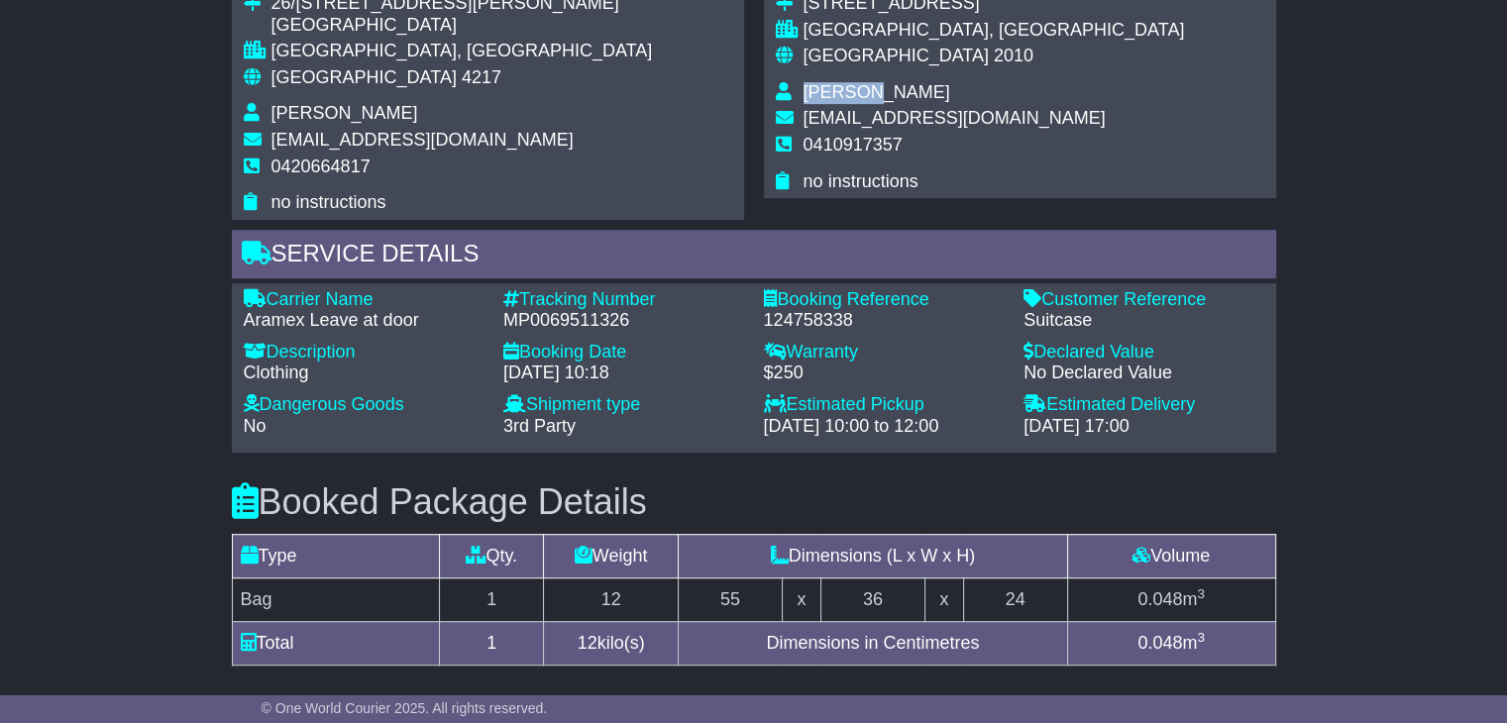
click at [836, 95] on span "Julian Levy" at bounding box center [876, 92] width 147 height 20
copy tbody "Julian Levy"
click at [884, 152] on span "0410917357" at bounding box center [852, 145] width 99 height 20
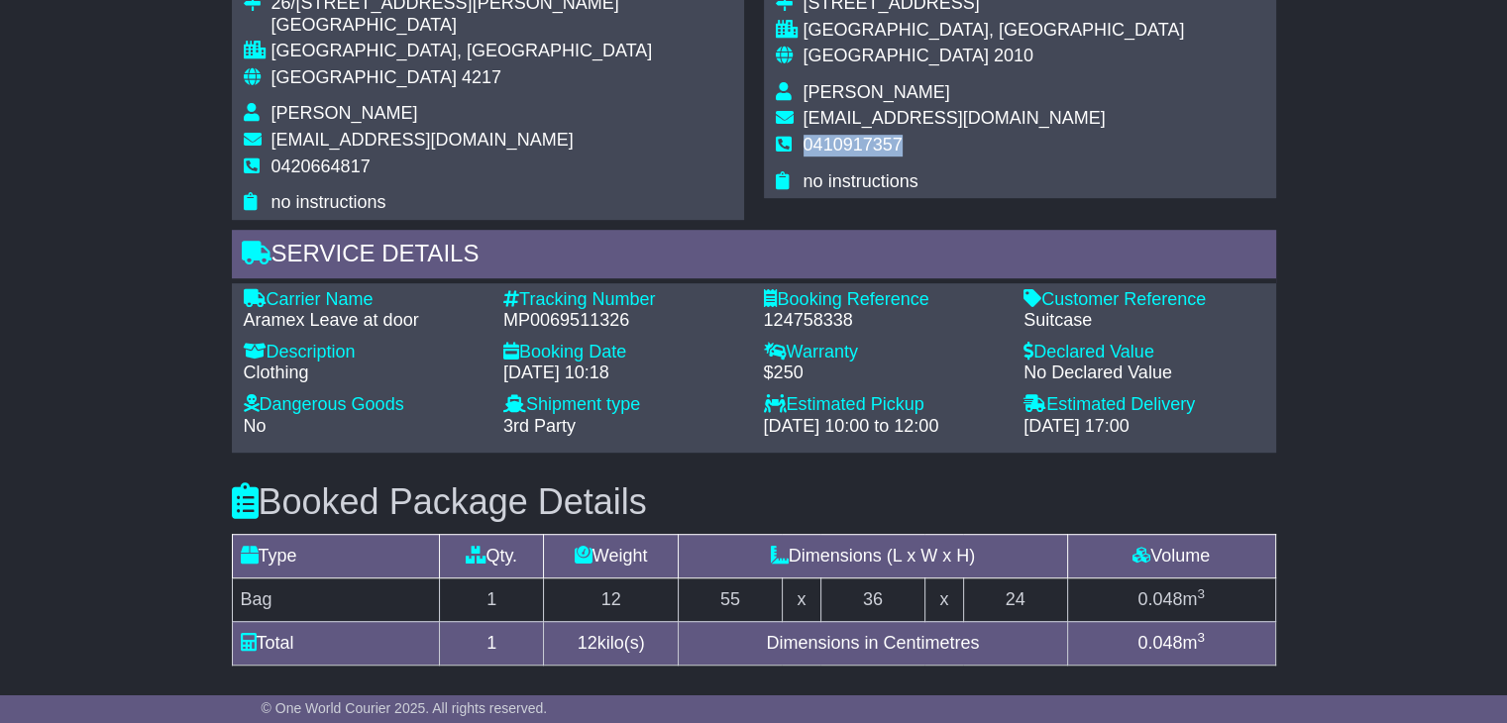
click at [884, 152] on span "0410917357" at bounding box center [852, 145] width 99 height 20
click at [344, 79] on div "Australia 4217" at bounding box center [461, 78] width 381 height 22
click at [344, 77] on div "Australia 4217" at bounding box center [461, 78] width 381 height 22
click at [343, 77] on div "Australia 4217" at bounding box center [461, 78] width 381 height 22
click at [967, 108] on span "julianlevy74@gmail.com" at bounding box center [954, 118] width 302 height 20
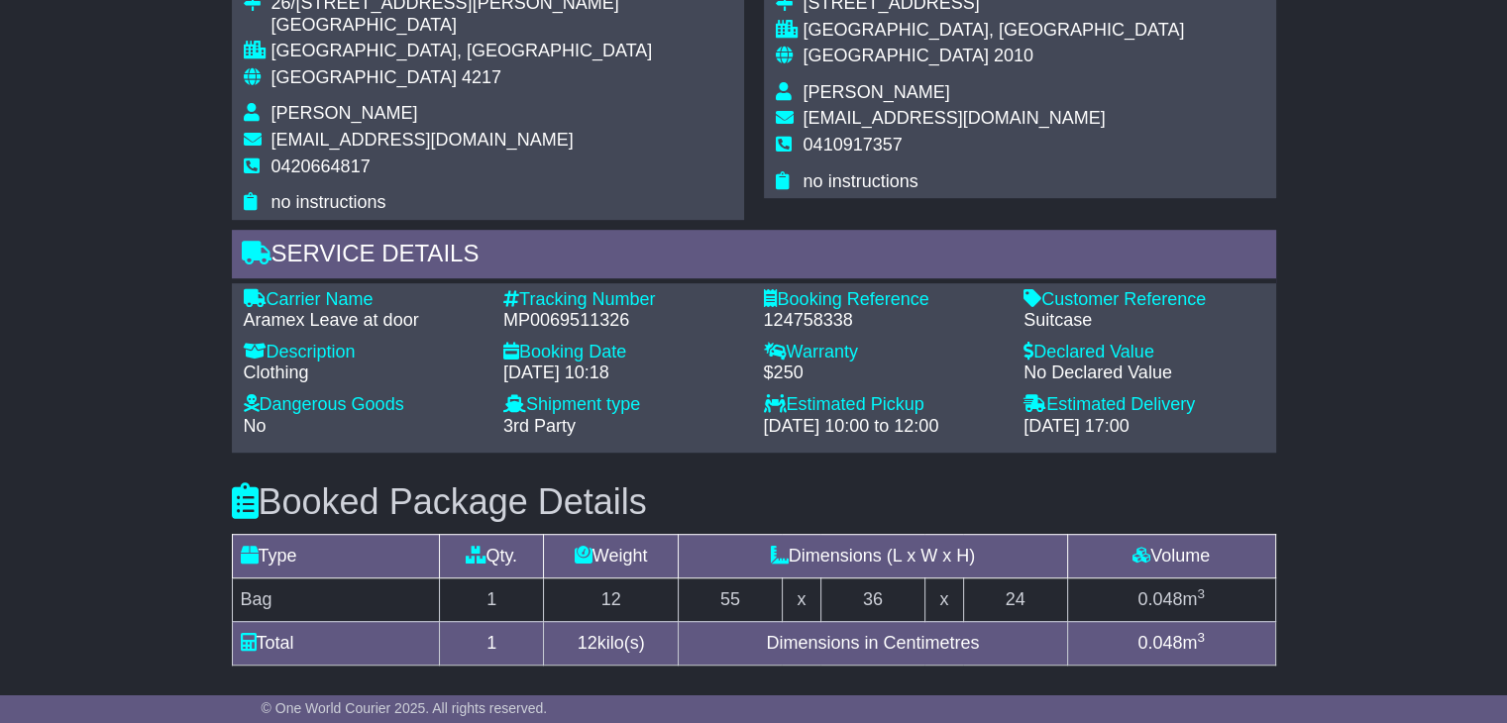
click at [994, 53] on span "2010" at bounding box center [1014, 56] width 40 height 20
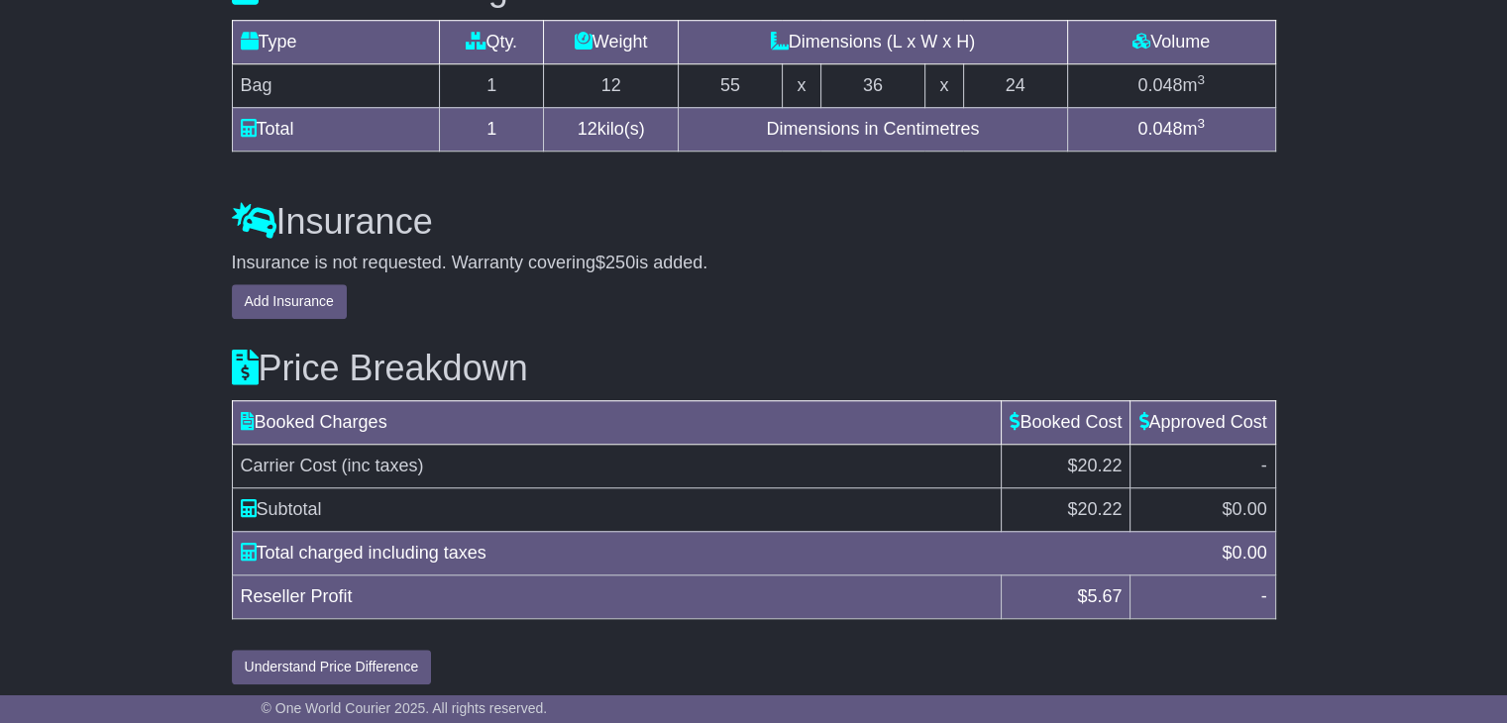
scroll to position [1609, 0]
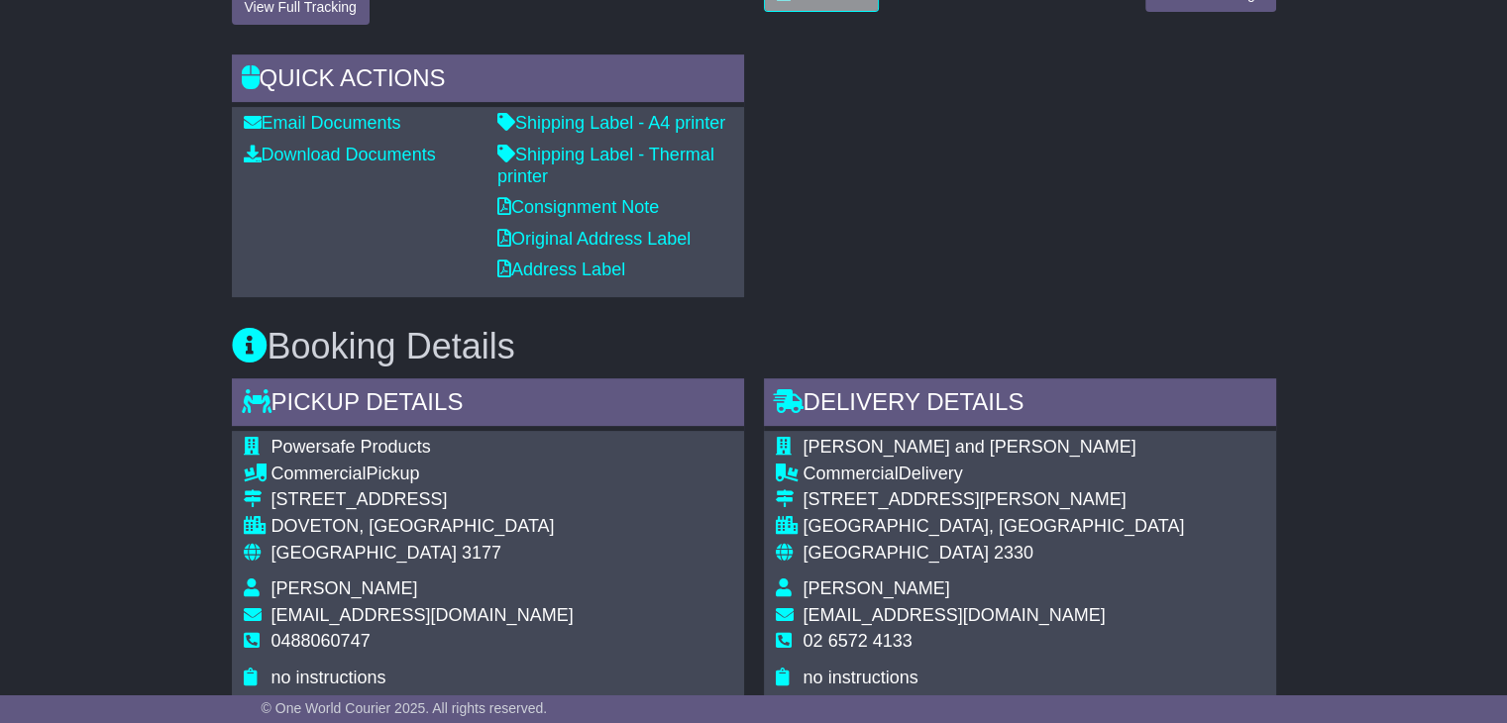
click at [360, 639] on span "0488060747" at bounding box center [320, 641] width 99 height 20
copy span "0488060747"
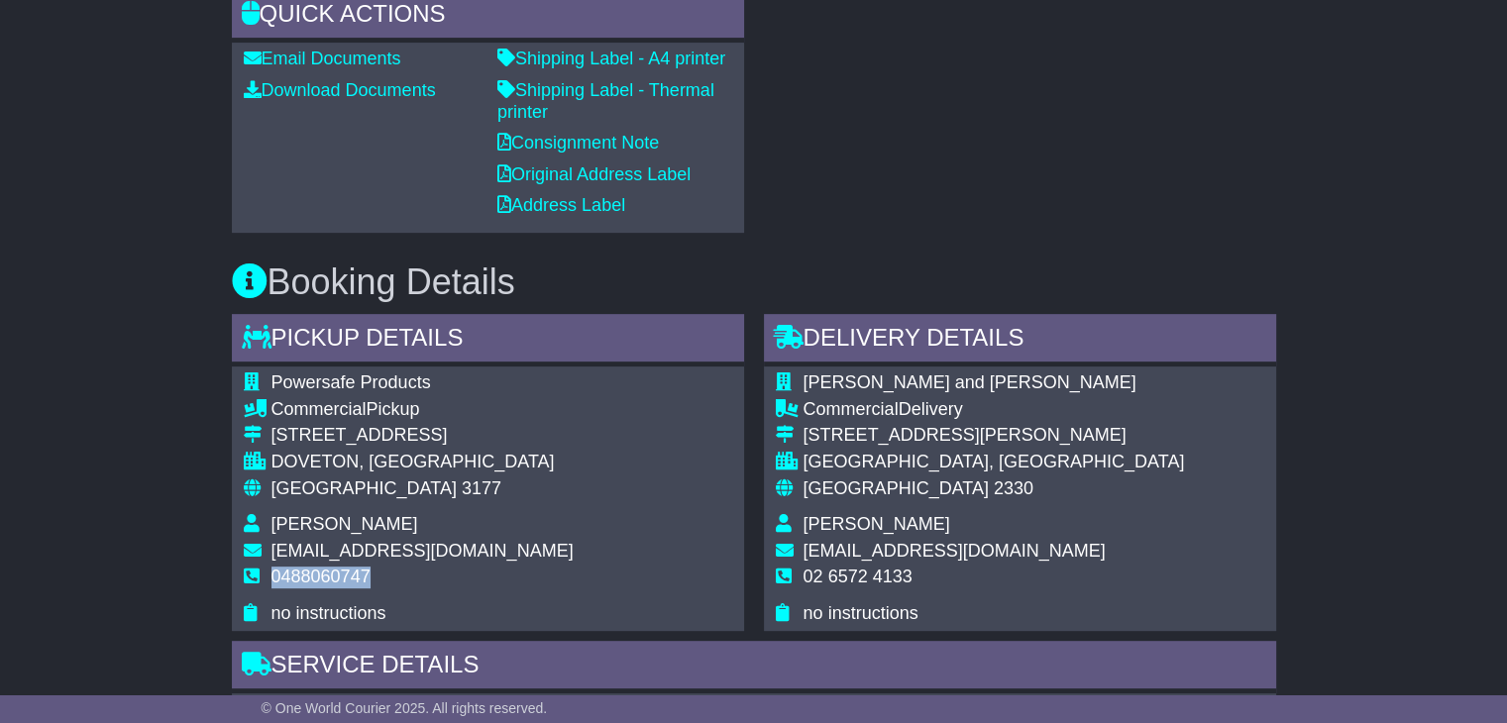
scroll to position [892, 0]
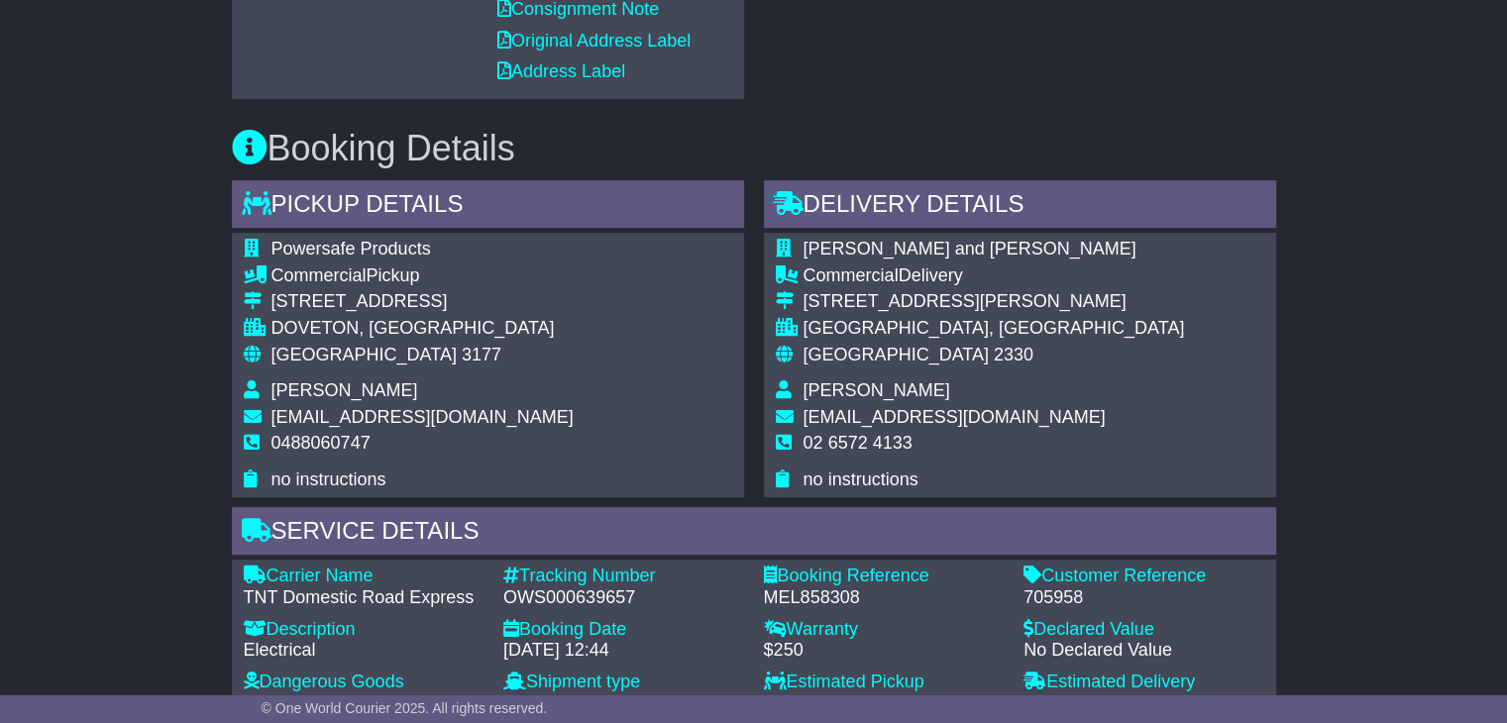
click at [594, 602] on div "OWS000639657" at bounding box center [623, 598] width 241 height 22
copy div "OWS000639657"
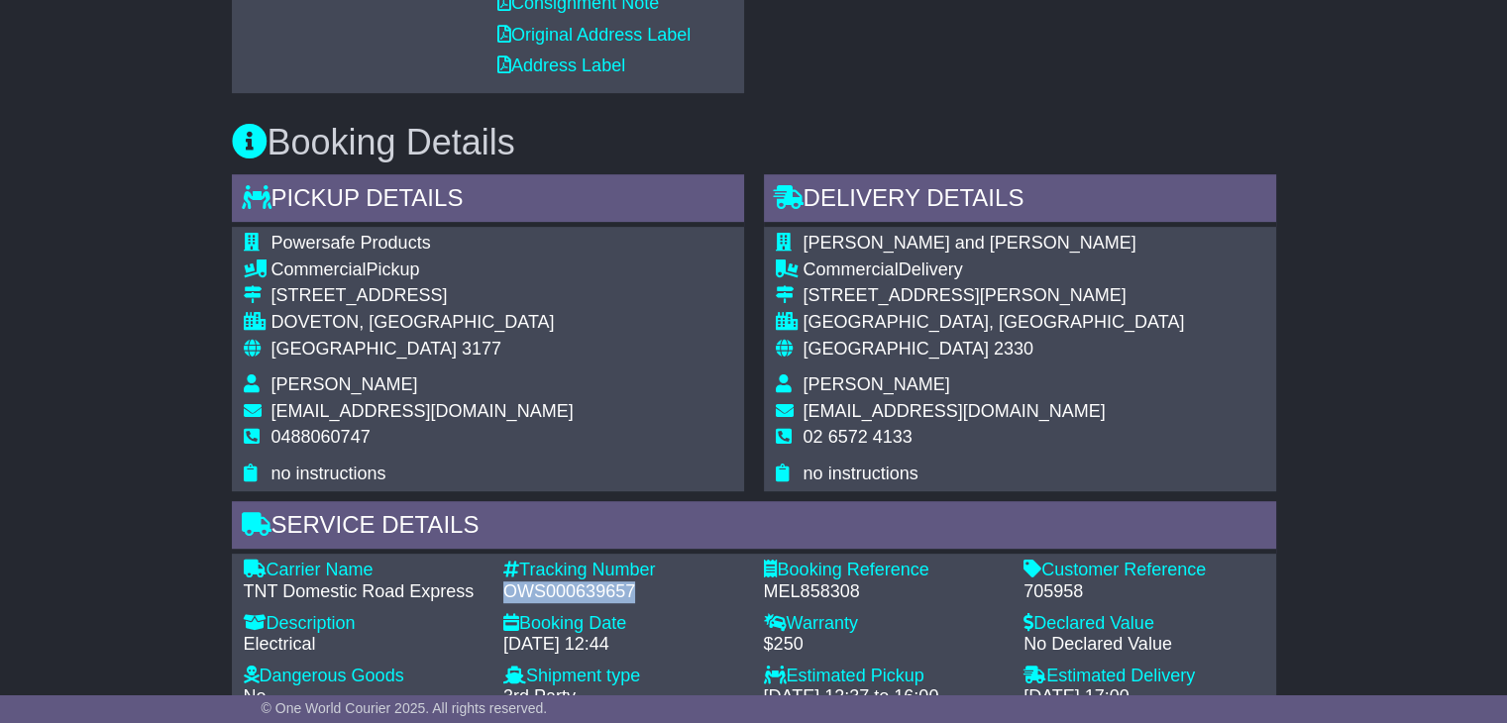
scroll to position [1189, 0]
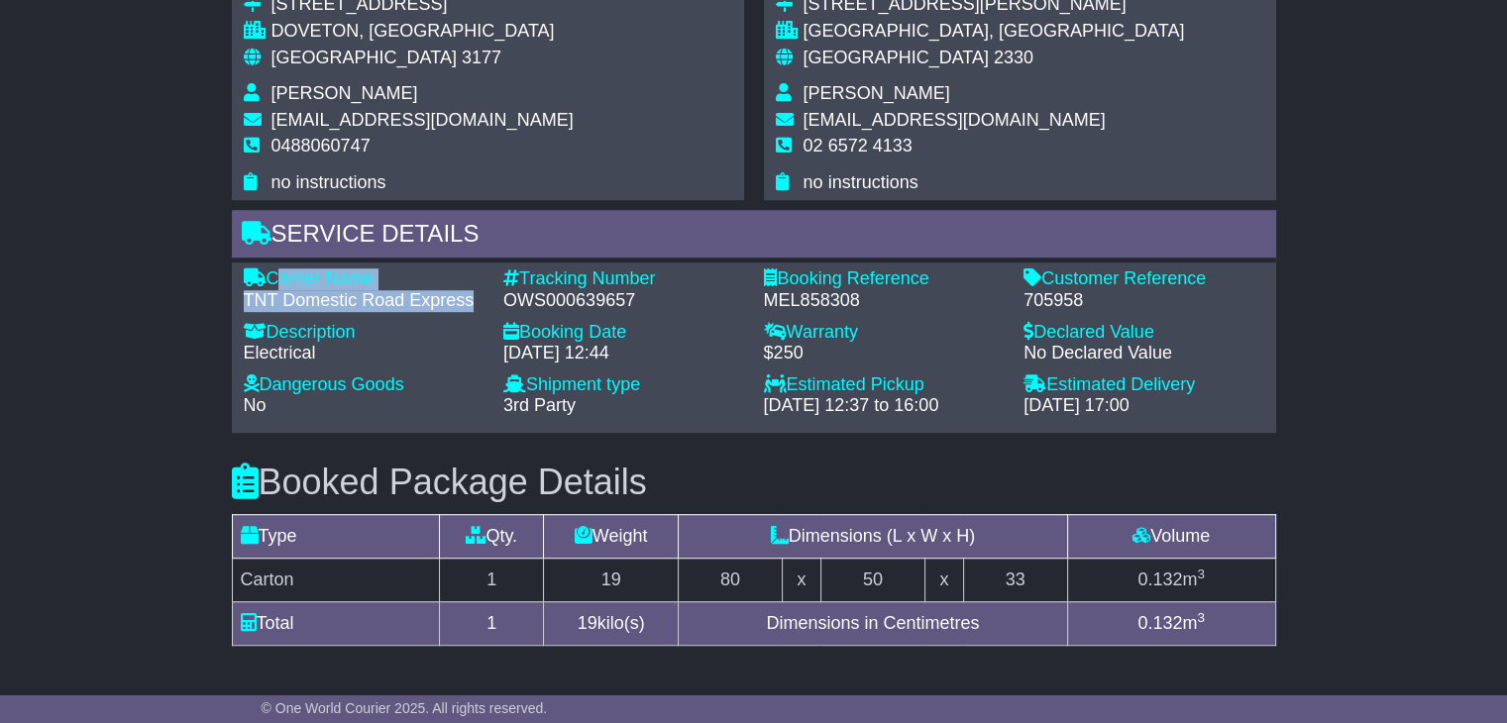
drag, startPoint x: 471, startPoint y: 298, endPoint x: 269, endPoint y: 269, distance: 203.2
click at [269, 269] on div "Carrier Name - TNT Domestic Road Express" at bounding box center [364, 289] width 261 height 43
copy div "Carrier Name - TNT Domestic Road Express"
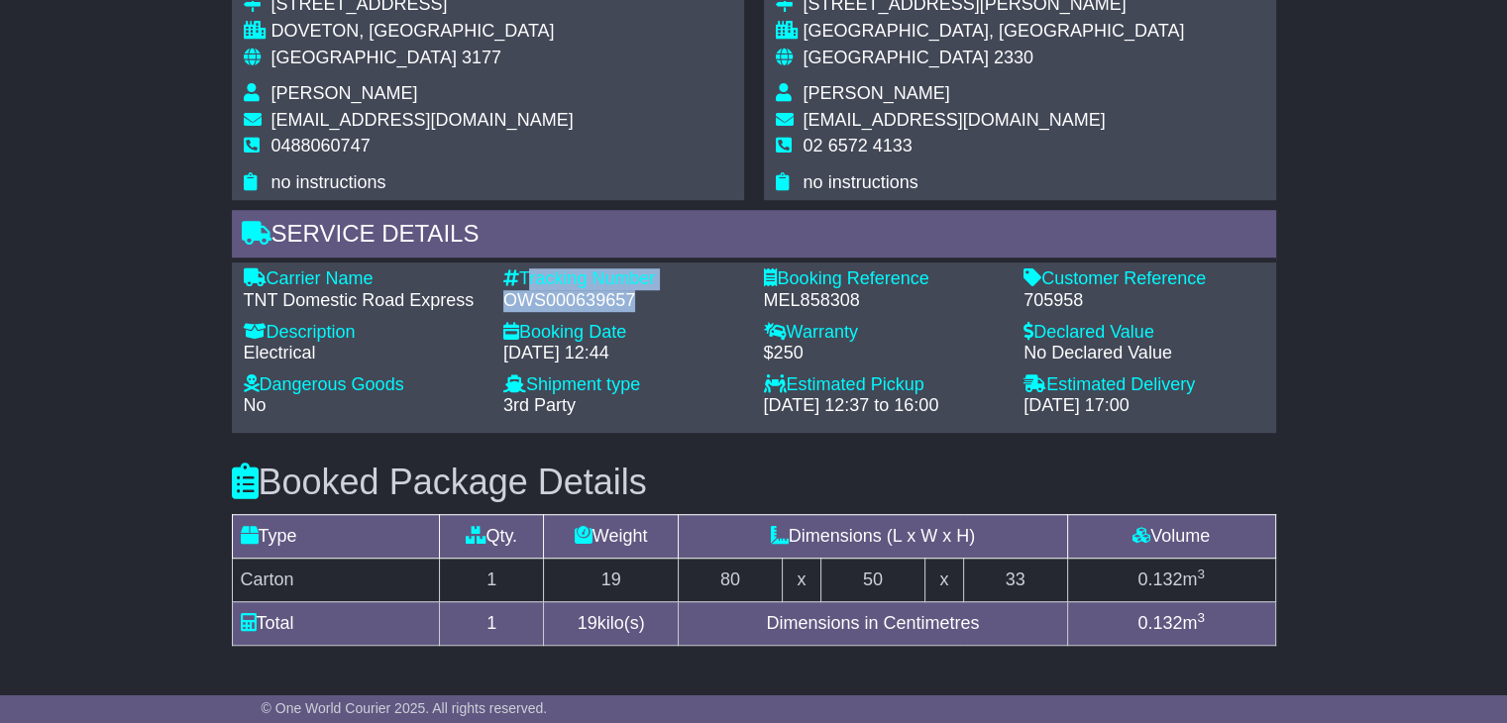
drag, startPoint x: 638, startPoint y: 298, endPoint x: 524, endPoint y: 272, distance: 116.8
click at [524, 272] on div "Tracking Number - OWS000639657" at bounding box center [623, 289] width 261 height 43
copy div "Tracking Number - OWS000639657"
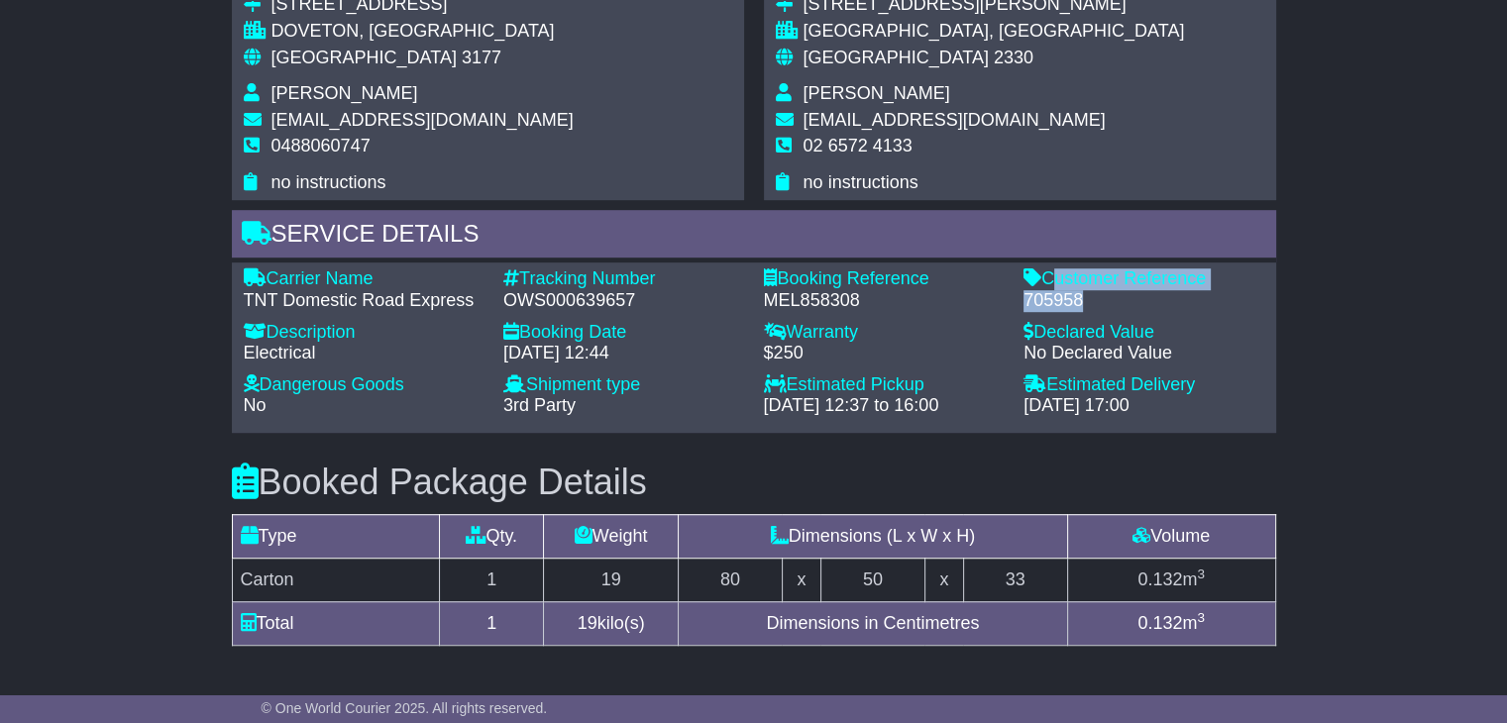
drag, startPoint x: 1085, startPoint y: 302, endPoint x: 1050, endPoint y: 274, distance: 44.4
click at [1050, 274] on div "Customer Reference - 705958" at bounding box center [1143, 289] width 261 height 43
copy div "Customer Reference - 705958"
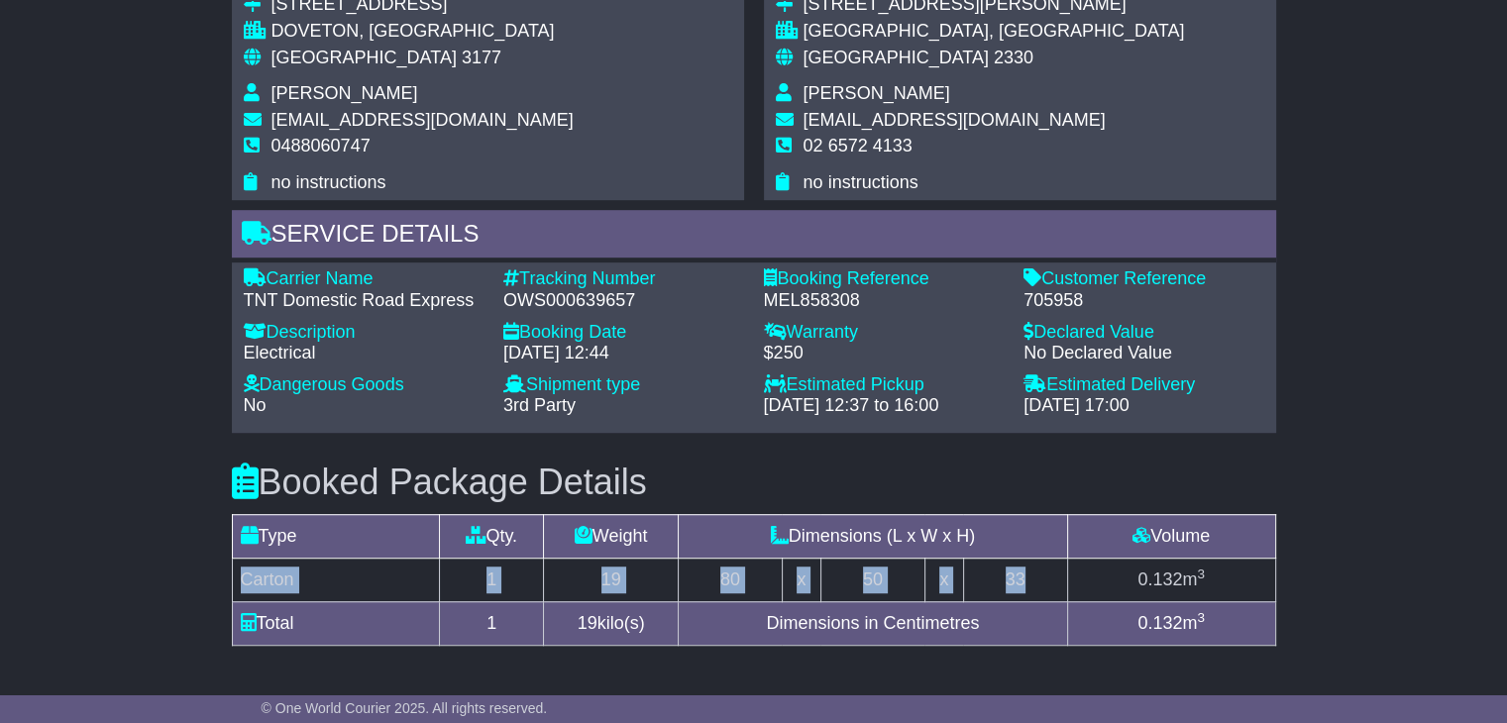
drag, startPoint x: 1044, startPoint y: 580, endPoint x: 244, endPoint y: 565, distance: 800.6
click at [244, 565] on tr "Carton 1 19 80 x 50 x 33 0.132 m 3" at bounding box center [753, 580] width 1043 height 44
copy tr "Carton 1 19 80 x 50 x 33"
click at [860, 96] on span "Michael Mcilrick" at bounding box center [876, 93] width 147 height 20
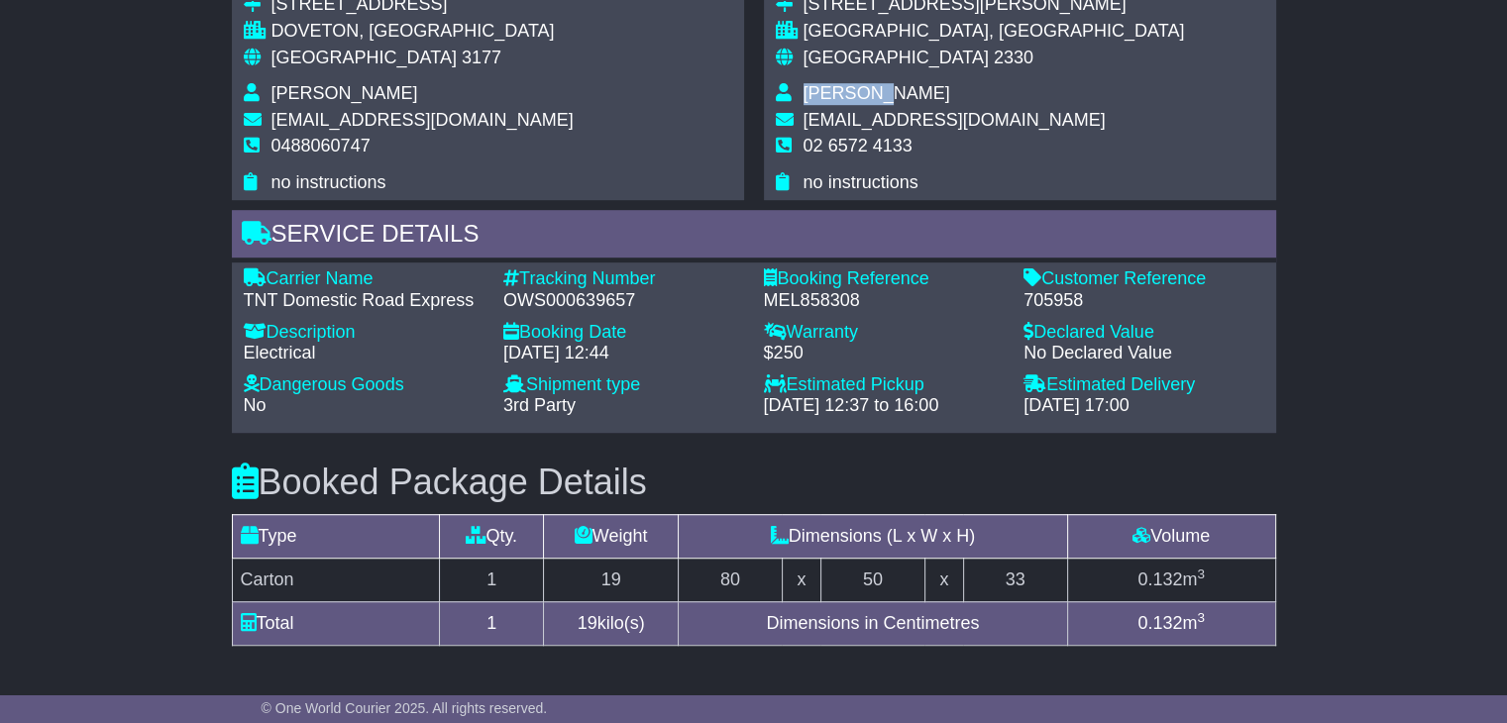
click at [860, 96] on span "Michael Mcilrick" at bounding box center [876, 93] width 147 height 20
copy tbody "Michael Mcilrick"
click at [816, 152] on span "02 6572 4133" at bounding box center [857, 146] width 109 height 20
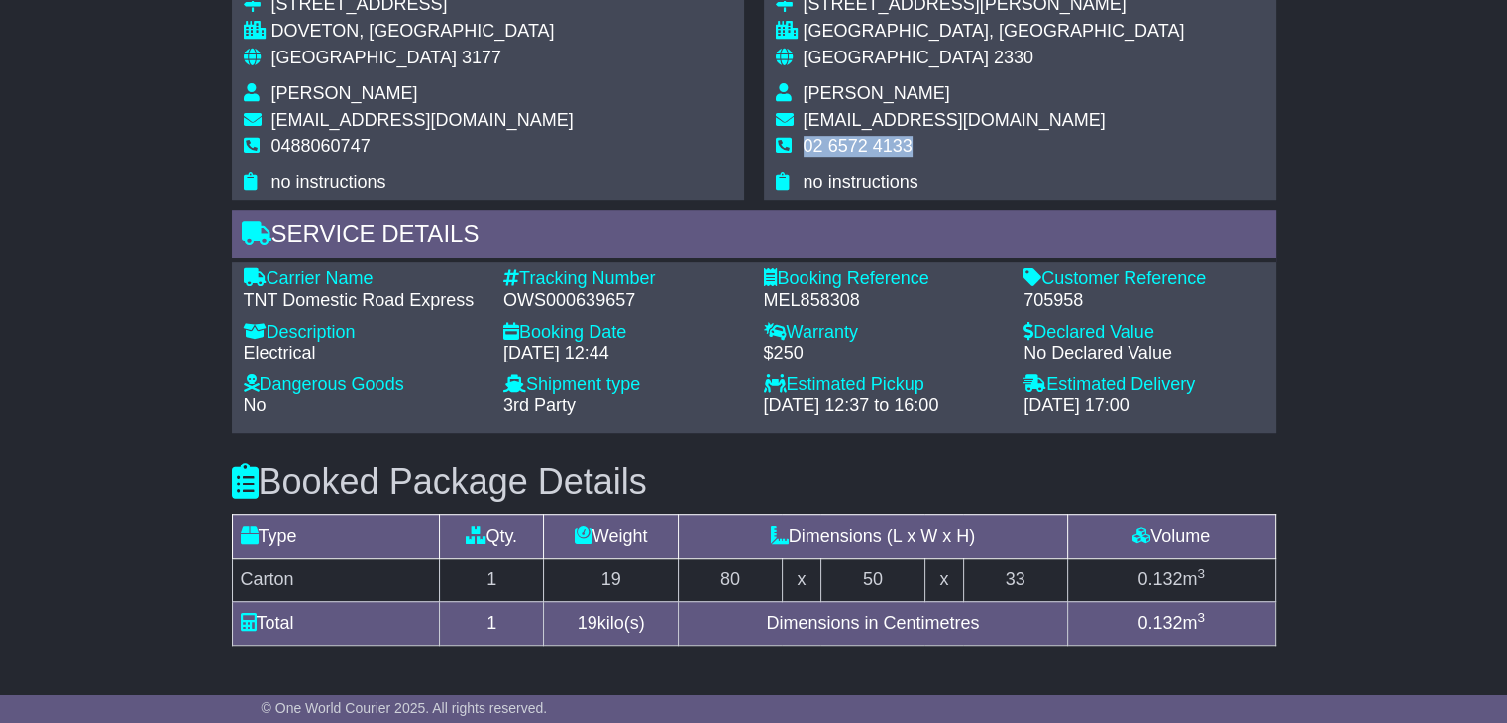
click at [816, 152] on span "02 6572 4133" at bounding box center [857, 146] width 109 height 20
copy tbody "02 6572 4133"
click at [462, 57] on span "3177" at bounding box center [482, 58] width 40 height 20
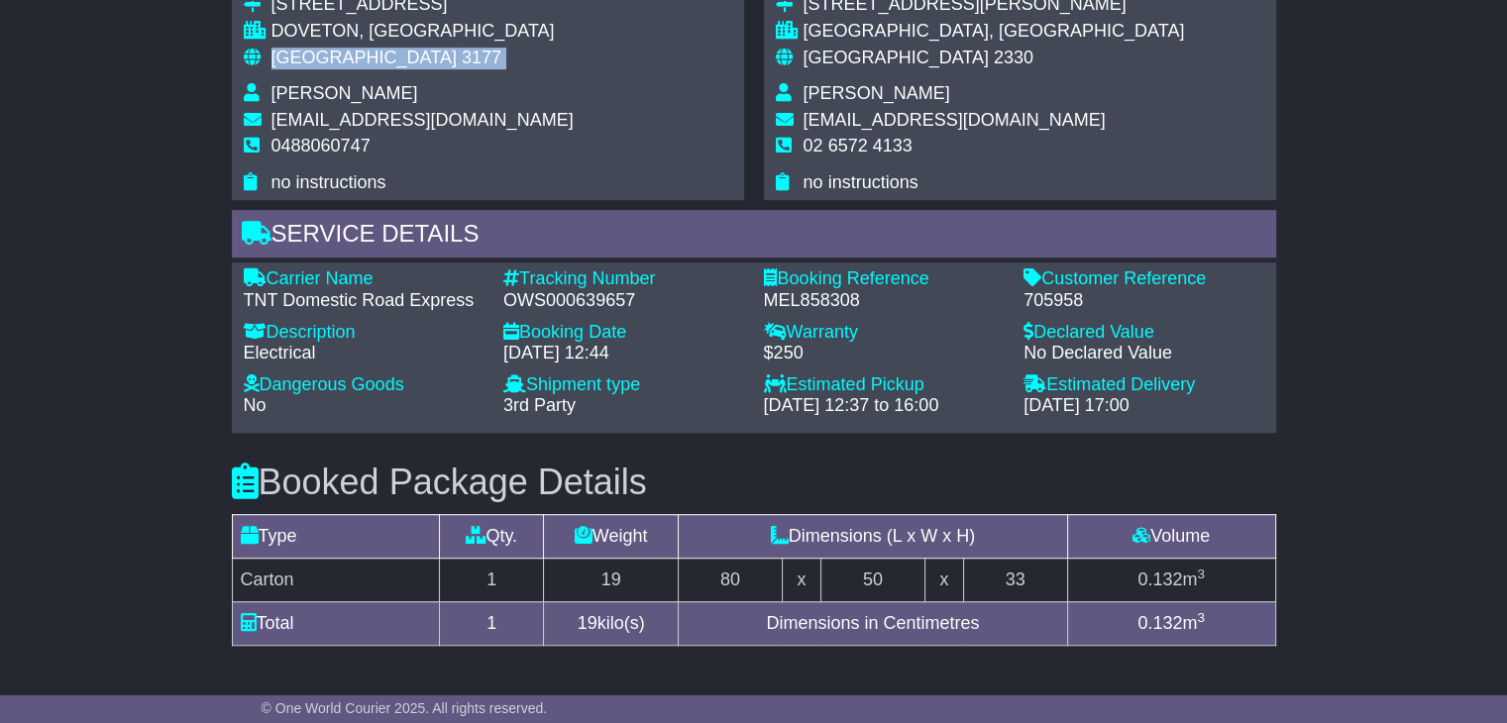
click at [462, 57] on span "3177" at bounding box center [482, 58] width 40 height 20
copy tbody "Australia 3177"
click at [994, 60] on span "2330" at bounding box center [1014, 58] width 40 height 20
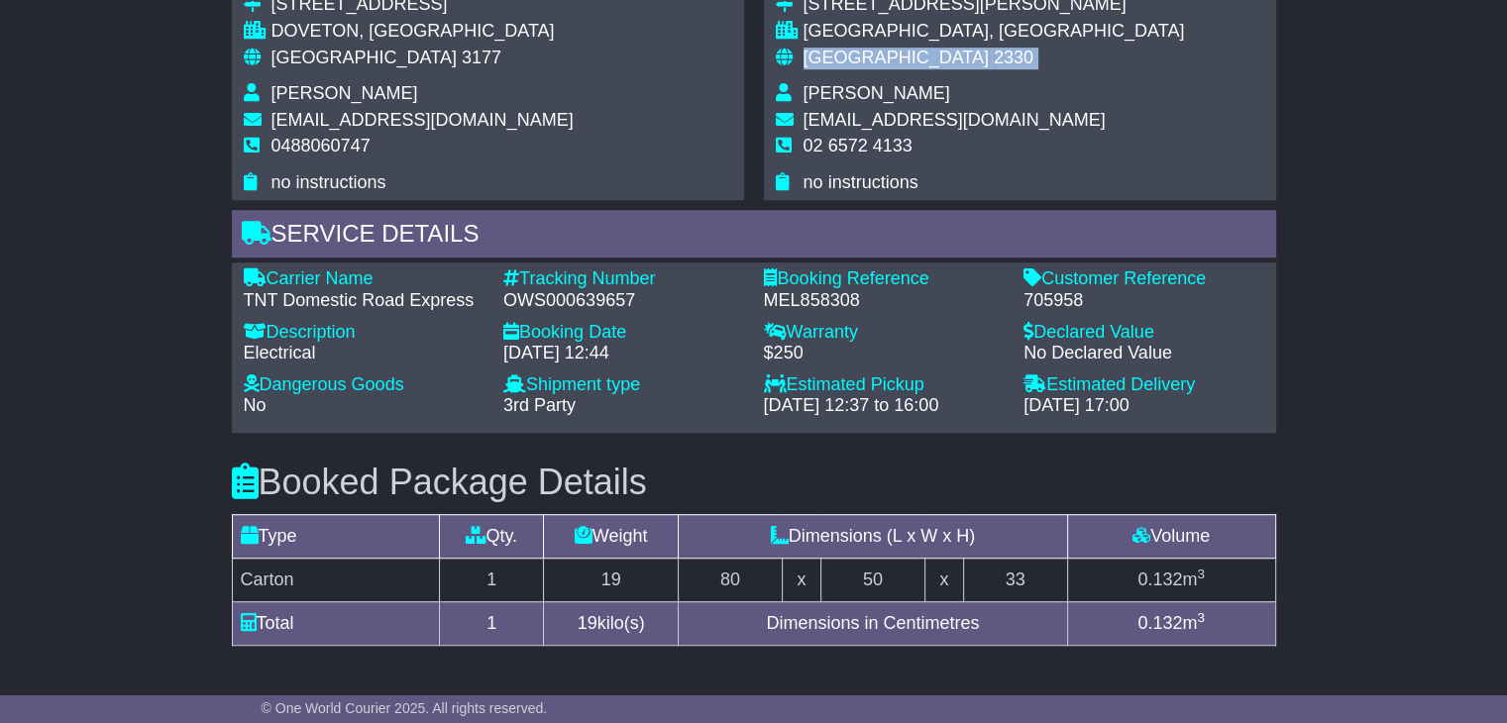
click at [994, 60] on span "2330" at bounding box center [1014, 58] width 40 height 20
copy tbody "Australia 2330"
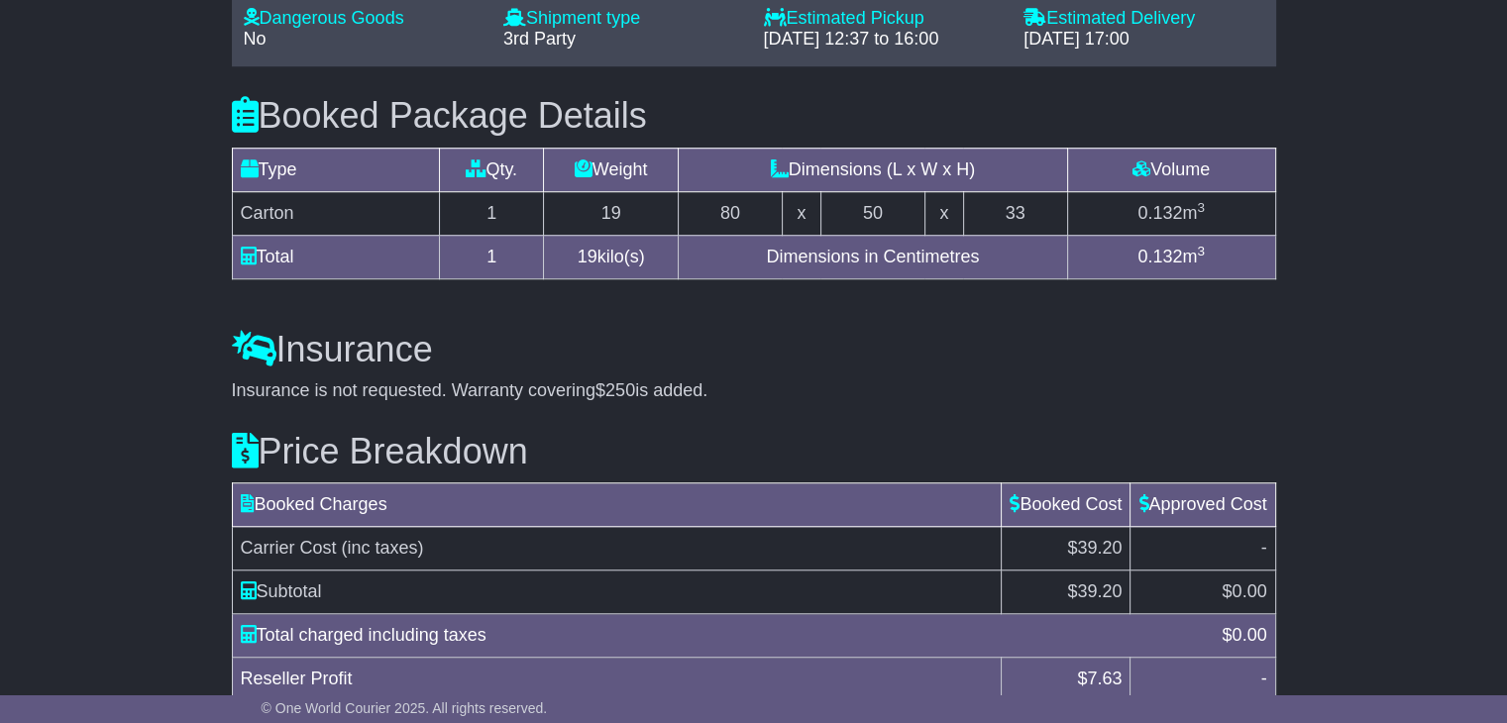
scroll to position [1645, 0]
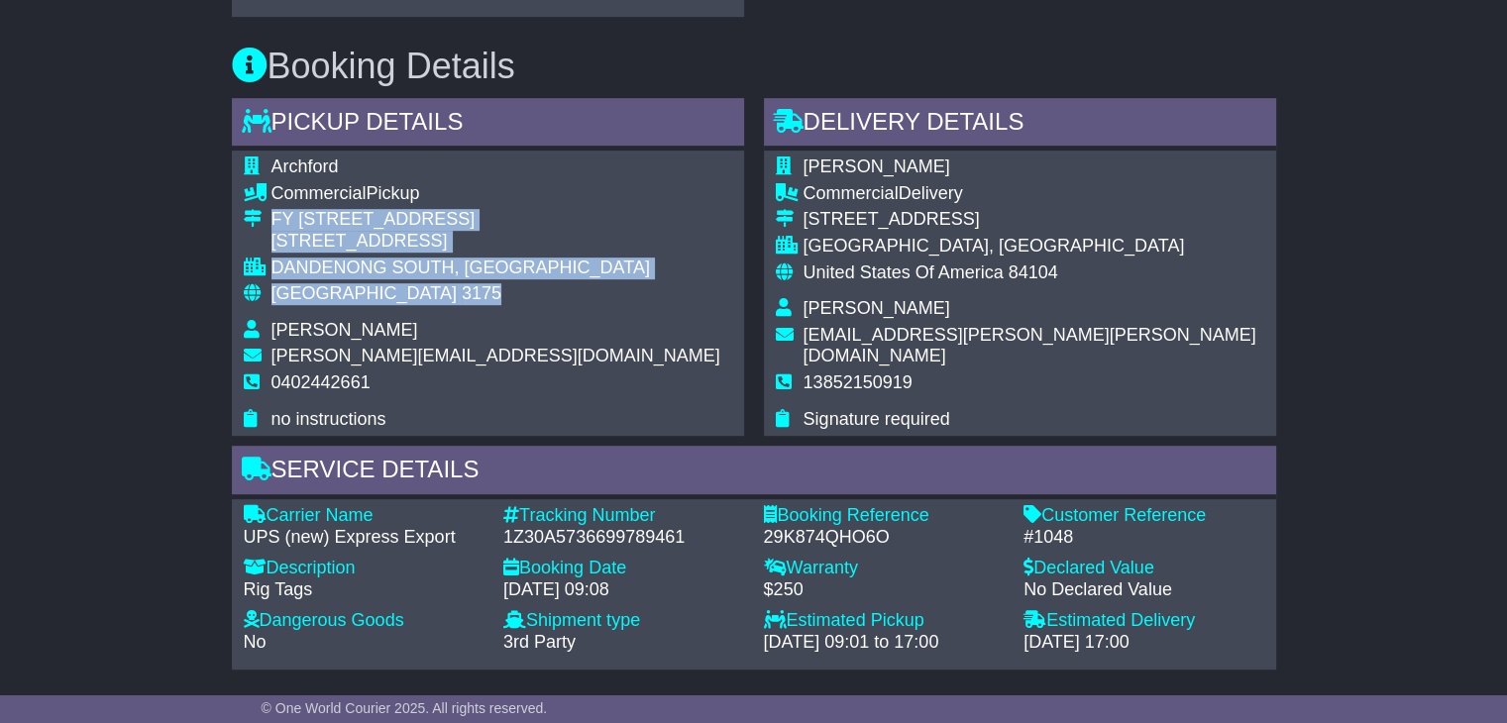
drag, startPoint x: 400, startPoint y: 300, endPoint x: 274, endPoint y: 211, distance: 154.2
click at [274, 211] on tbody "Archford Commercial Pickup FY 30/73 Assembly Drive 30/[STREET_ADDRESS] [GEOGRAP…" at bounding box center [482, 293] width 477 height 273
copy tbody "FY [STREET_ADDRESS]"
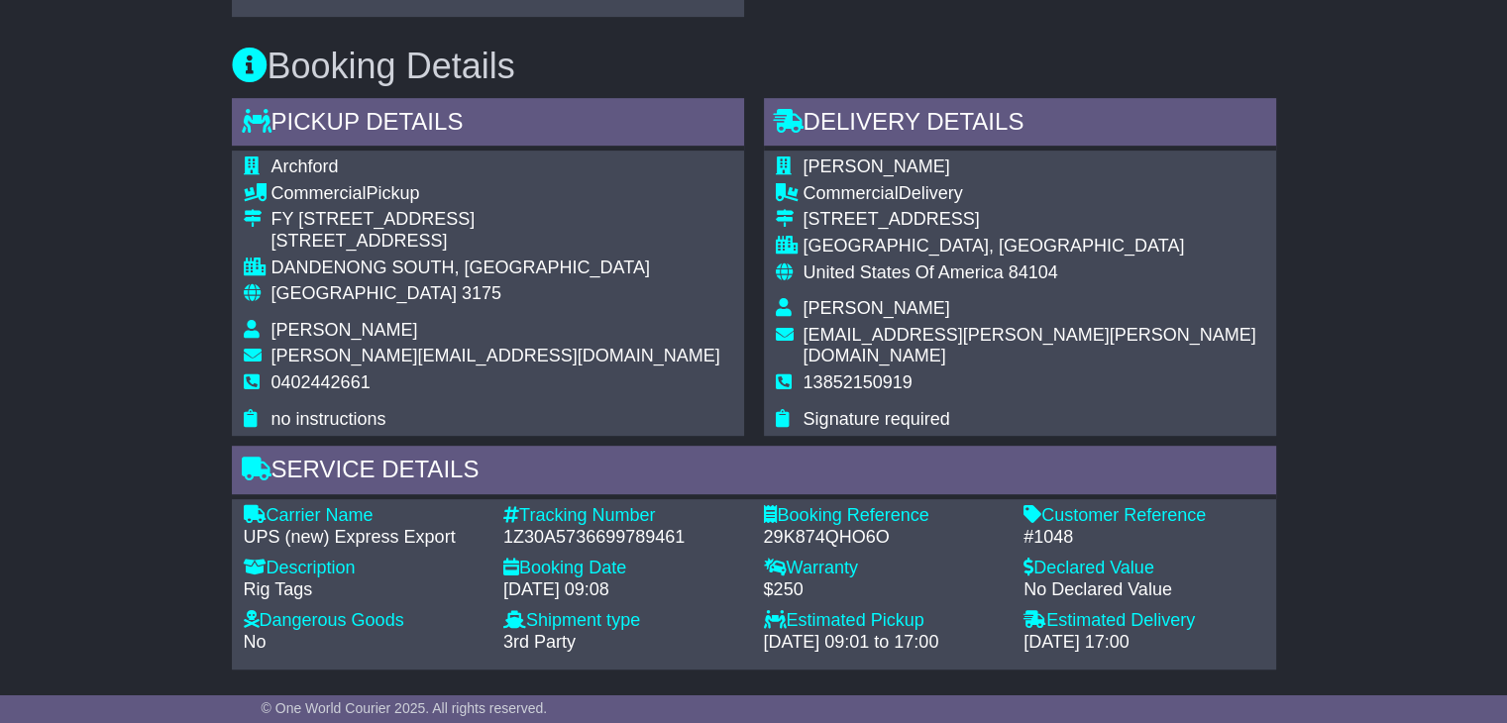
click at [325, 388] on span "0402442661" at bounding box center [320, 383] width 99 height 20
copy tbody "0402442661"
click at [583, 542] on div "1Z30A5736699789461" at bounding box center [623, 538] width 241 height 22
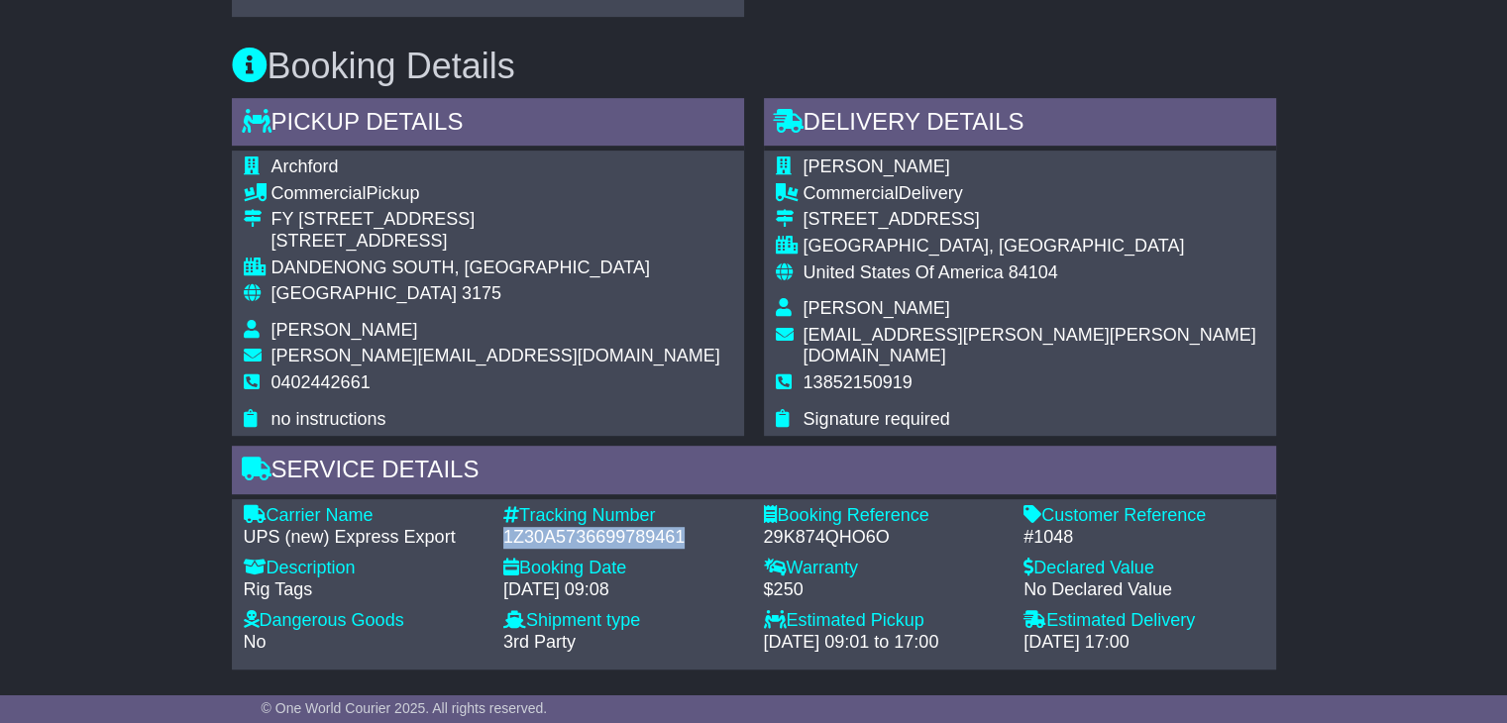
click at [583, 542] on div "1Z30A5736699789461" at bounding box center [623, 538] width 241 height 22
copy div "1Z30A5736699789461"
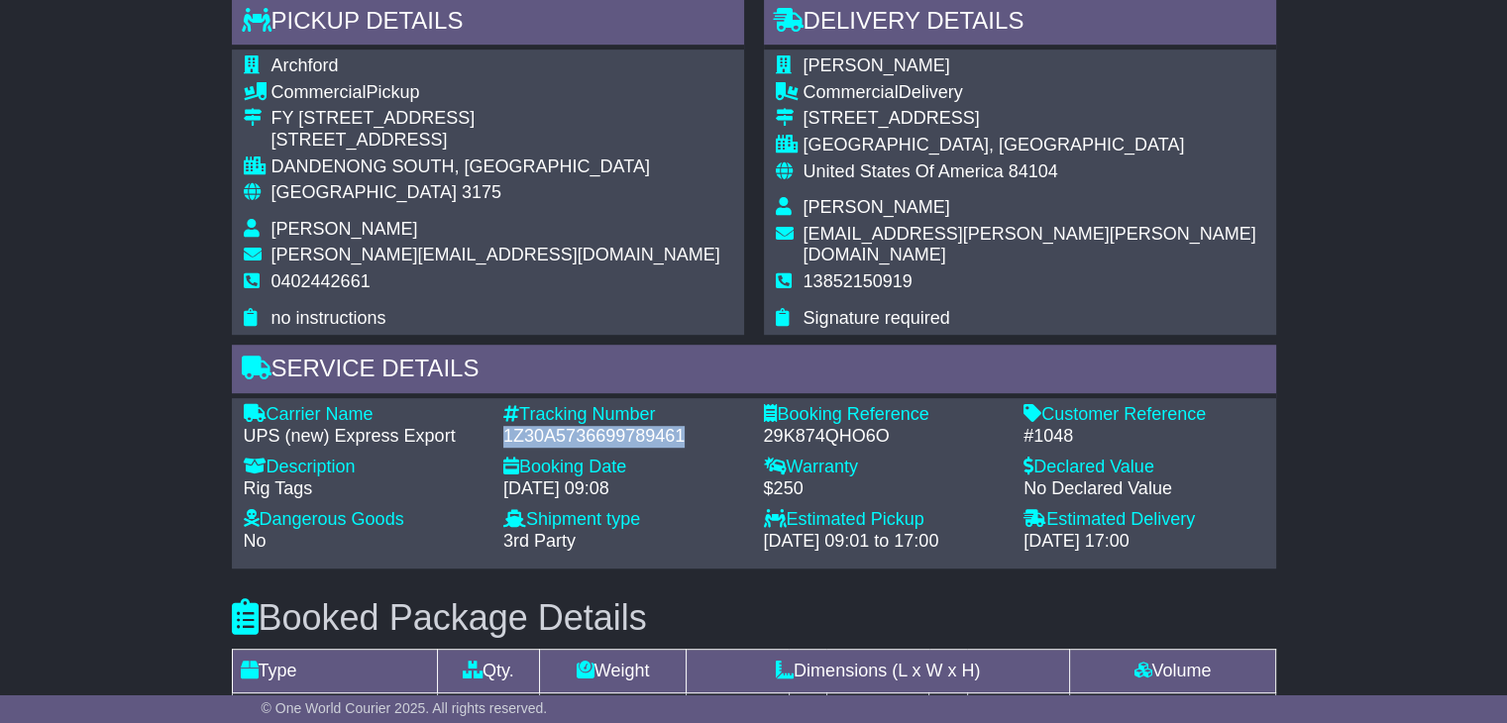
scroll to position [1387, 0]
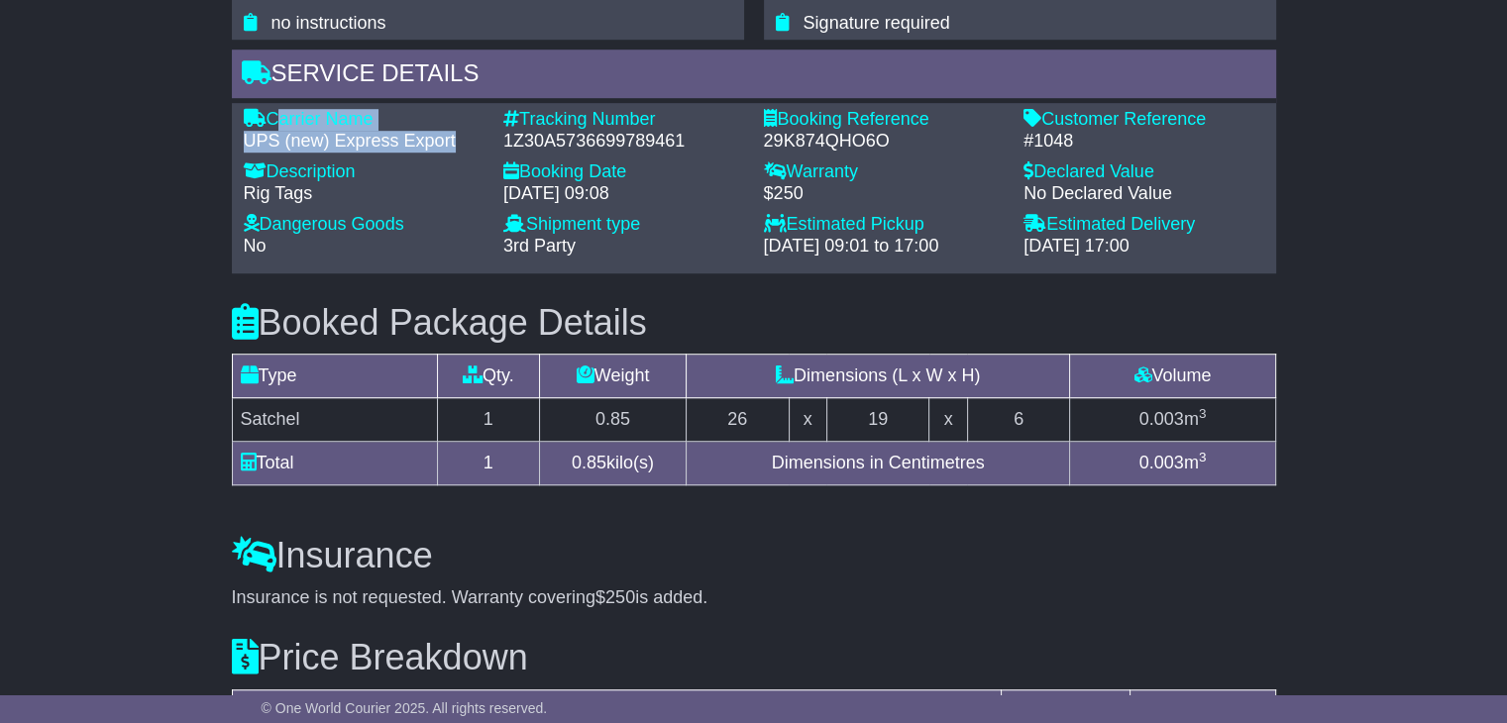
drag, startPoint x: 453, startPoint y: 138, endPoint x: 274, endPoint y: 115, distance: 179.8
click at [274, 115] on div "Carrier Name - UPS (new) Express Export" at bounding box center [364, 130] width 261 height 43
copy div "Carrier Name - UPS (new) Express Export"
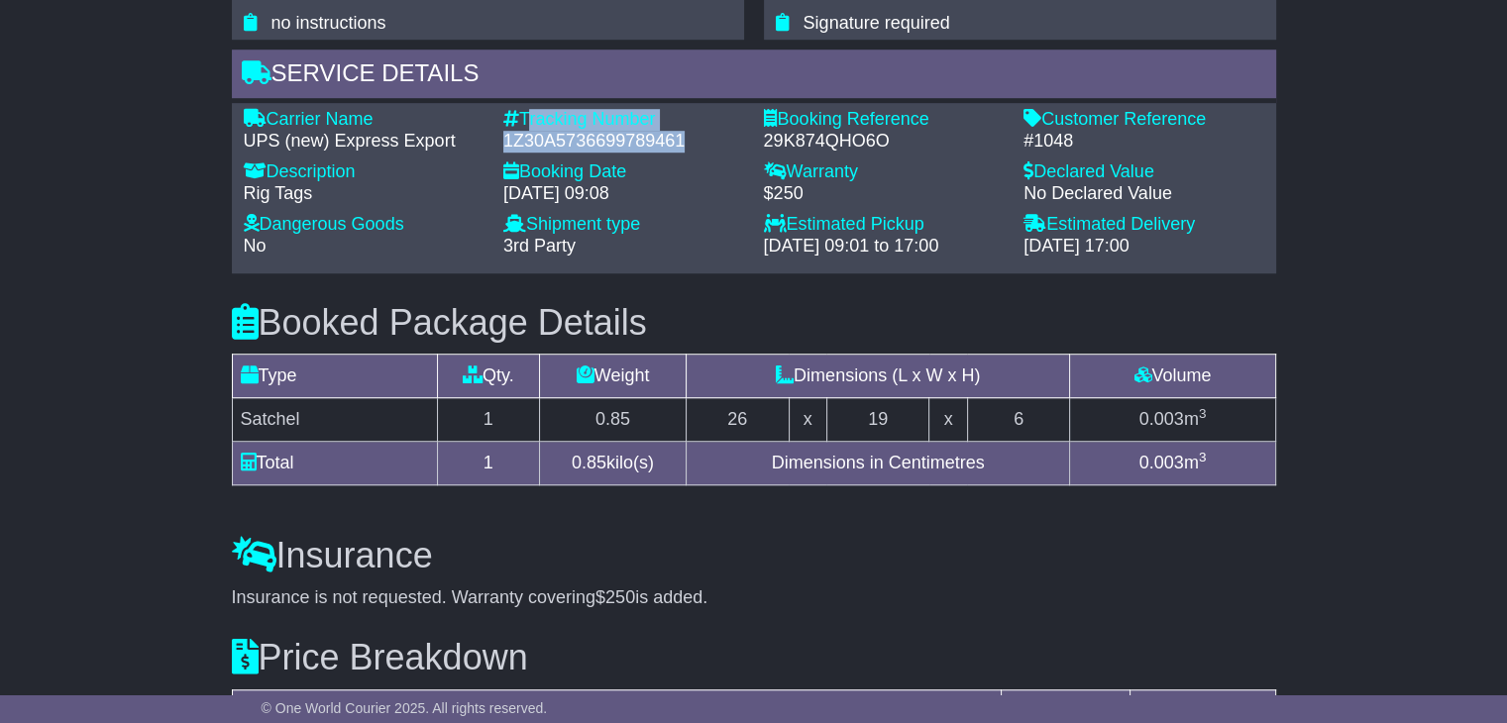
drag, startPoint x: 638, startPoint y: 136, endPoint x: 527, endPoint y: 115, distance: 112.9
click at [527, 115] on div "Tracking Number - 1Z30A5736699789461" at bounding box center [623, 130] width 261 height 43
copy div "Tracking Number - 1Z30A5736699789461"
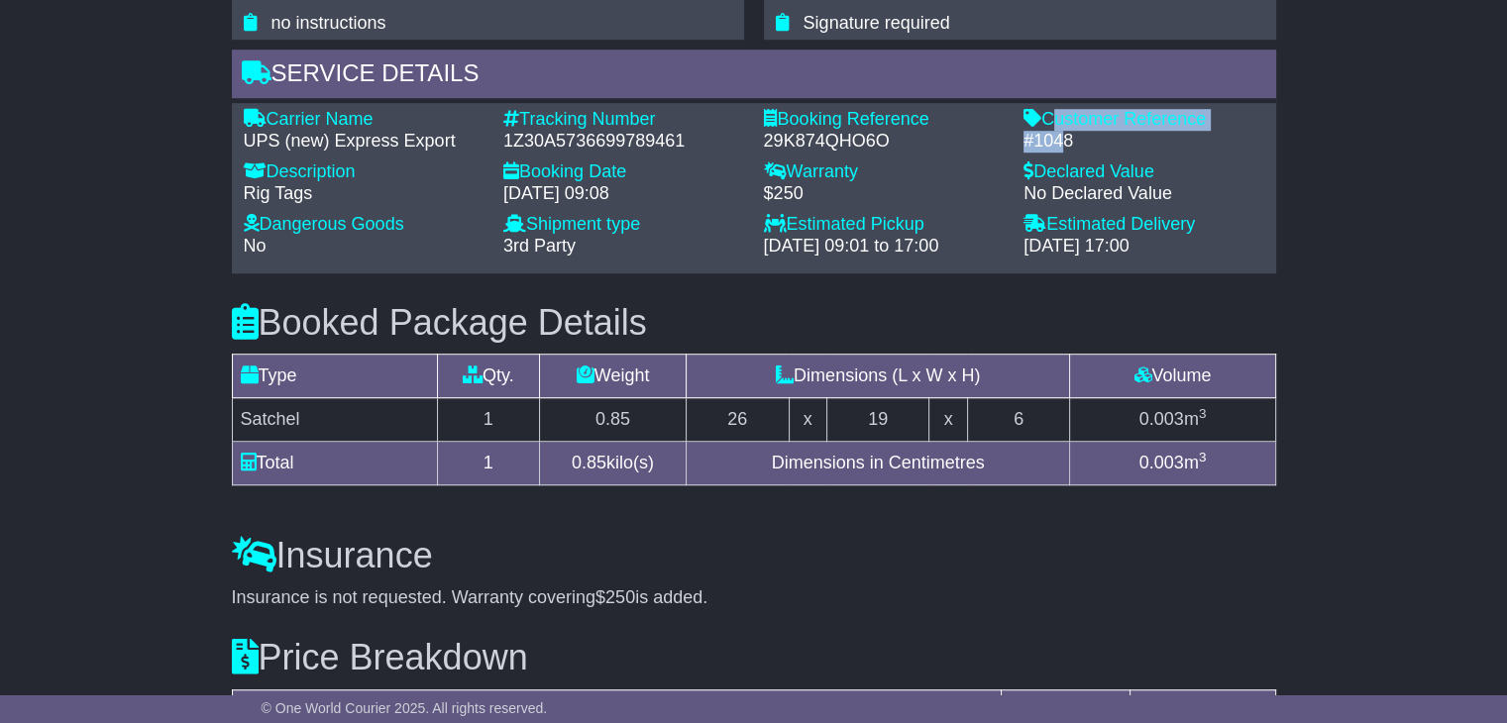
drag, startPoint x: 1056, startPoint y: 136, endPoint x: 1050, endPoint y: 117, distance: 19.7
click at [1050, 117] on div "Customer Reference - #1048" at bounding box center [1143, 130] width 261 height 43
copy div "Customer Reference - #104"
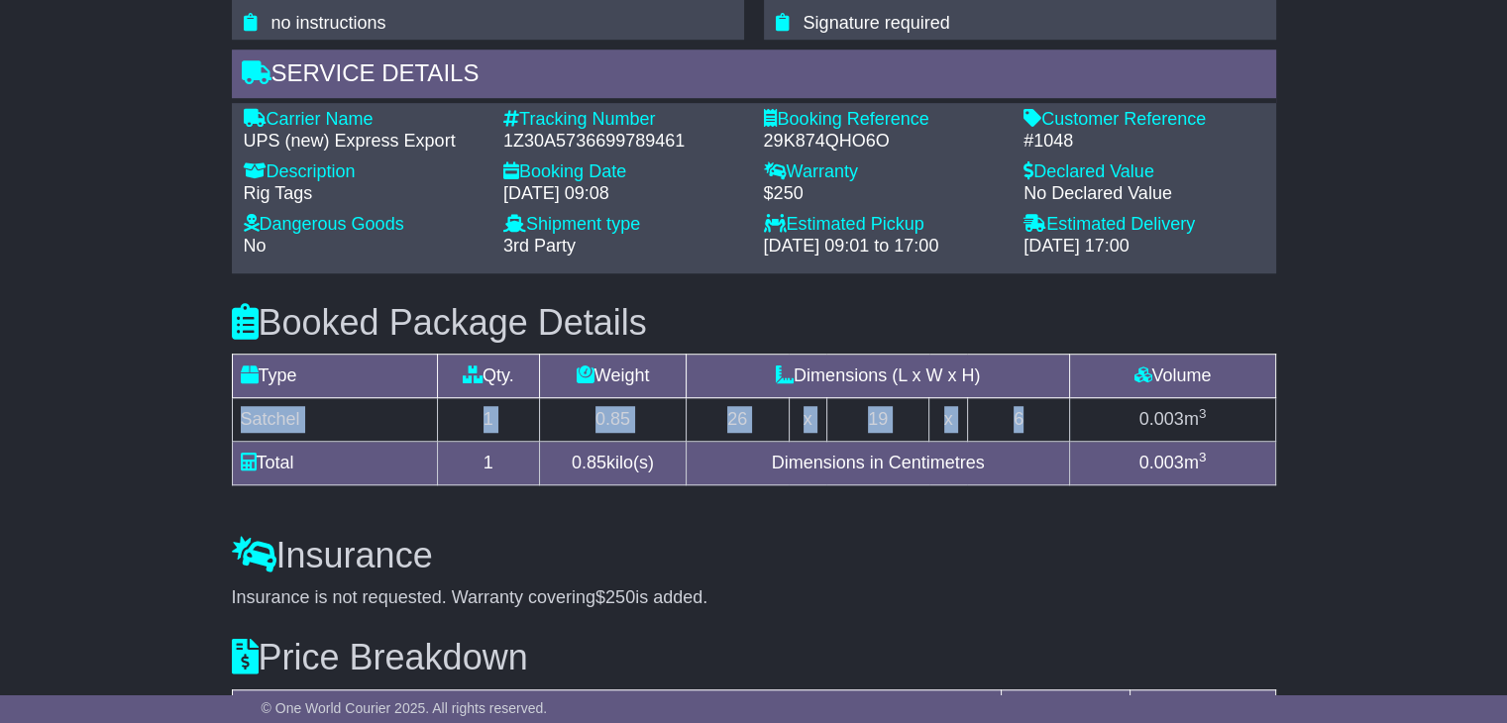
drag, startPoint x: 1057, startPoint y: 414, endPoint x: 241, endPoint y: 412, distance: 816.3
click at [241, 412] on tr "Satchel 1 0.85 26 x 19 x 6 0.003 m 3" at bounding box center [753, 420] width 1043 height 44
copy tr "Satchel 1 0.85 26 x 19 x 6"
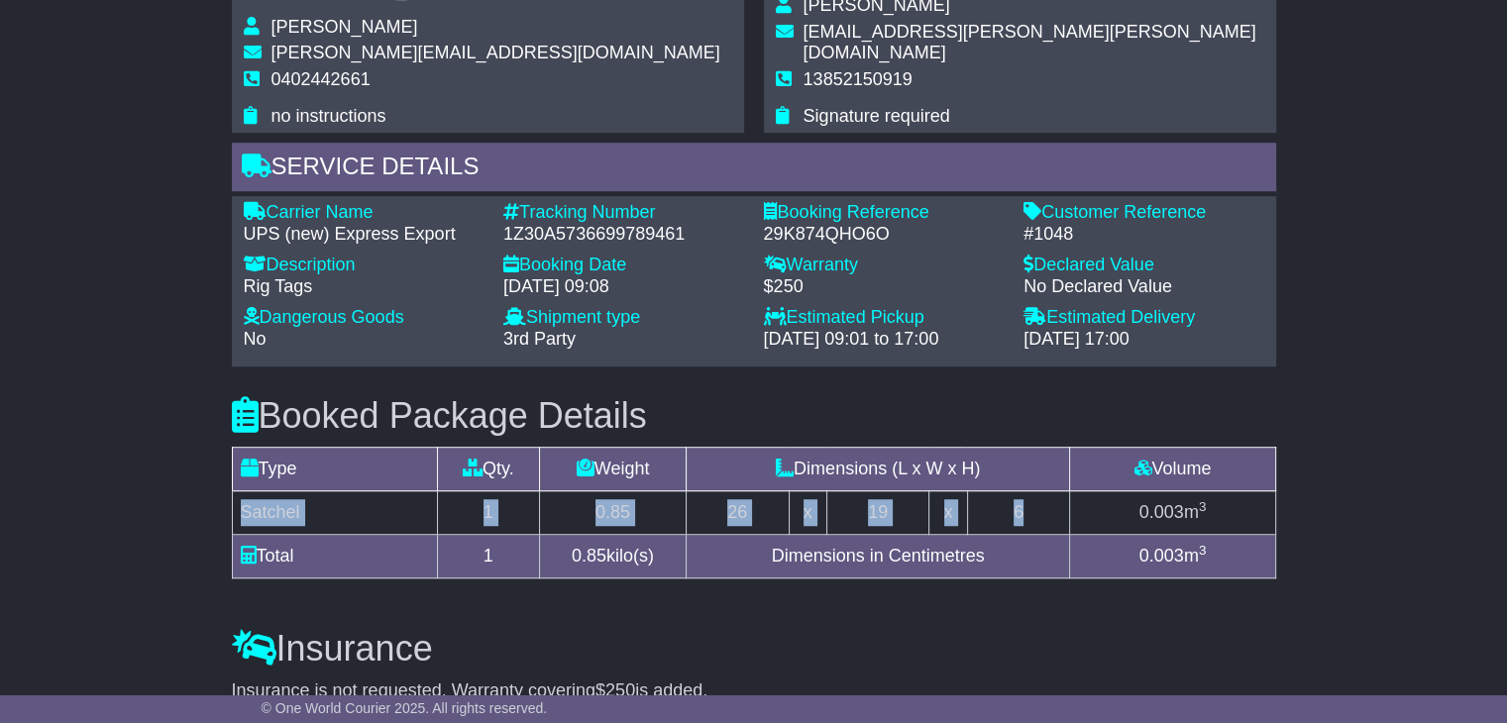
scroll to position [1090, 0]
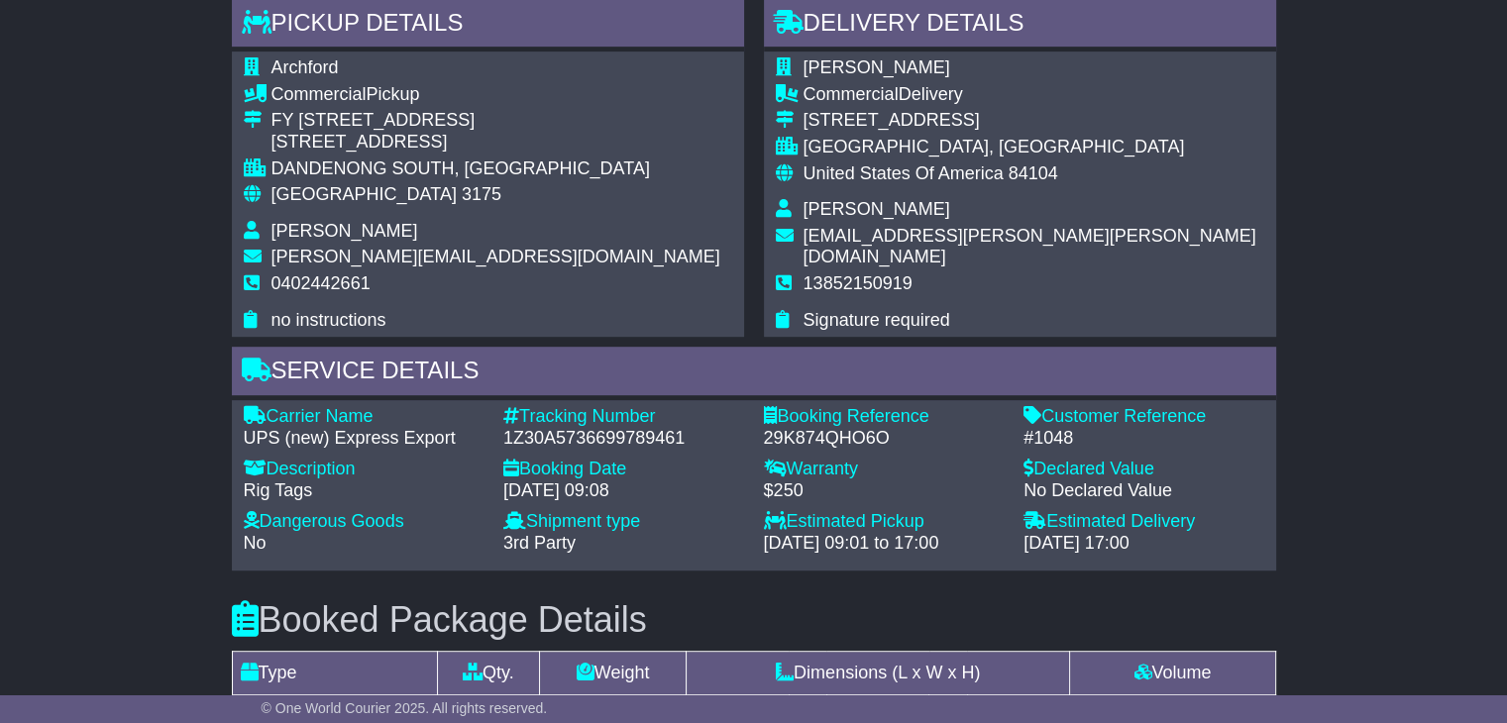
click at [852, 216] on span "Shohn Boyd" at bounding box center [876, 209] width 147 height 20
click at [852, 215] on span "Shohn Boyd" at bounding box center [876, 209] width 147 height 20
copy tbody "Shohn Boyd"
click at [877, 273] on span "13852150919" at bounding box center [857, 283] width 109 height 20
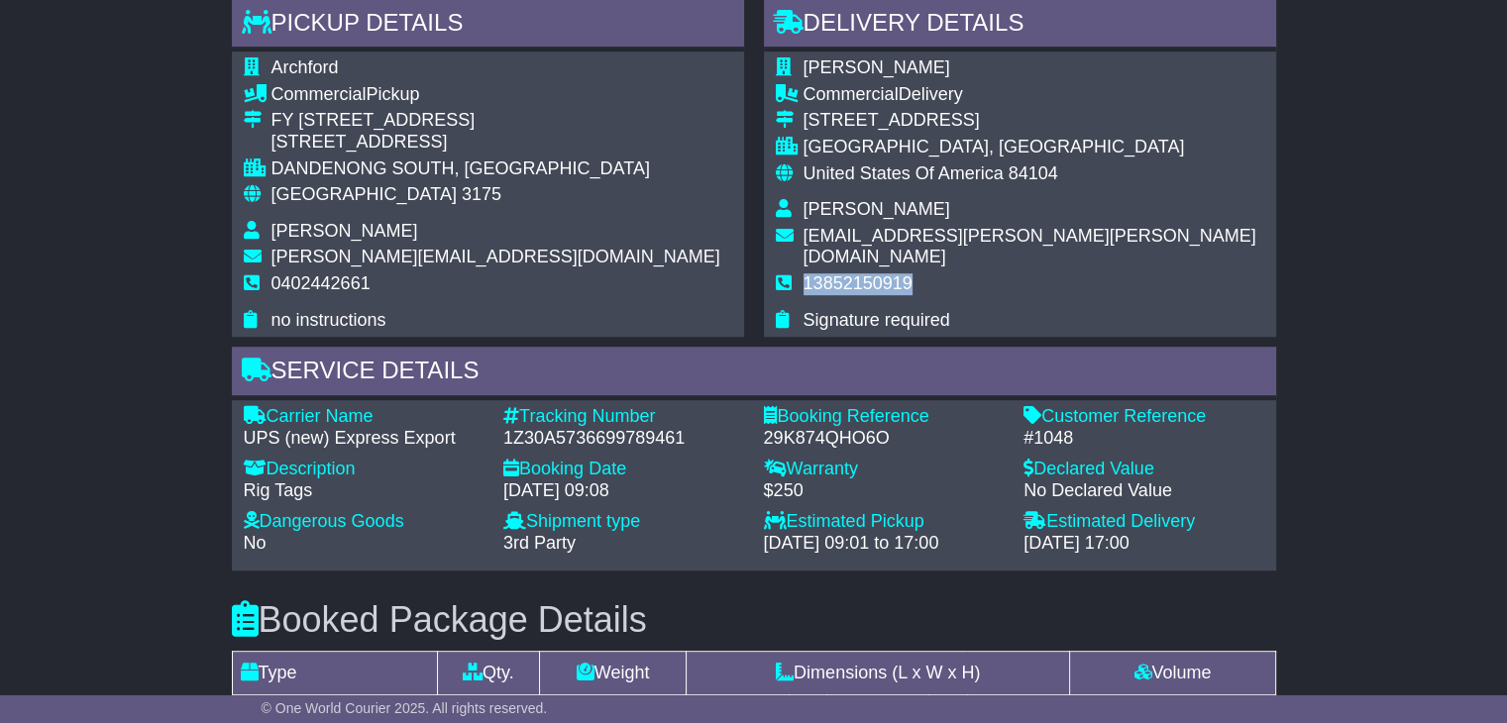
click at [877, 273] on span "13852150919" at bounding box center [857, 283] width 109 height 20
copy tbody "13852150919"
click at [321, 189] on span "[GEOGRAPHIC_DATA]" at bounding box center [363, 194] width 185 height 20
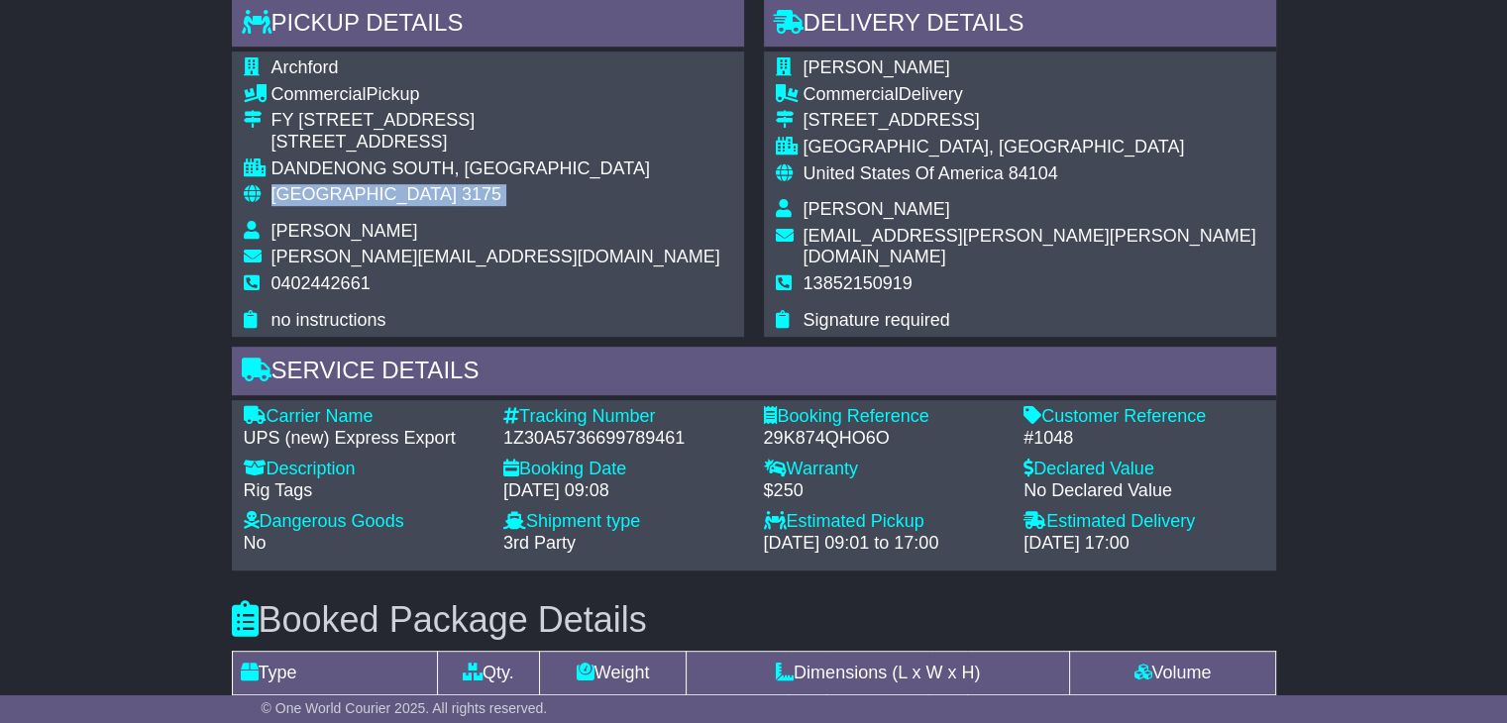
click at [321, 189] on span "[GEOGRAPHIC_DATA]" at bounding box center [363, 194] width 185 height 20
copy tbody "Australia 3175"
click at [320, 189] on span "[GEOGRAPHIC_DATA]" at bounding box center [363, 194] width 185 height 20
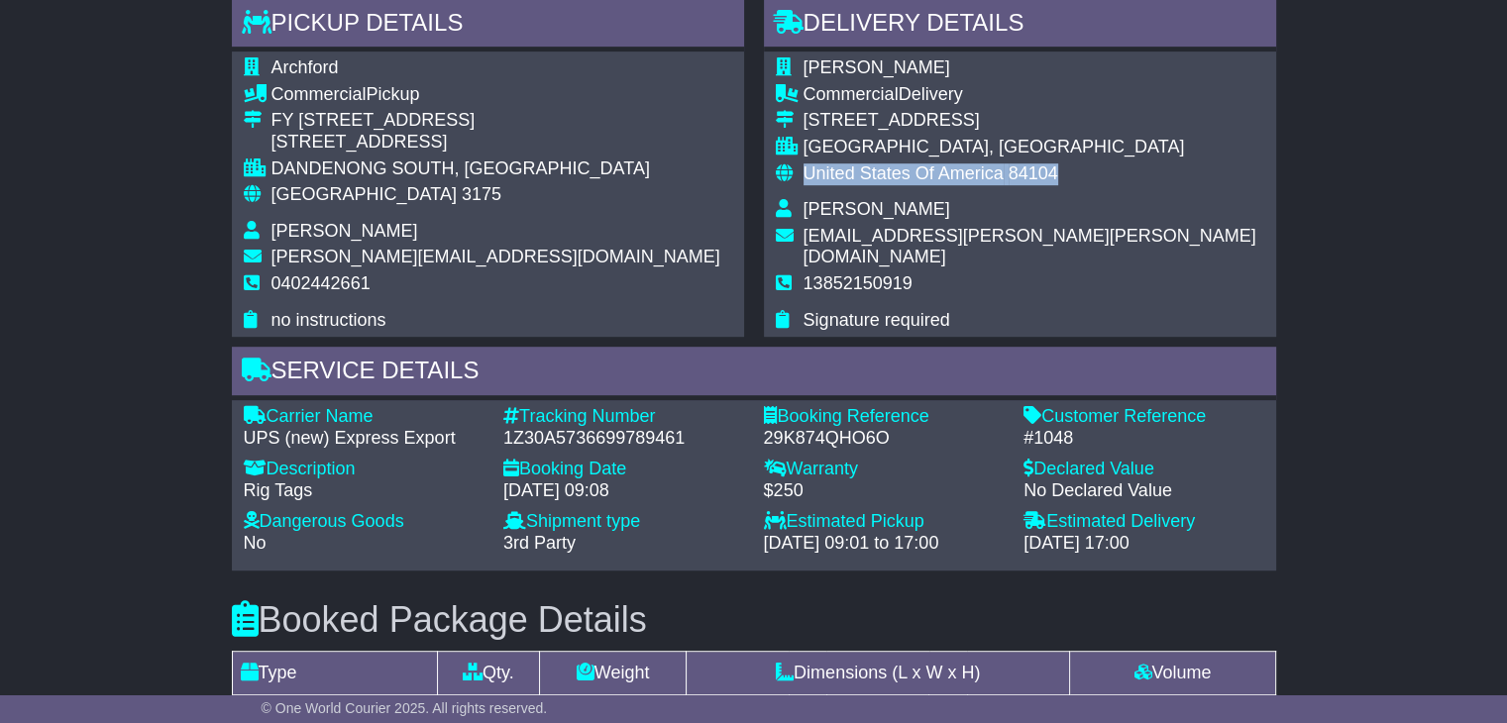
drag, startPoint x: 803, startPoint y: 172, endPoint x: 1054, endPoint y: 183, distance: 250.9
click at [1054, 183] on td "United States Of America 84104" at bounding box center [1033, 181] width 461 height 37
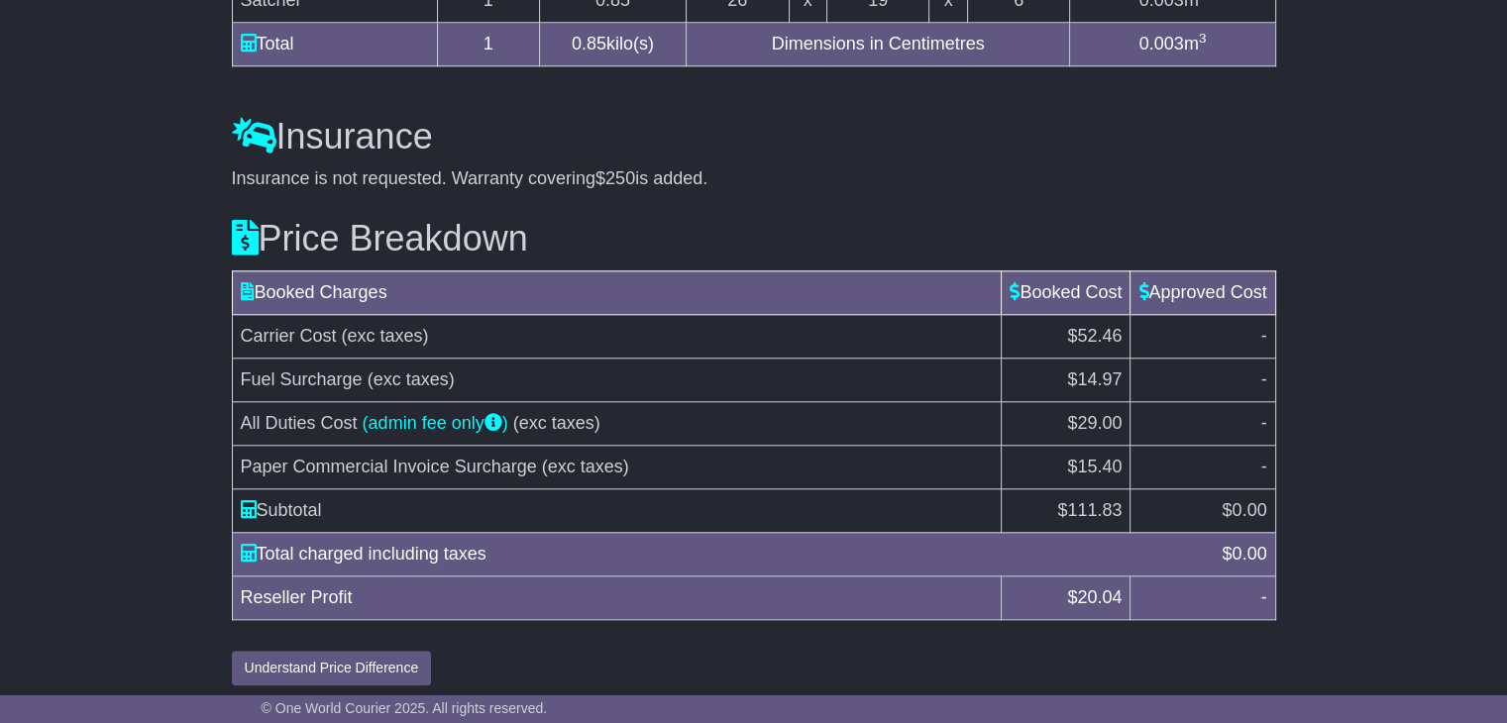
scroll to position [1813, 0]
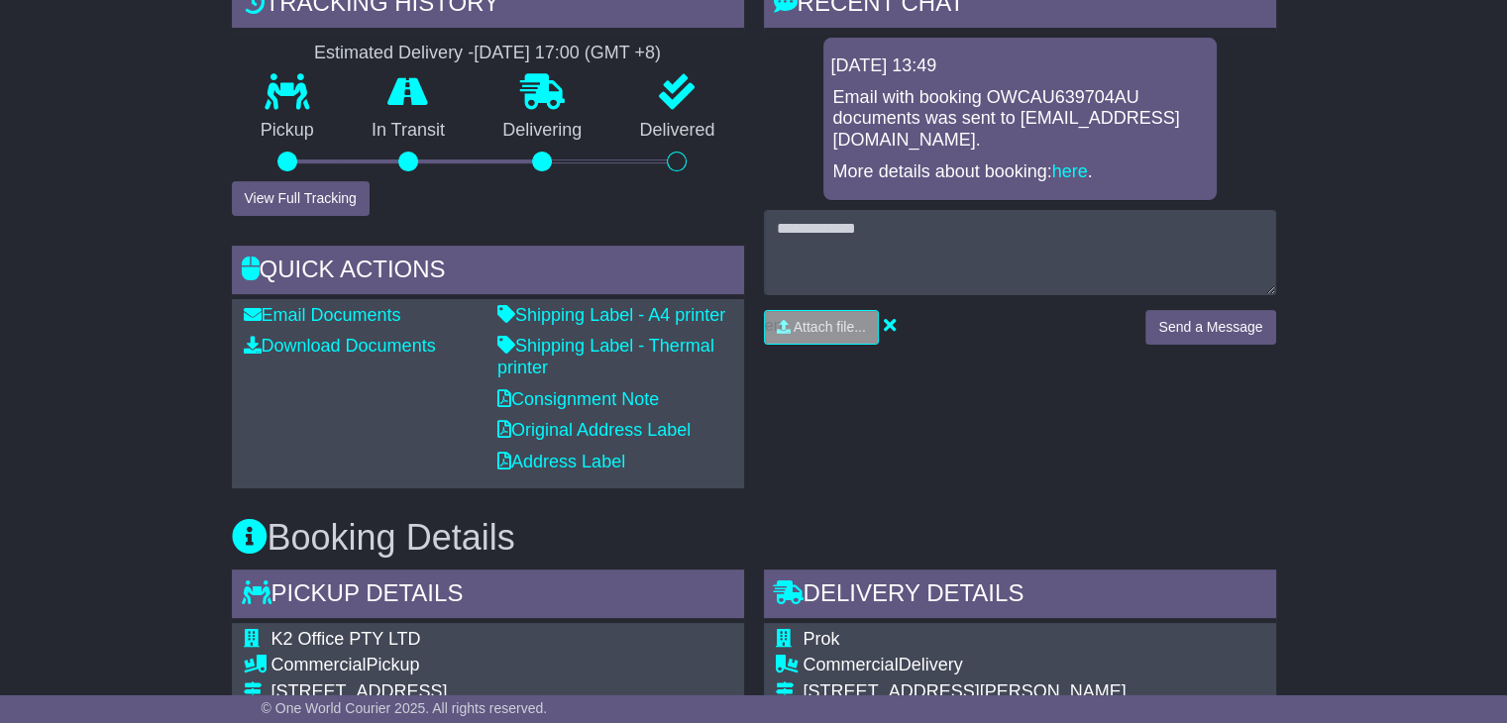
scroll to position [892, 0]
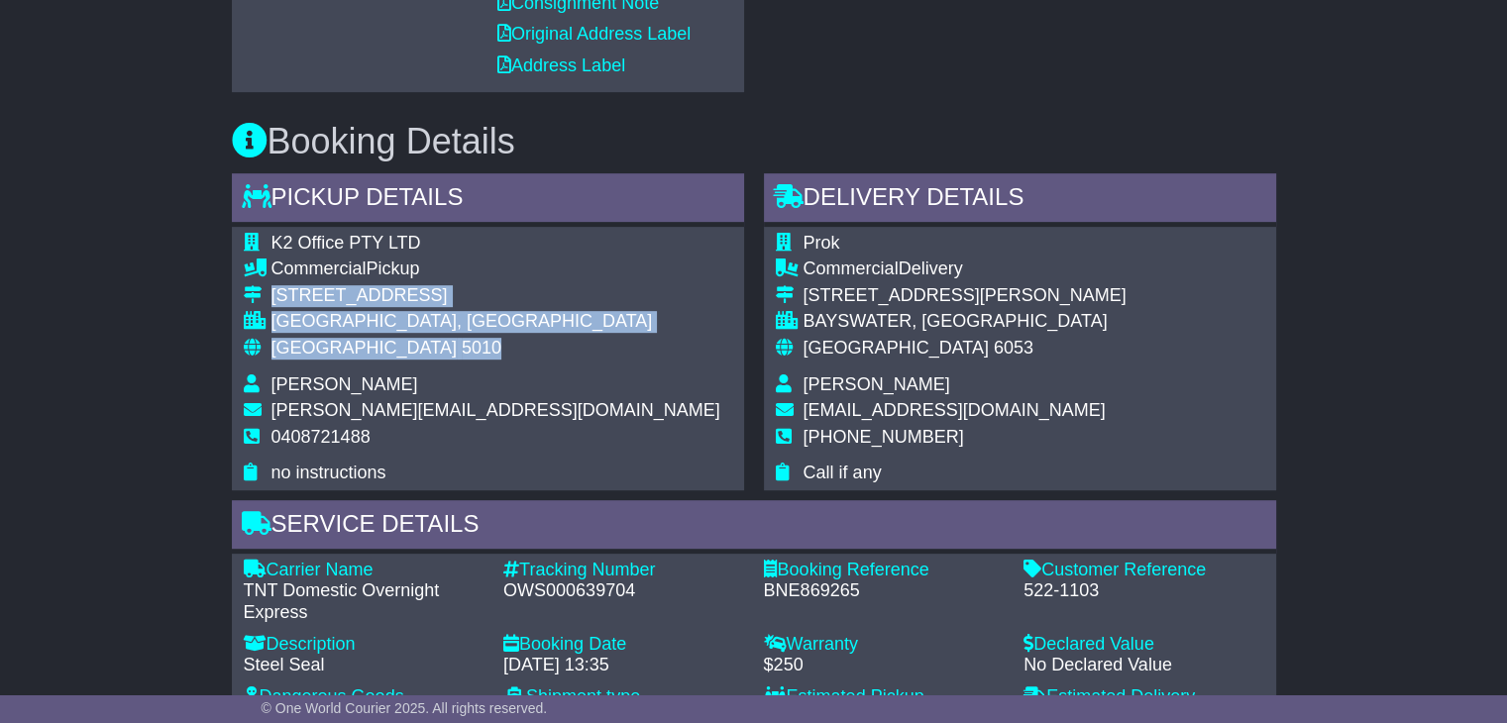
drag, startPoint x: 393, startPoint y: 352, endPoint x: 273, endPoint y: 283, distance: 138.0
click at [273, 283] on tbody "K2 Office PTY LTD Commercial Pickup [STREET_ADDRESS] [GEOGRAPHIC_DATA], [GEOGRA…" at bounding box center [482, 359] width 477 height 252
copy tbody "[STREET_ADDRESS]"
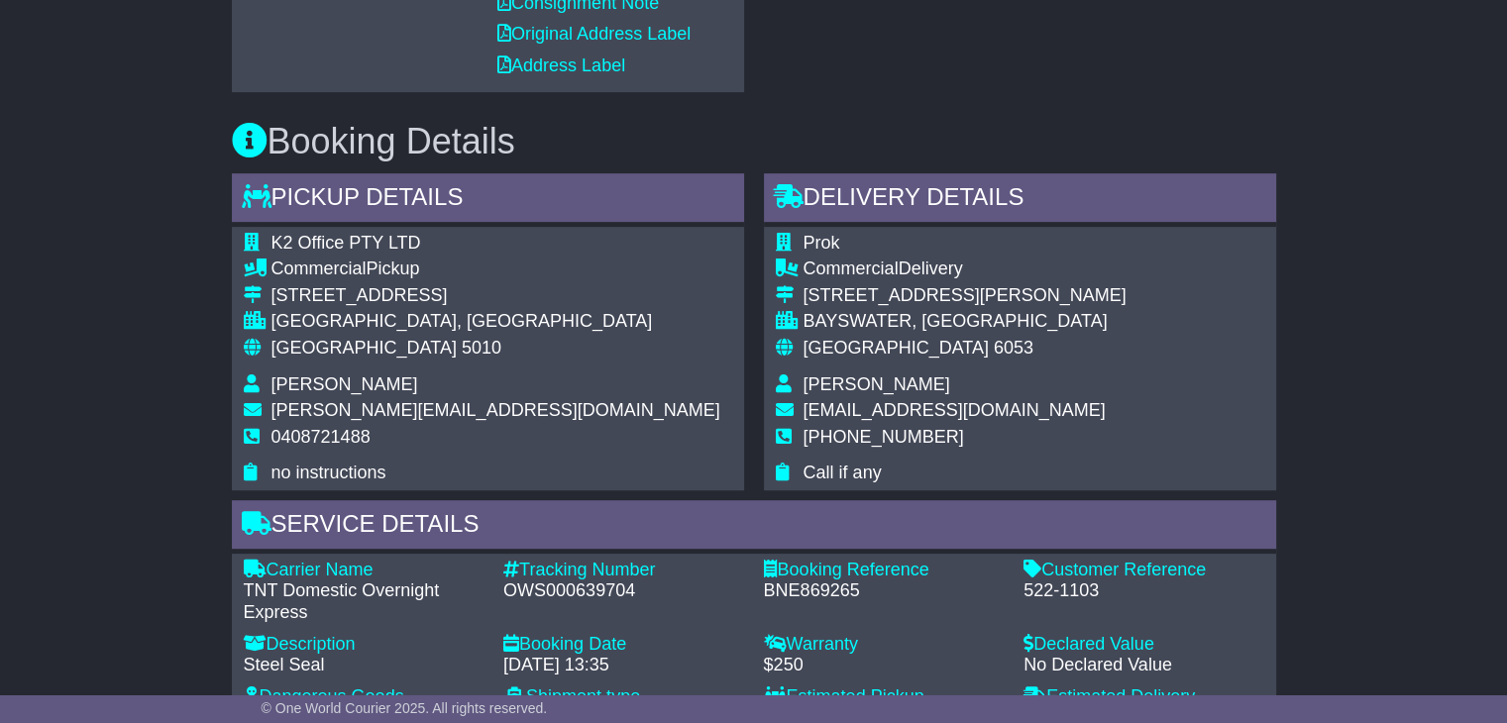
click at [325, 439] on span "0408721488" at bounding box center [320, 437] width 99 height 20
copy span "0408721488"
click at [562, 594] on div "OWS000639704" at bounding box center [623, 592] width 241 height 22
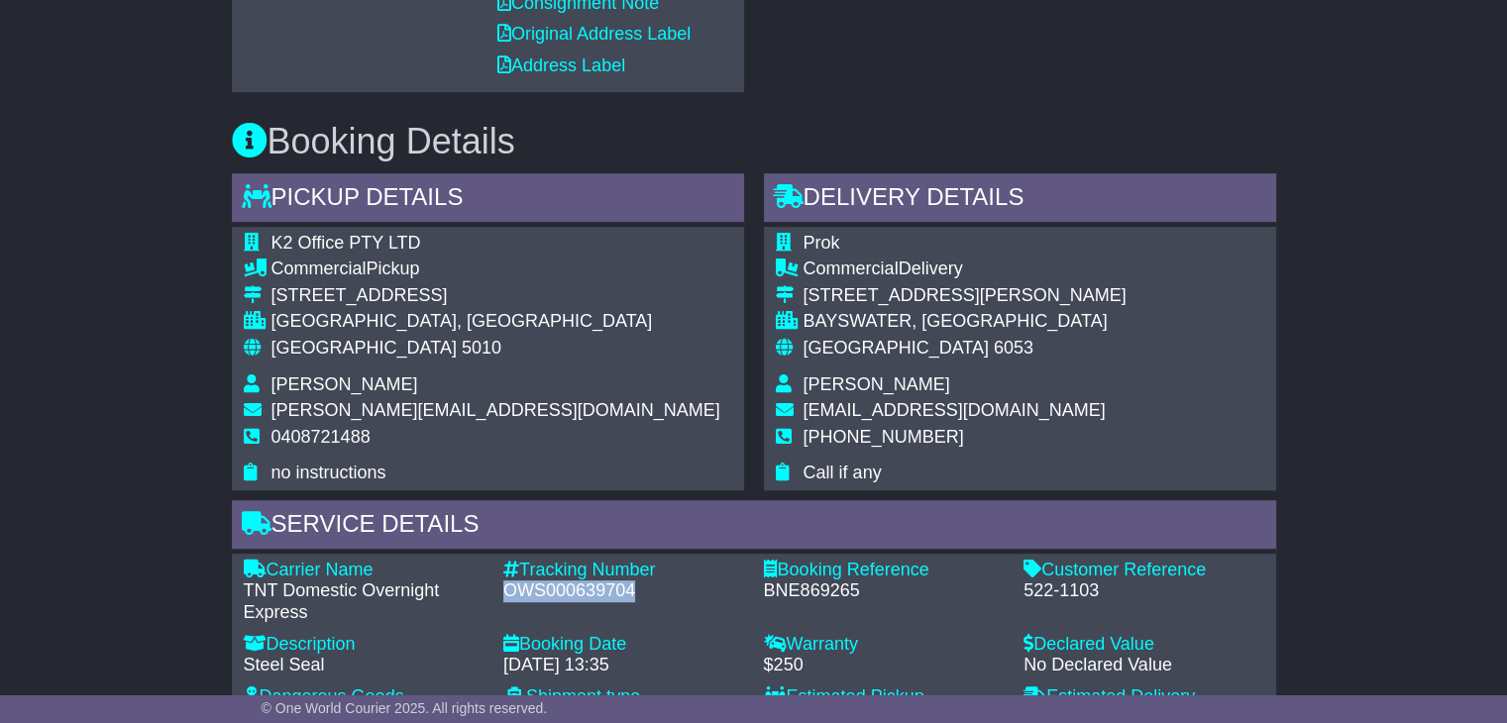
copy div "OWS000639704"
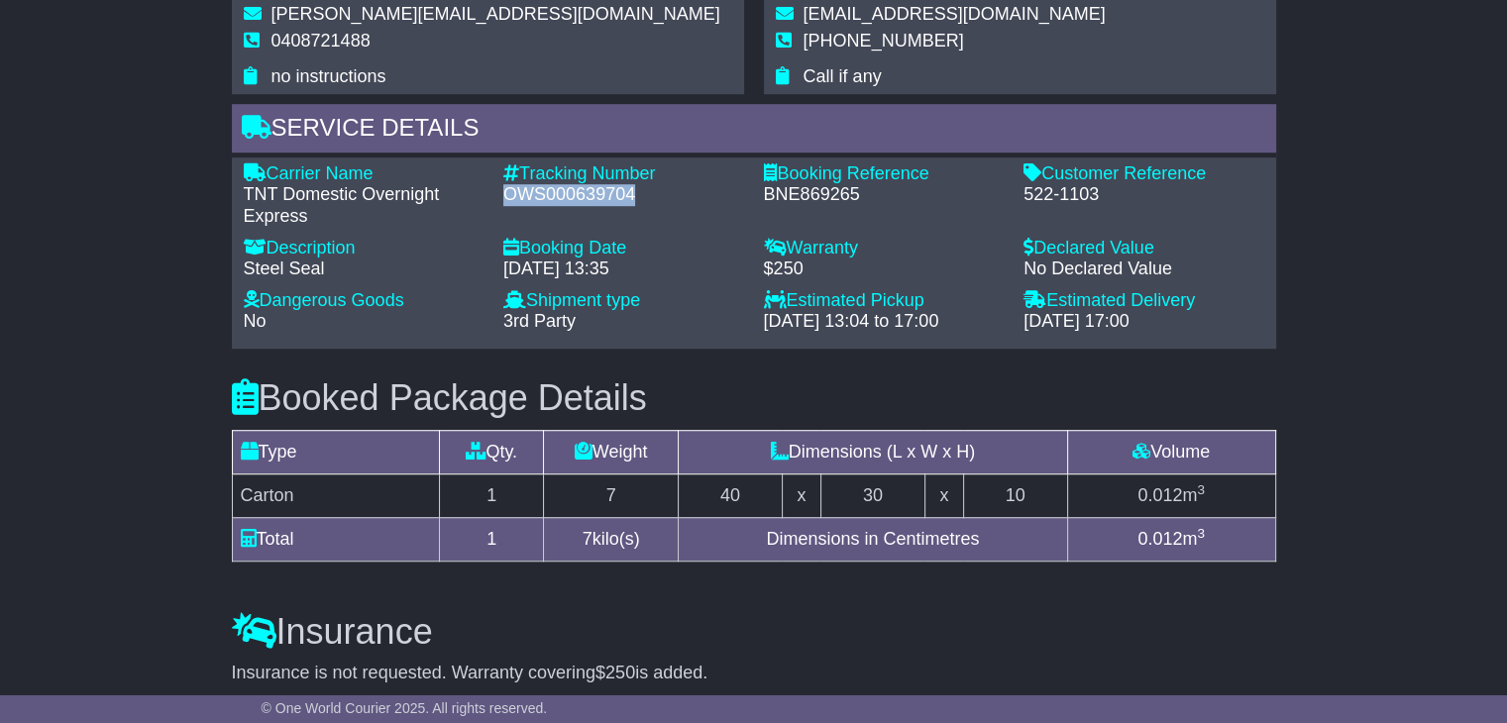
scroll to position [991, 0]
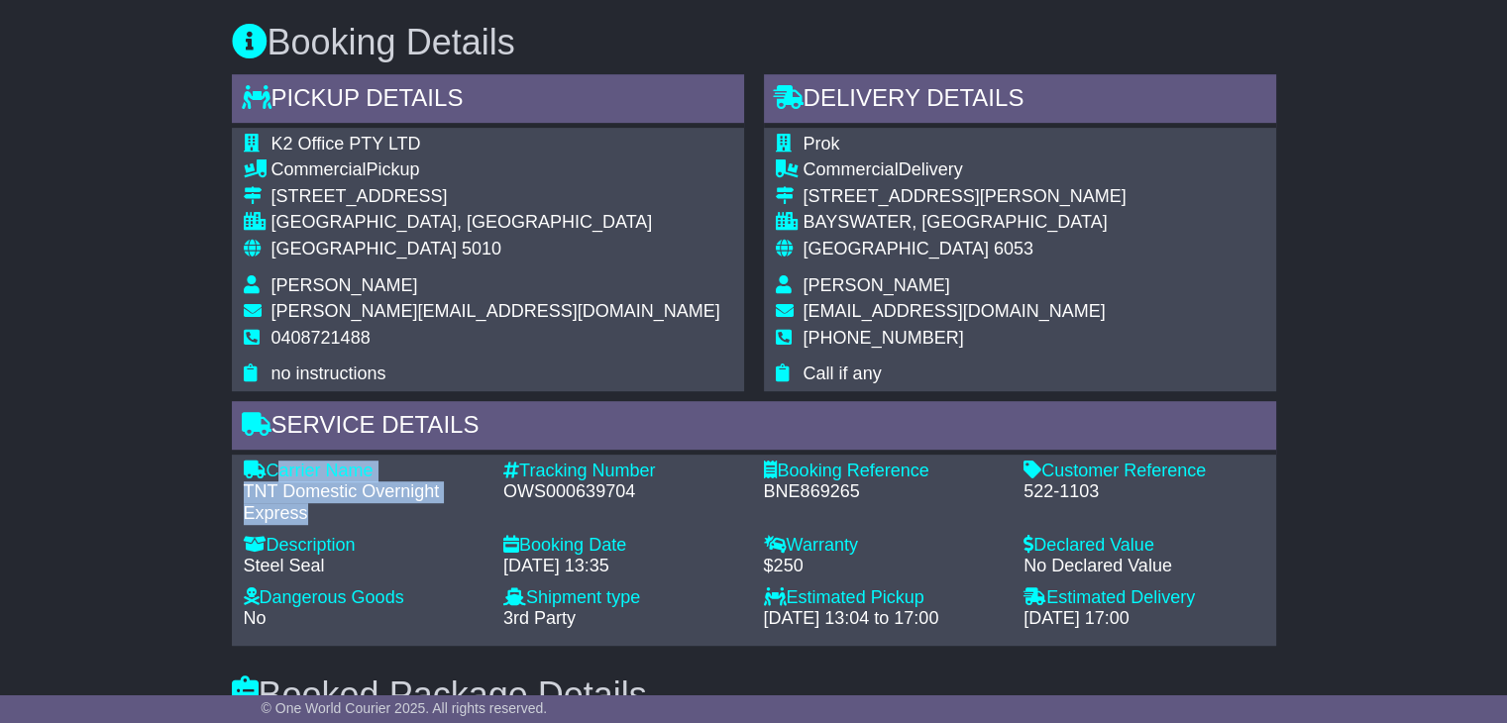
drag, startPoint x: 310, startPoint y: 508, endPoint x: 268, endPoint y: 465, distance: 60.3
click at [268, 465] on div "Carrier Name - TNT Domestic Overnight Express" at bounding box center [364, 493] width 261 height 64
copy div "Carrier Name - TNT Domestic Overnight Express"
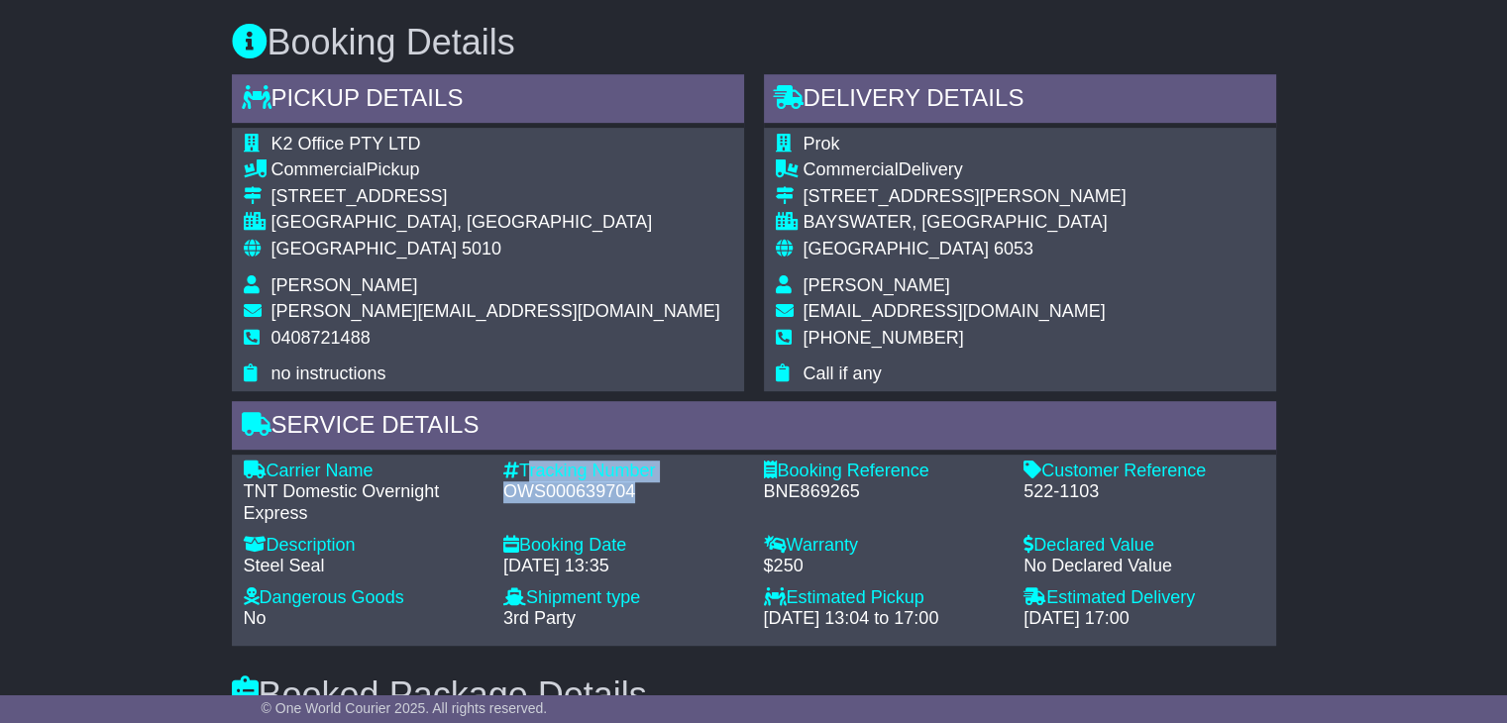
drag, startPoint x: 636, startPoint y: 491, endPoint x: 523, endPoint y: 464, distance: 116.3
click at [523, 464] on div "Tracking Number - OWS000639704" at bounding box center [623, 493] width 261 height 64
copy div "Tracking Number - OWS000639704"
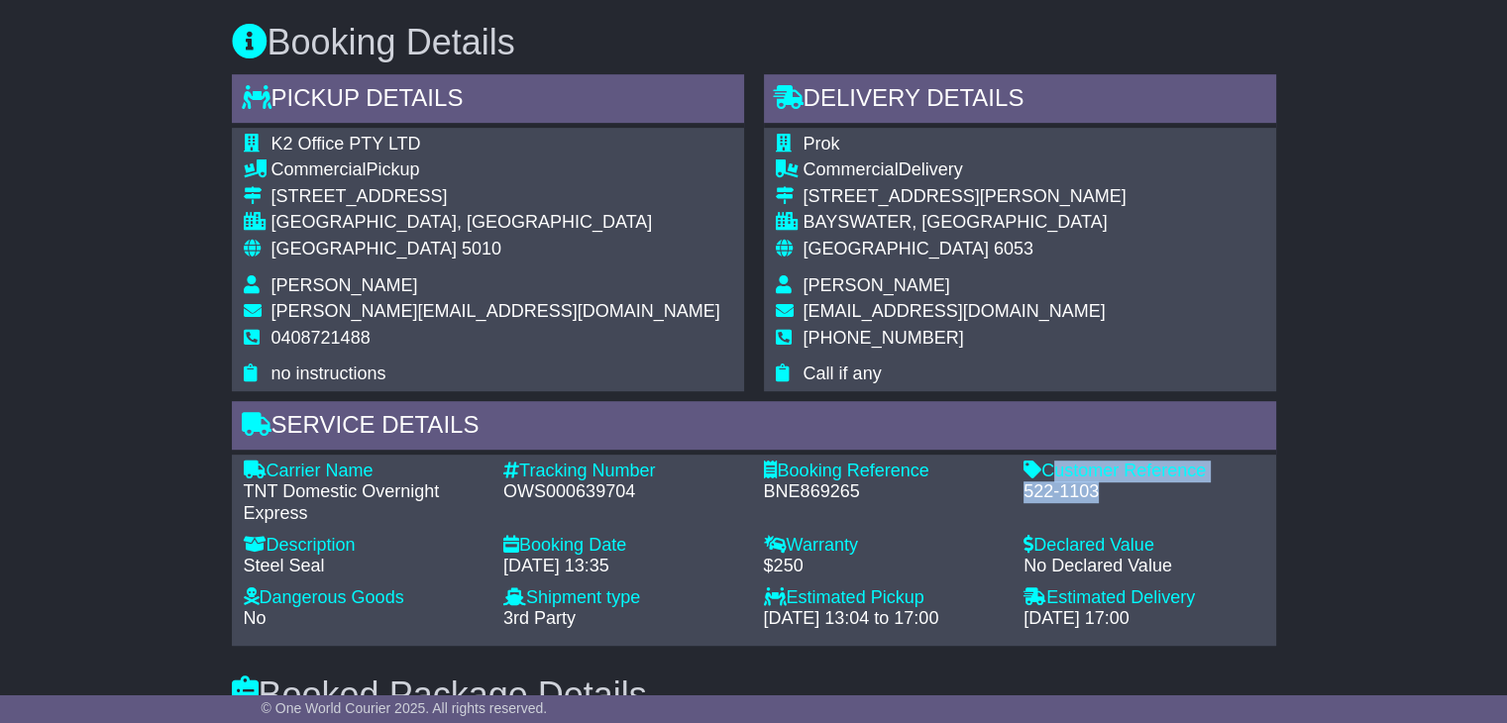
drag, startPoint x: 1097, startPoint y: 492, endPoint x: 1046, endPoint y: 463, distance: 58.6
click at [1046, 463] on div "Customer Reference - 522-1103" at bounding box center [1143, 493] width 261 height 64
copy div "Customer Reference - 522-1103"
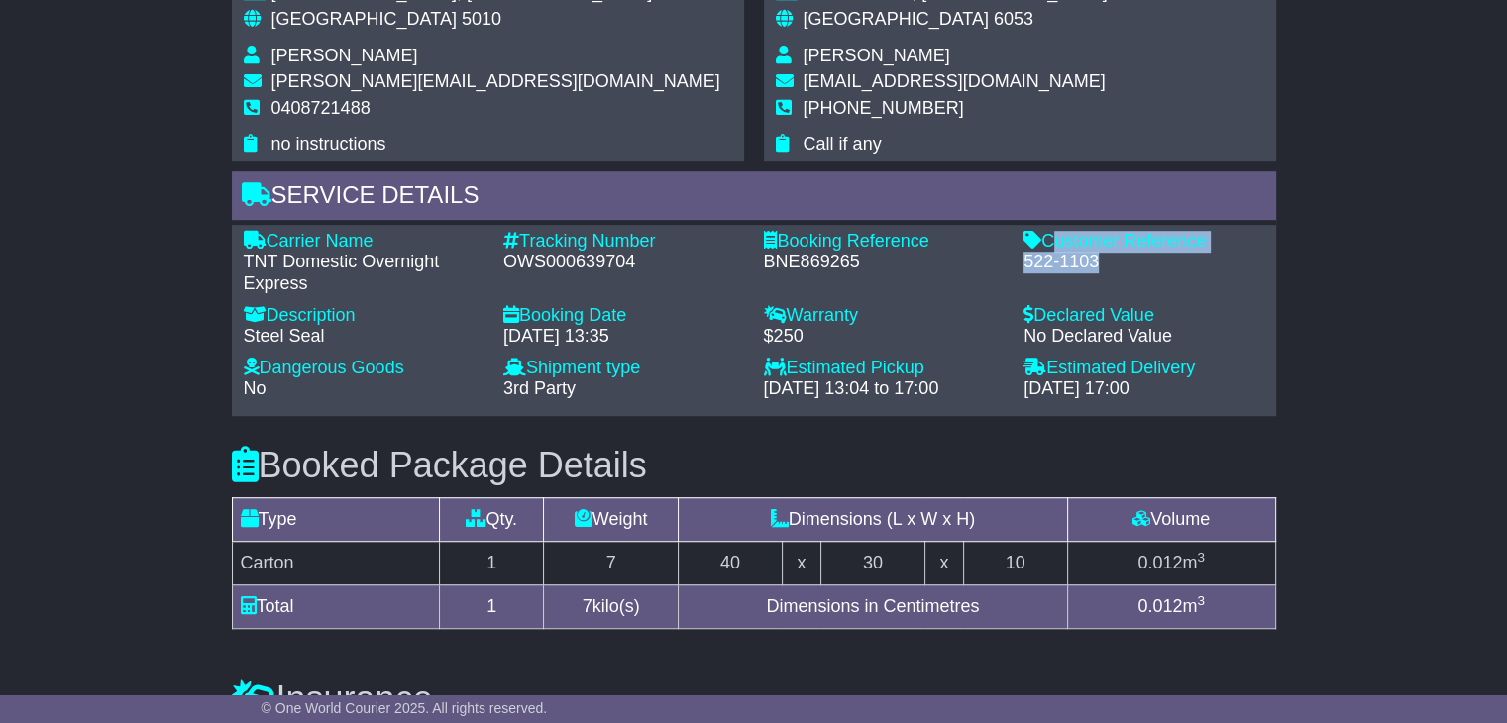
scroll to position [1486, 0]
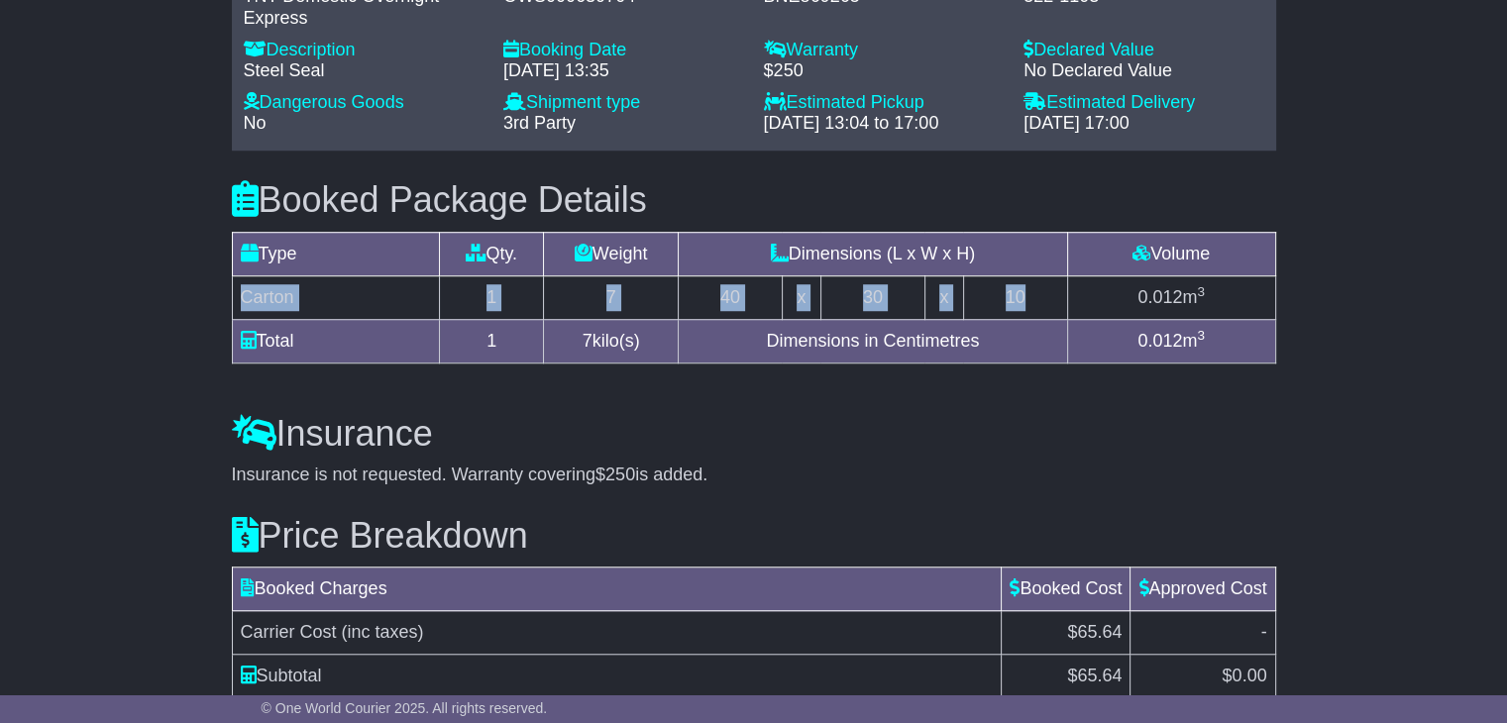
drag, startPoint x: 1032, startPoint y: 298, endPoint x: 242, endPoint y: 282, distance: 790.7
click at [242, 282] on tr "Carton 1 7 40 x 30 x 10 0.012 m 3" at bounding box center [753, 297] width 1043 height 44
copy tr "Carton 1 7 40 x 30 x 10"
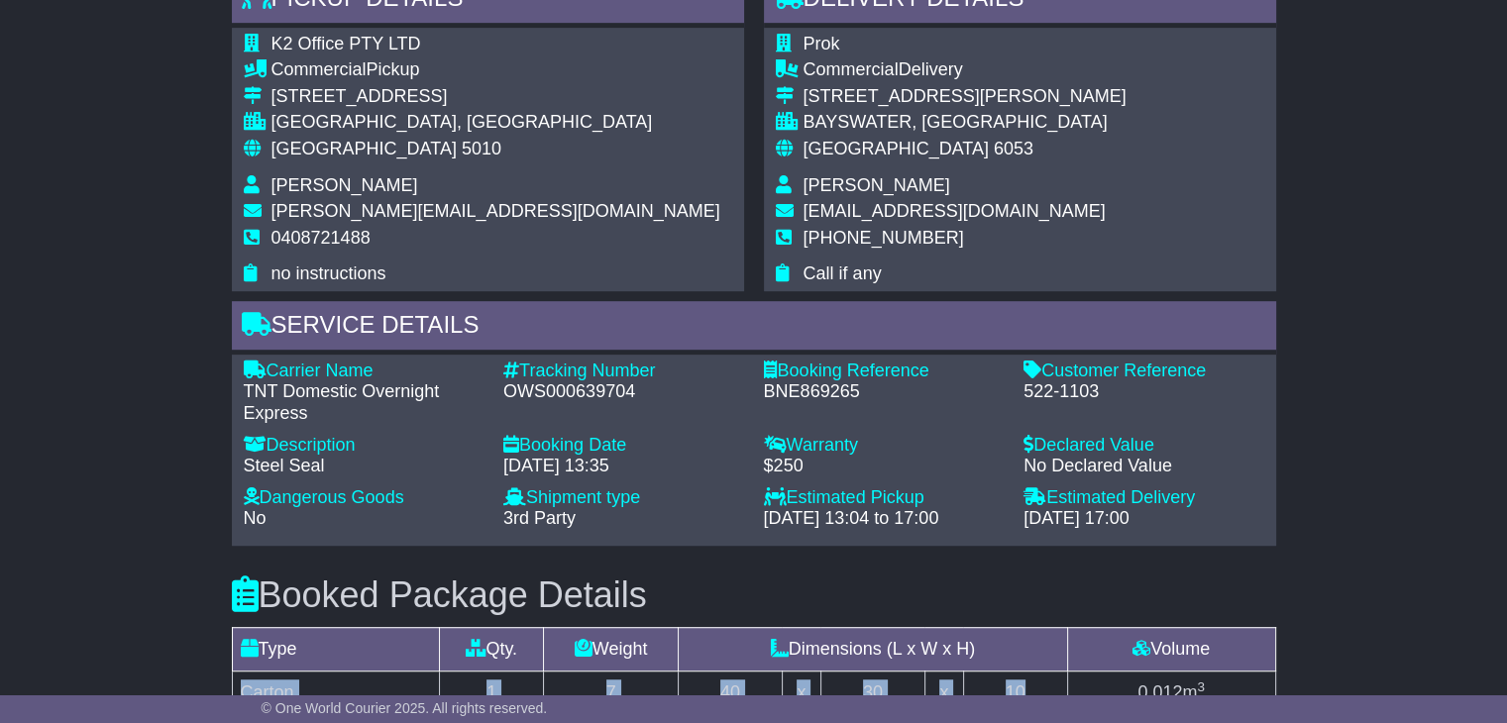
scroll to position [1090, 0]
click at [822, 183] on span "[PERSON_NAME]" at bounding box center [876, 186] width 147 height 20
click at [817, 184] on span "[PERSON_NAME]" at bounding box center [876, 186] width 147 height 20
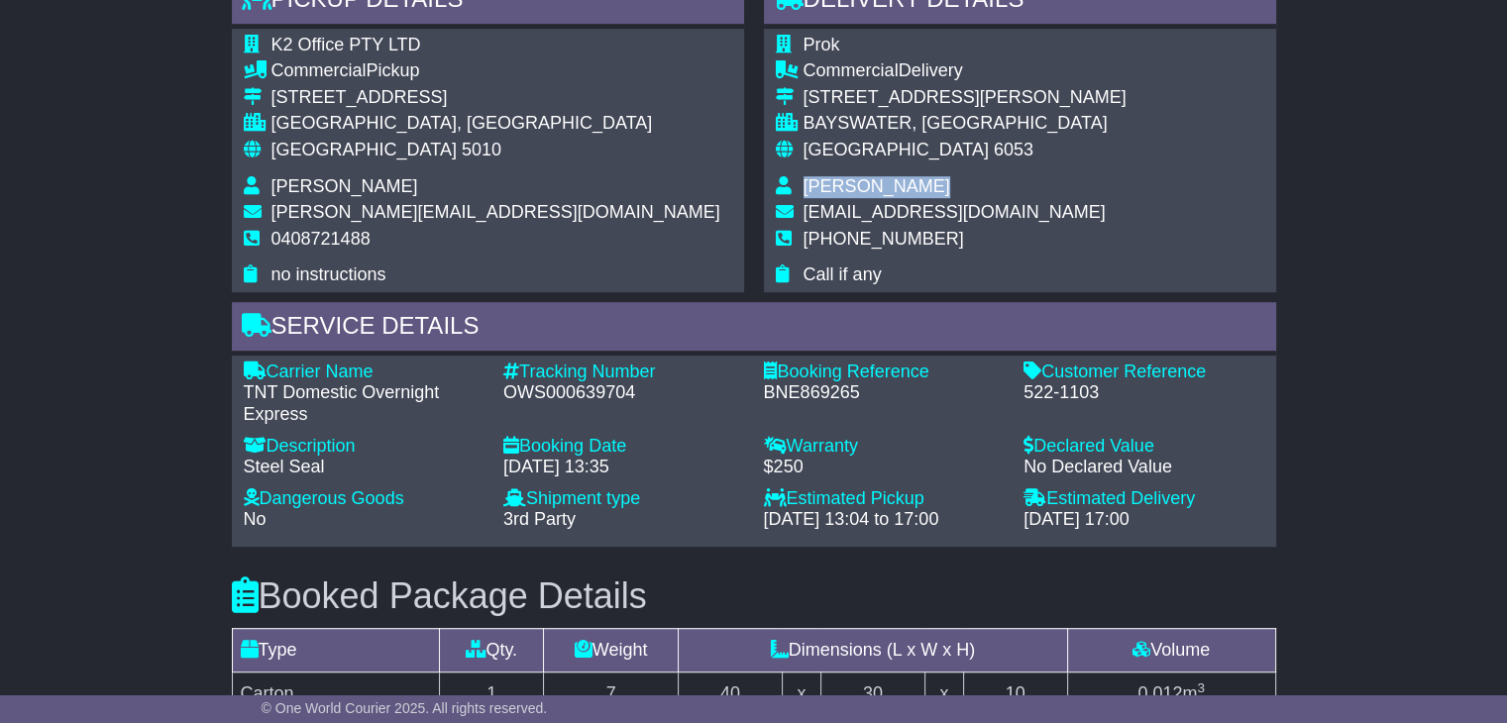
copy tbody "[PERSON_NAME]"
click at [861, 231] on span "[PHONE_NUMBER]" at bounding box center [883, 239] width 160 height 20
copy span "61893478648"
click at [317, 140] on span "[GEOGRAPHIC_DATA]" at bounding box center [363, 150] width 185 height 20
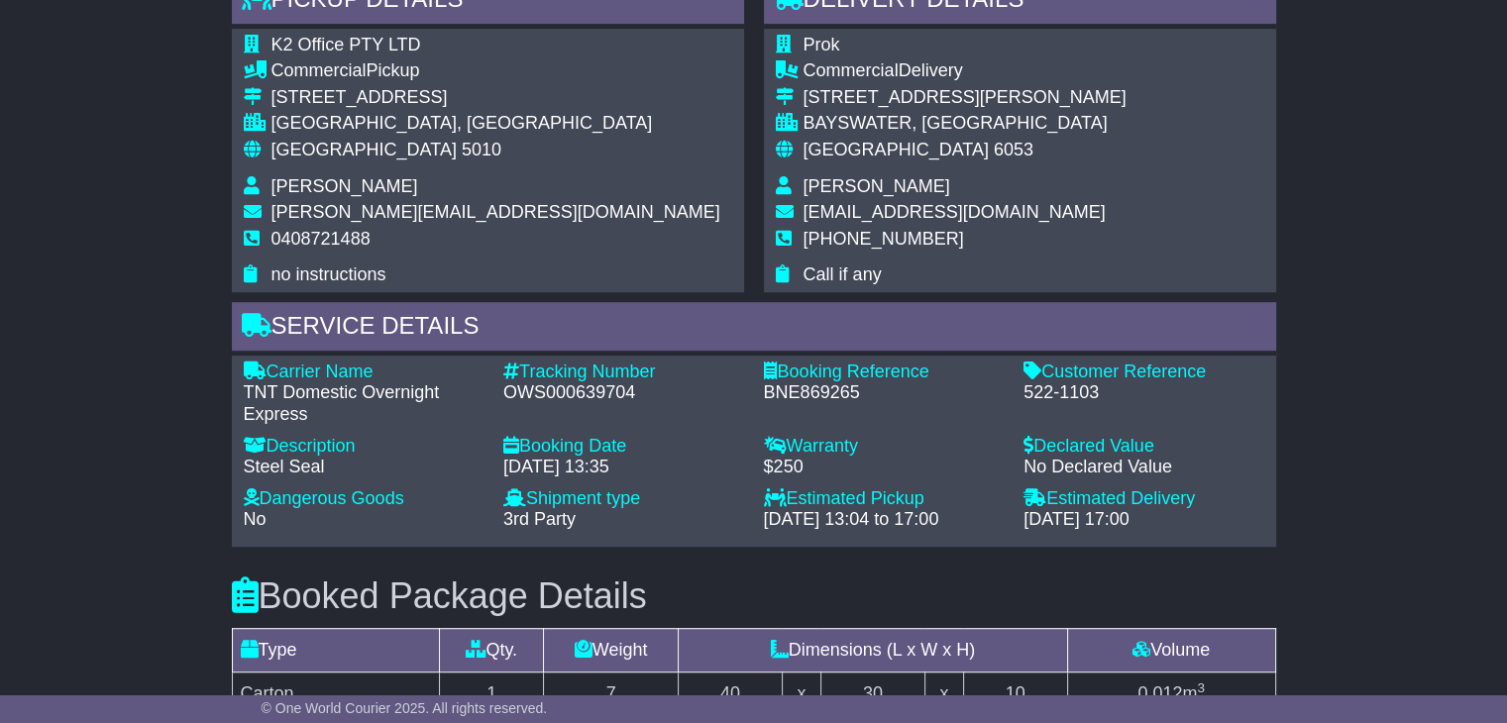
click at [314, 142] on span "[GEOGRAPHIC_DATA]" at bounding box center [363, 150] width 185 height 20
copy tbody "Australia 5010"
click at [812, 148] on span "[GEOGRAPHIC_DATA]" at bounding box center [895, 150] width 185 height 20
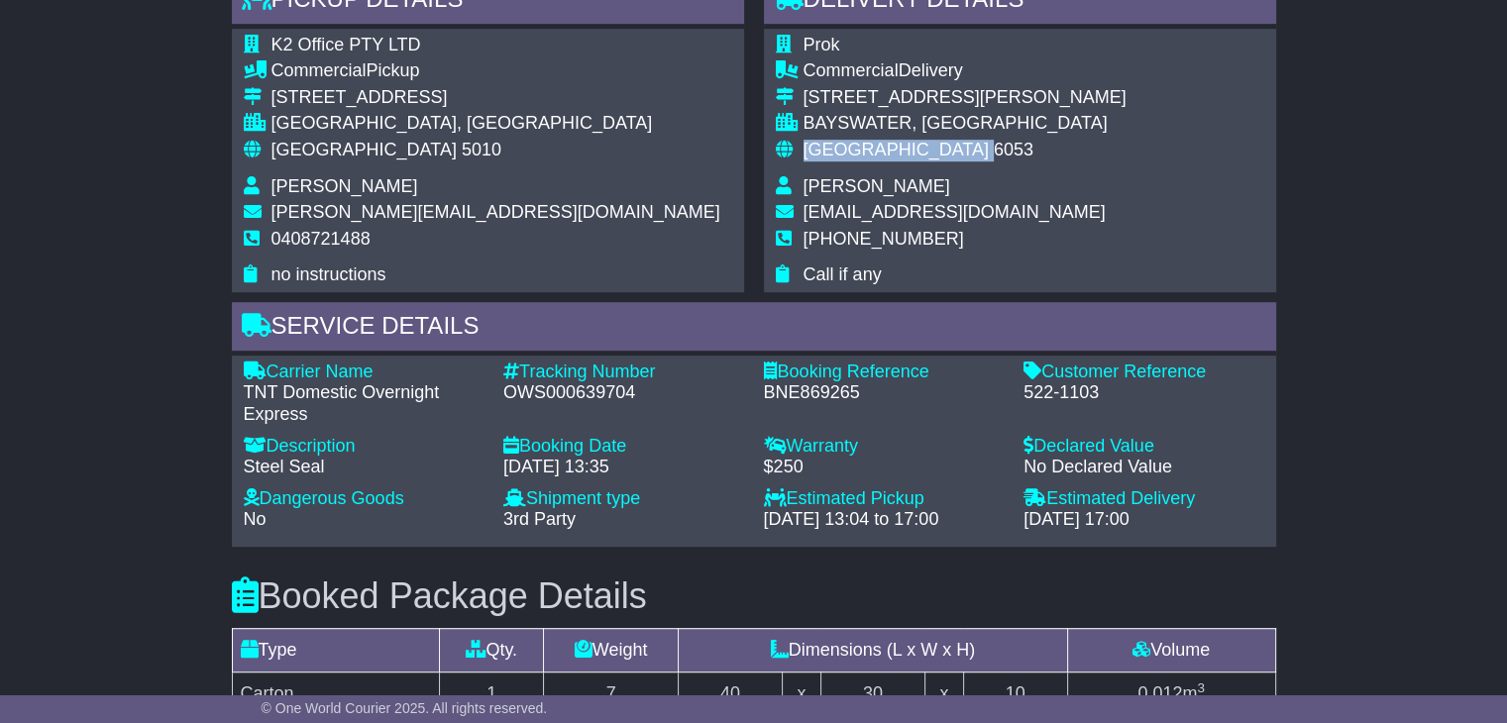
click at [812, 148] on span "[GEOGRAPHIC_DATA]" at bounding box center [895, 150] width 185 height 20
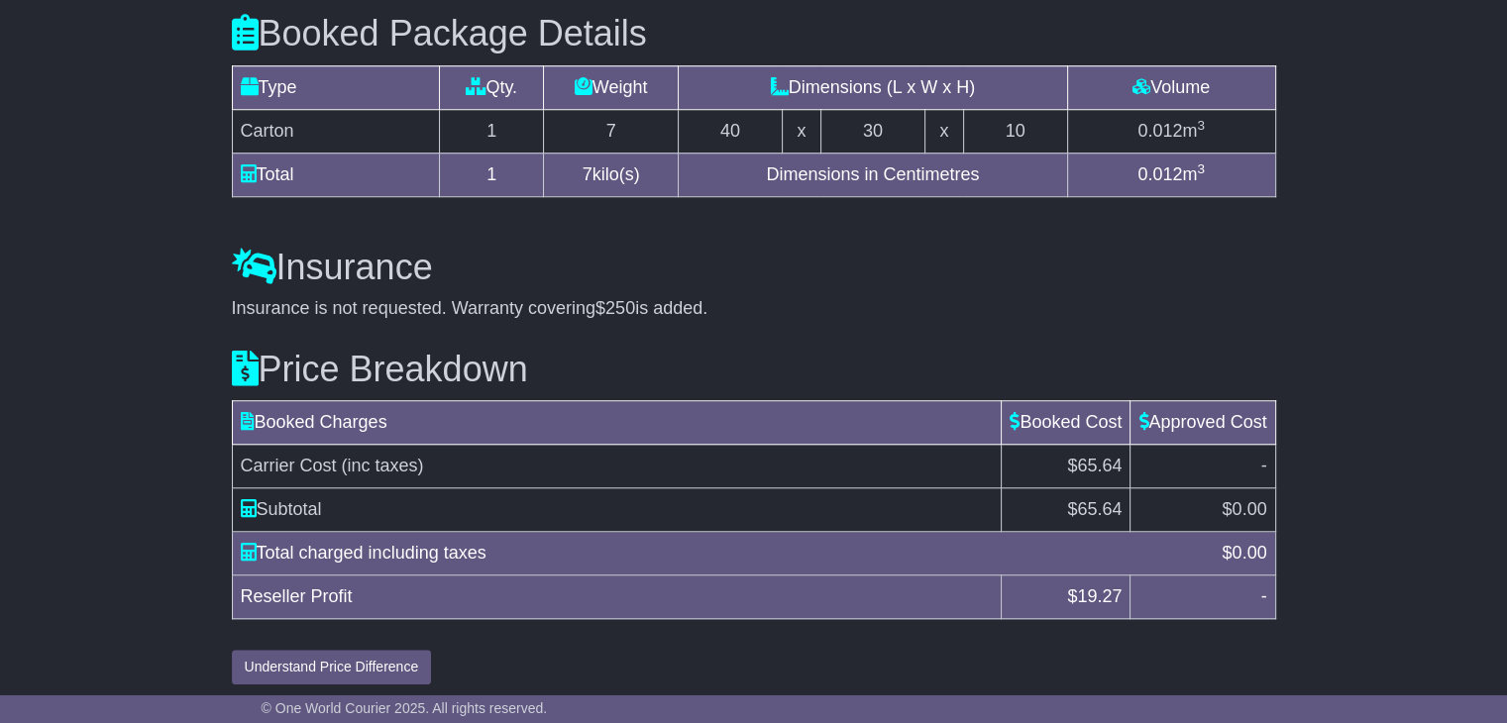
scroll to position [1659, 0]
